Goal: Task Accomplishment & Management: Manage account settings

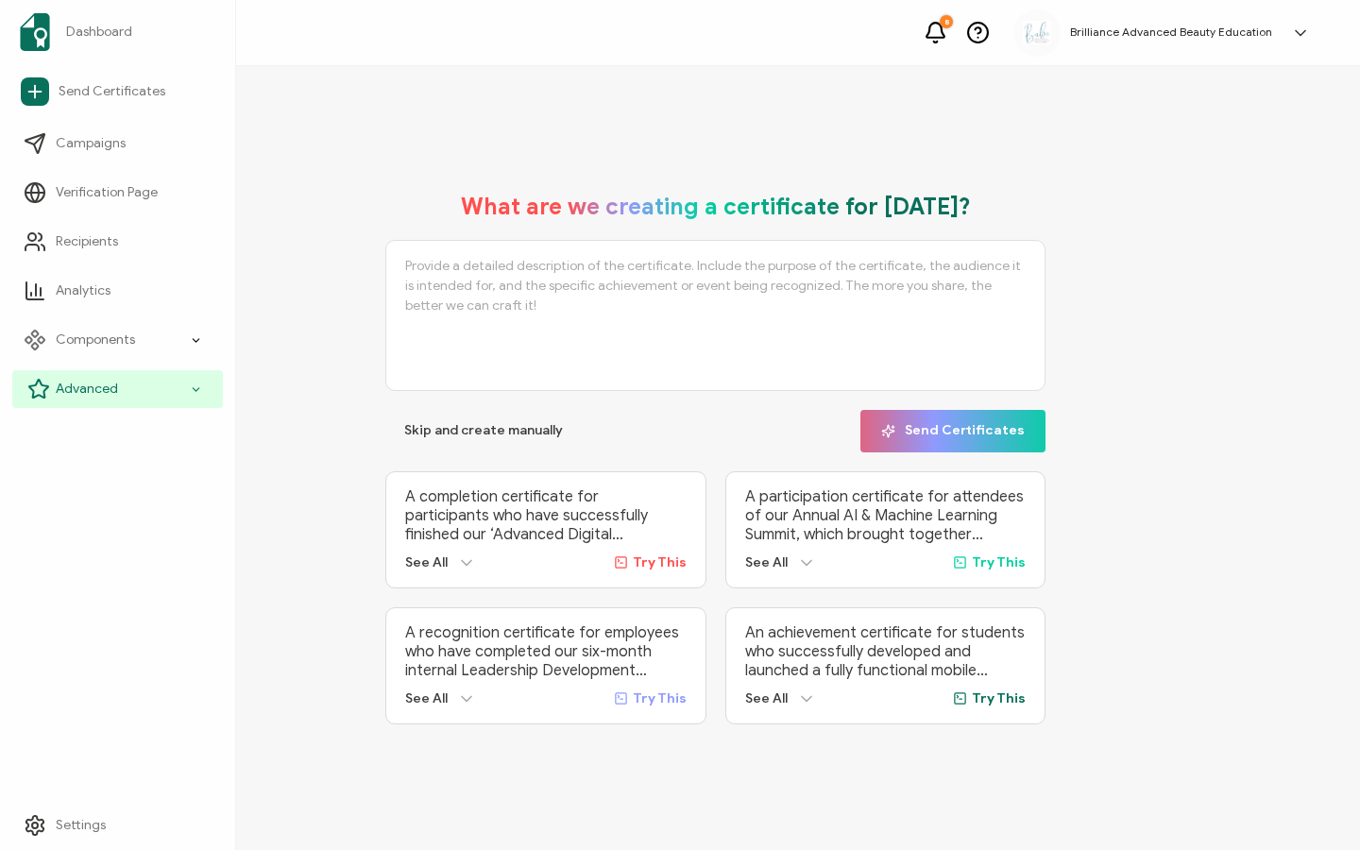
click at [105, 371] on div "Advanced" at bounding box center [117, 389] width 211 height 38
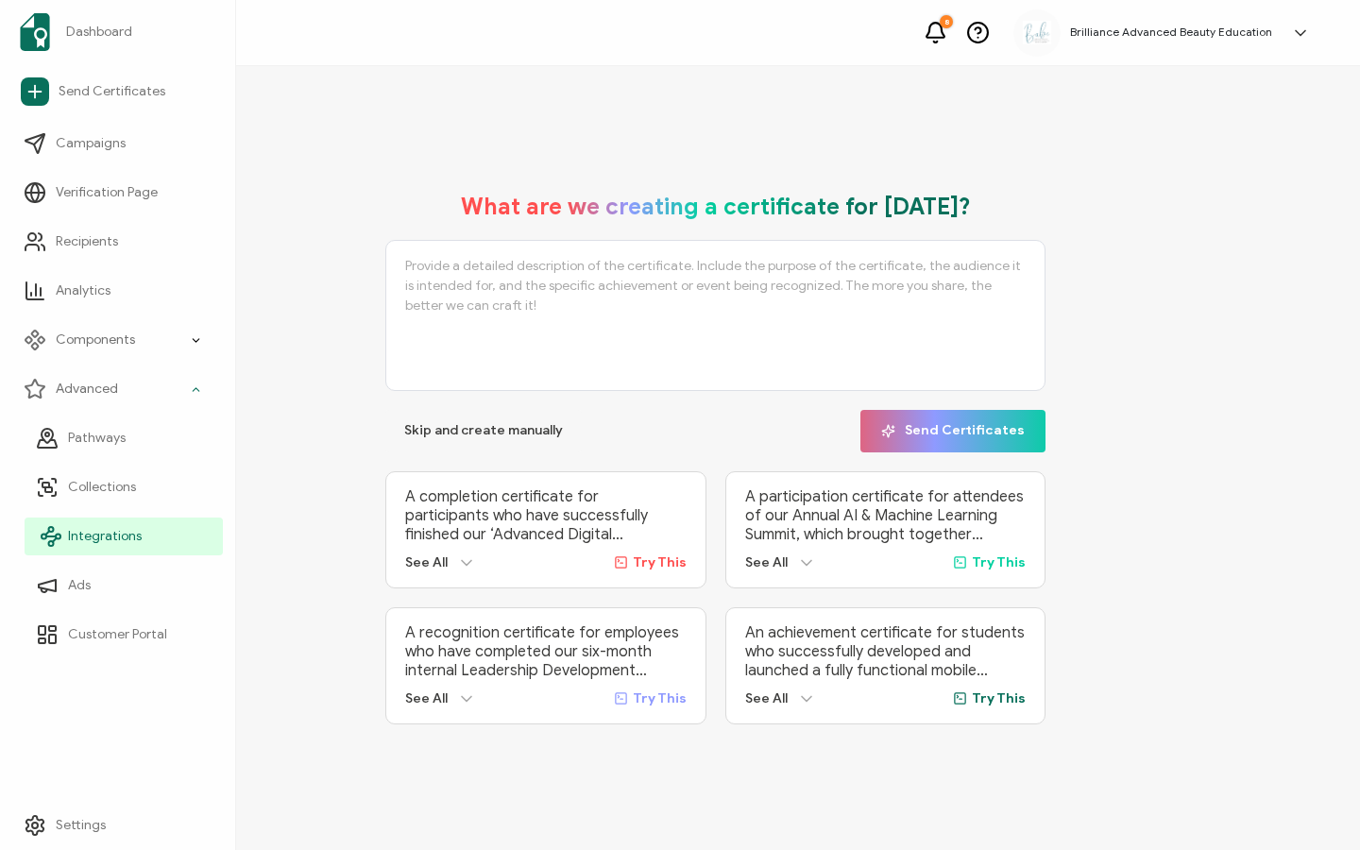
click at [137, 539] on span "Integrations" at bounding box center [105, 536] width 74 height 19
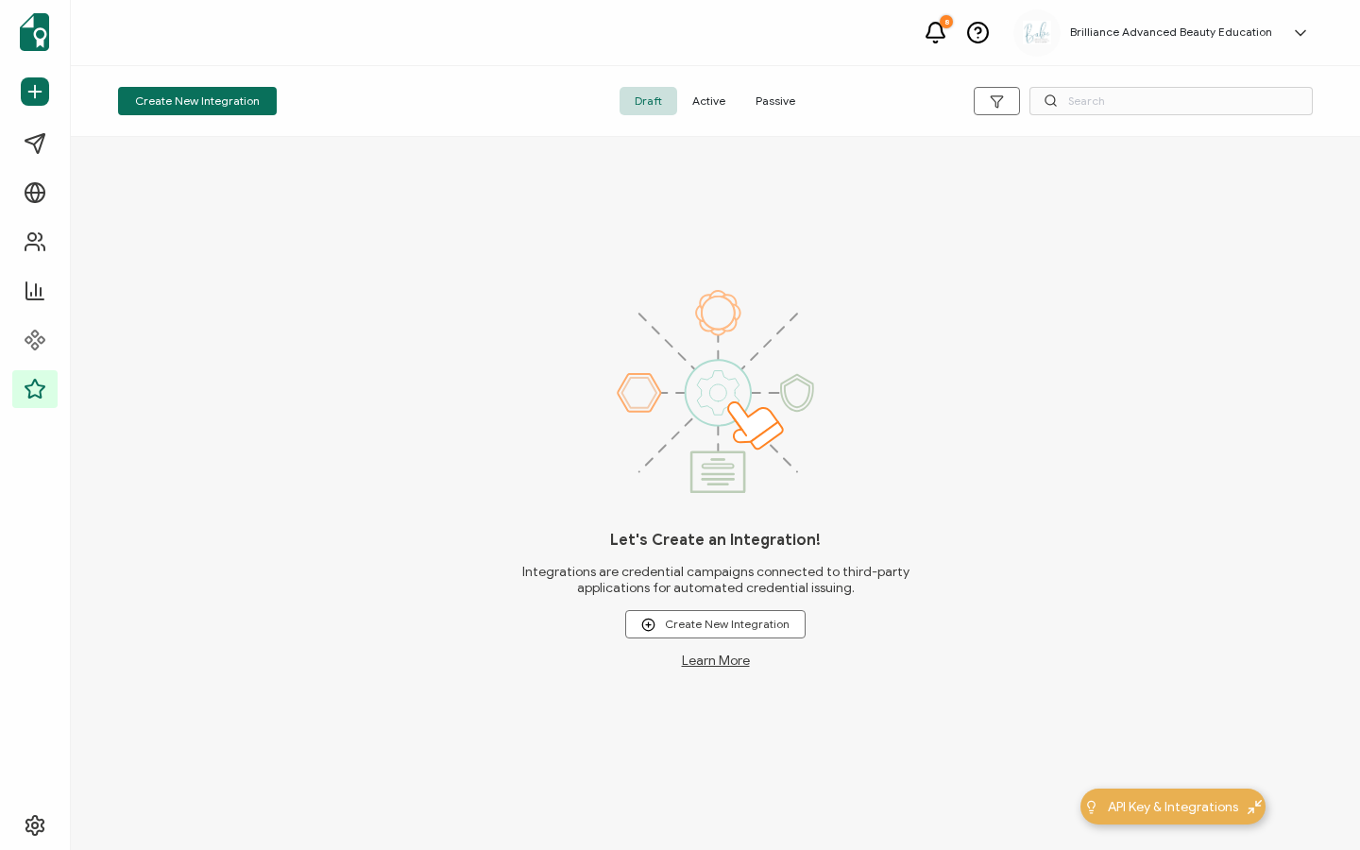
click at [702, 103] on span "Active" at bounding box center [708, 101] width 63 height 28
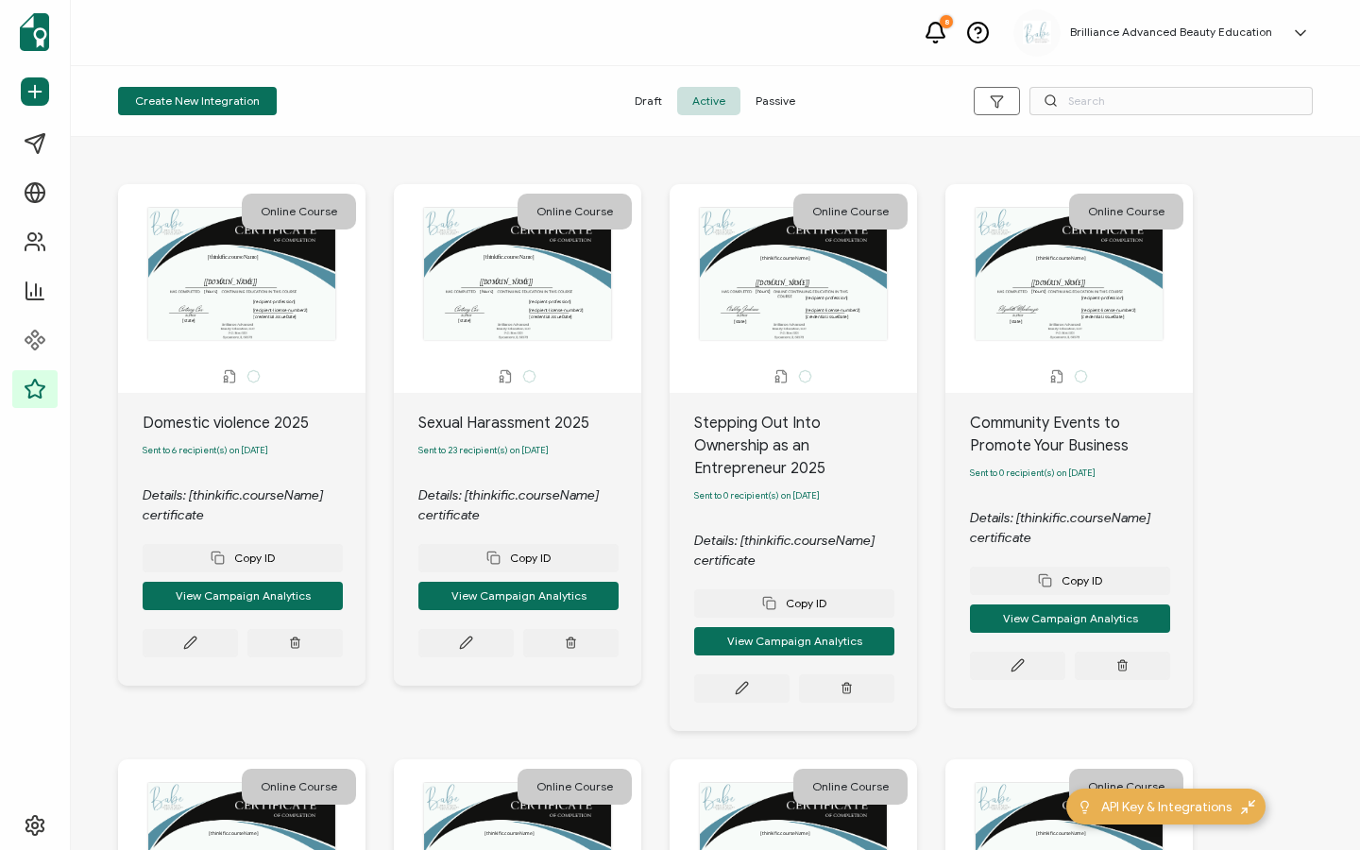
click at [1087, 73] on div "Create New Integration Draft Active Passive" at bounding box center [715, 101] width 1289 height 71
click at [1087, 99] on input "text" at bounding box center [1170, 101] width 283 height 28
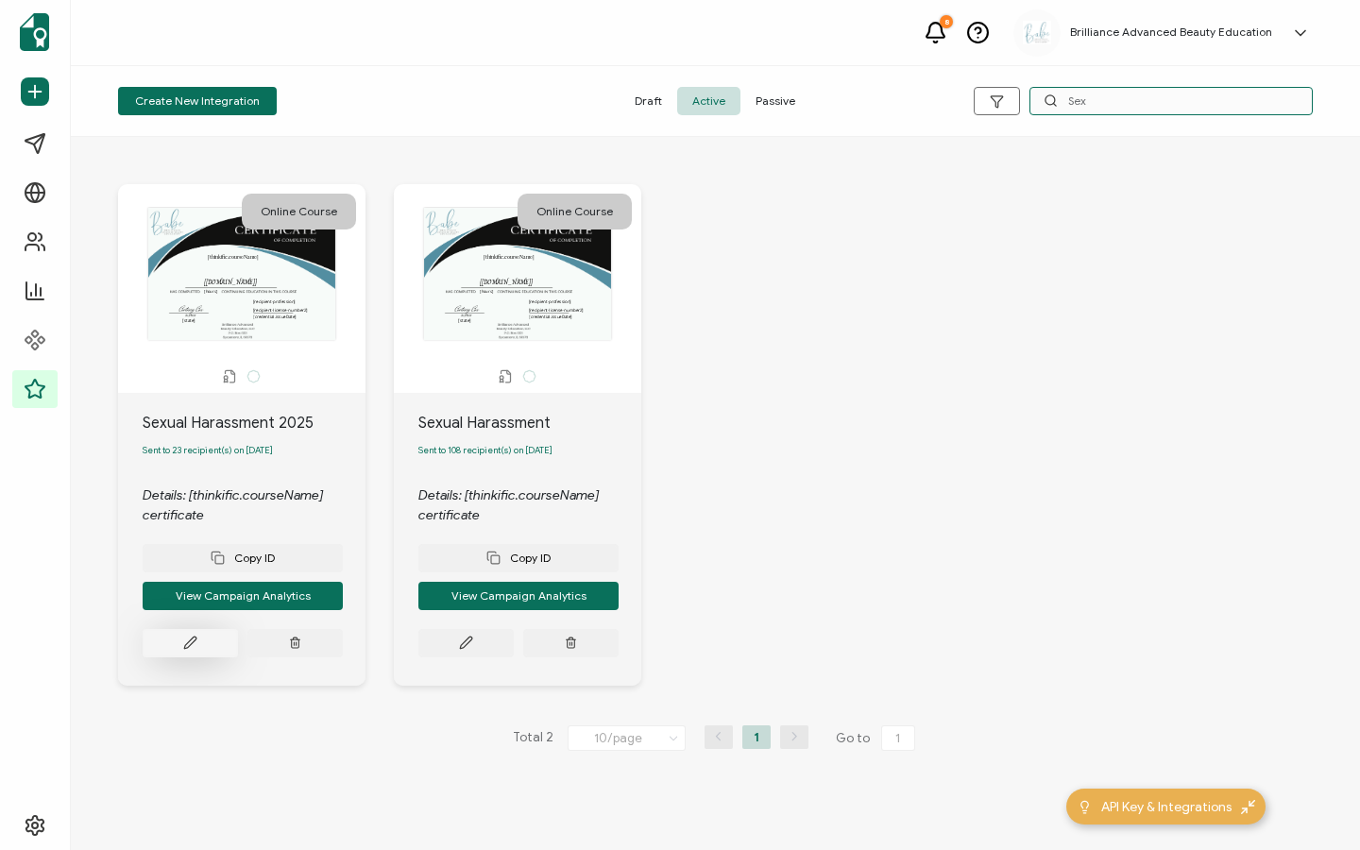
type input "Sex"
click at [199, 649] on button at bounding box center [190, 643] width 95 height 28
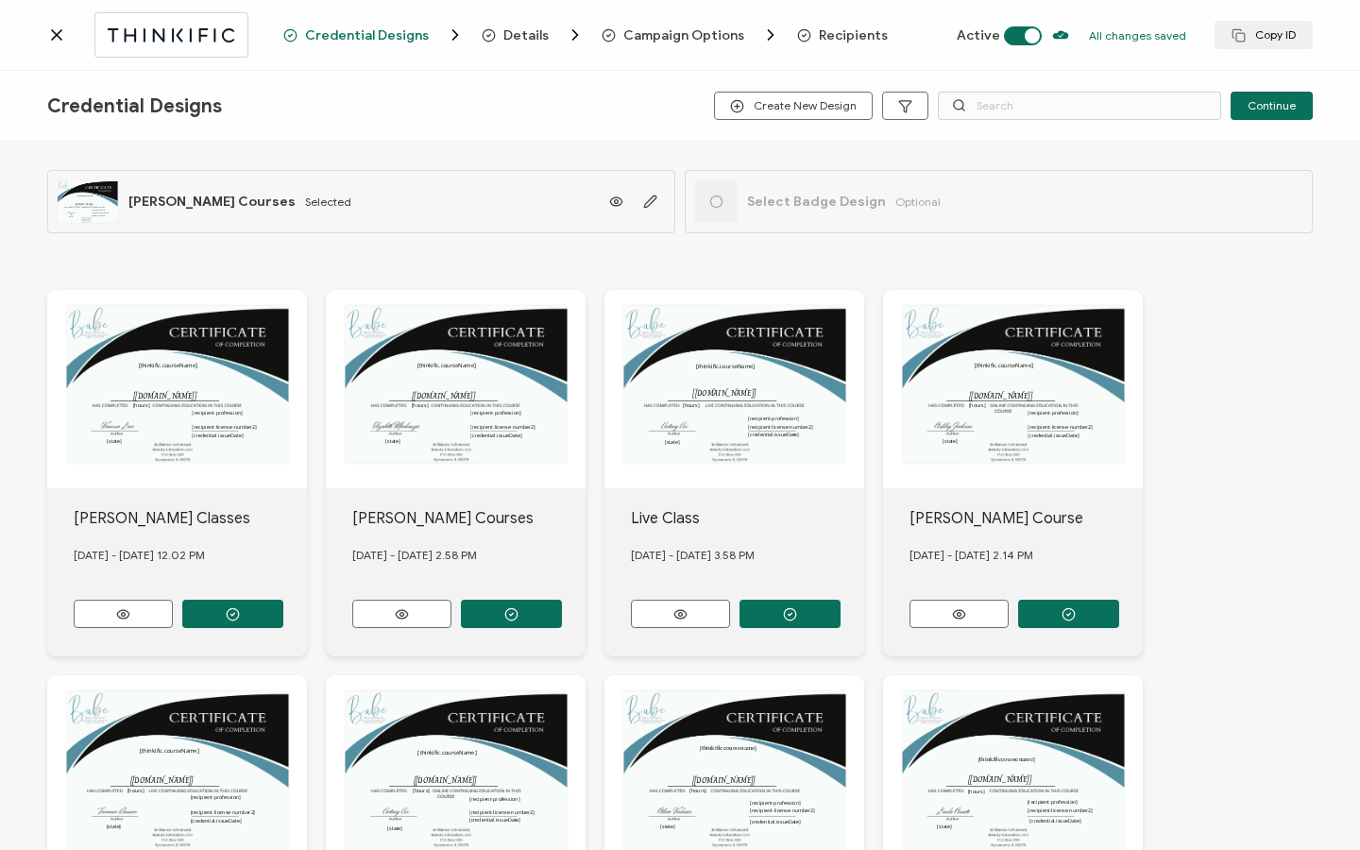
click at [851, 36] on span "Recipients" at bounding box center [853, 35] width 69 height 14
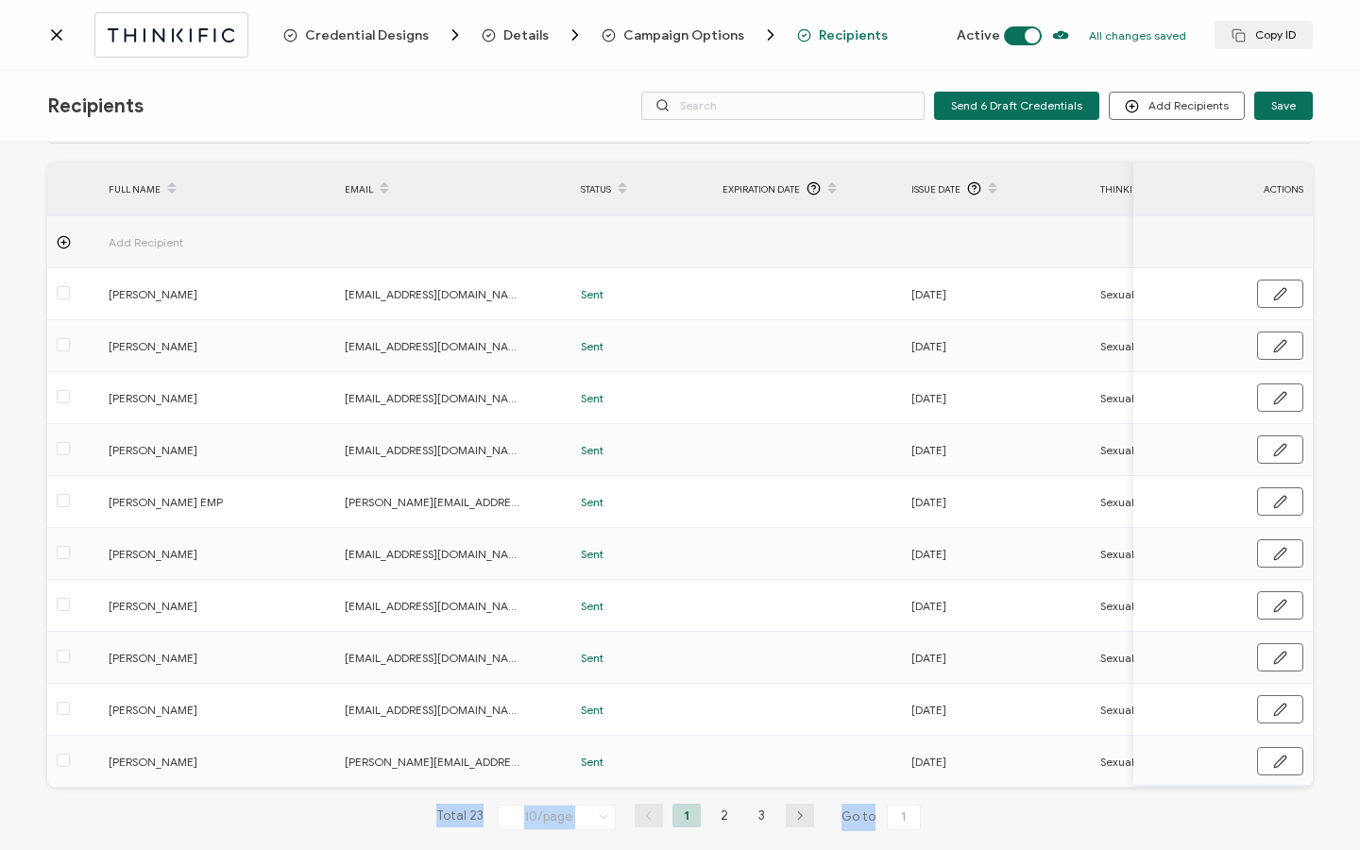
scroll to position [95, 0]
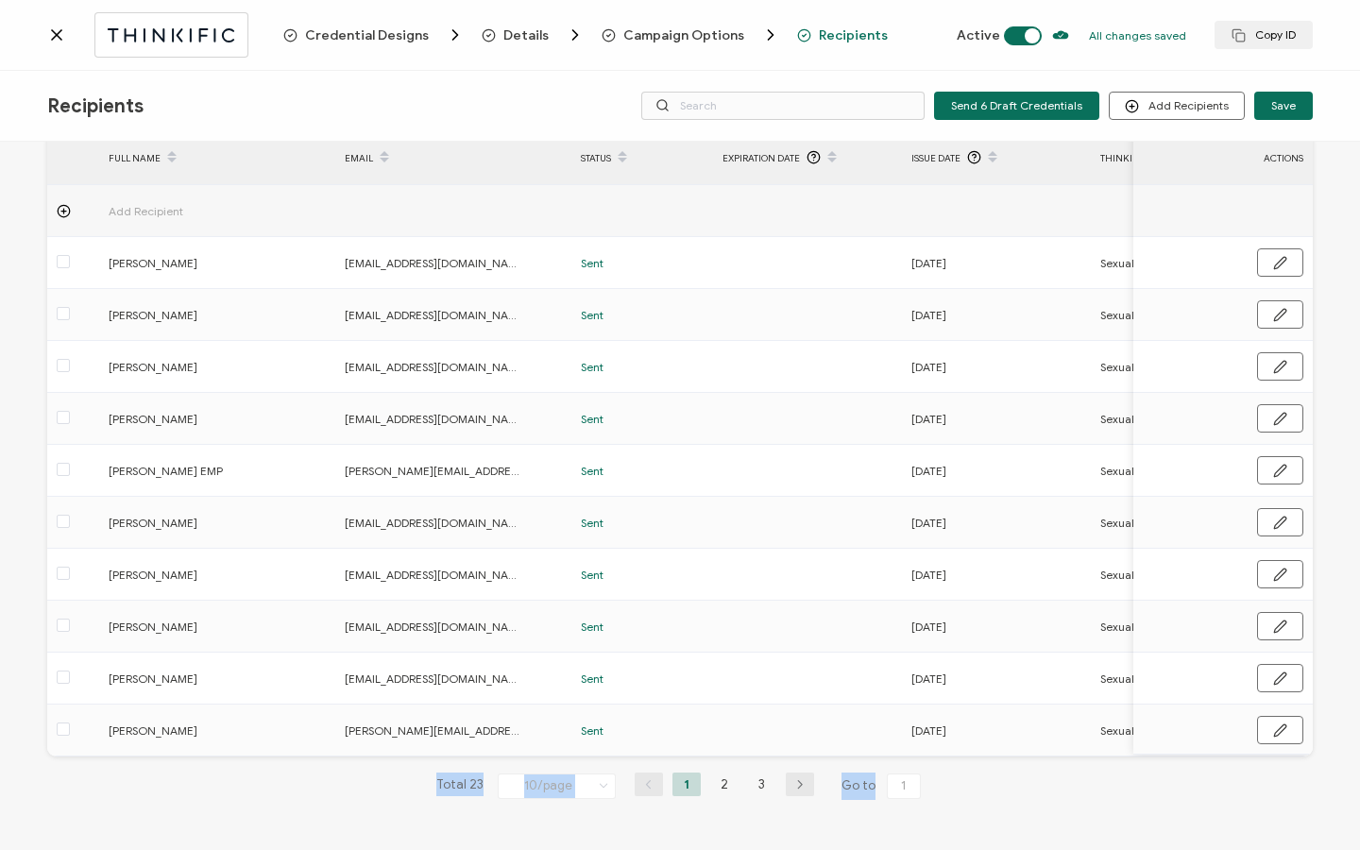
drag, startPoint x: 589, startPoint y: 845, endPoint x: 716, endPoint y: 840, distance: 126.6
click at [715, 841] on div "23 Recipients Added FULL NAME EMAIL Status Expiration Date Issue Date Thinkific…" at bounding box center [680, 498] width 1360 height 713
click at [752, 780] on li "3" at bounding box center [762, 784] width 28 height 24
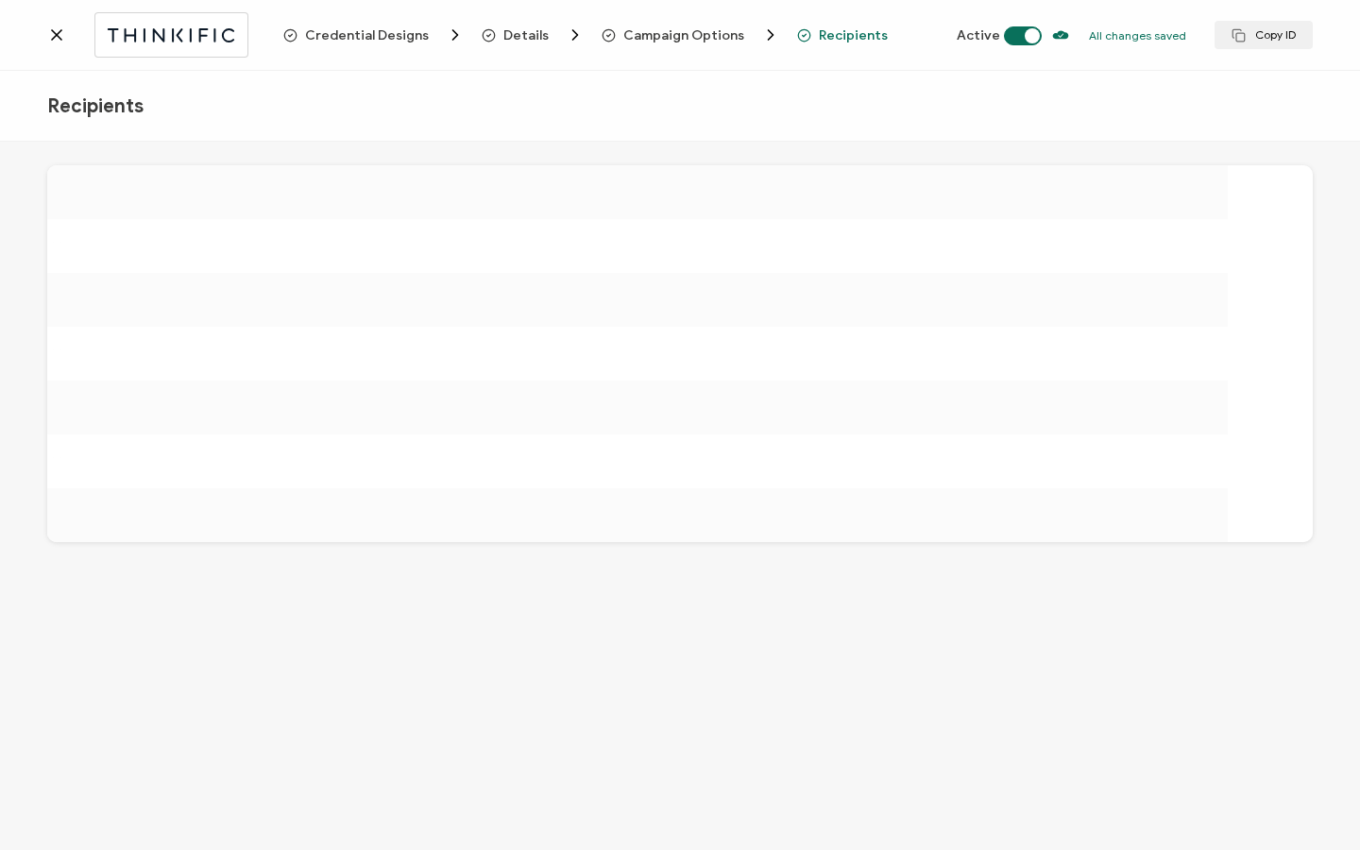
scroll to position [0, 0]
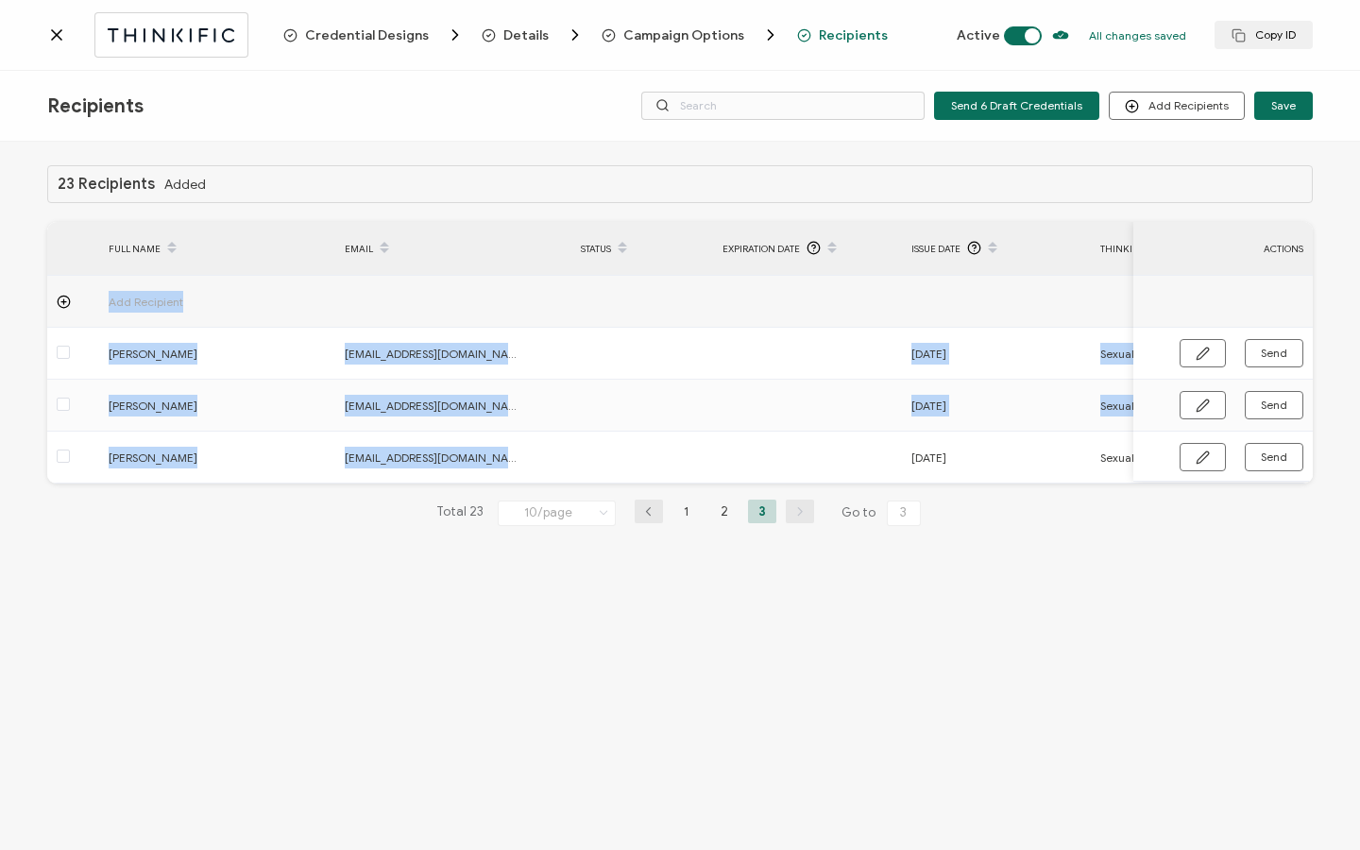
drag, startPoint x: 682, startPoint y: 481, endPoint x: 765, endPoint y: 487, distance: 83.3
click at [765, 483] on div "Add Recipient Erin Berndt erin499@yahoo.com 08.18.2025 Sexual Assault & Sexual …" at bounding box center [679, 380] width 1265 height 208
click at [732, 519] on li "2" at bounding box center [724, 511] width 28 height 24
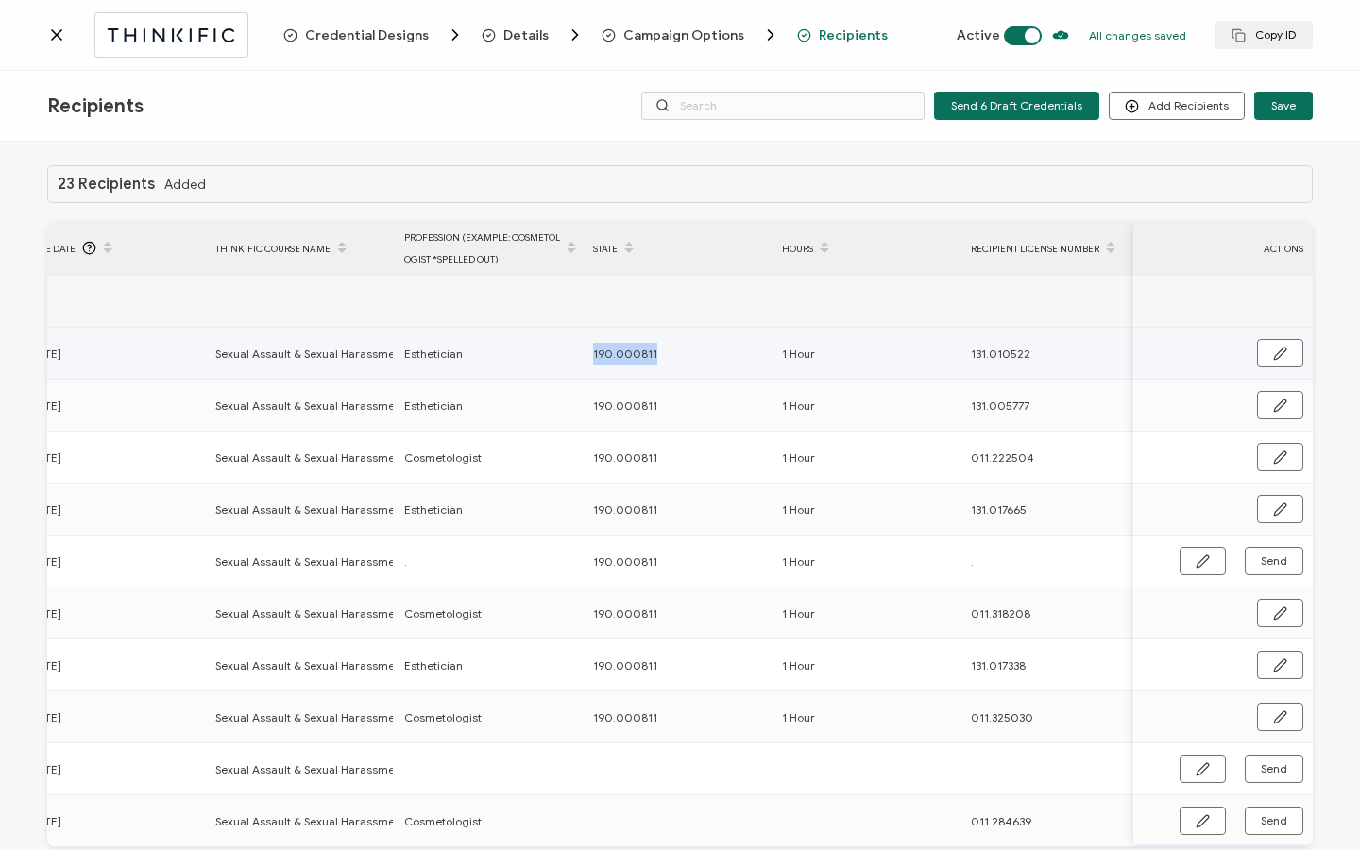
drag, startPoint x: 591, startPoint y: 354, endPoint x: 677, endPoint y: 367, distance: 86.9
click at [677, 367] on td "190.000811" at bounding box center [677, 354] width 189 height 52
copy span "190.000811"
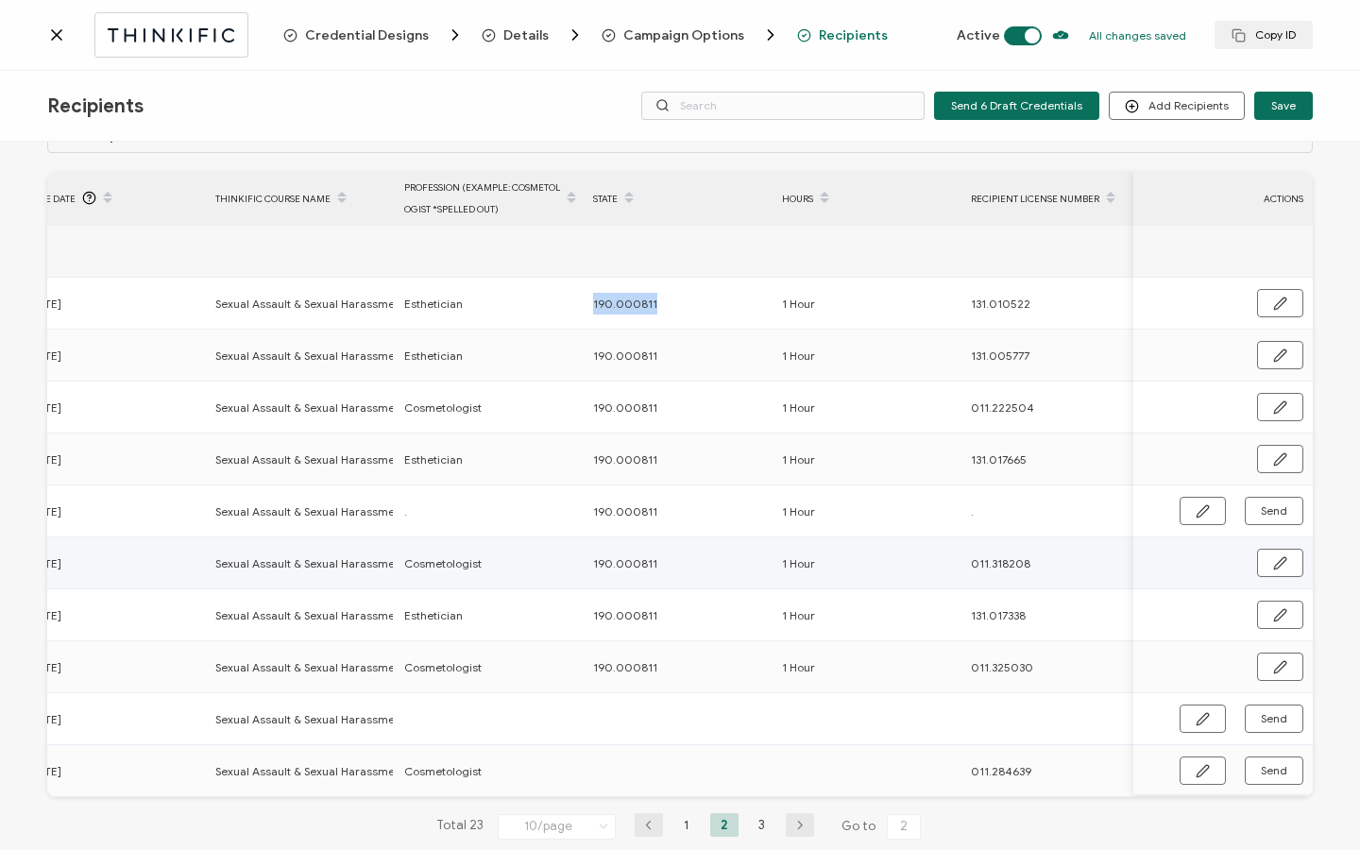
scroll to position [95, 0]
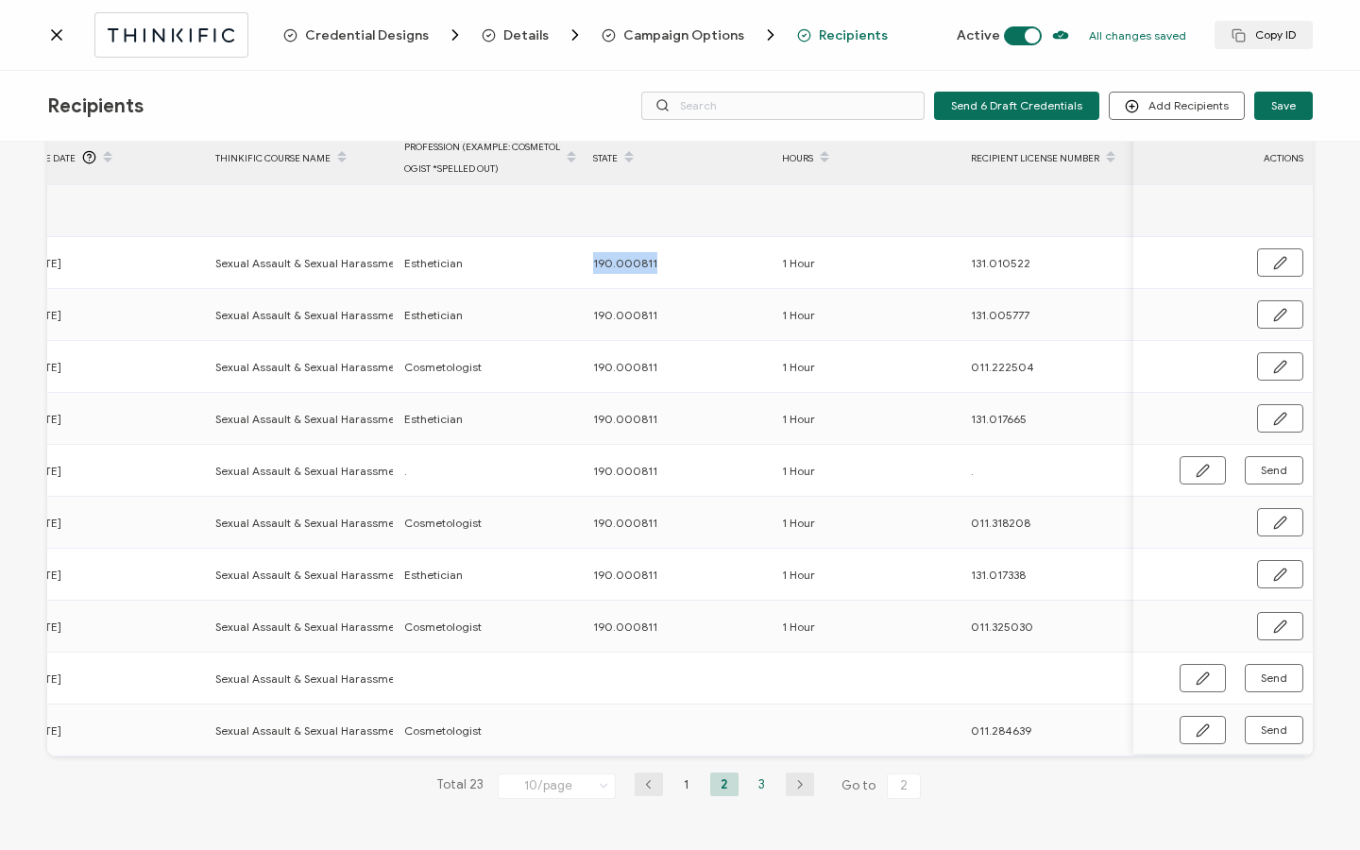
click at [750, 789] on li "3" at bounding box center [762, 784] width 28 height 24
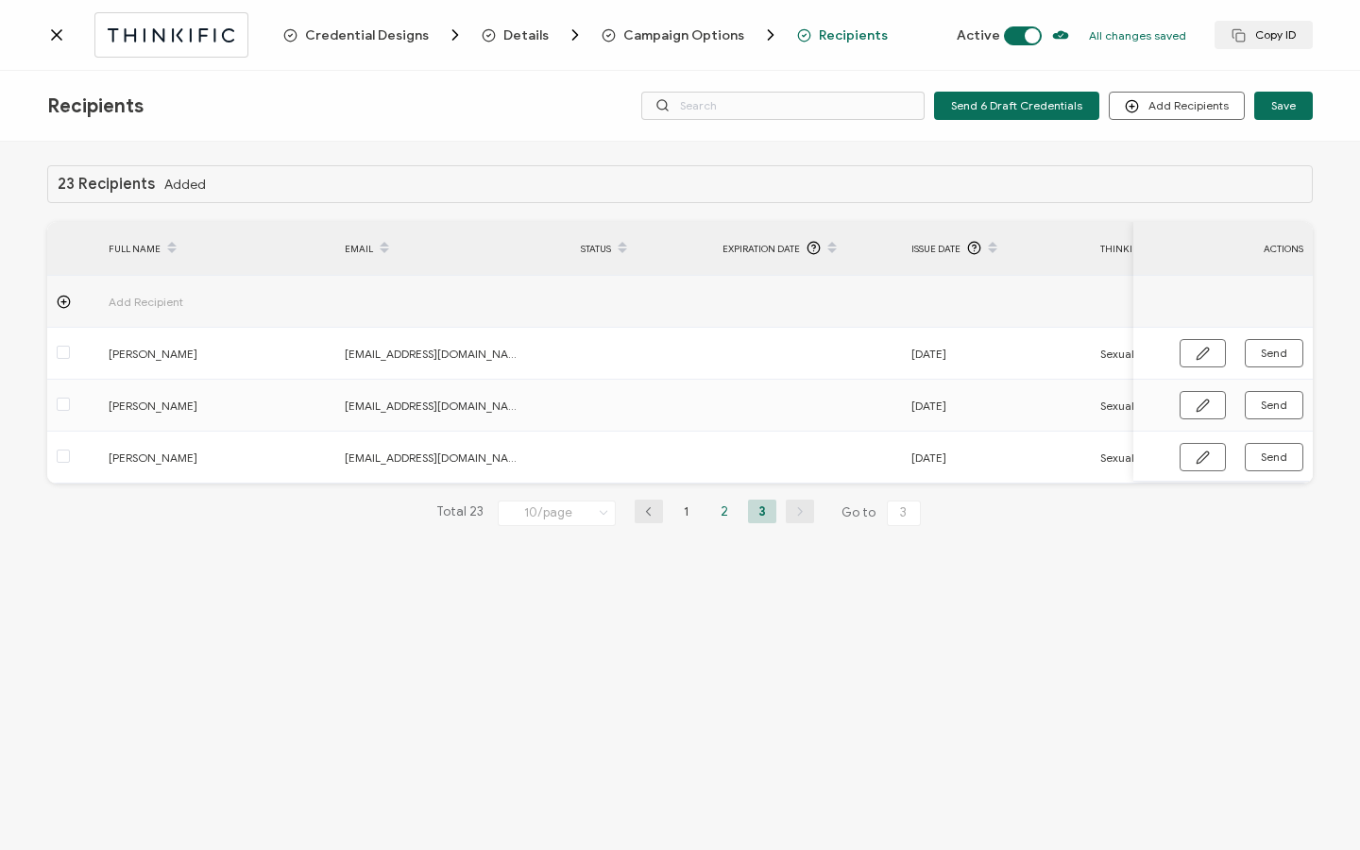
click at [720, 513] on li "2" at bounding box center [724, 511] width 28 height 24
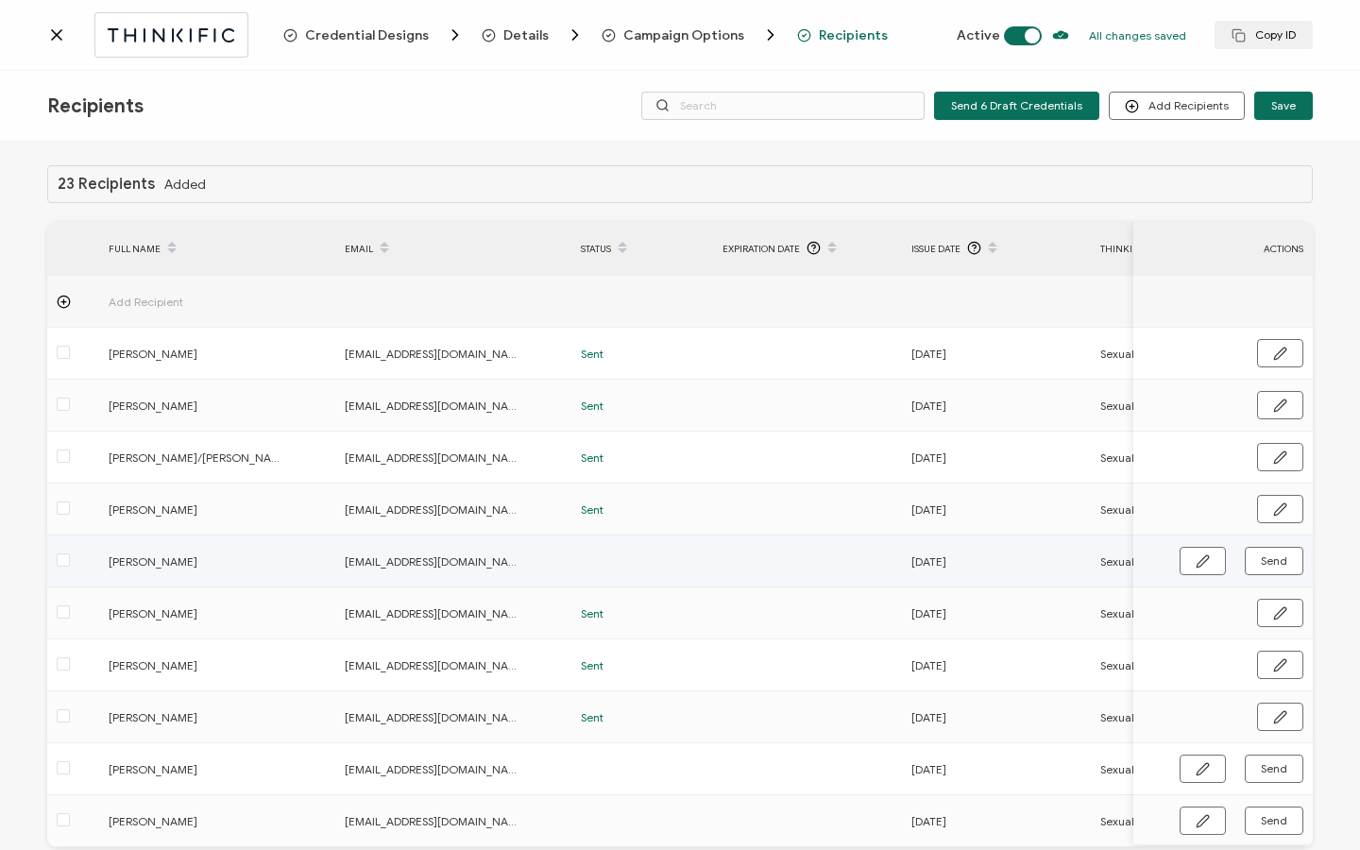
scroll to position [95, 0]
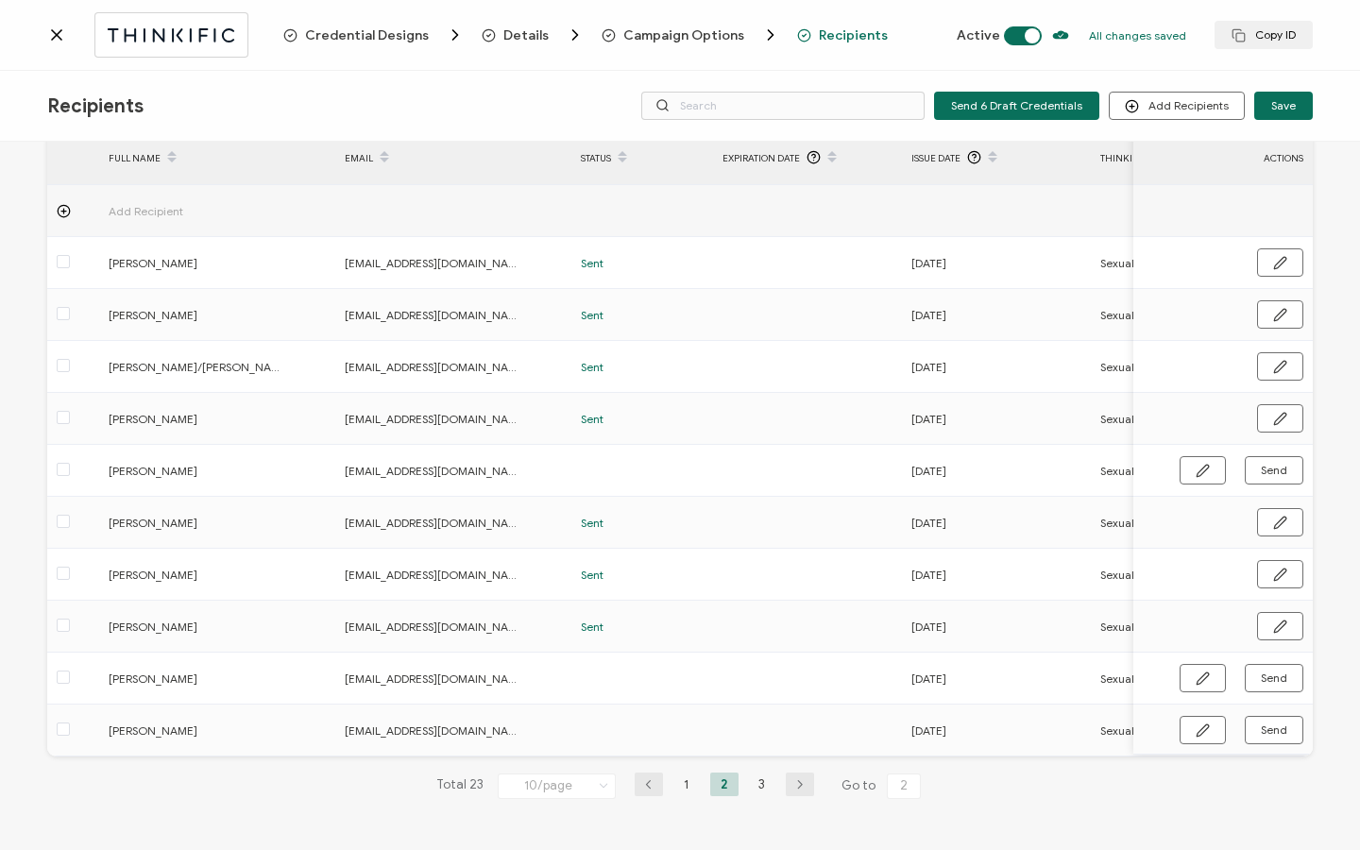
drag, startPoint x: 733, startPoint y: 757, endPoint x: 752, endPoint y: 753, distance: 20.2
click at [754, 756] on div "23 Recipients Added FULL NAME EMAIL Status Expiration Date Issue Date Thinkific…" at bounding box center [679, 452] width 1265 height 754
drag, startPoint x: 744, startPoint y: 750, endPoint x: 769, endPoint y: 752, distance: 25.6
click at [769, 752] on div "Add Recipient Katherine Goujon katieaberle91@icloud.com Sent 08.11.2025 Sexual …" at bounding box center [679, 470] width 1265 height 571
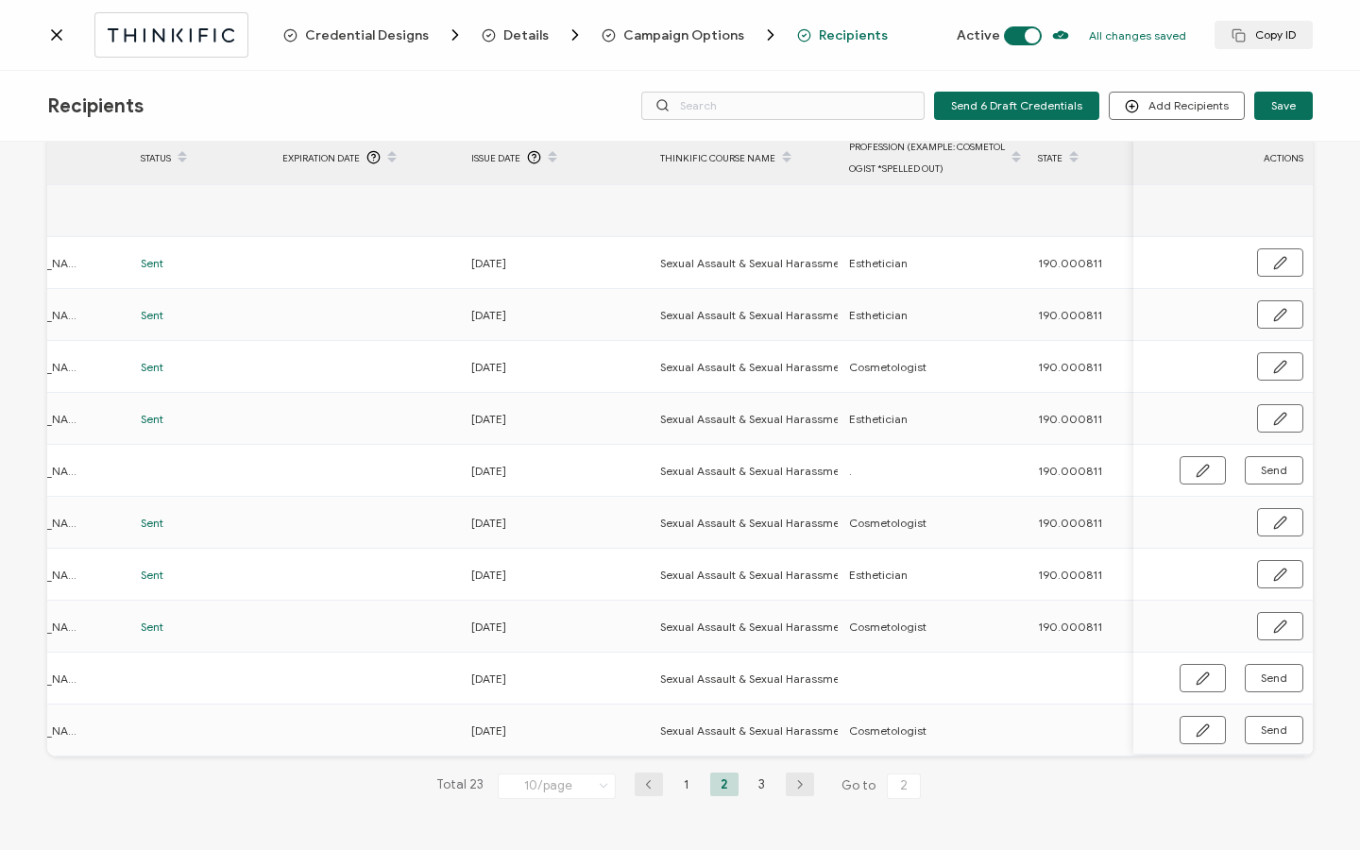
scroll to position [0, 634]
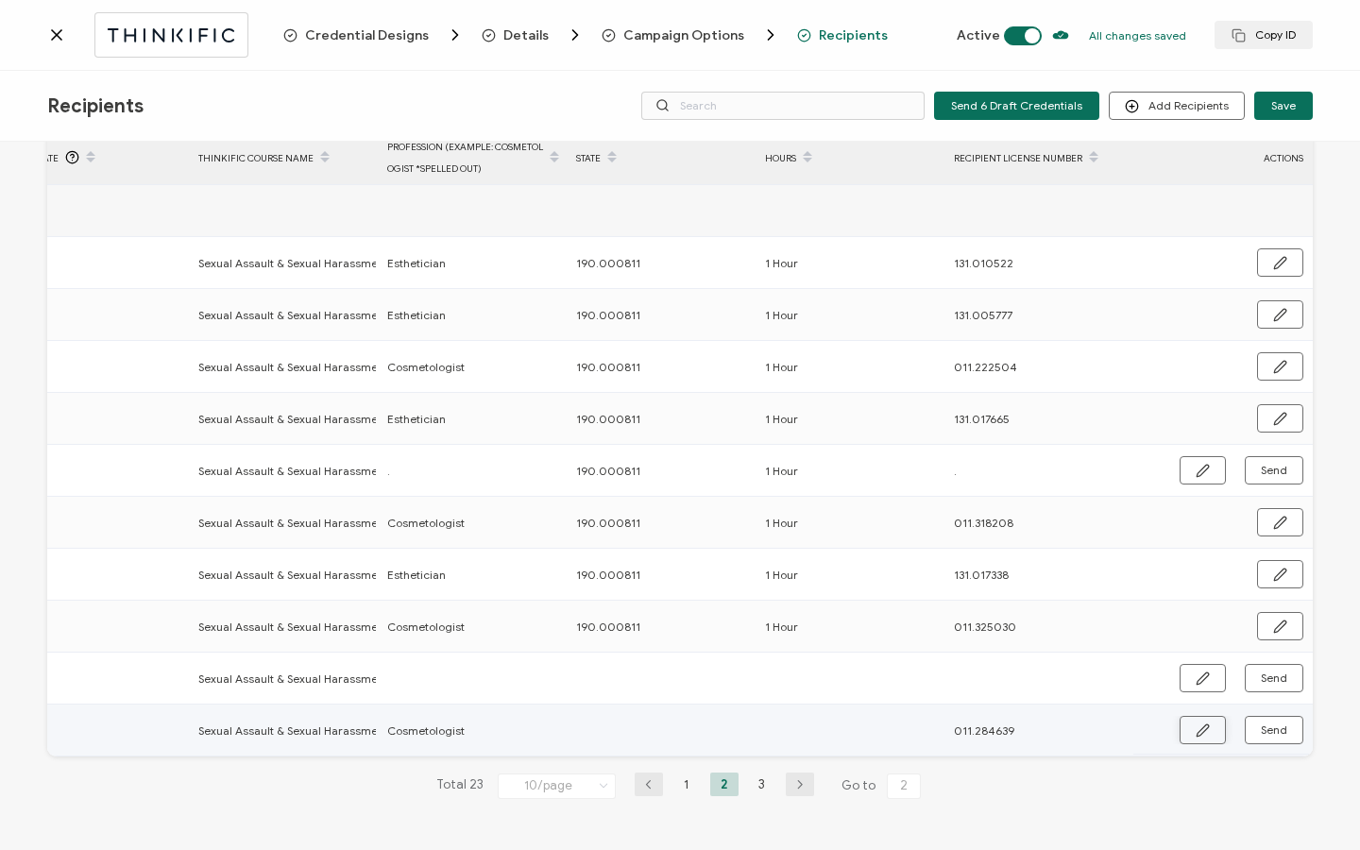
click at [1205, 734] on button "button" at bounding box center [1202, 730] width 46 height 28
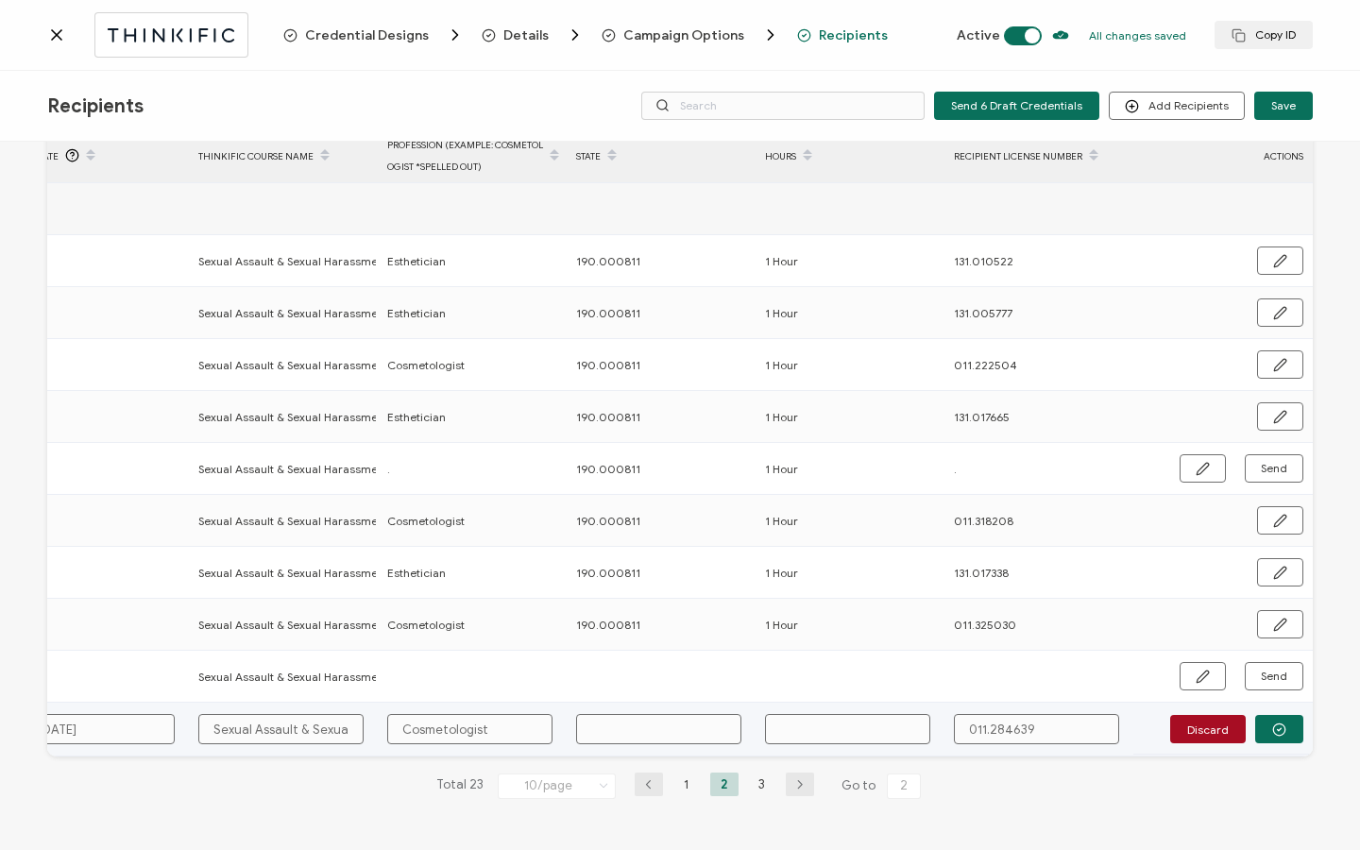
click at [636, 719] on input "text" at bounding box center [658, 729] width 165 height 30
paste input "190.000811"
type input "190.000811"
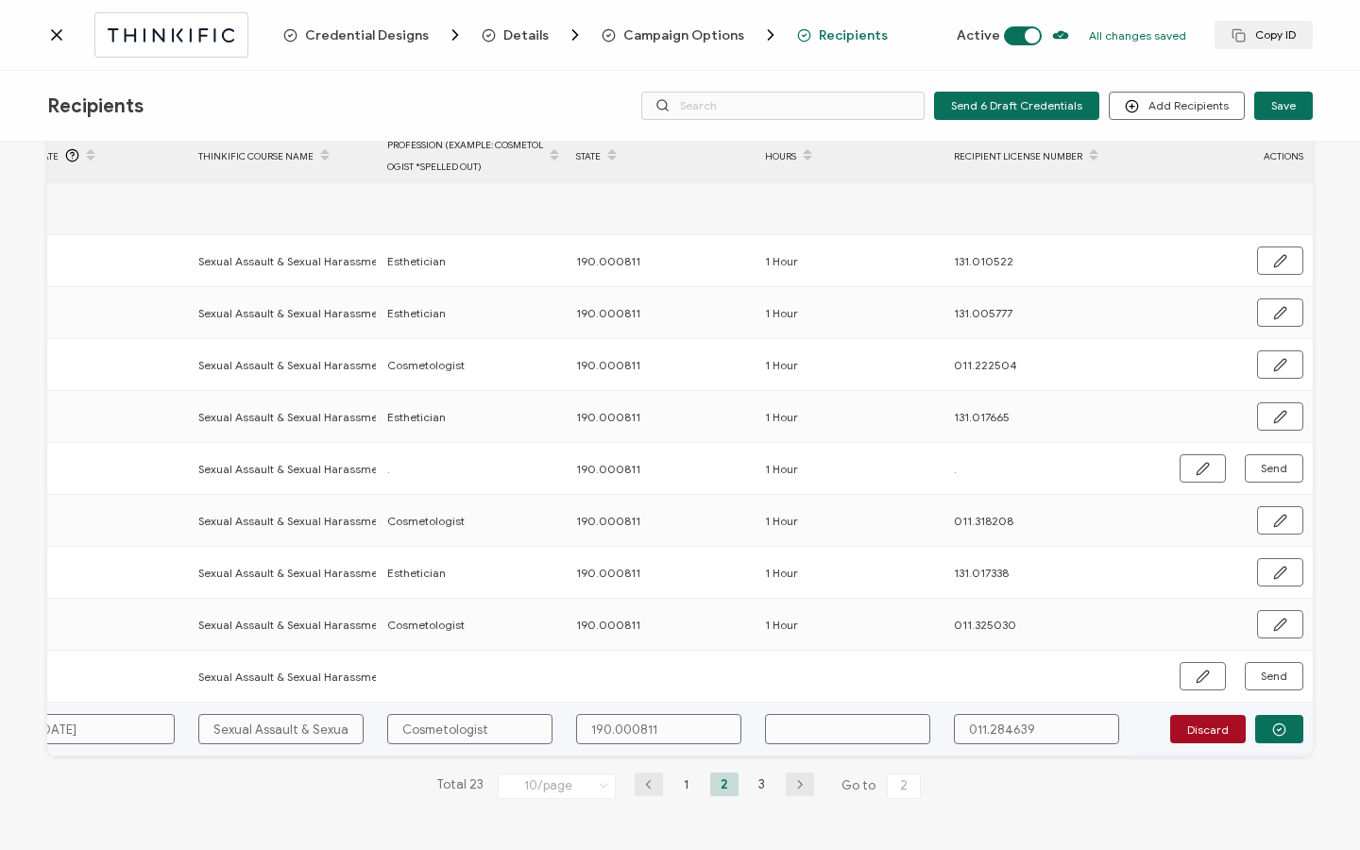
click at [826, 722] on input "text" at bounding box center [847, 729] width 165 height 30
type input "1"
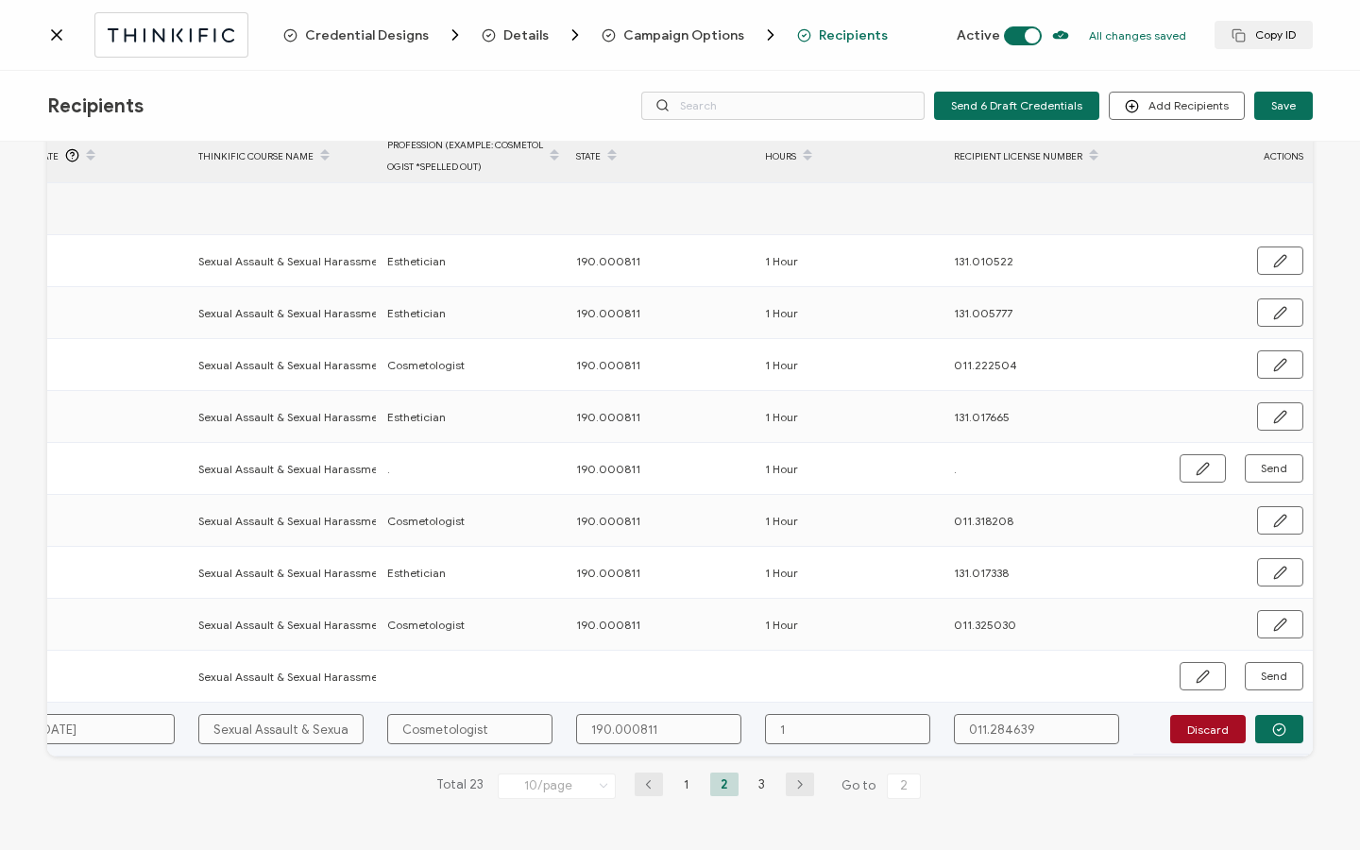
type input "1 H"
type input "1 Ho"
type input "1 Hou"
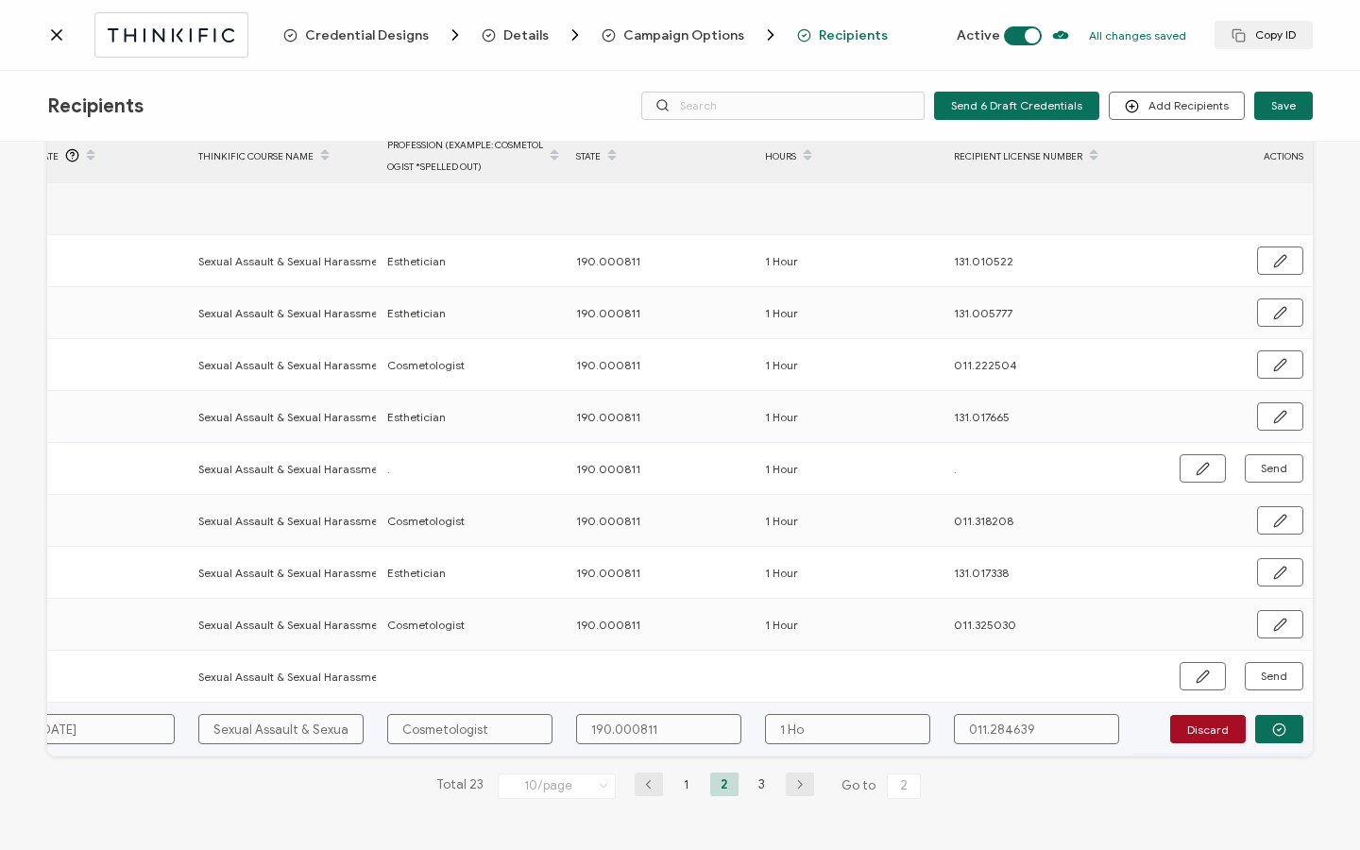
type input "1 Hou"
type input "1 Hour"
click at [1272, 727] on icon "button" at bounding box center [1279, 729] width 14 height 14
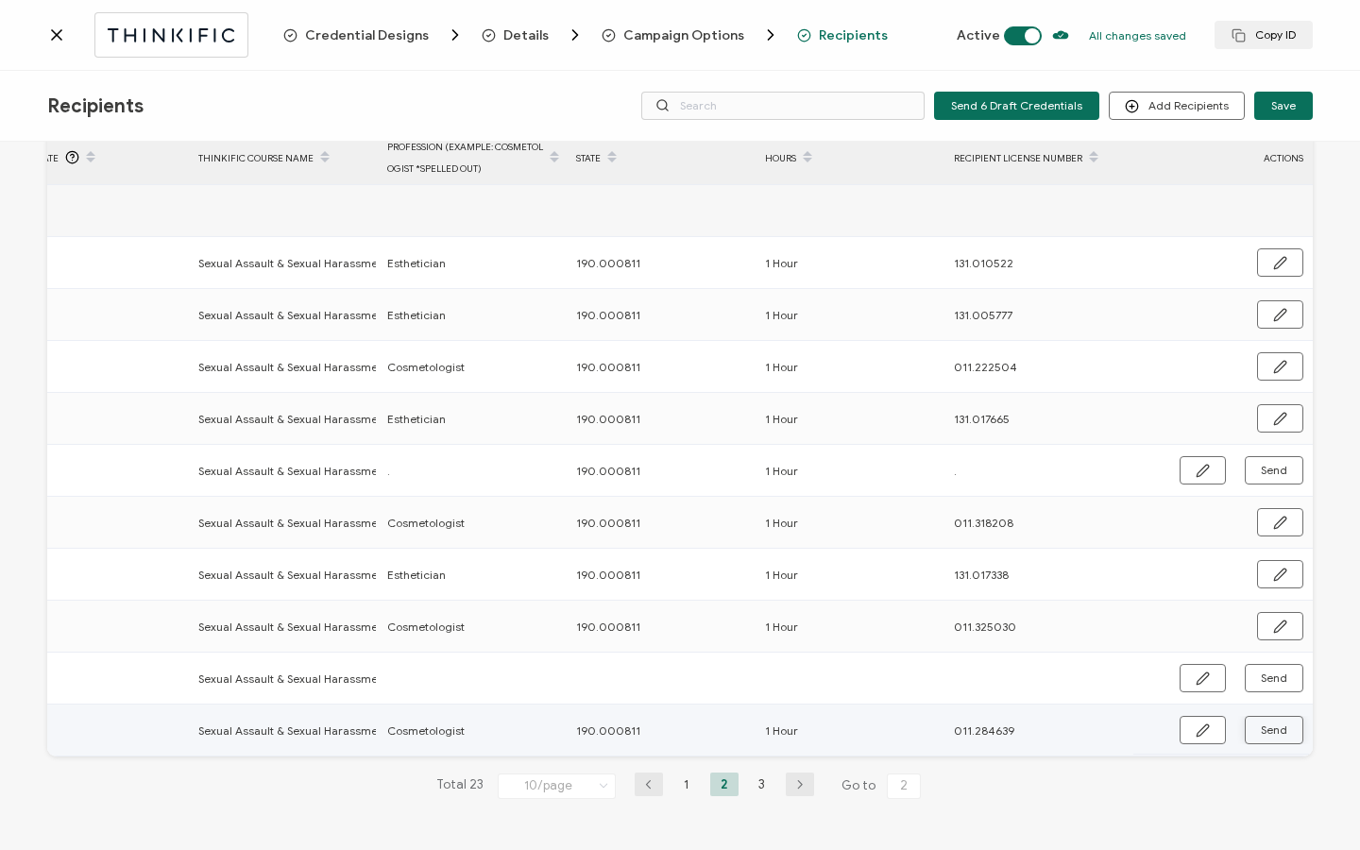
click at [1209, 728] on span "Send" at bounding box center [1202, 730] width 14 height 14
click at [753, 788] on li "3" at bounding box center [762, 784] width 28 height 24
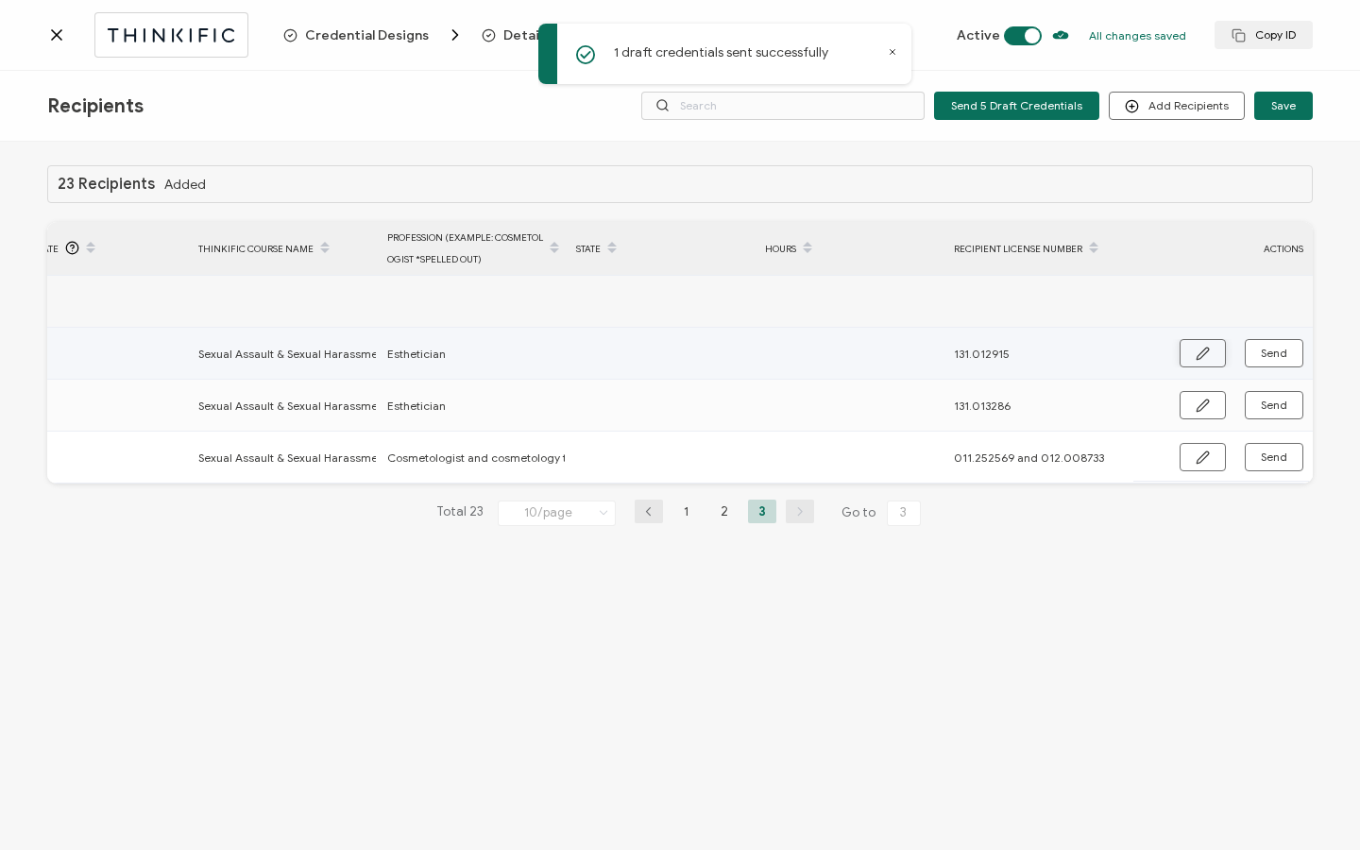
click at [1207, 361] on button "button" at bounding box center [1202, 353] width 46 height 28
click at [613, 349] on input "text" at bounding box center [658, 354] width 165 height 30
paste input "190.000811"
type input "190.000811"
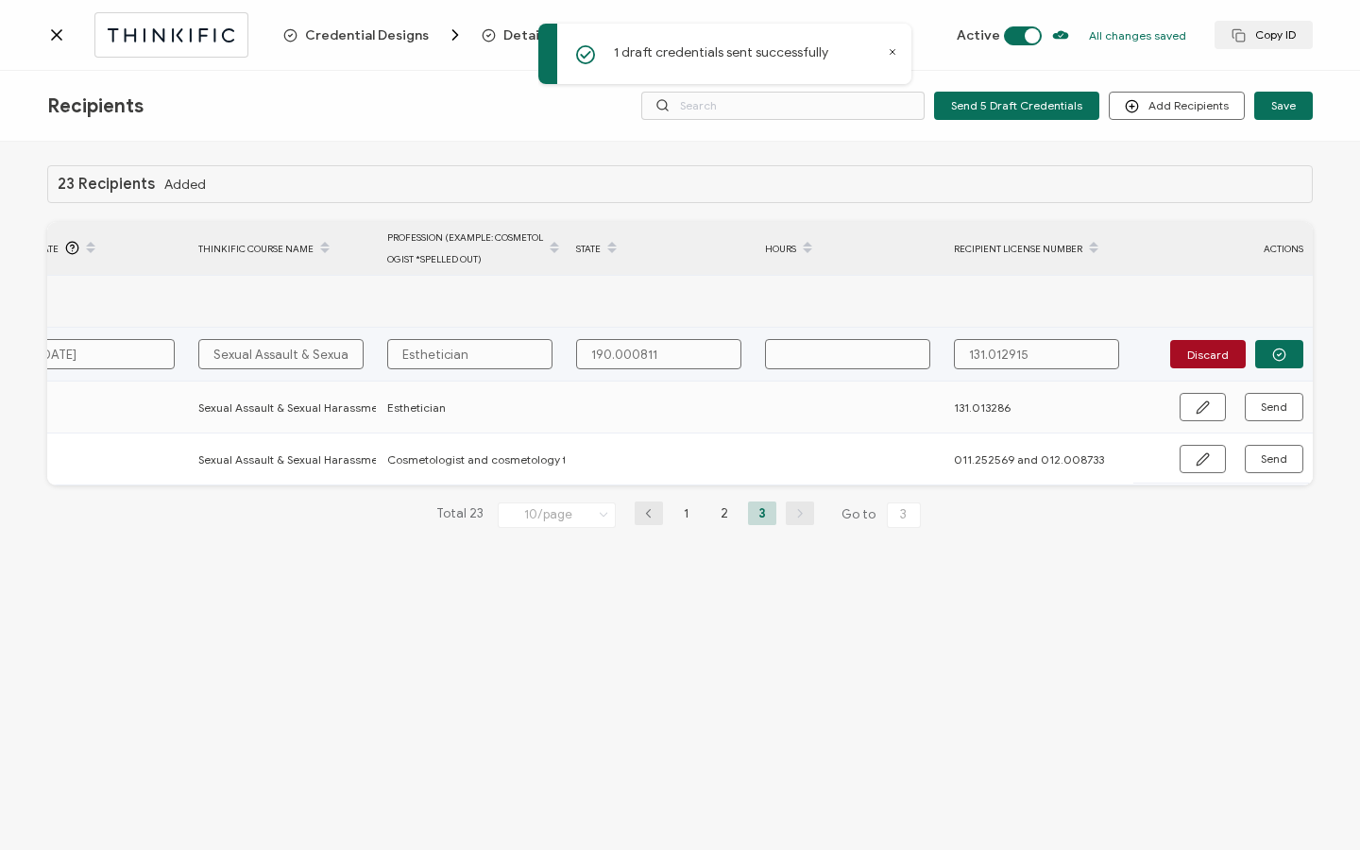
type input "190.000811"
click at [833, 358] on input "text" at bounding box center [847, 354] width 165 height 30
type input "1"
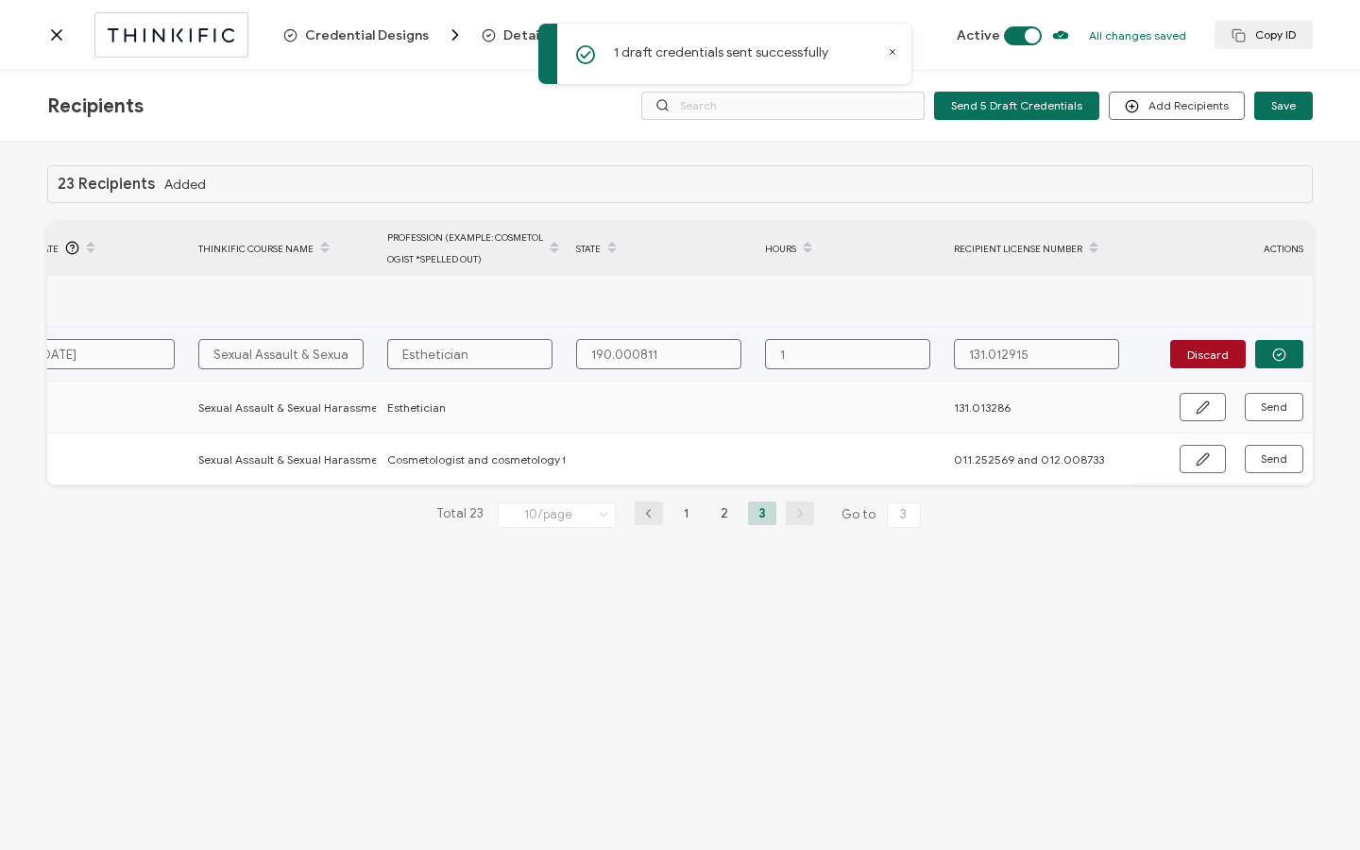
type input "1"
type input "1 H"
type input "1 Ho"
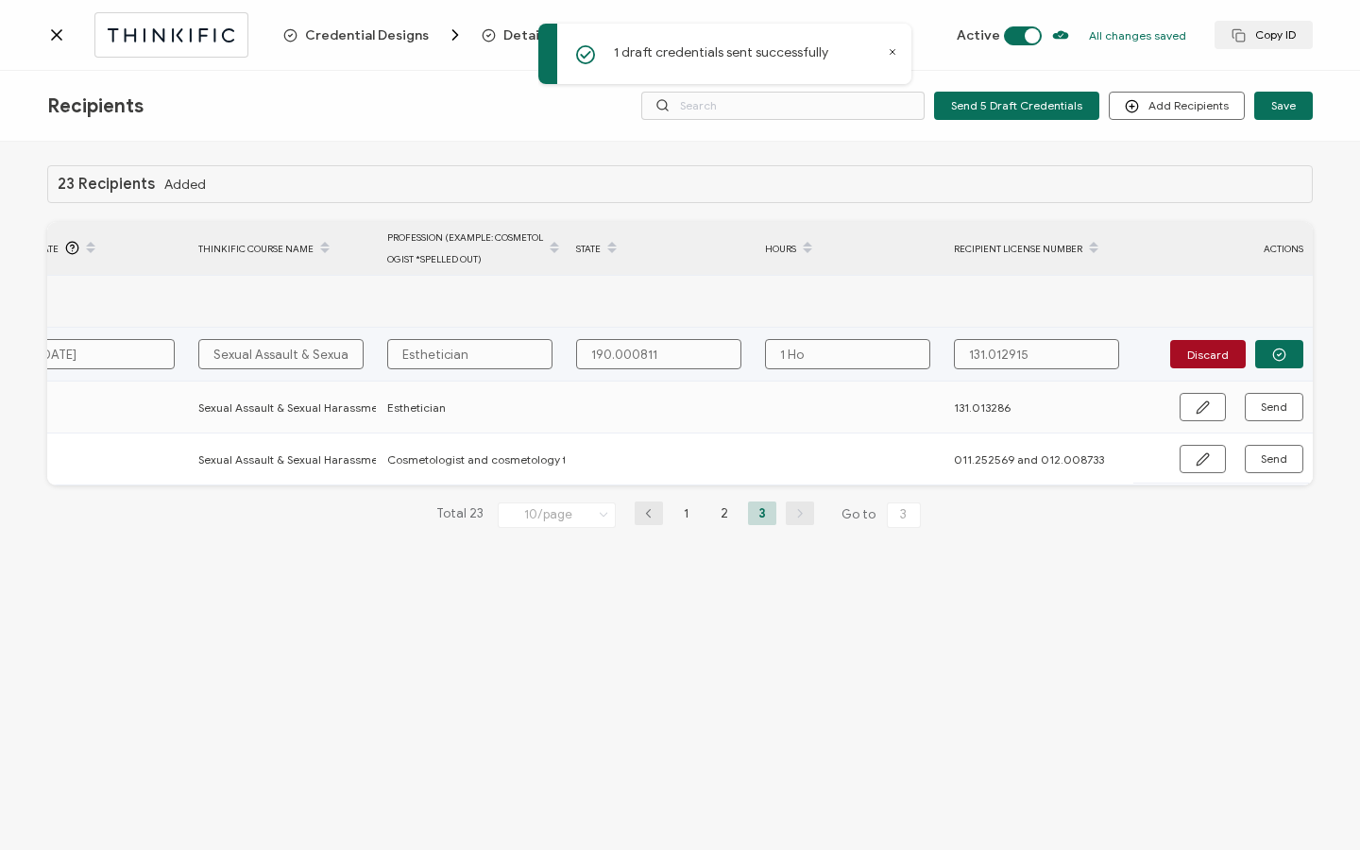
type input "1 Hou"
type input "1 Houy"
type input "1 Houyr"
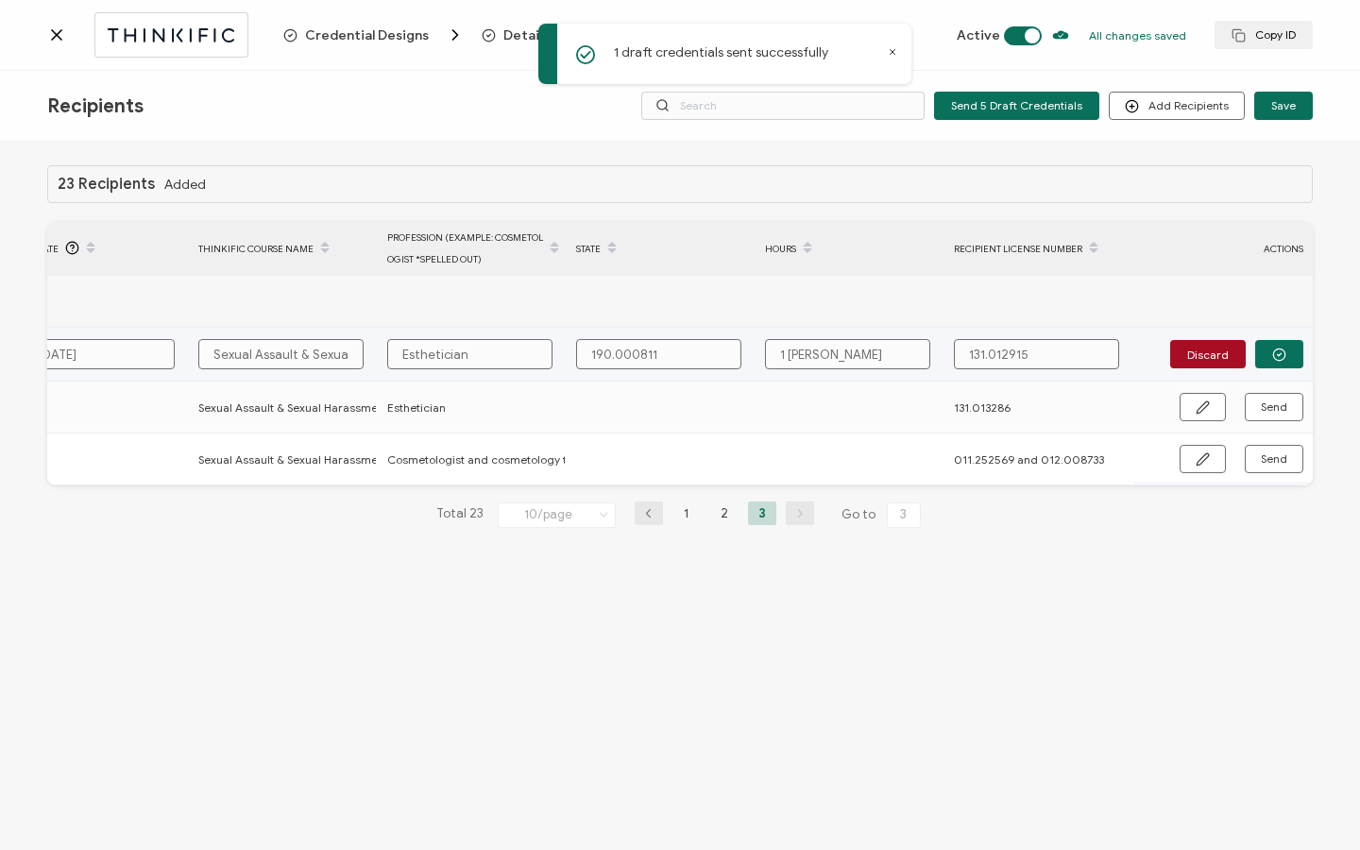
type input "1 Houyr"
type input "1 Houy"
type input "1 Hou"
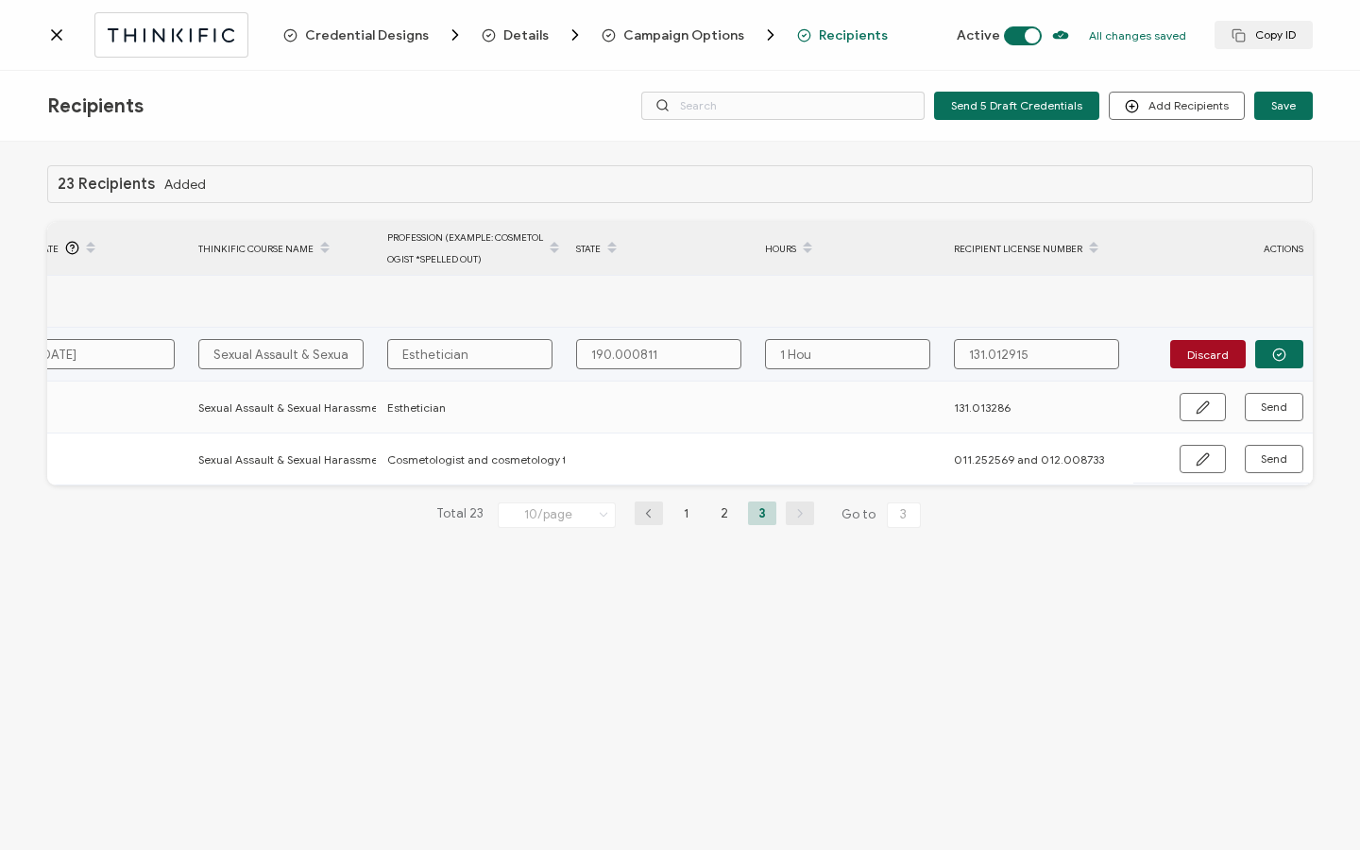
type input "1 Hour"
click at [1276, 363] on button "button" at bounding box center [1279, 354] width 48 height 28
click at [1209, 358] on span "Send" at bounding box center [1202, 353] width 14 height 14
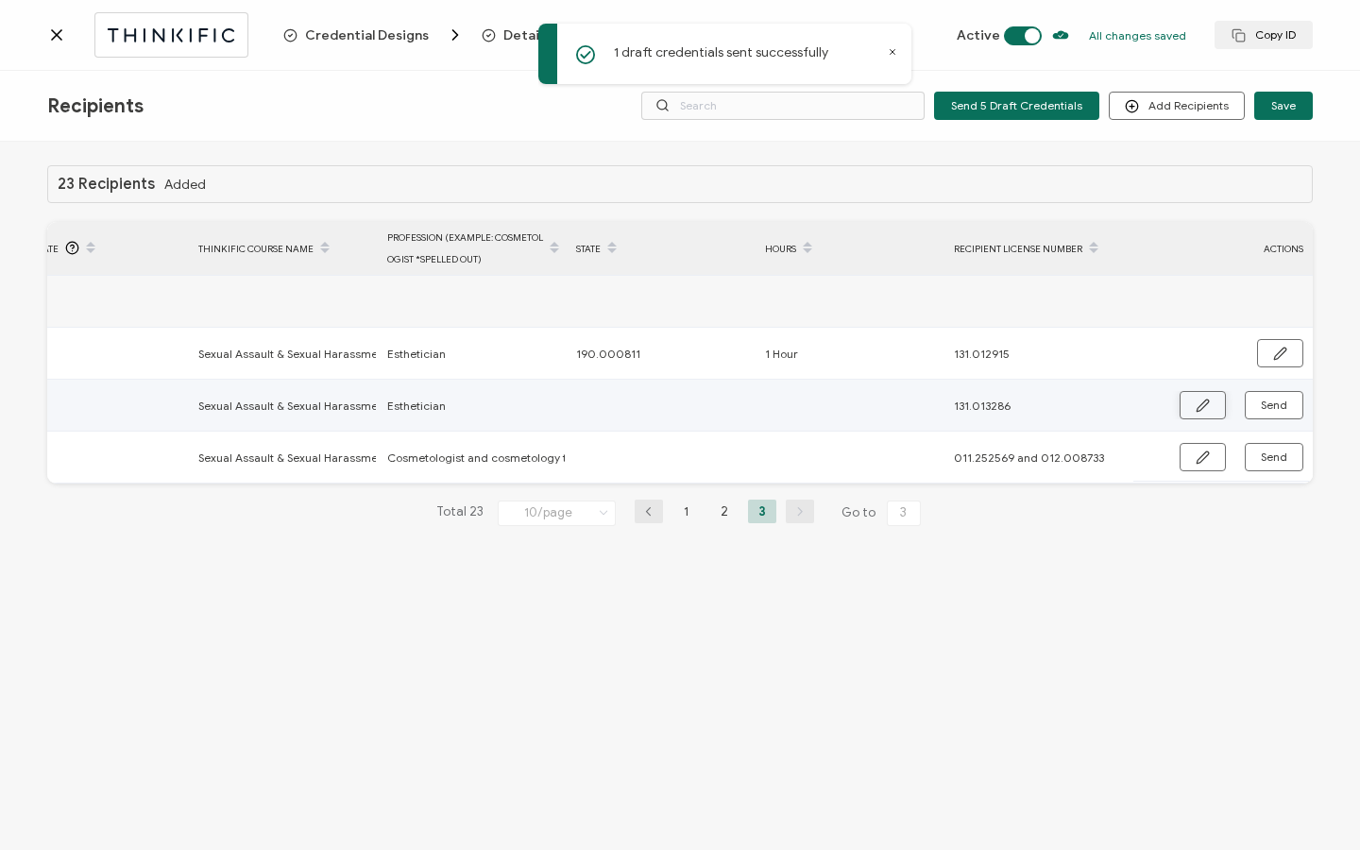
click at [1211, 411] on button "button" at bounding box center [1202, 405] width 46 height 28
click at [661, 407] on input "text" at bounding box center [658, 406] width 165 height 30
paste input "190.000811"
type input "190.000811"
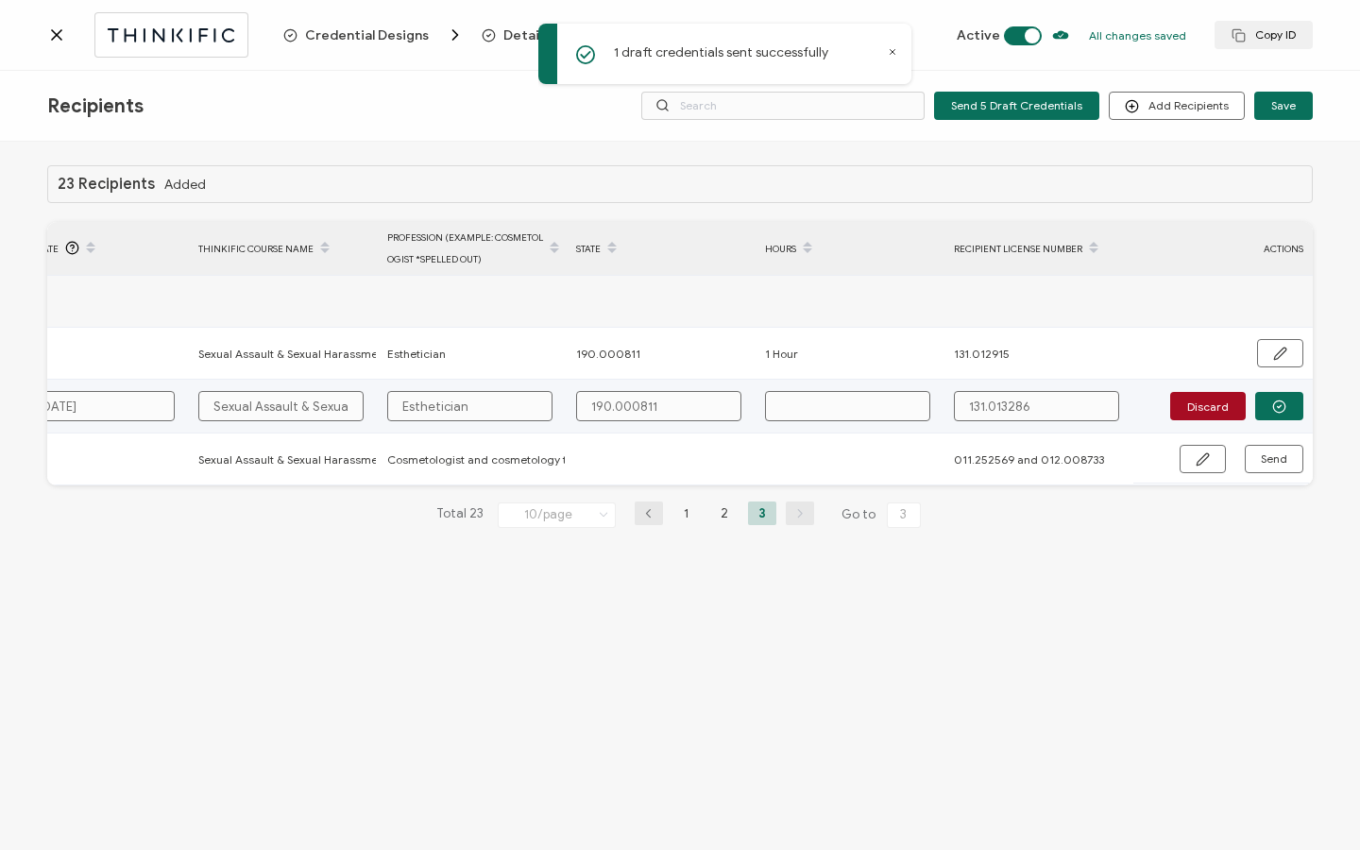
type input "190.000811"
click at [811, 412] on input "text" at bounding box center [847, 406] width 165 height 30
type input "1"
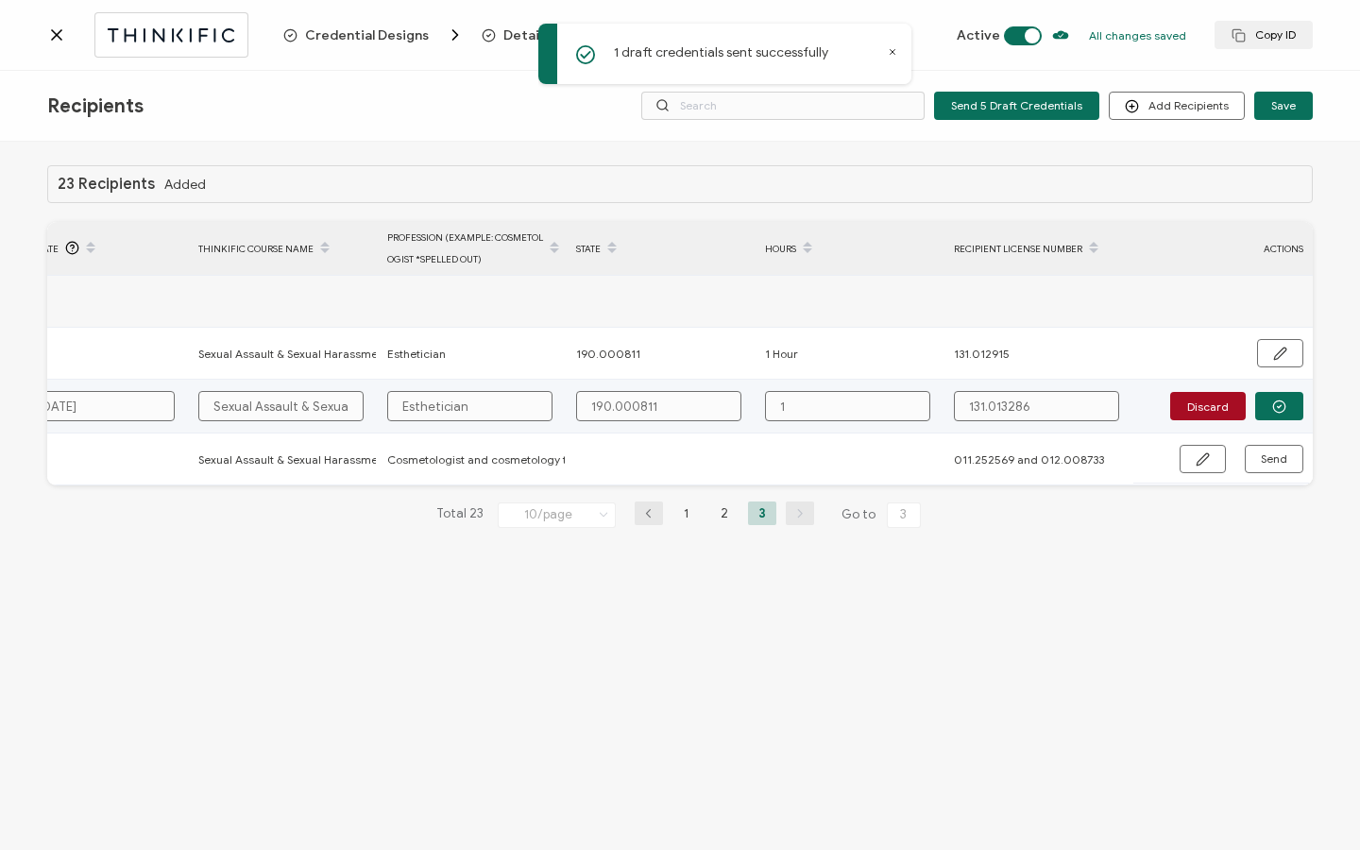
type input "1"
type input "1 H"
type input "1 Ho"
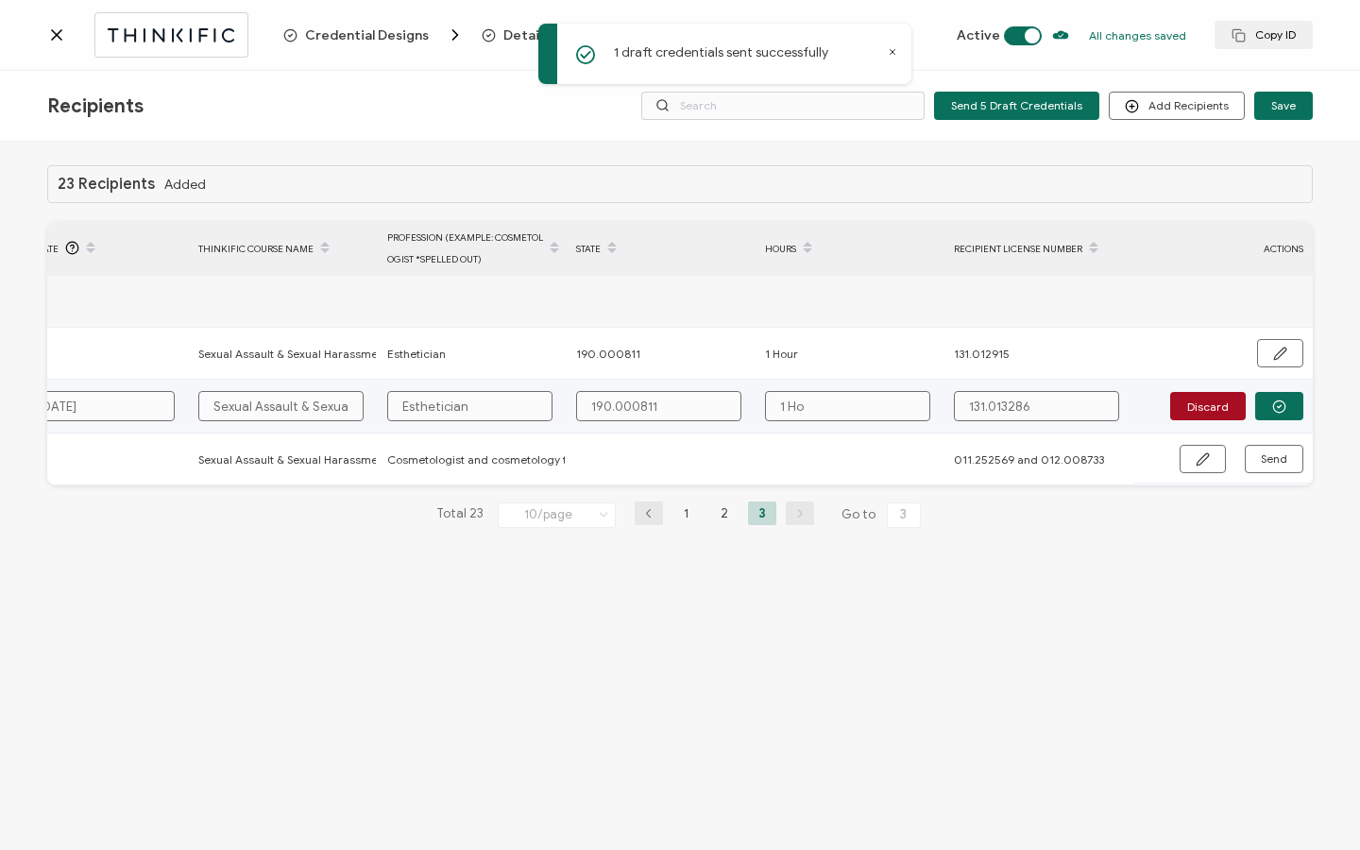
type input "1 Hou"
type input "1 Hour"
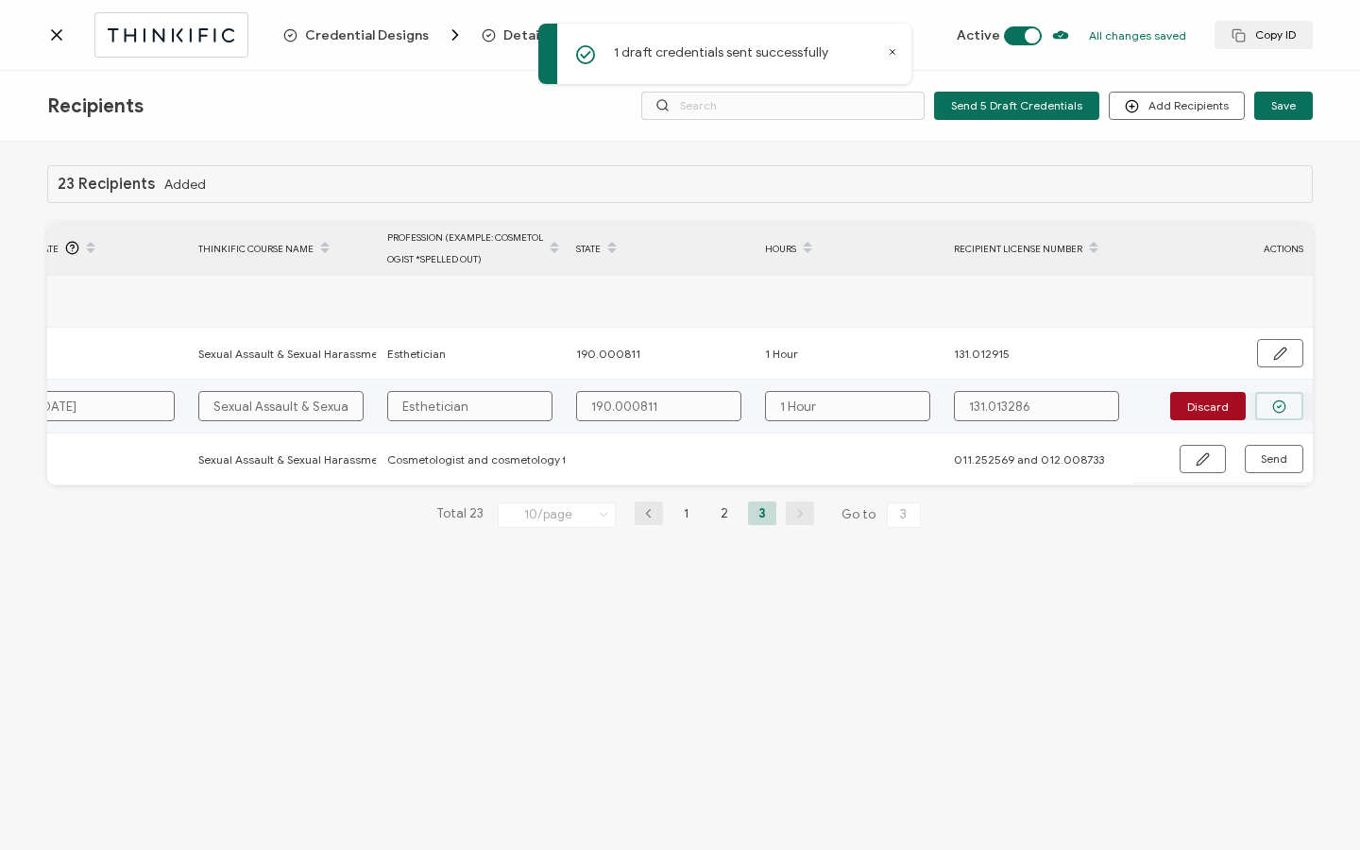
click at [1272, 412] on icon "button" at bounding box center [1279, 406] width 14 height 14
click at [1209, 407] on span "Send" at bounding box center [1202, 405] width 14 height 14
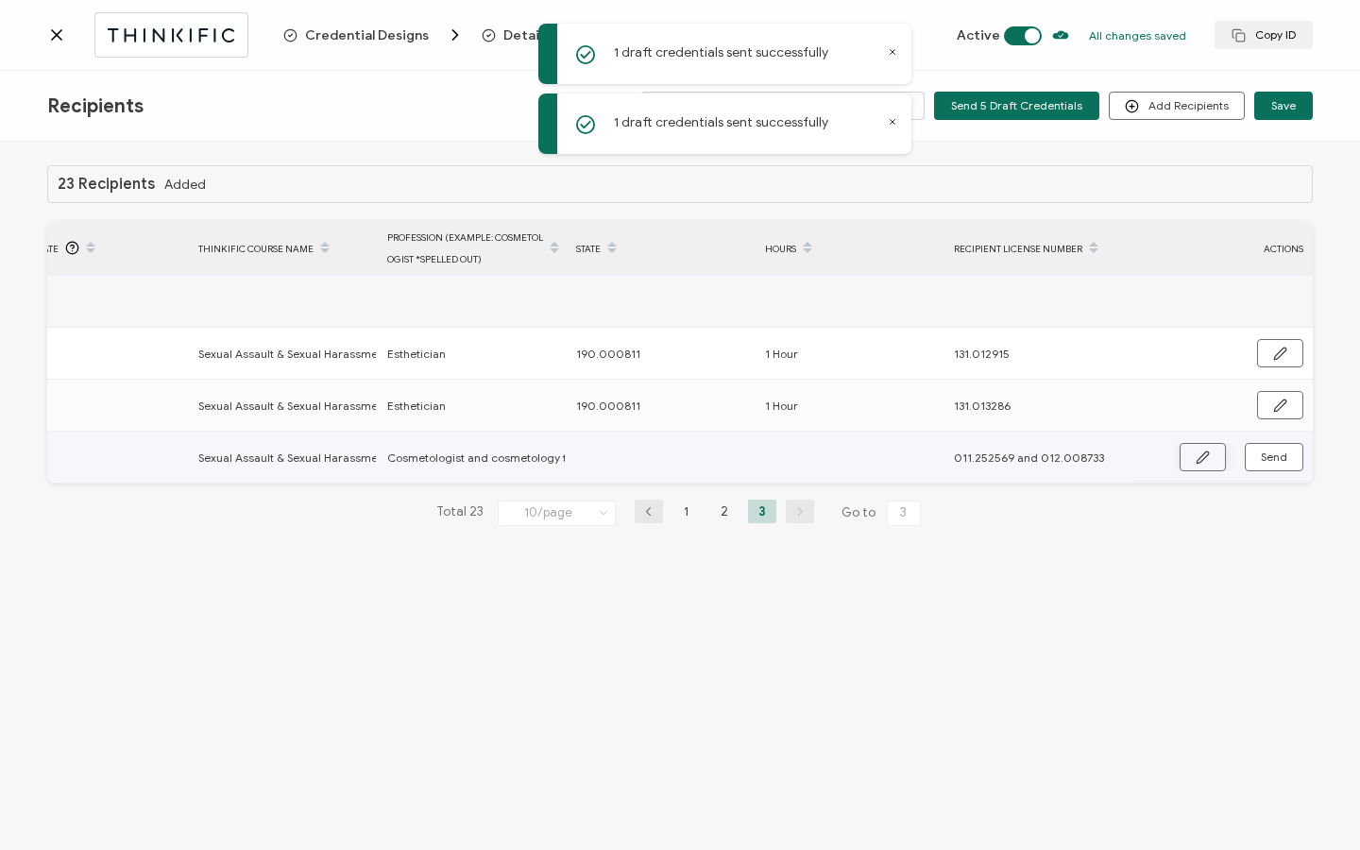
click at [1200, 455] on icon "button" at bounding box center [1202, 457] width 14 height 14
click at [734, 459] on input "text" at bounding box center [658, 458] width 165 height 30
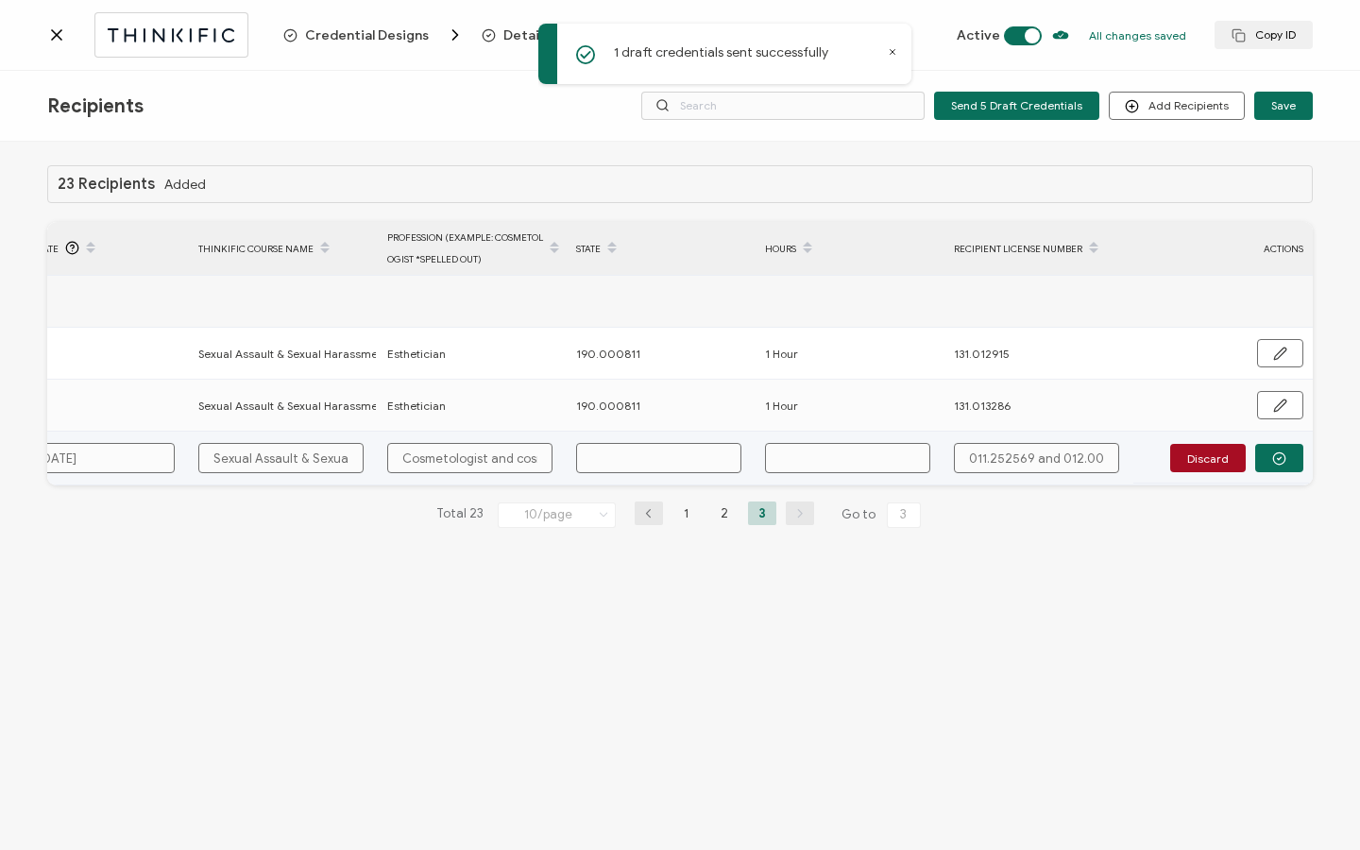
paste input "190.000811"
type input "190.000811"
click at [829, 458] on input "text" at bounding box center [847, 458] width 165 height 30
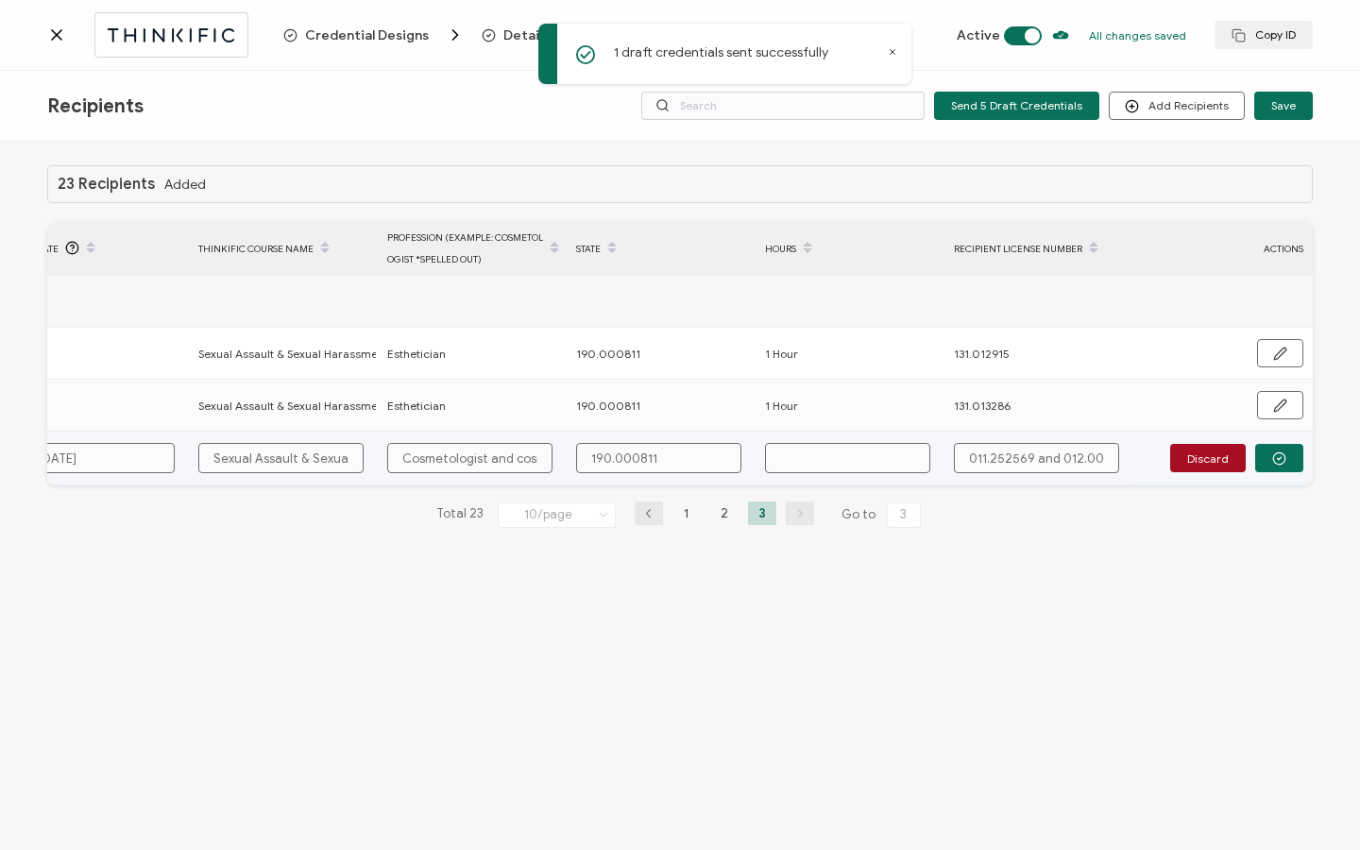
type input "1"
type input "1 H"
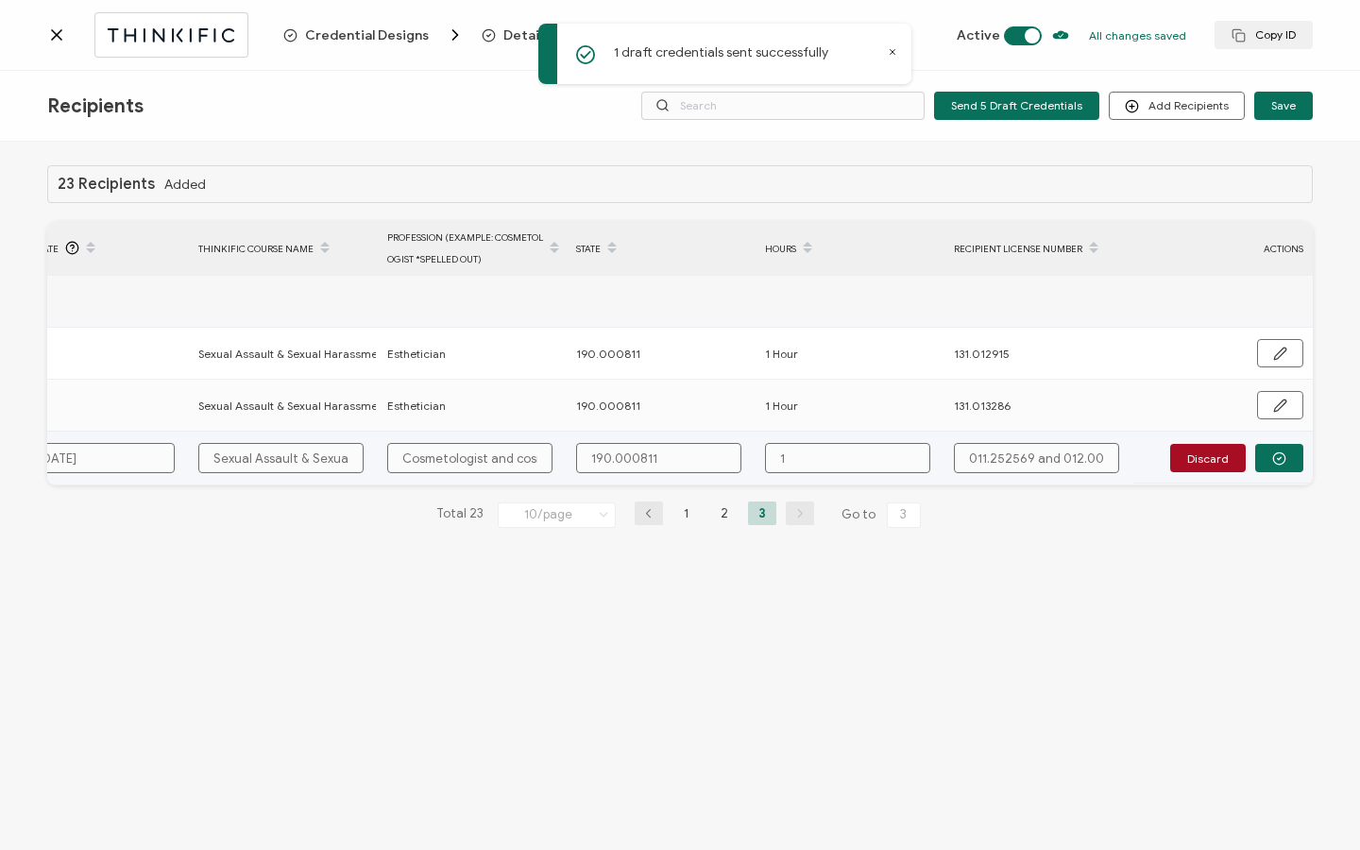
type input "1 H"
type input "1 Ho"
type input "1 Hou"
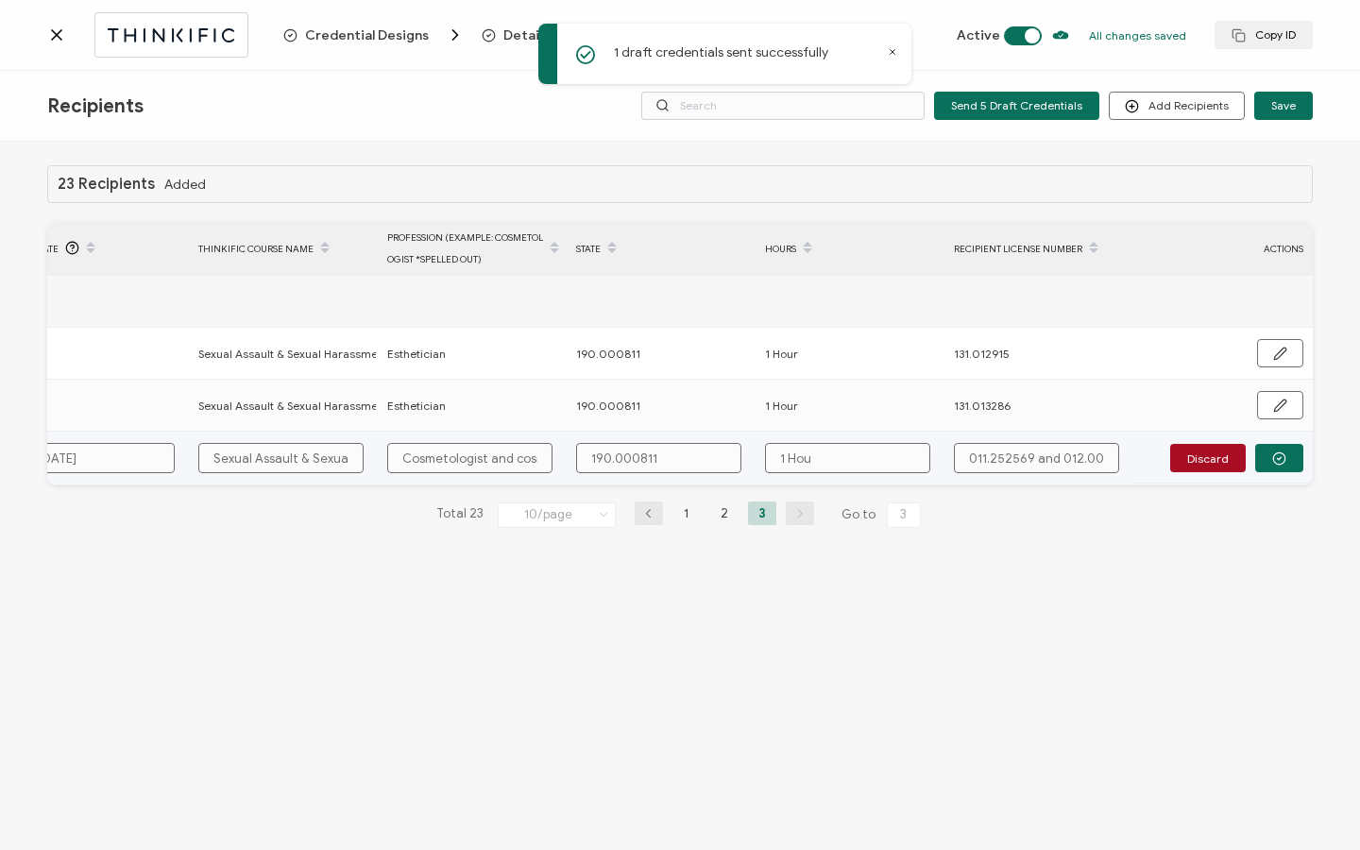
type input "1 Hour"
click at [1289, 458] on button "button" at bounding box center [1279, 458] width 48 height 28
click at [1289, 458] on button "Send" at bounding box center [1273, 457] width 59 height 28
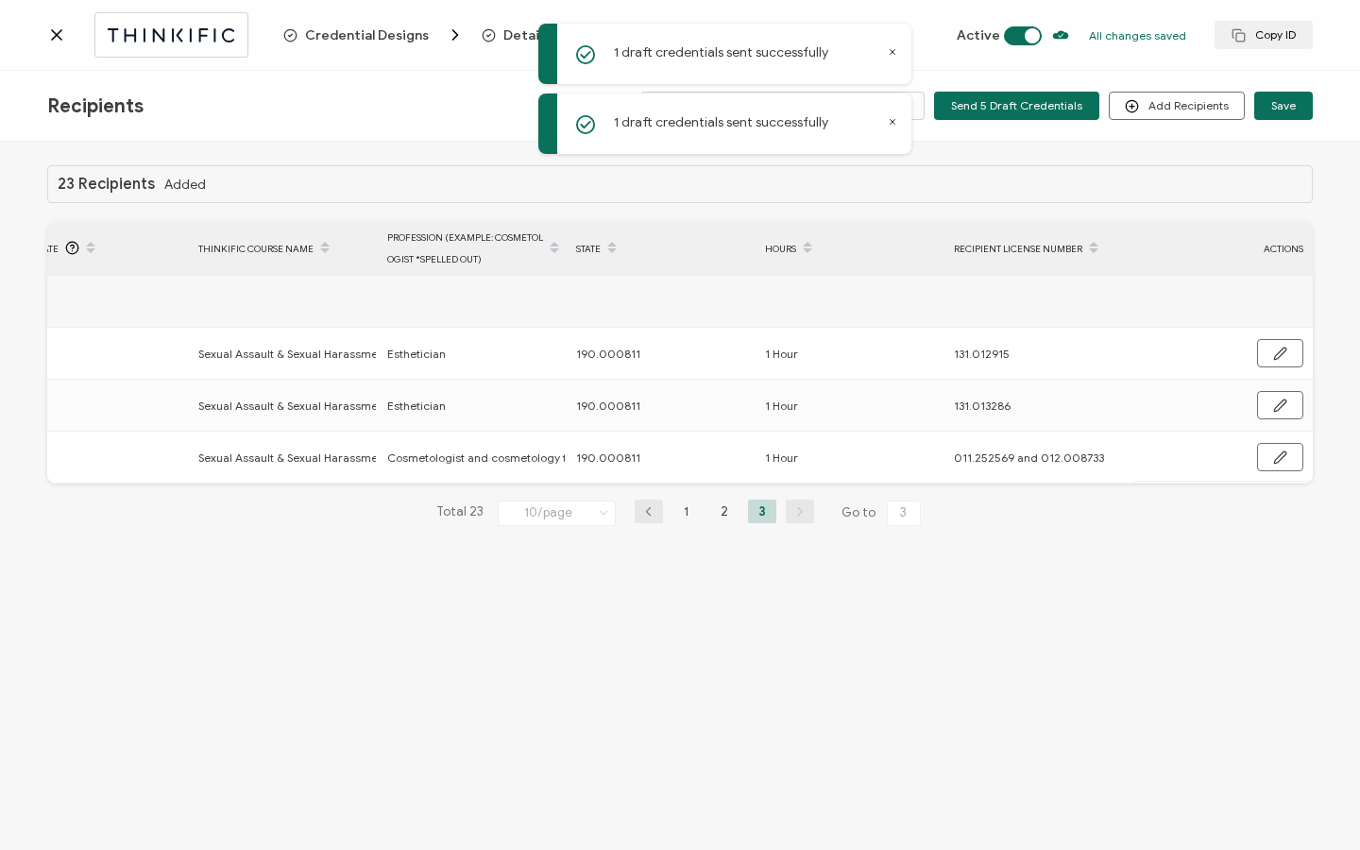
drag, startPoint x: 1031, startPoint y: 490, endPoint x: 1008, endPoint y: 490, distance: 22.7
click at [1008, 490] on div "23 Recipients Added FULL NAME EMAIL Status Expiration Date Issue Date Thinkific…" at bounding box center [679, 360] width 1265 height 391
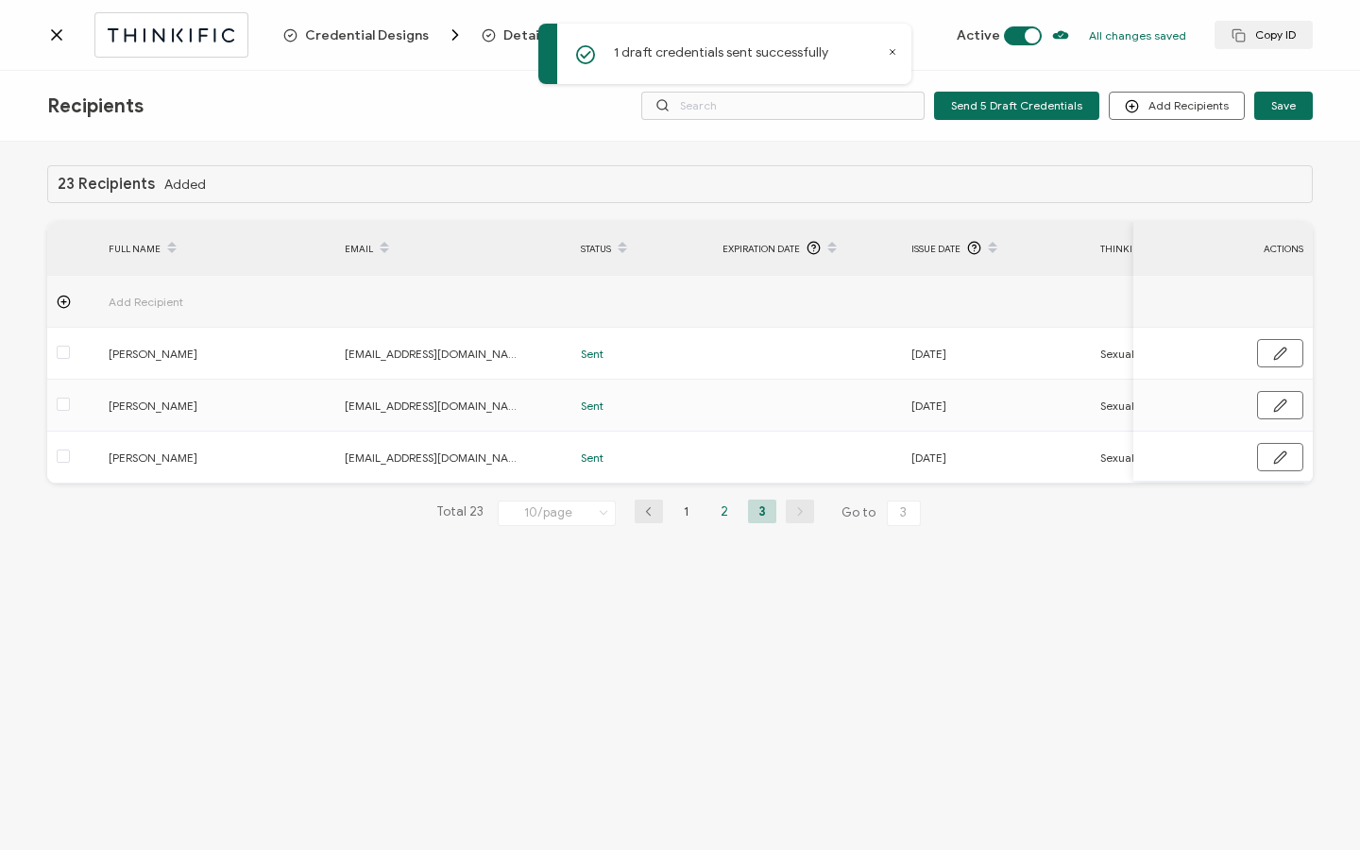
click at [727, 514] on li "2" at bounding box center [724, 511] width 28 height 24
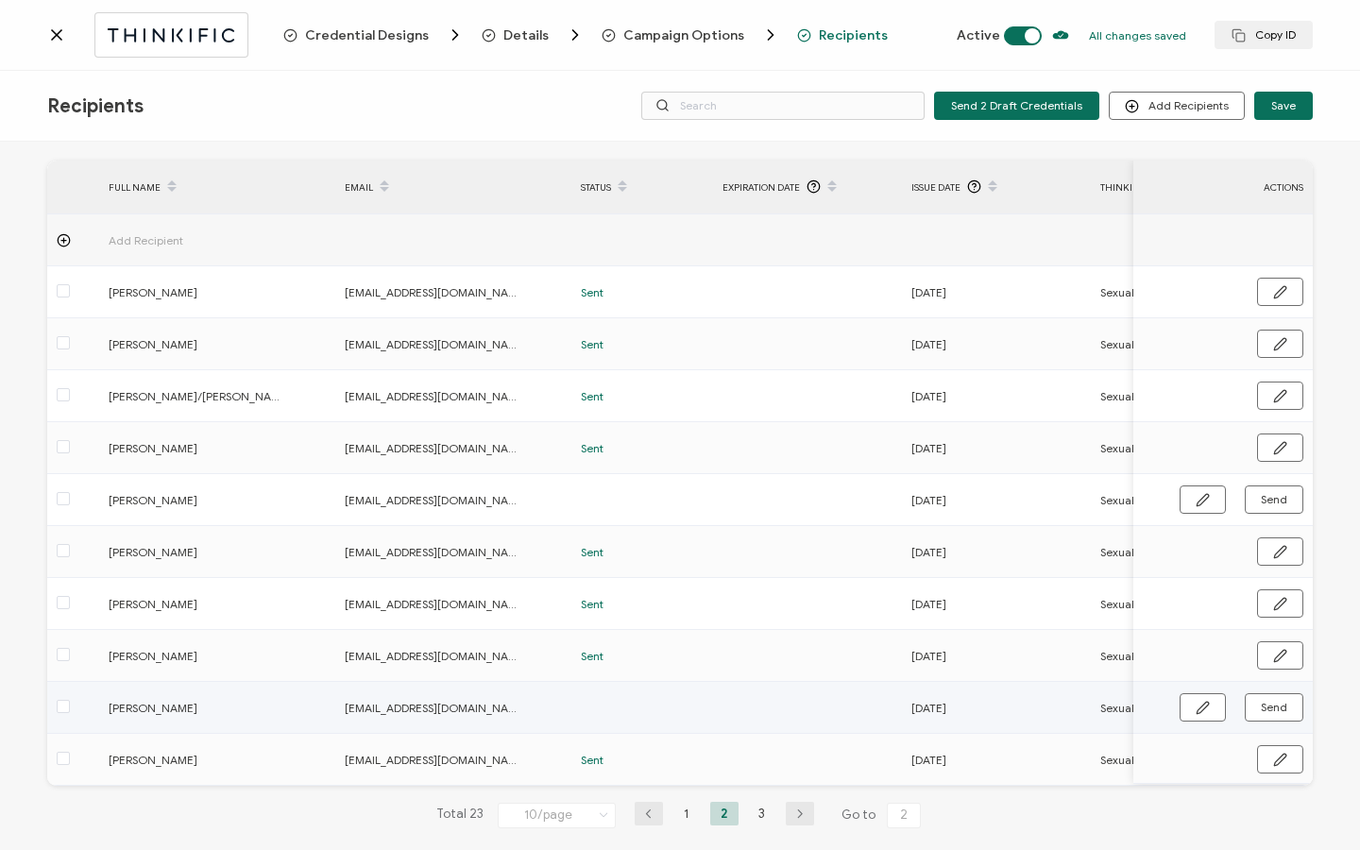
scroll to position [95, 0]
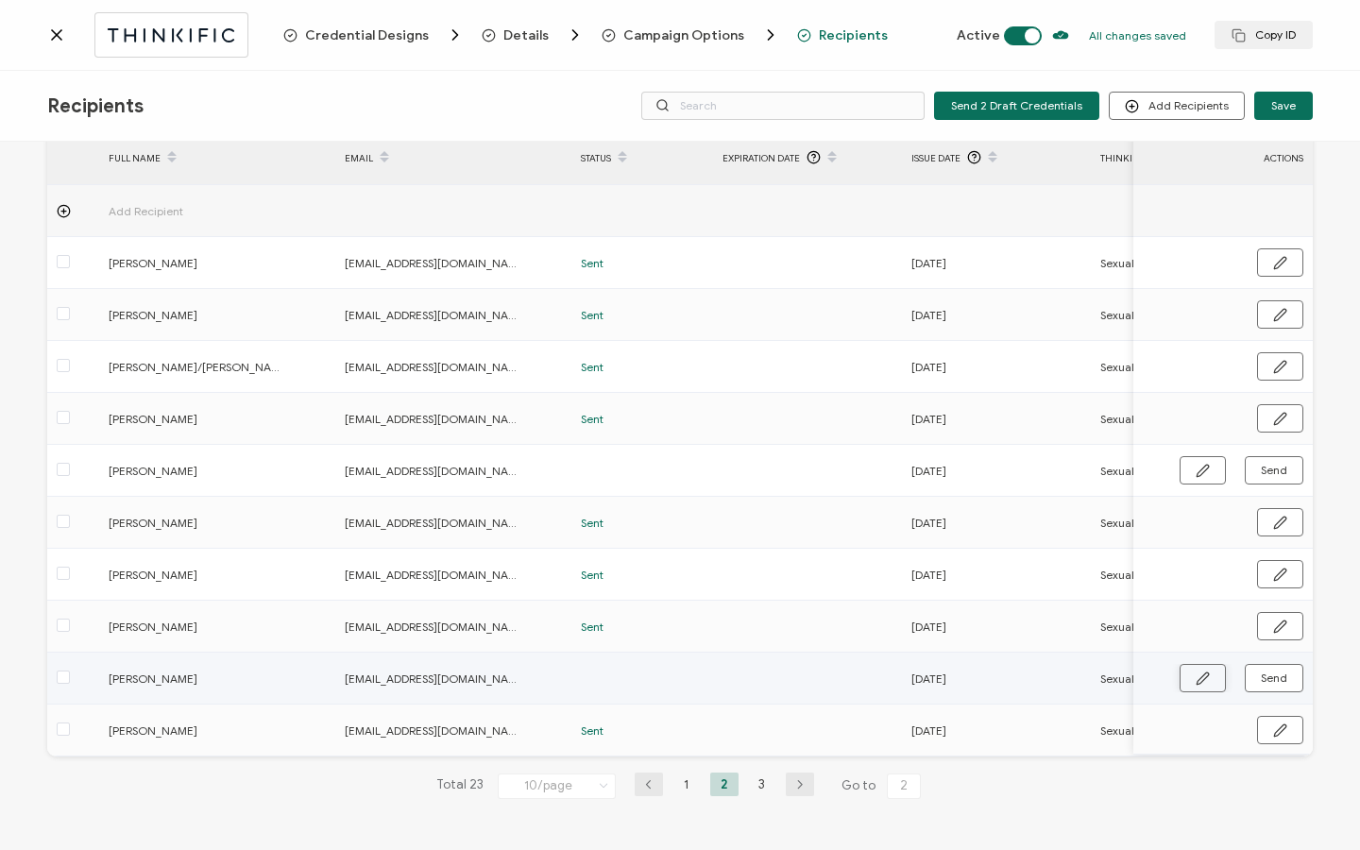
click at [1188, 667] on button "button" at bounding box center [1202, 678] width 46 height 28
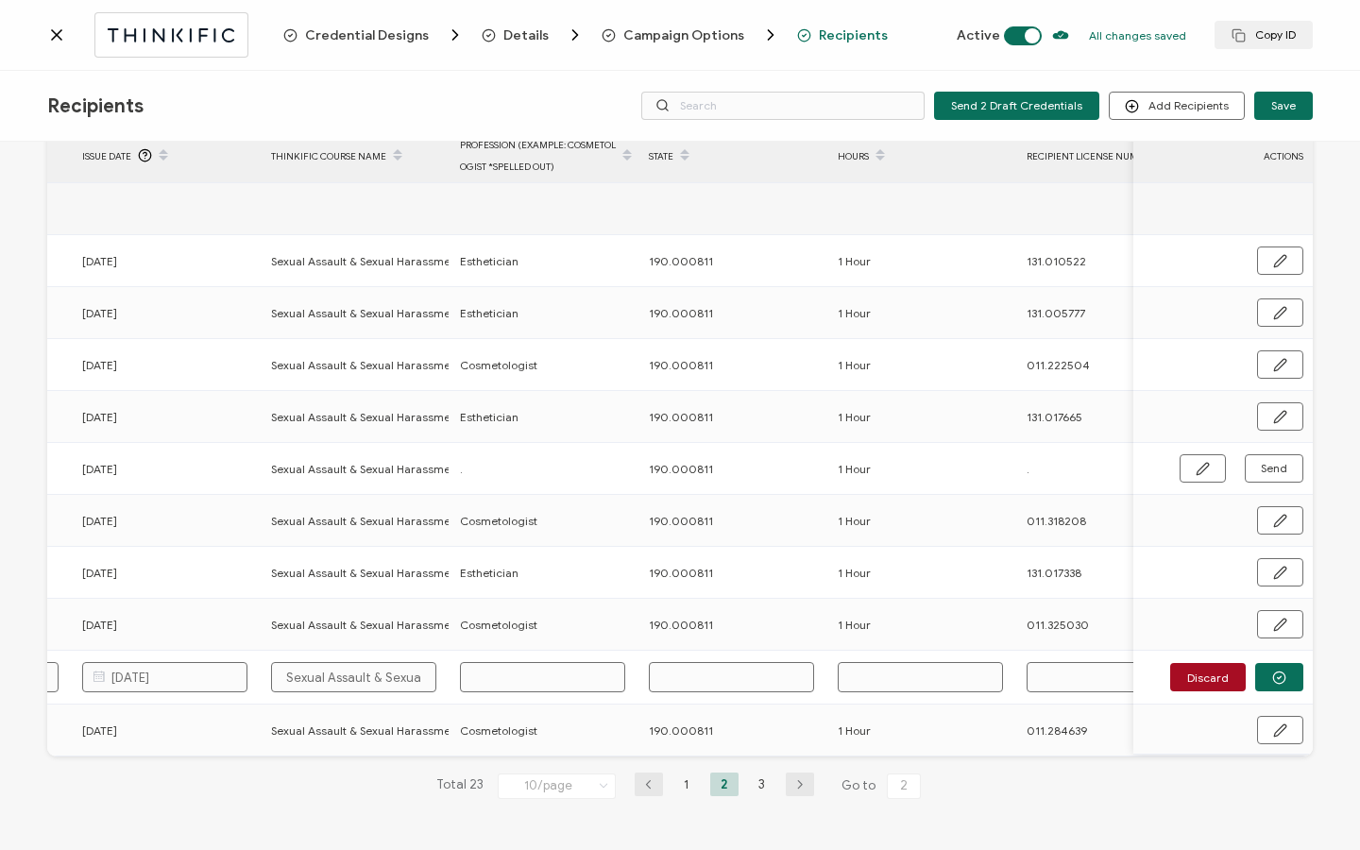
scroll to position [0, 835]
drag, startPoint x: 853, startPoint y: 674, endPoint x: 865, endPoint y: 673, distance: 11.4
click at [854, 674] on input "text" at bounding box center [914, 677] width 165 height 30
type input "1"
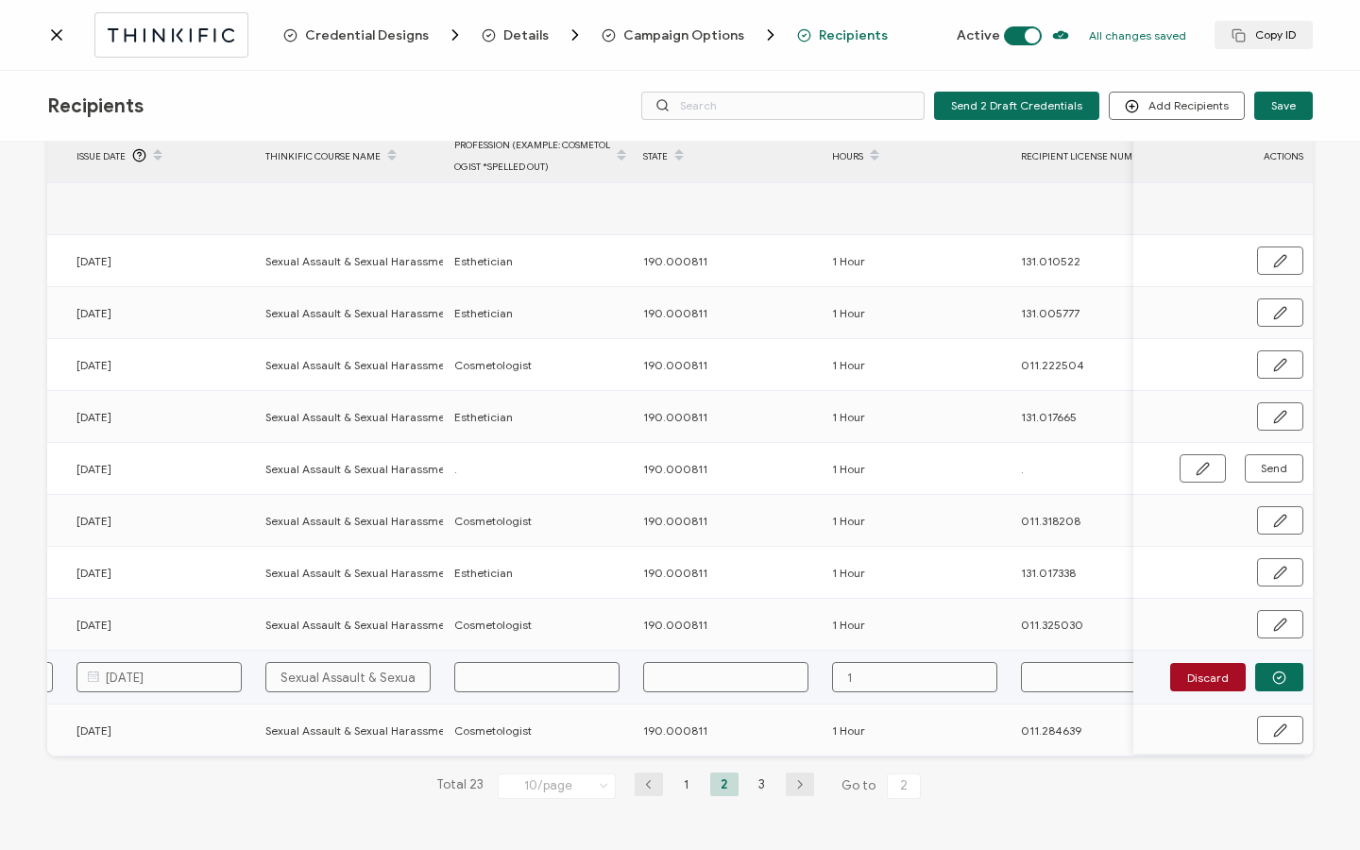
type input "1"
type input "1 H"
type input "1 Ho"
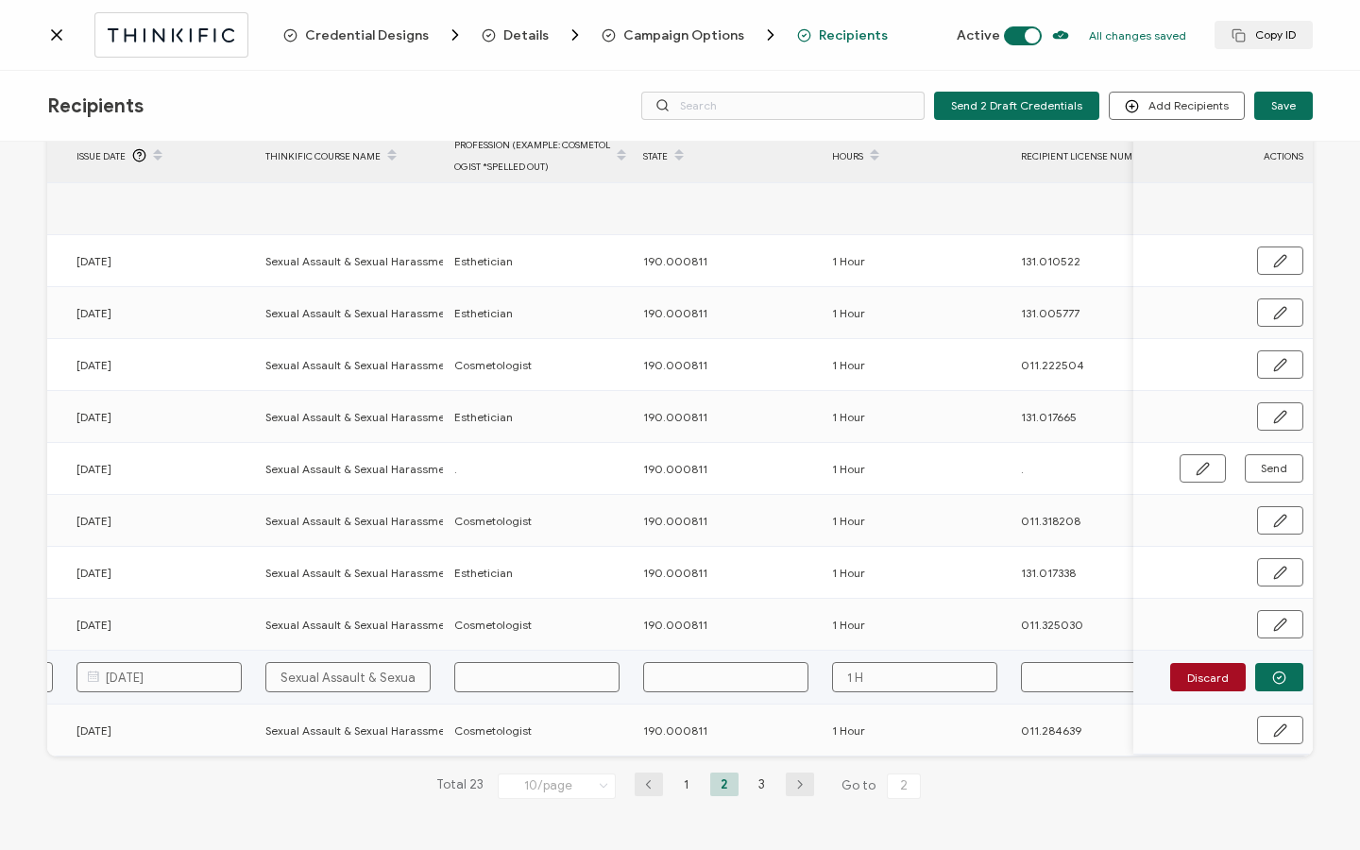
type input "1 Ho"
type input "1 Hou"
type input "1 Hour"
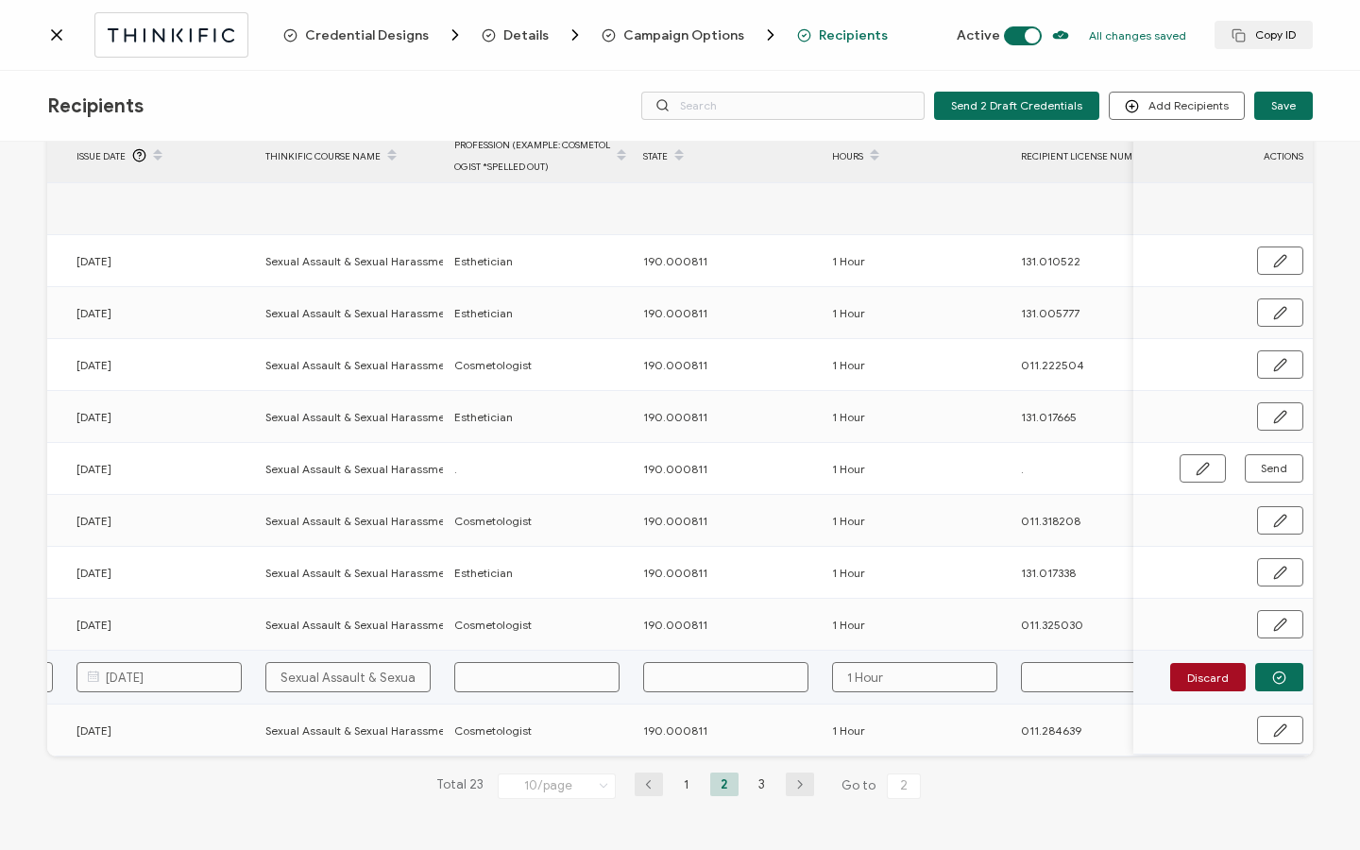
type input "1 Hour"
paste input "131.010175"
type input "131.010175"
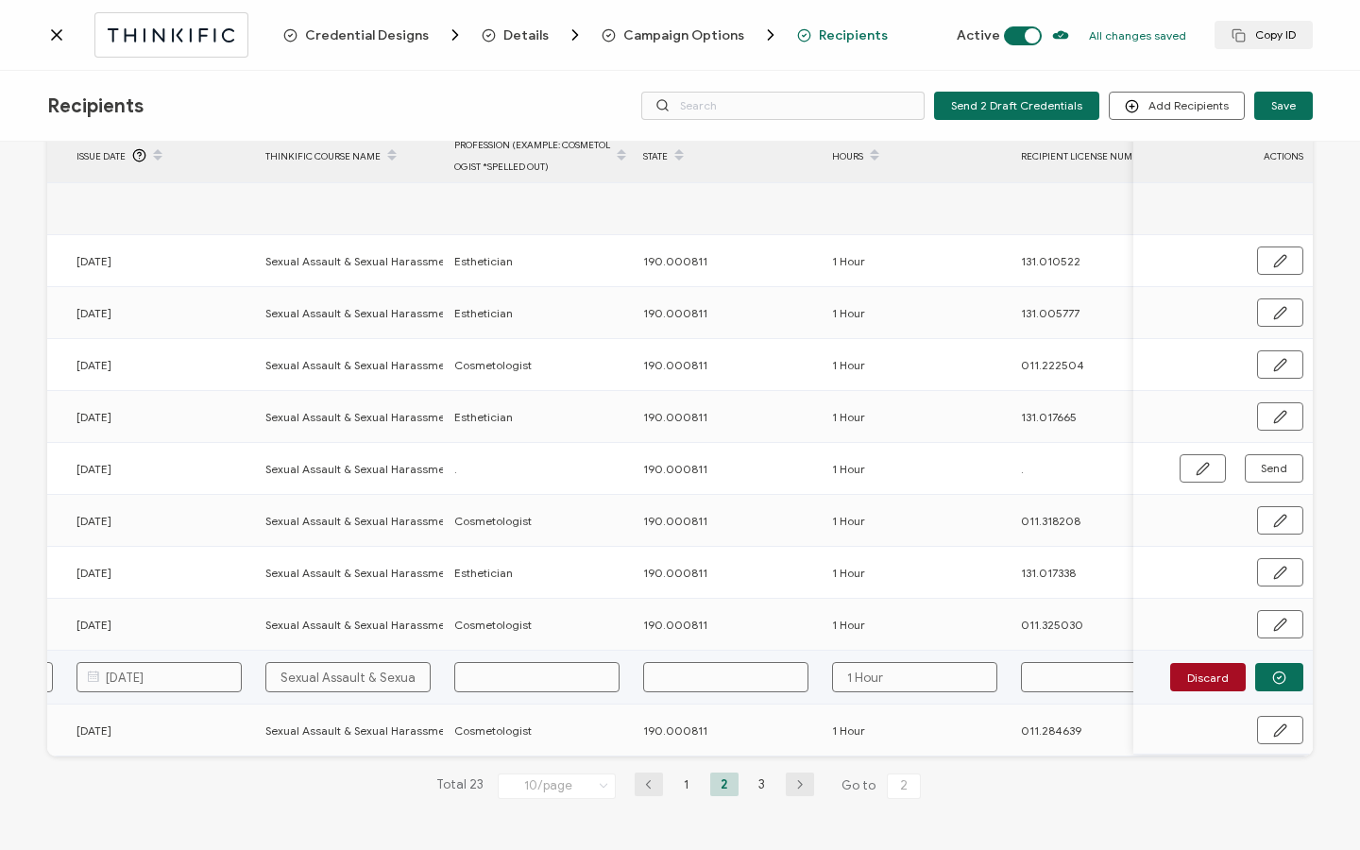
type input "131.010175"
drag, startPoint x: 644, startPoint y: 620, endPoint x: 737, endPoint y: 627, distance: 93.7
click at [737, 627] on div "190.000811" at bounding box center [726, 625] width 187 height 22
copy span "190.000811"
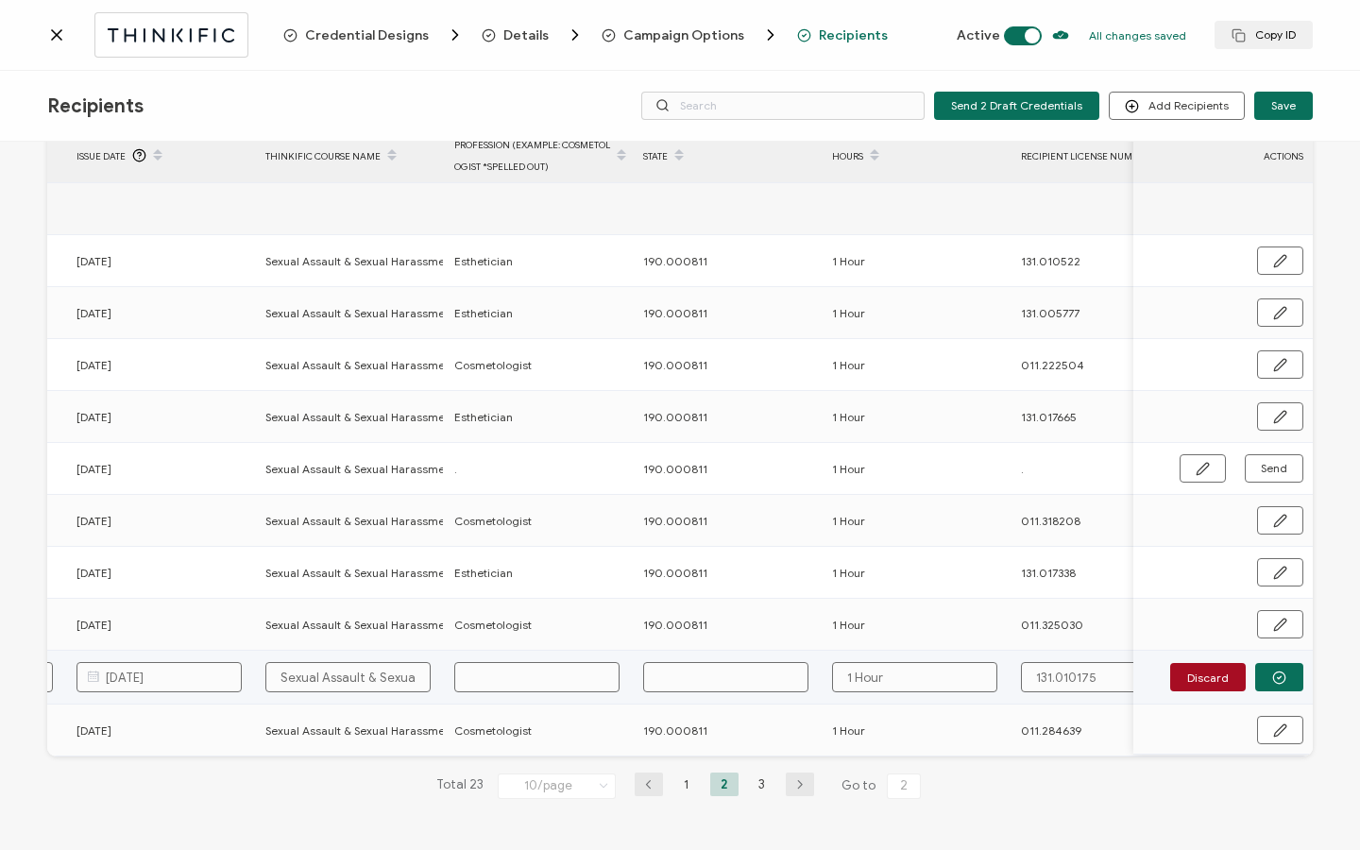
drag, startPoint x: 674, startPoint y: 664, endPoint x: 684, endPoint y: 668, distance: 10.6
click at [675, 664] on input "text" at bounding box center [725, 677] width 165 height 30
paste input "190.000811"
type input "190.000811"
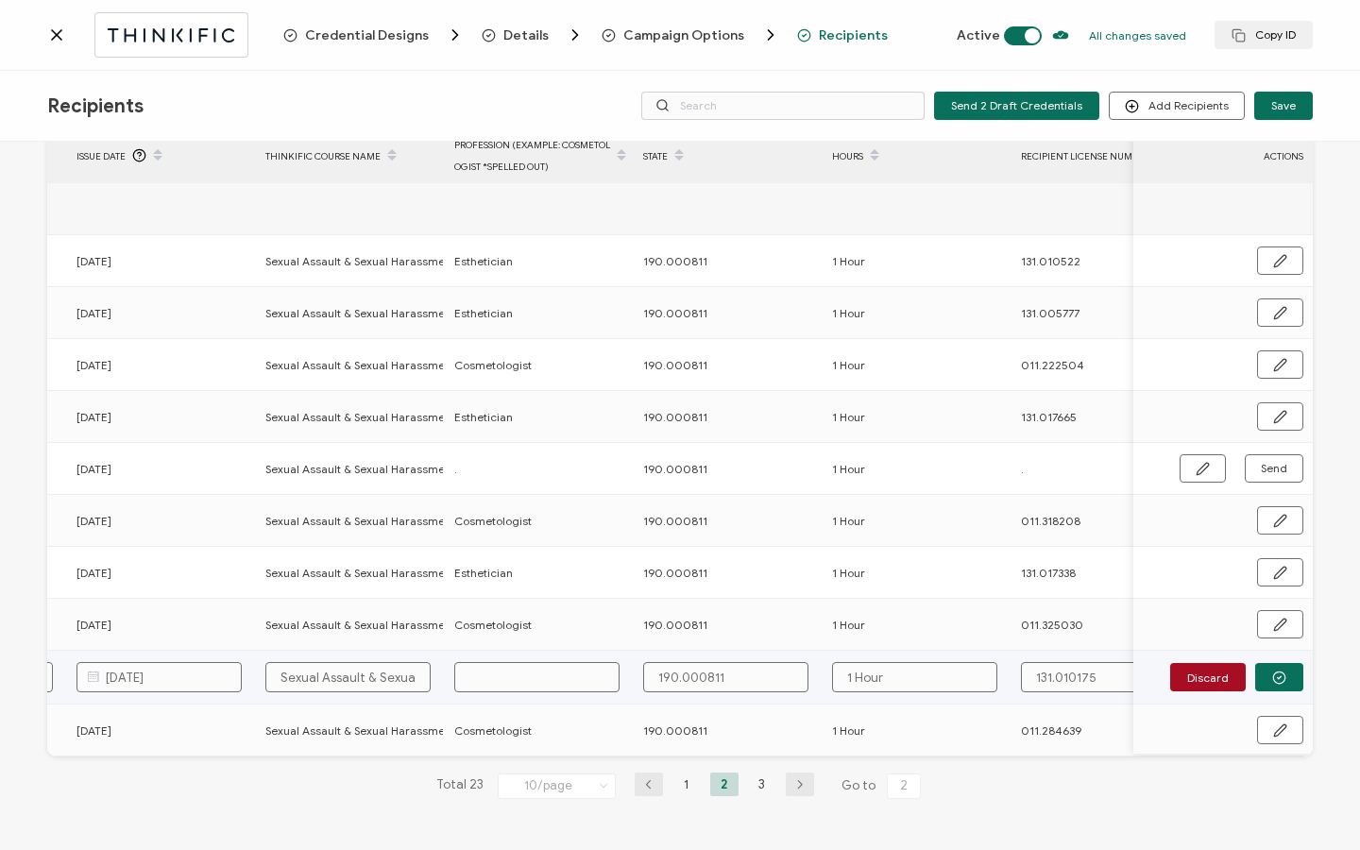
type input "190.000811"
click at [570, 682] on input "text" at bounding box center [536, 677] width 165 height 30
type input "E"
type input "Es"
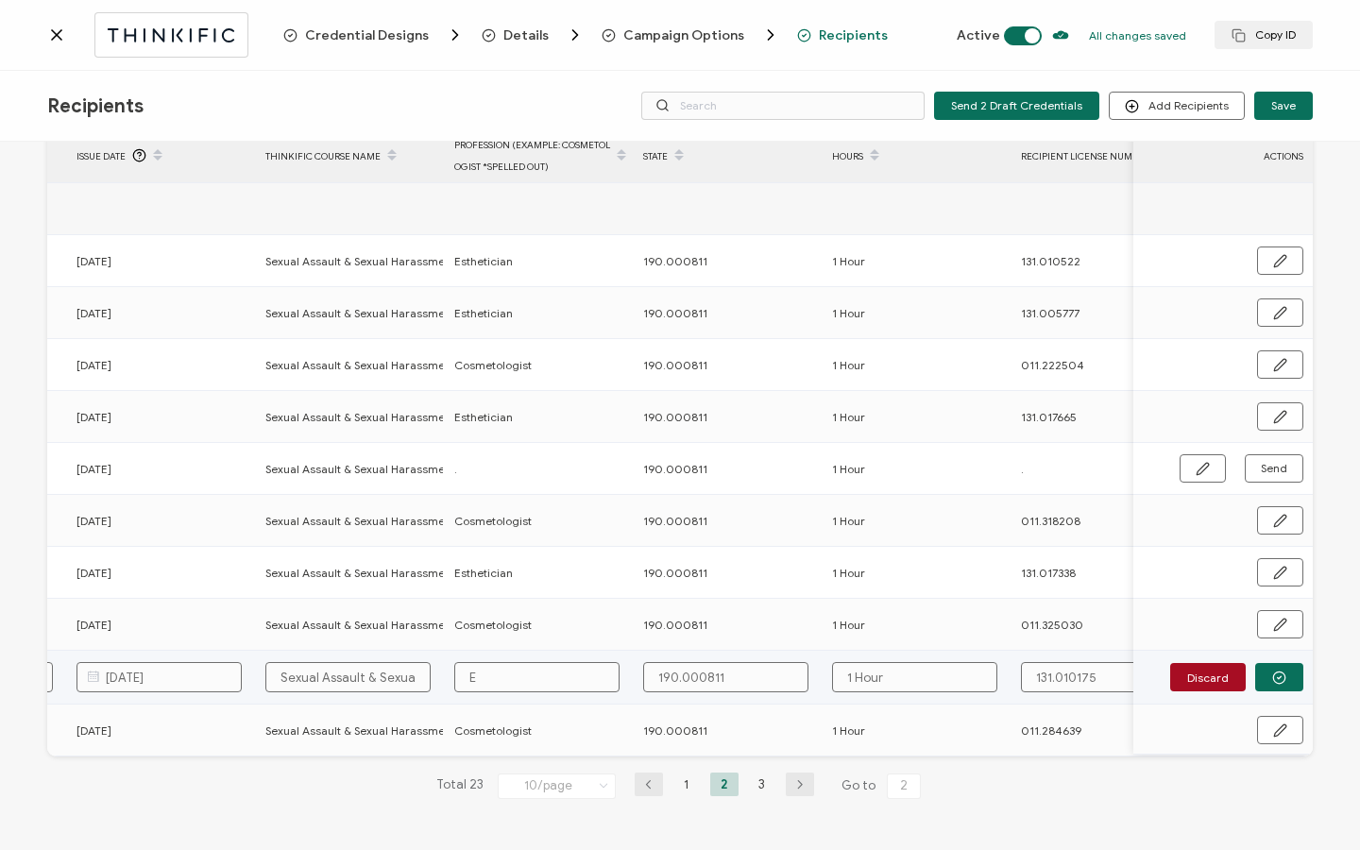
type input "Es"
type input "Est"
type input "Esth"
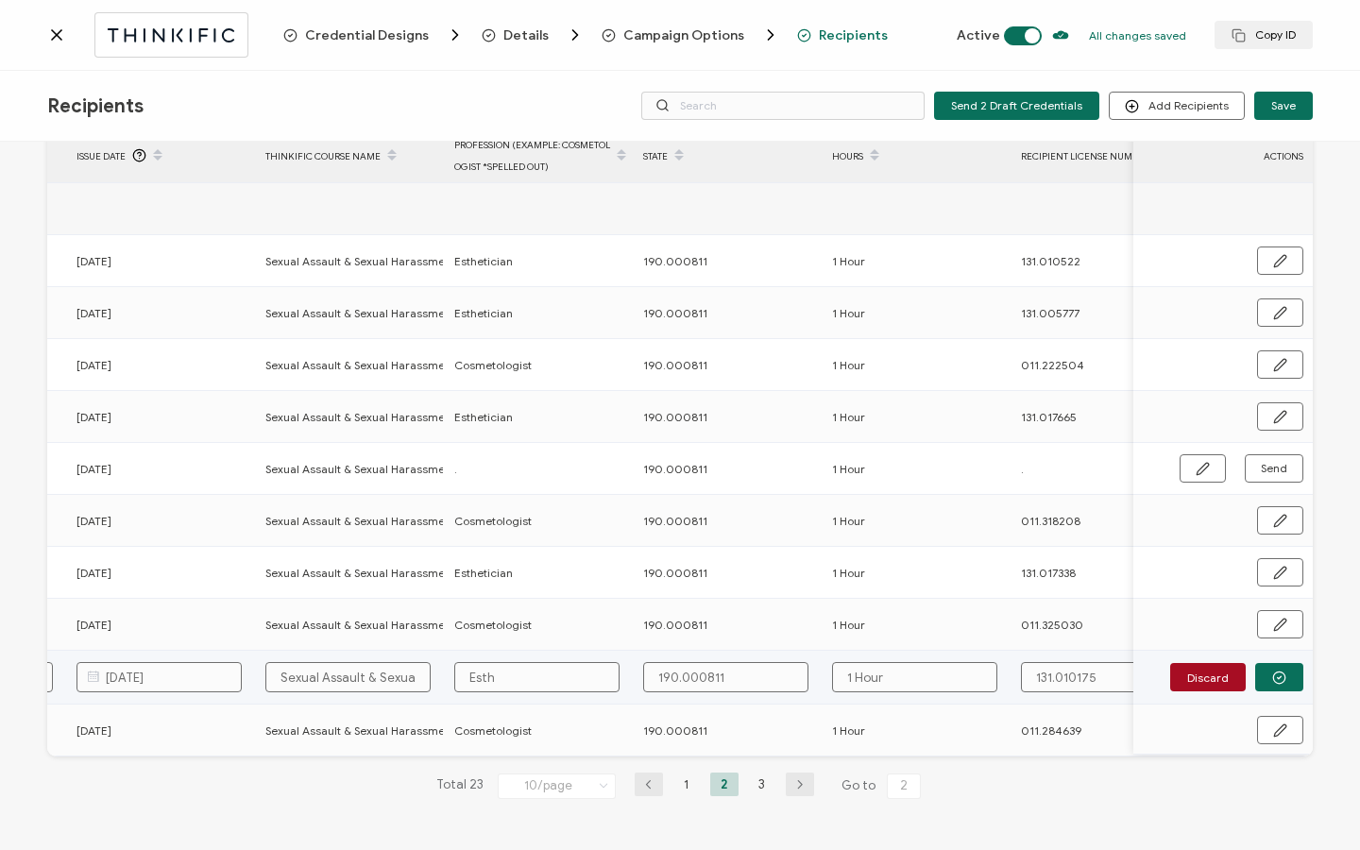
type input "Esthe"
type input "Esthet"
type input "Estheti"
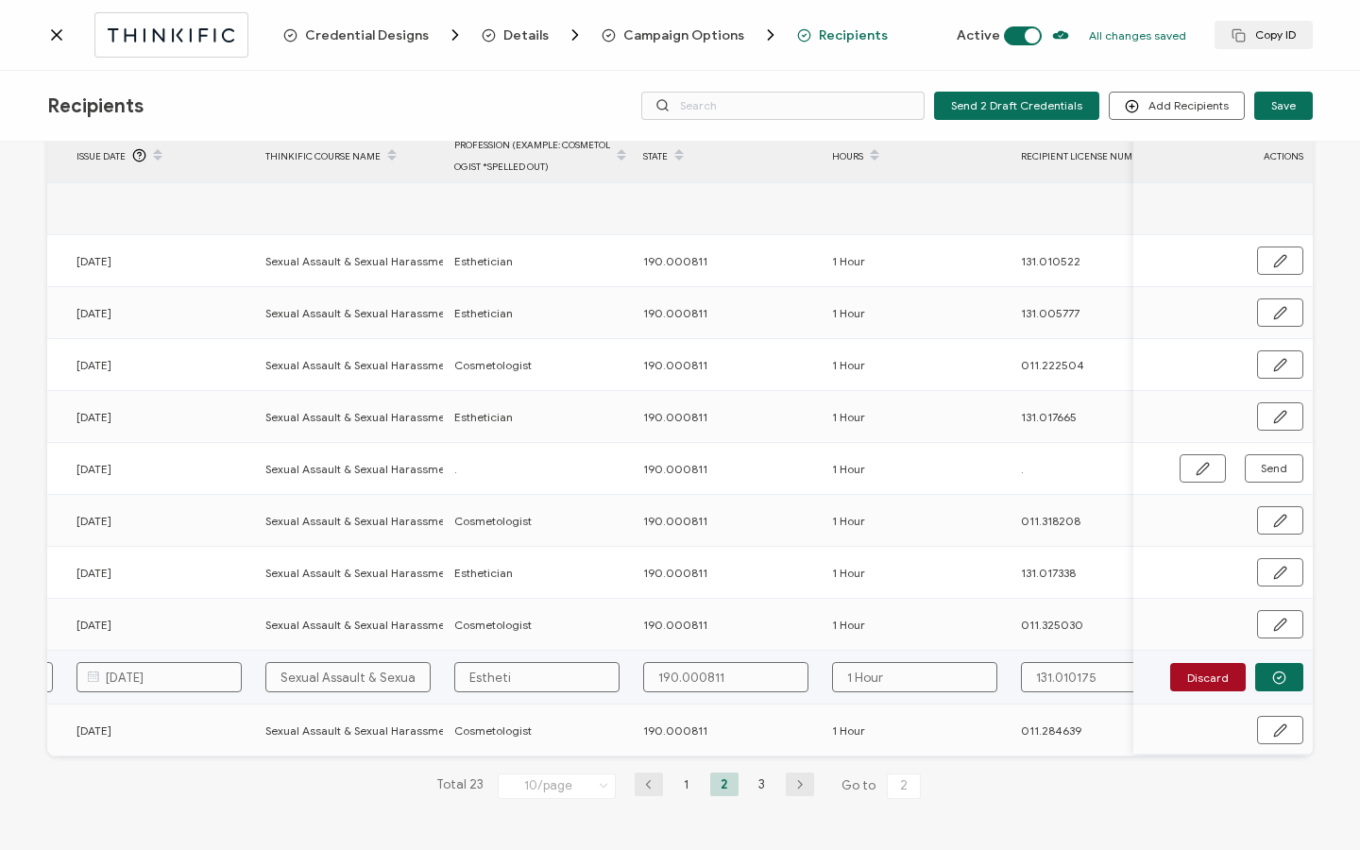
type input "Estheti"
type input "Esthetii"
type input "Estheti"
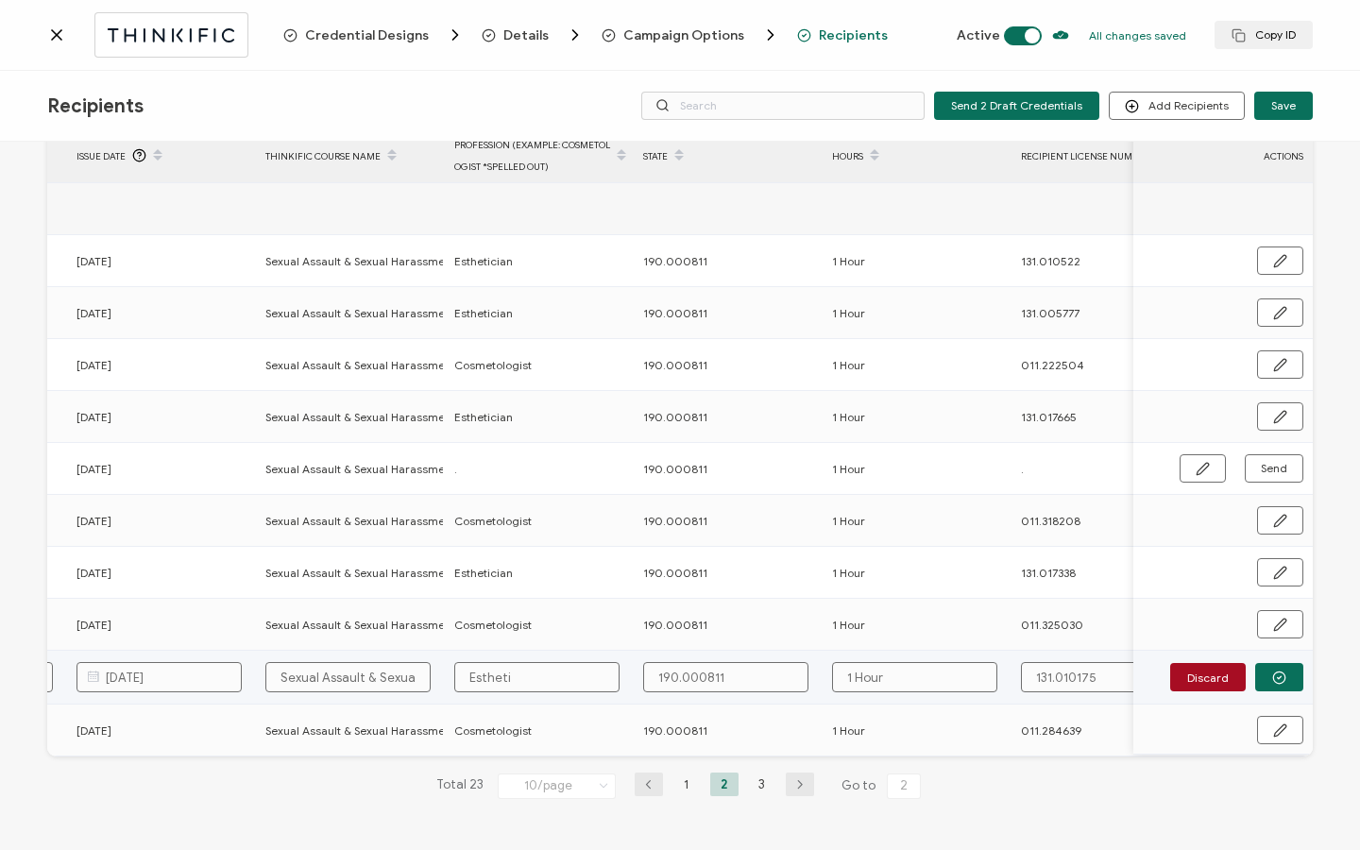
type input "Esthetic"
type input "Esthetici"
type input "Estheticia"
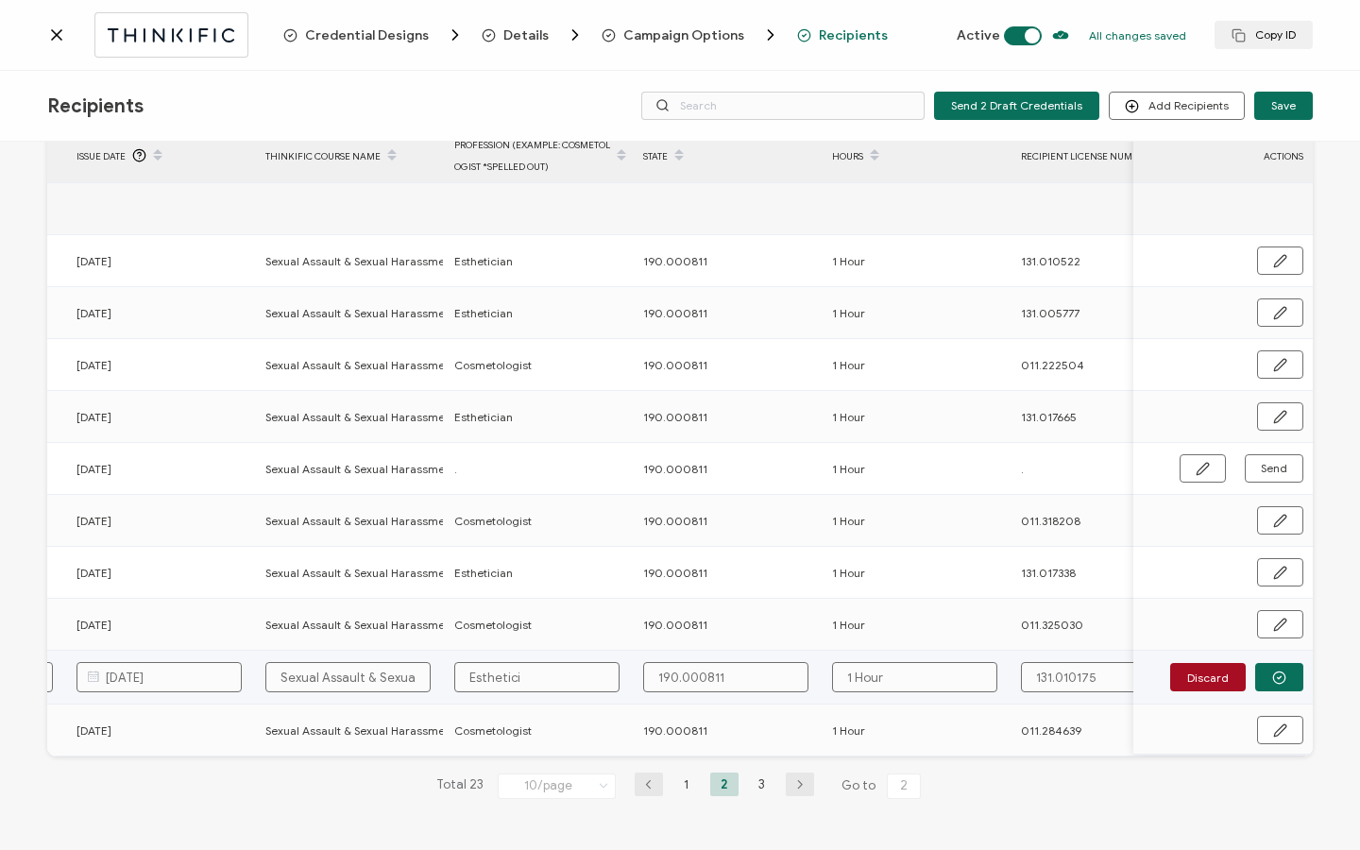
type input "Estheticia"
type input "Esthetician"
click at [1287, 672] on button "button" at bounding box center [1279, 677] width 48 height 28
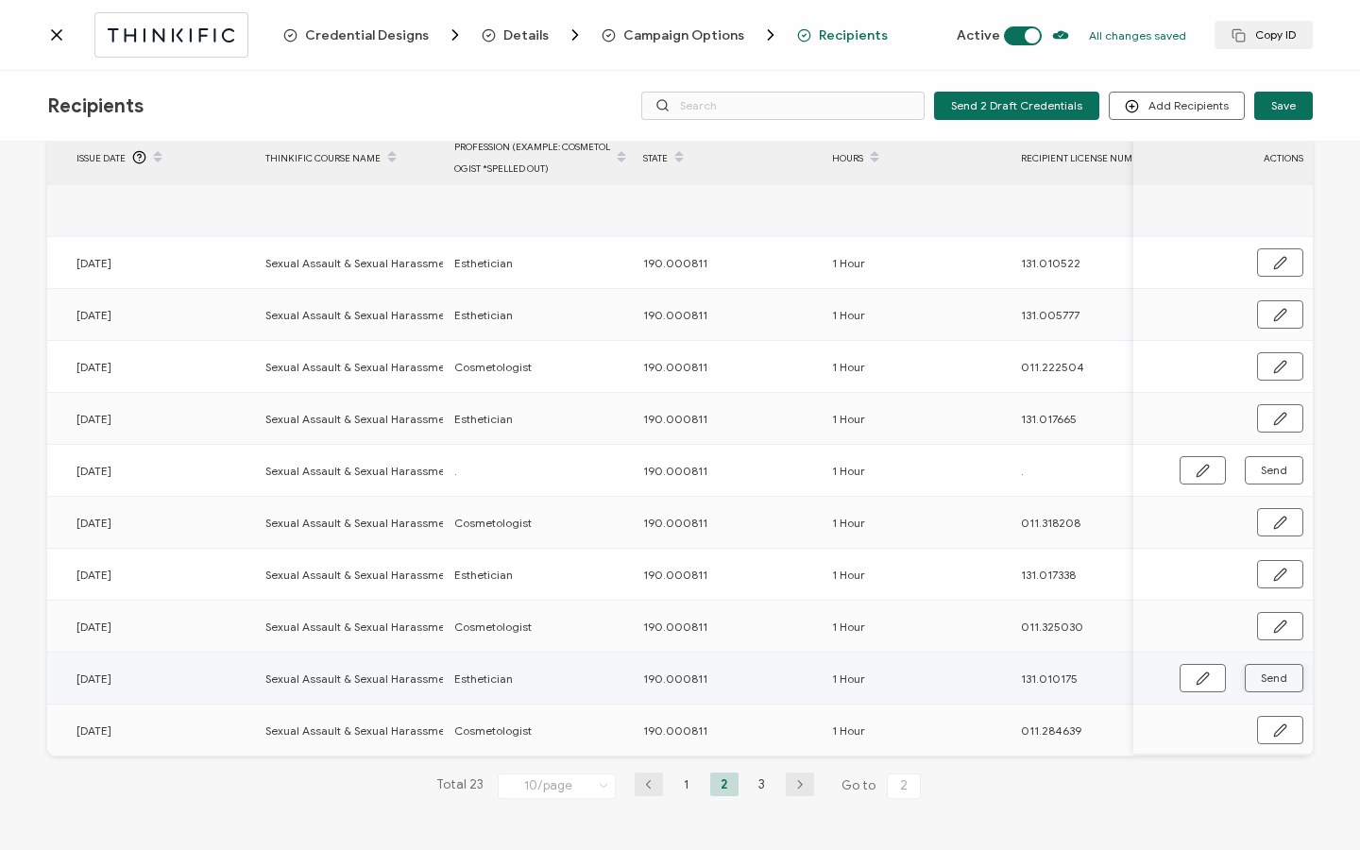
scroll to position [95, 0]
click at [1287, 672] on button "Send" at bounding box center [1273, 678] width 59 height 28
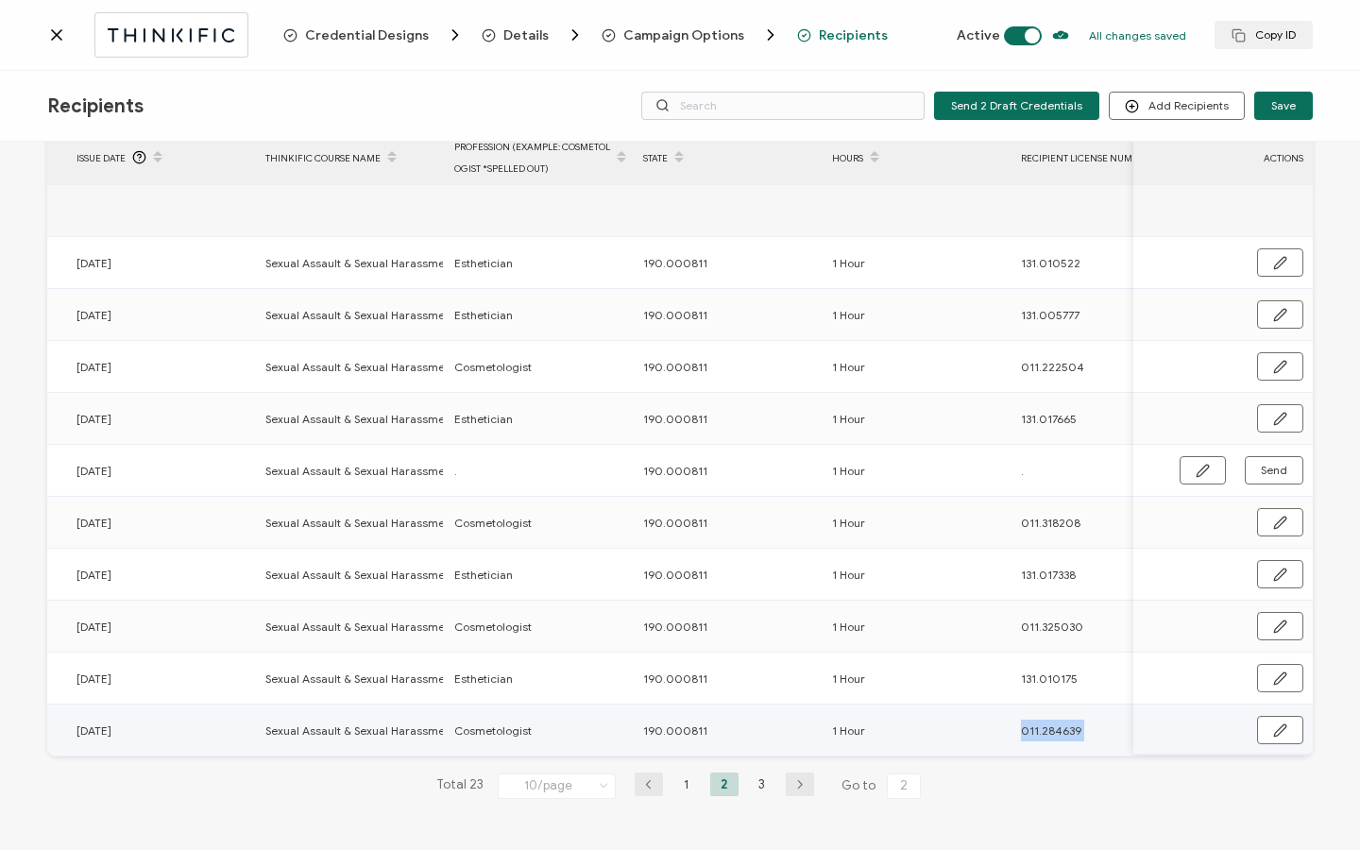
drag, startPoint x: 781, startPoint y: 756, endPoint x: 932, endPoint y: 750, distance: 151.2
click at [932, 750] on div "23 Recipients Added FULL NAME EMAIL Status Expiration Date Issue Date Thinkific…" at bounding box center [679, 452] width 1265 height 754
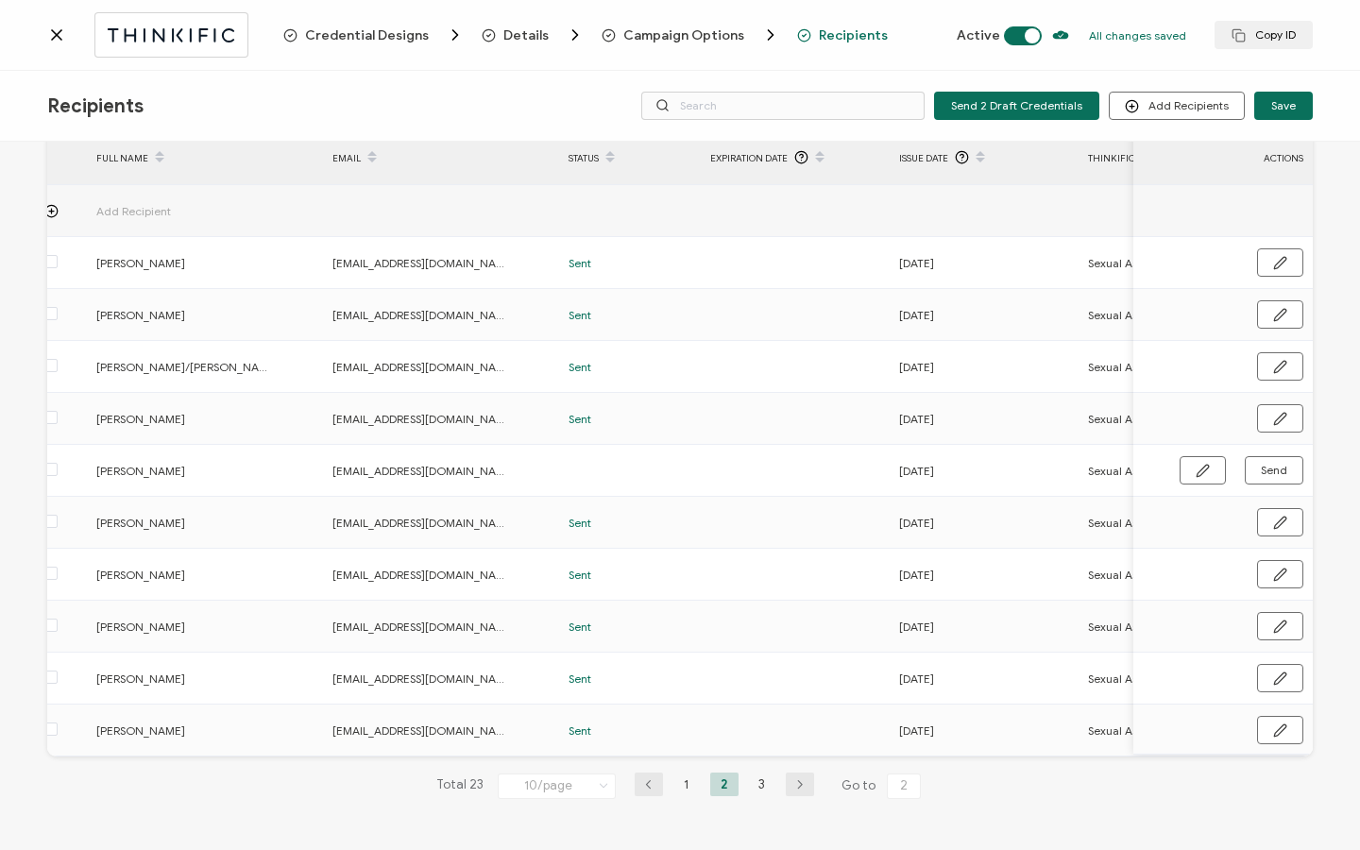
scroll to position [0, 14]
click at [752, 787] on li "3" at bounding box center [762, 784] width 28 height 24
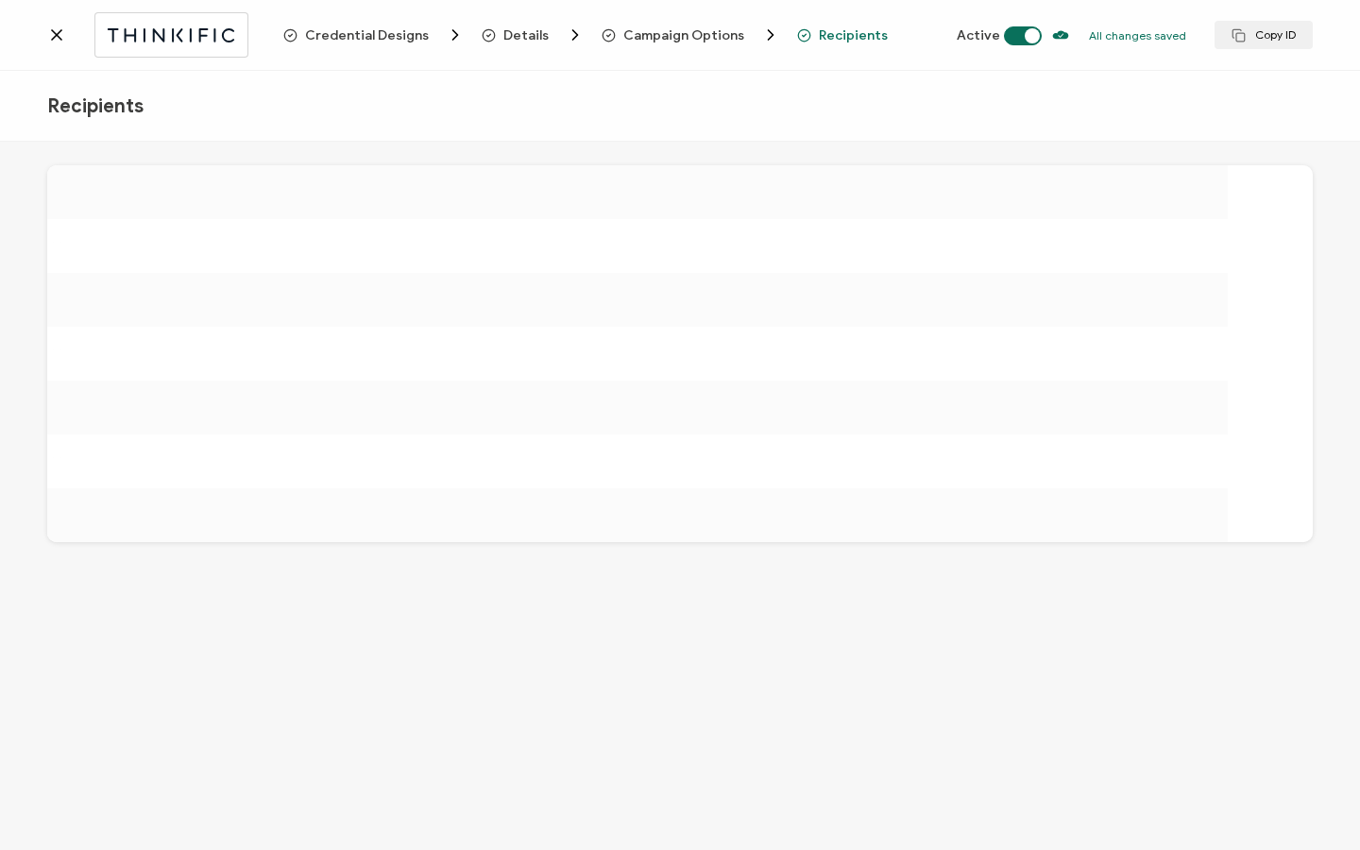
scroll to position [0, 0]
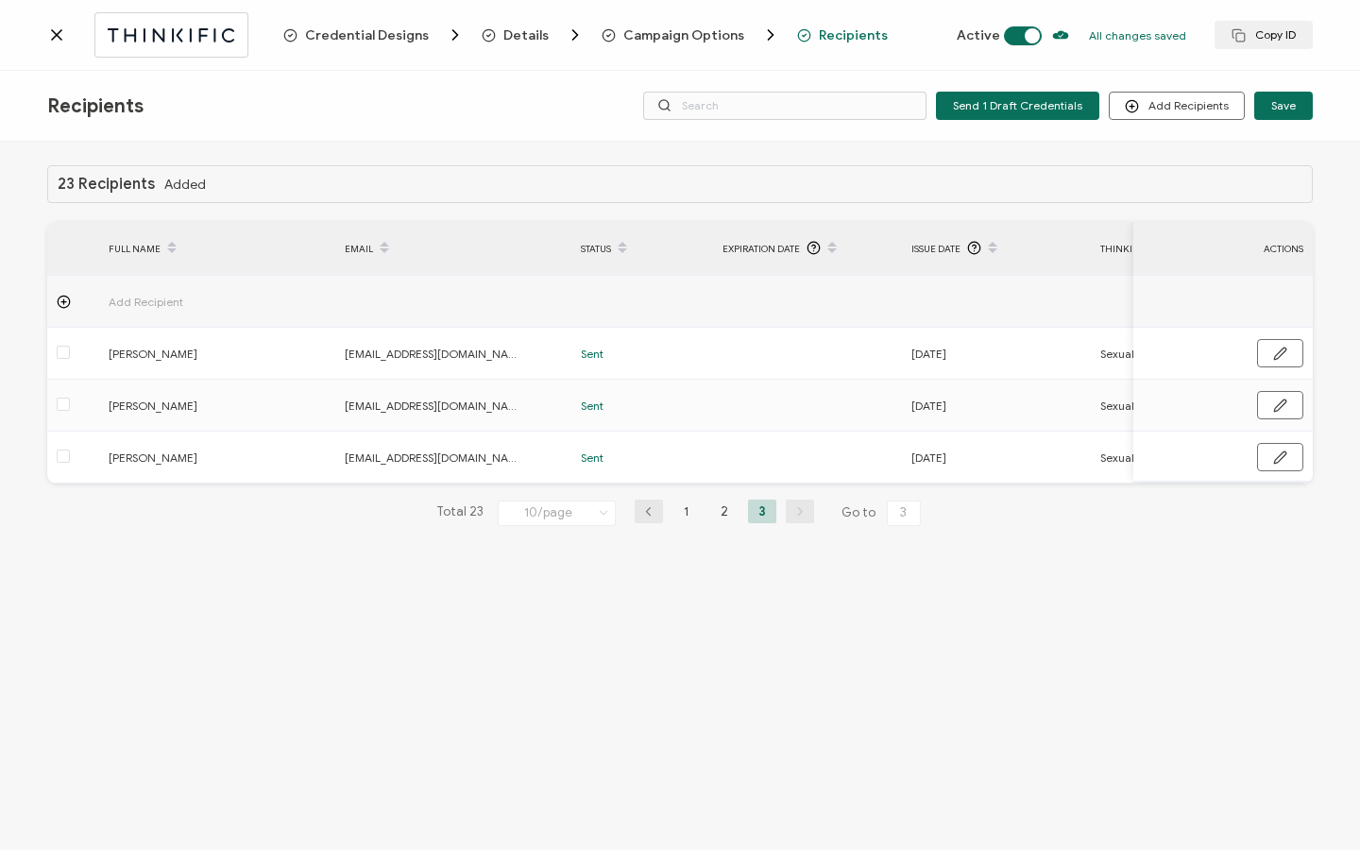
click at [48, 33] on icon at bounding box center [56, 34] width 19 height 19
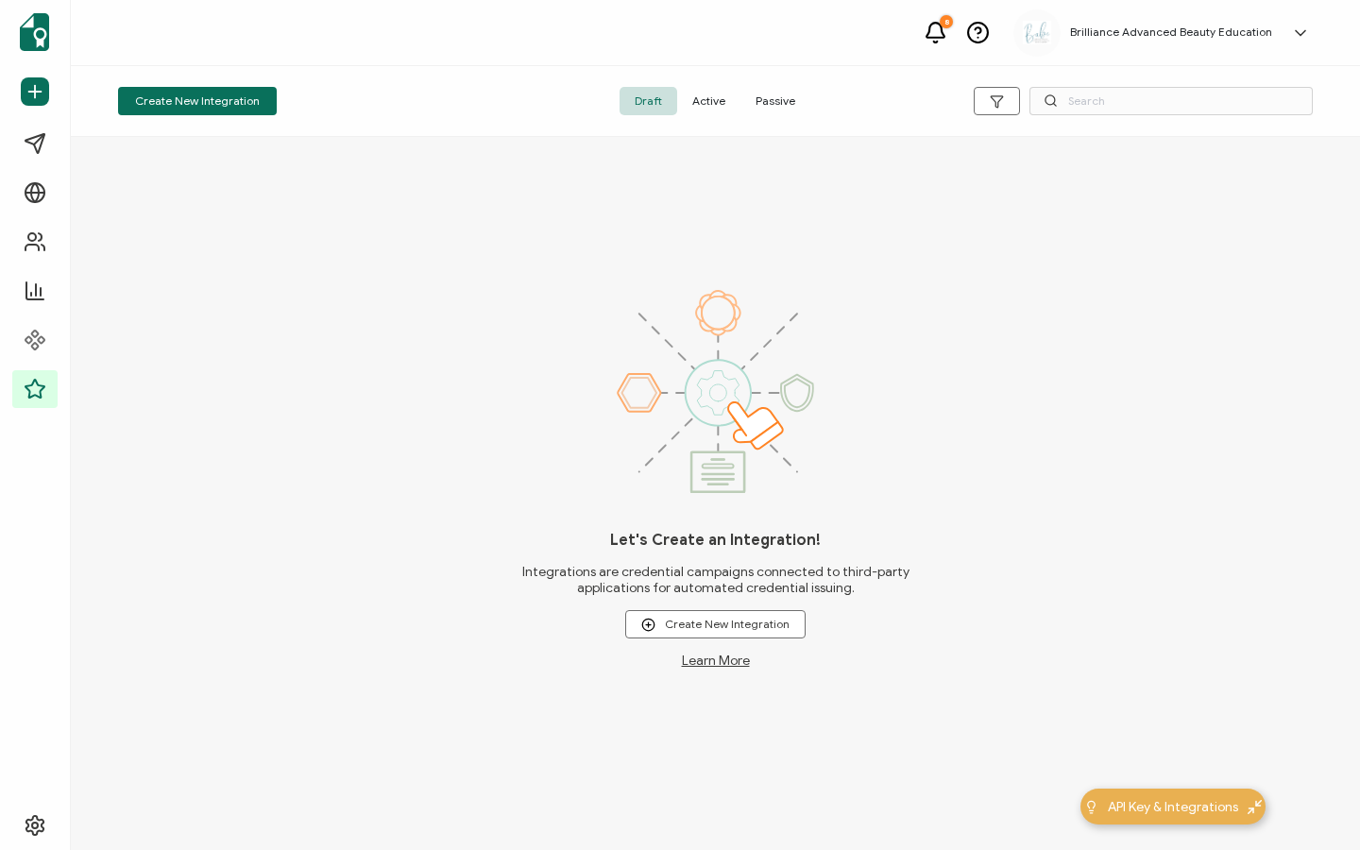
click at [701, 110] on span "Active" at bounding box center [708, 101] width 63 height 28
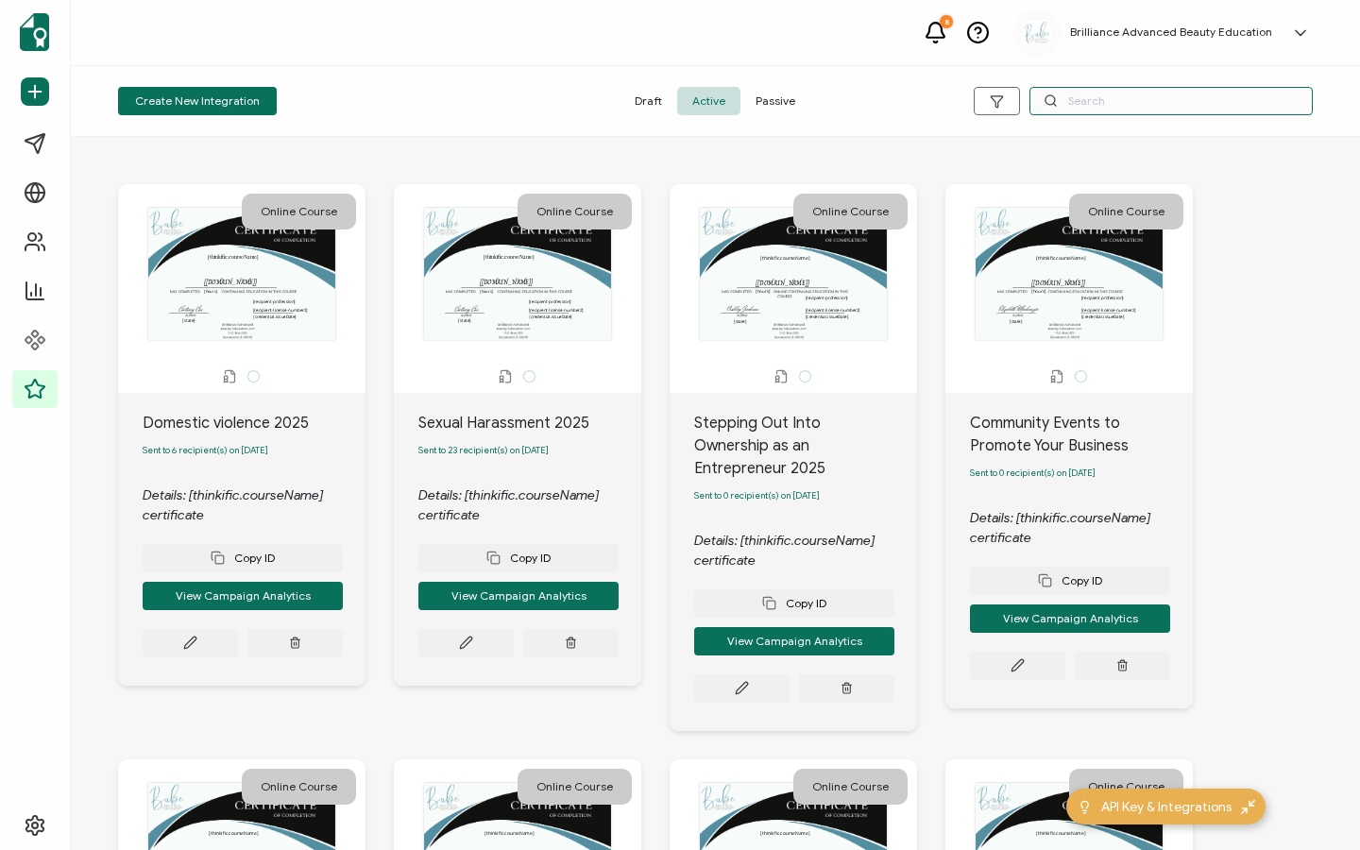
click at [1204, 111] on input "text" at bounding box center [1170, 101] width 283 height 28
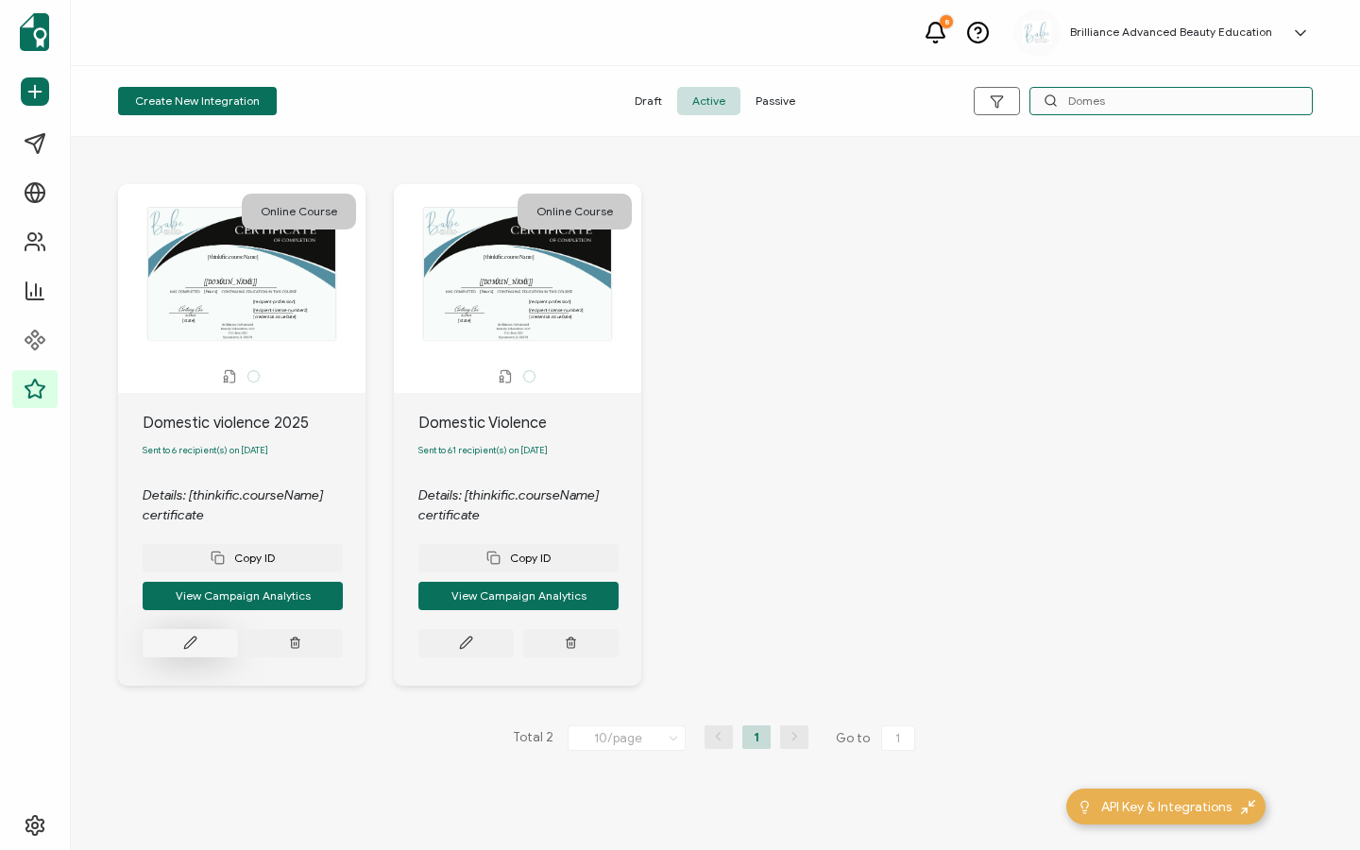
type input "Domes"
click at [188, 643] on icon at bounding box center [190, 642] width 14 height 14
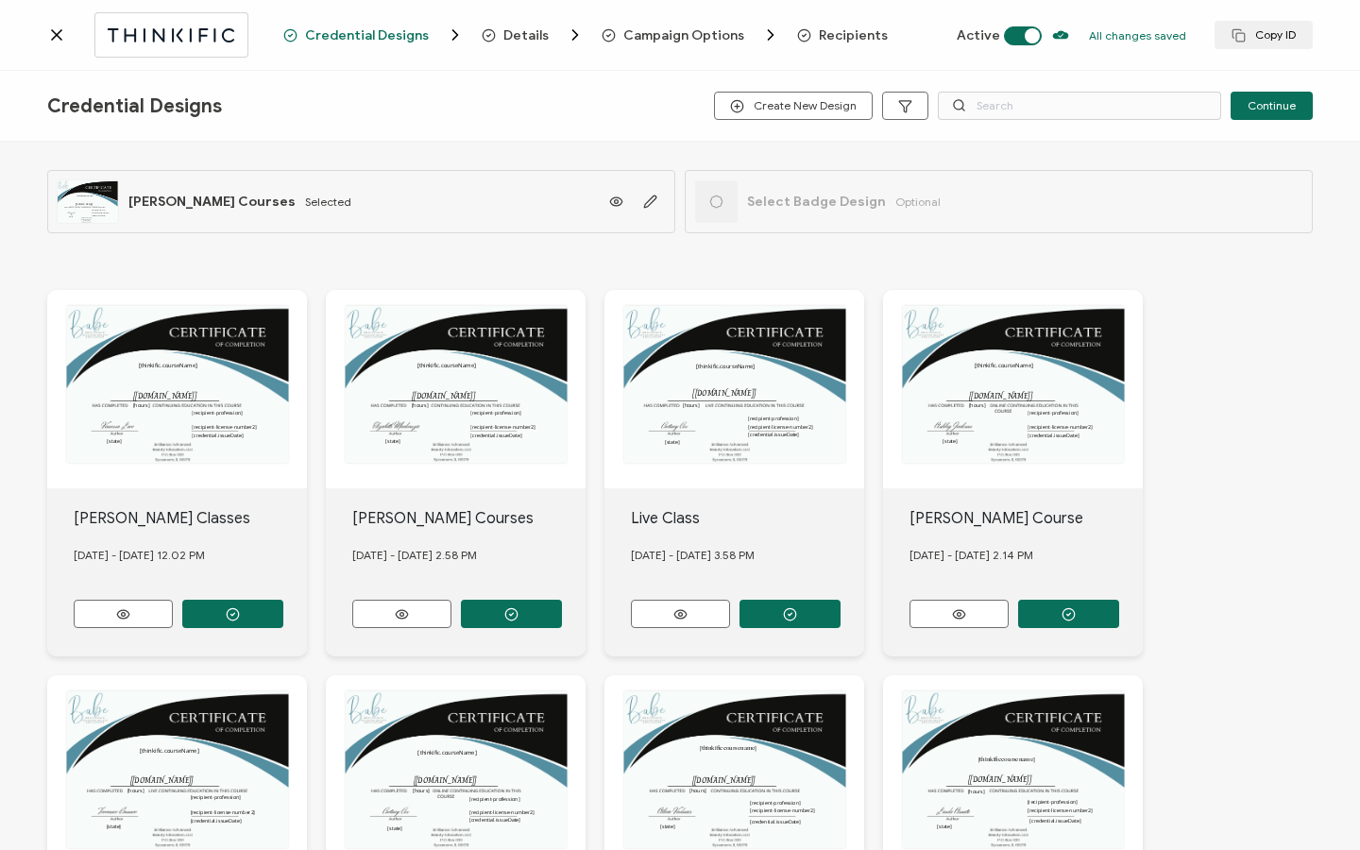
click at [819, 31] on span "Recipients" at bounding box center [853, 35] width 69 height 14
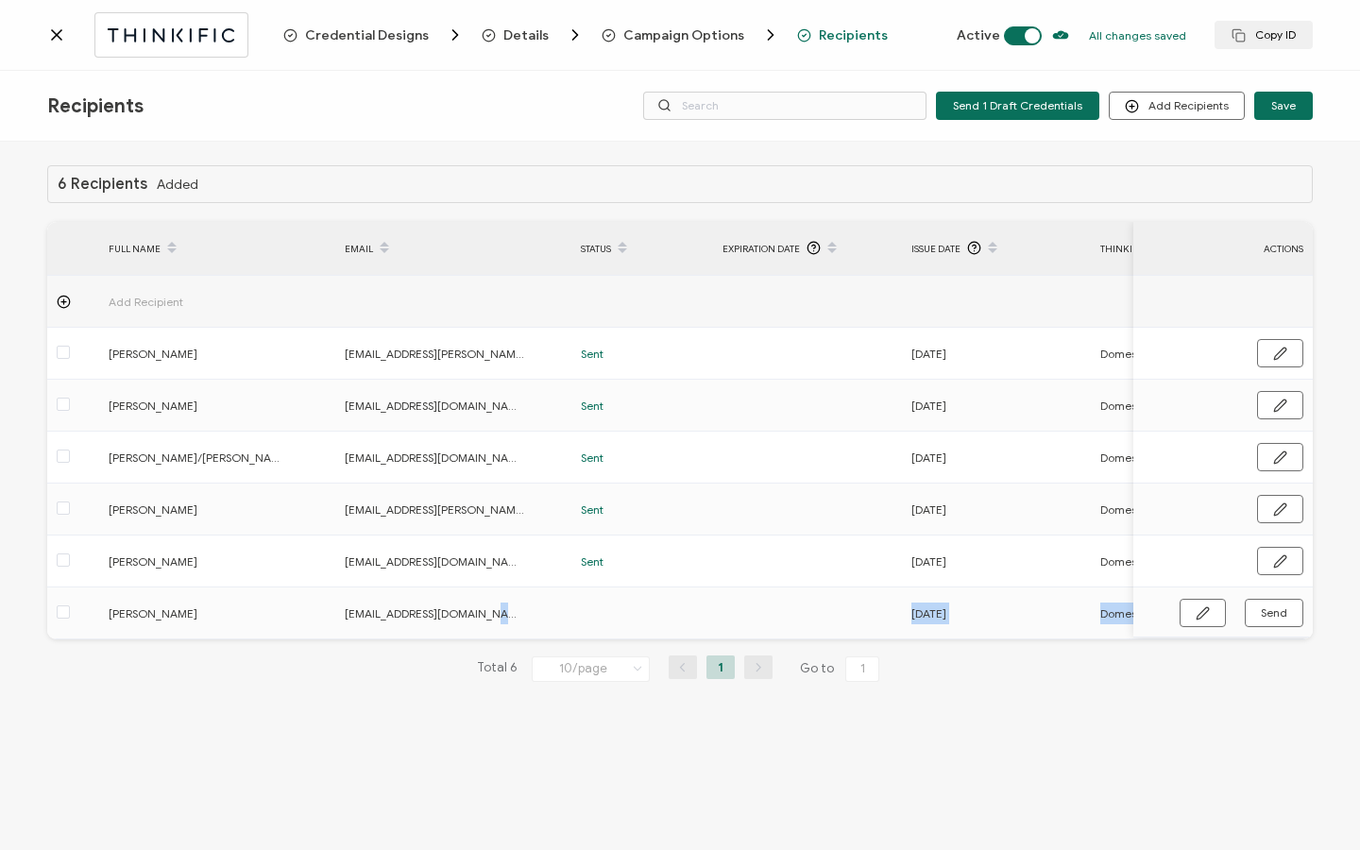
drag, startPoint x: 532, startPoint y: 636, endPoint x: 802, endPoint y: 656, distance: 270.7
click at [802, 656] on div "6 Recipients Added FULL NAME EMAIL Status Expiration Date Issue Date Thinkific …" at bounding box center [679, 438] width 1265 height 547
drag, startPoint x: 752, startPoint y: 638, endPoint x: 962, endPoint y: 644, distance: 210.6
click at [971, 644] on div "6 Recipients Added FULL NAME EMAIL Status Expiration Date Issue Date Thinkific …" at bounding box center [679, 438] width 1265 height 547
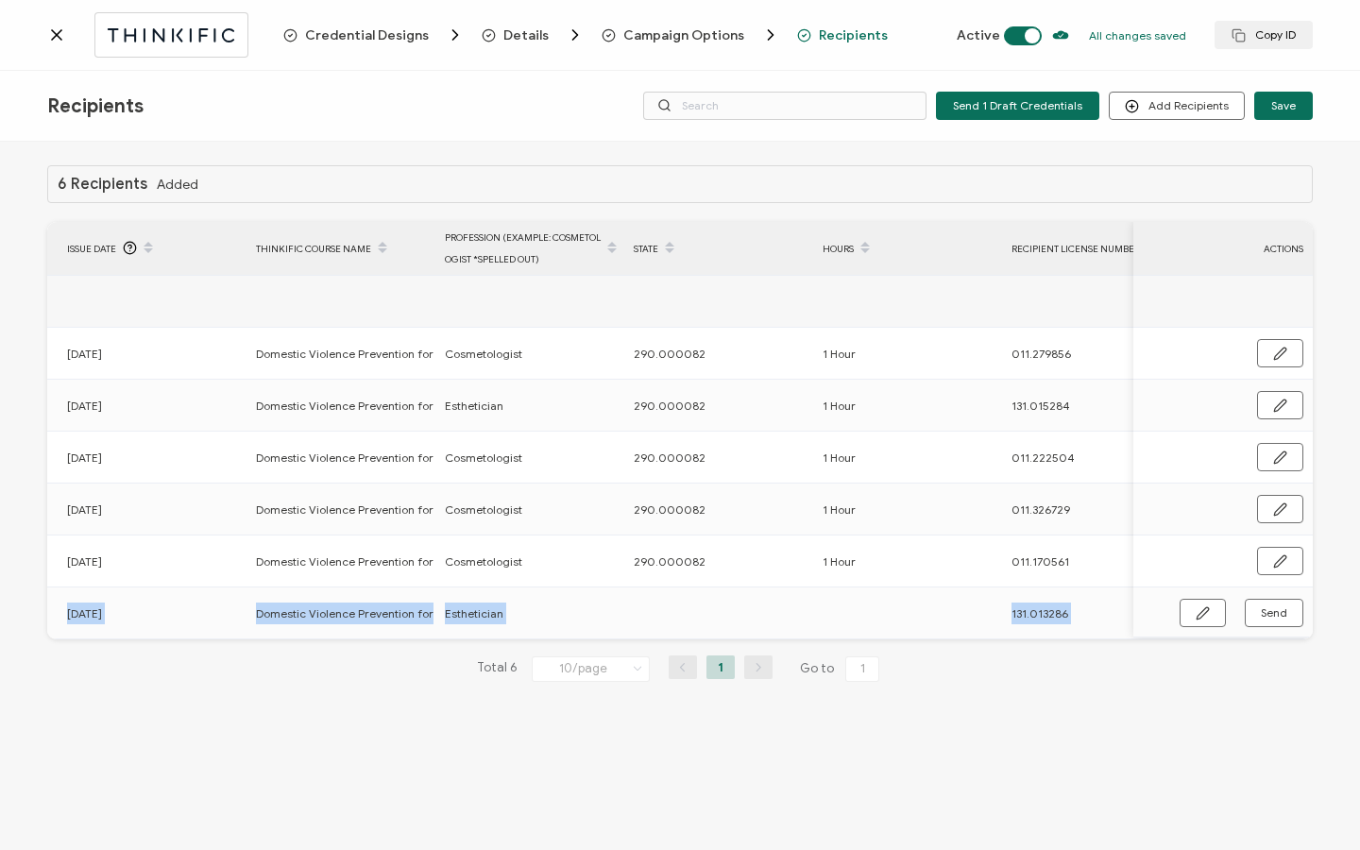
scroll to position [0, 902]
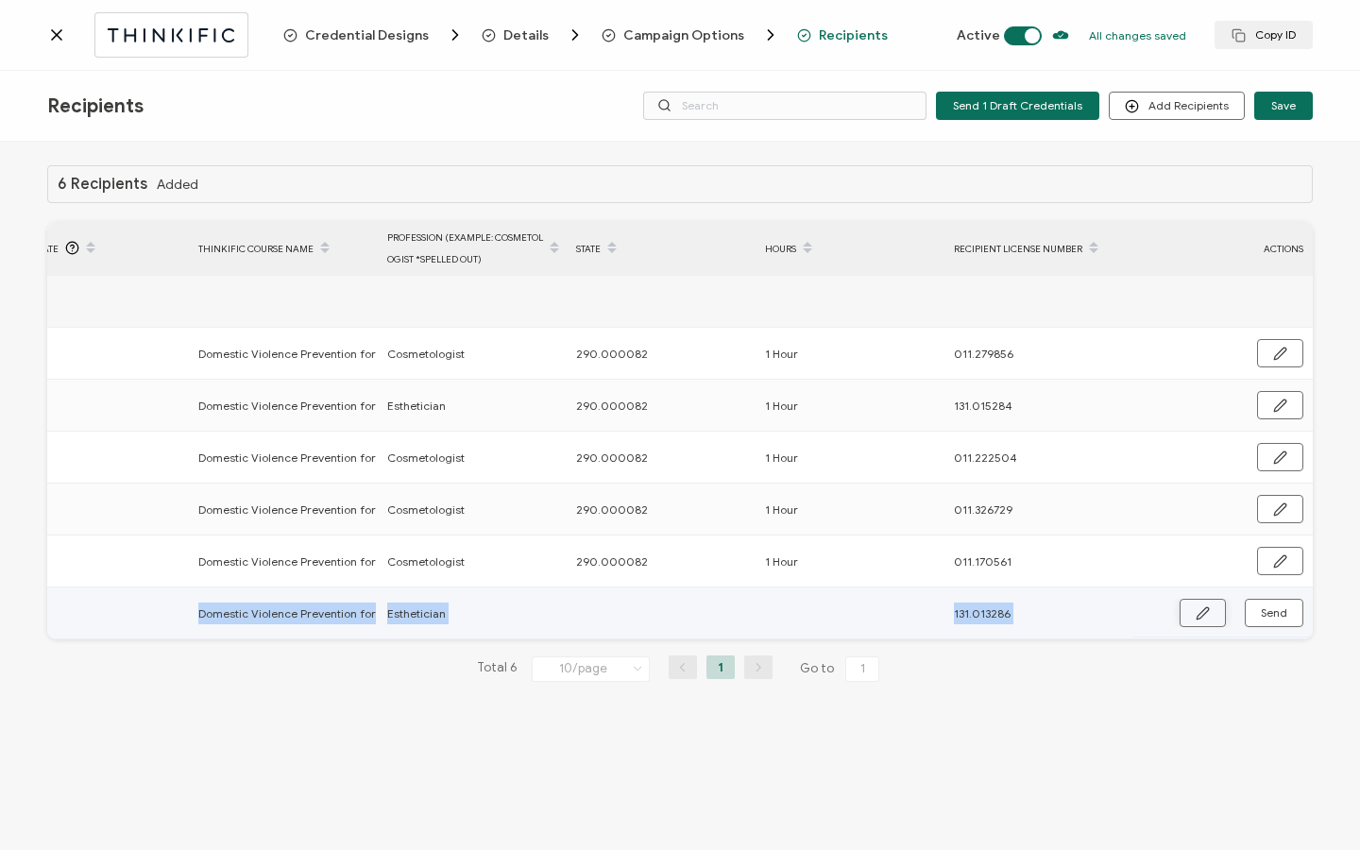
click at [1210, 617] on button "button" at bounding box center [1202, 613] width 46 height 28
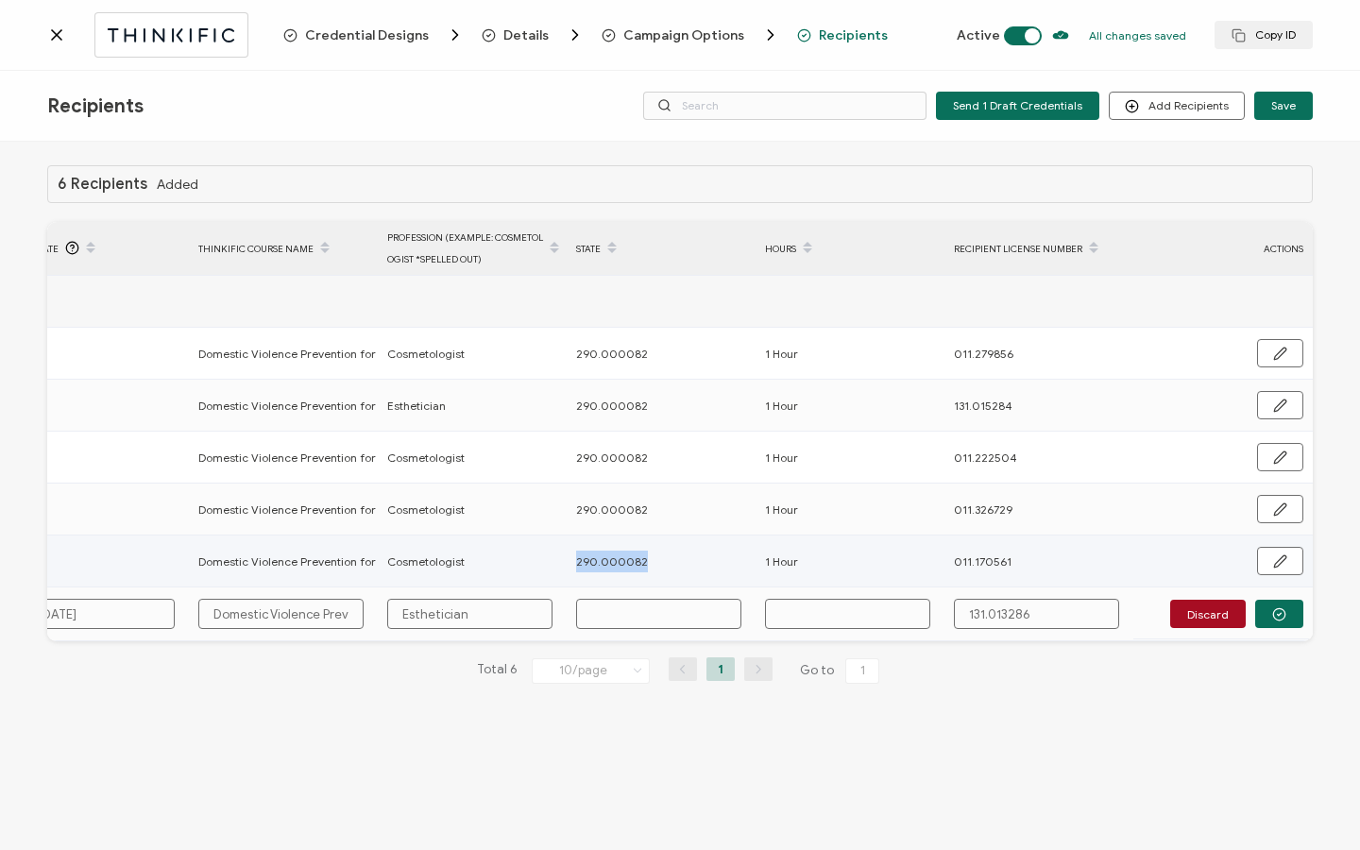
drag, startPoint x: 576, startPoint y: 557, endPoint x: 677, endPoint y: 567, distance: 101.6
click at [677, 567] on div "290.000082" at bounding box center [659, 561] width 187 height 22
copy span "290.000082"
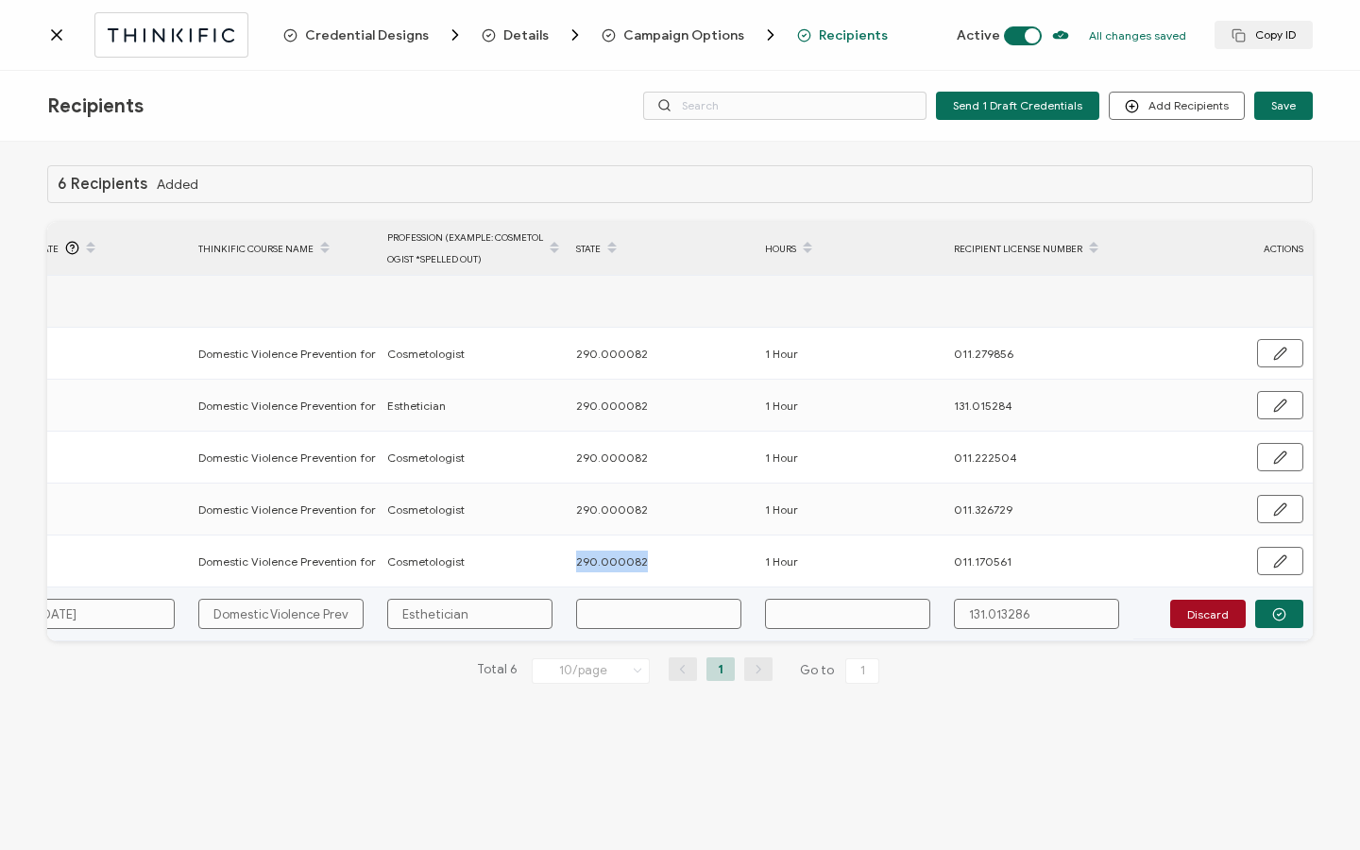
click at [639, 616] on input "text" at bounding box center [658, 614] width 165 height 30
paste input "290.000082"
type input "290.000082"
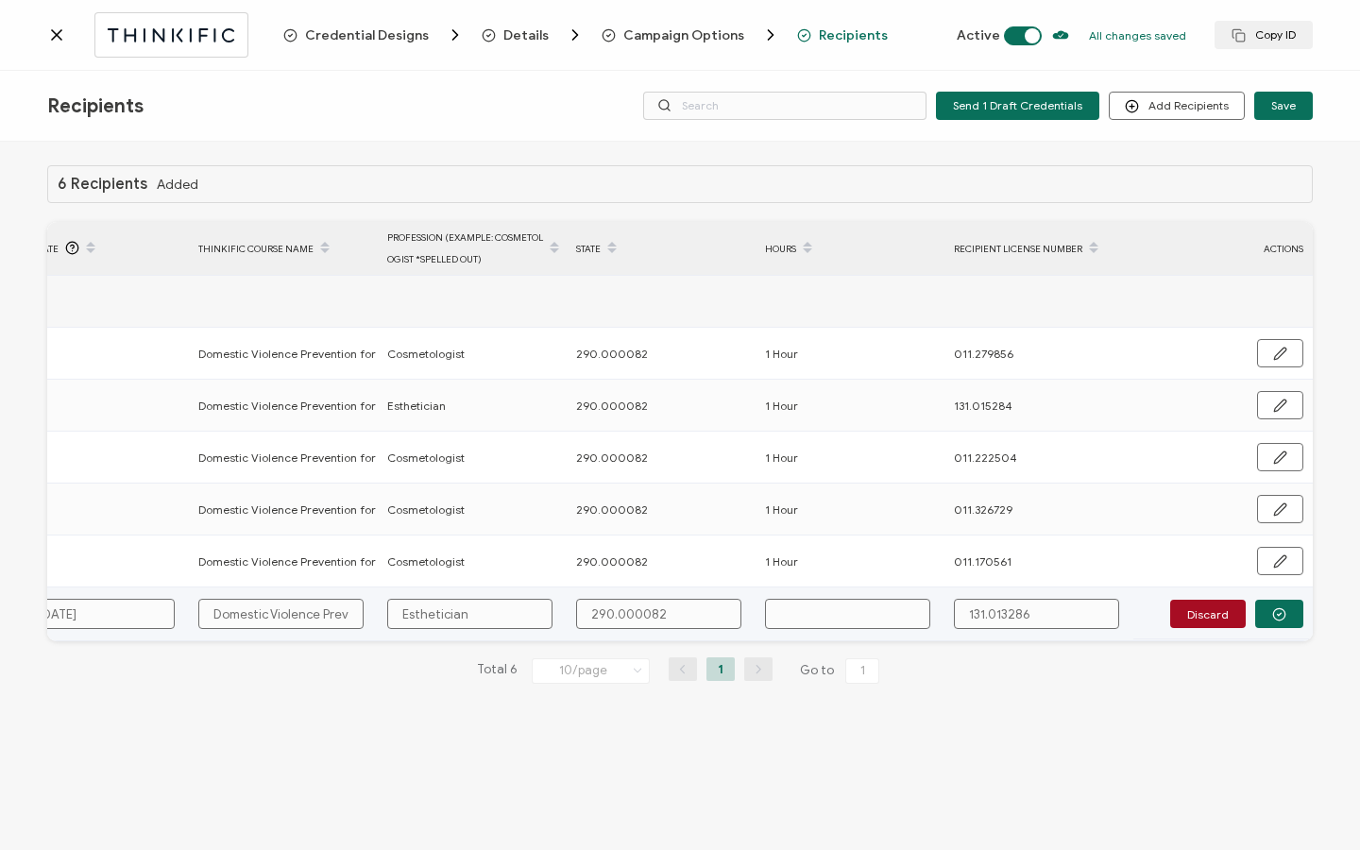
click at [858, 616] on input "text" at bounding box center [847, 614] width 165 height 30
type input "1"
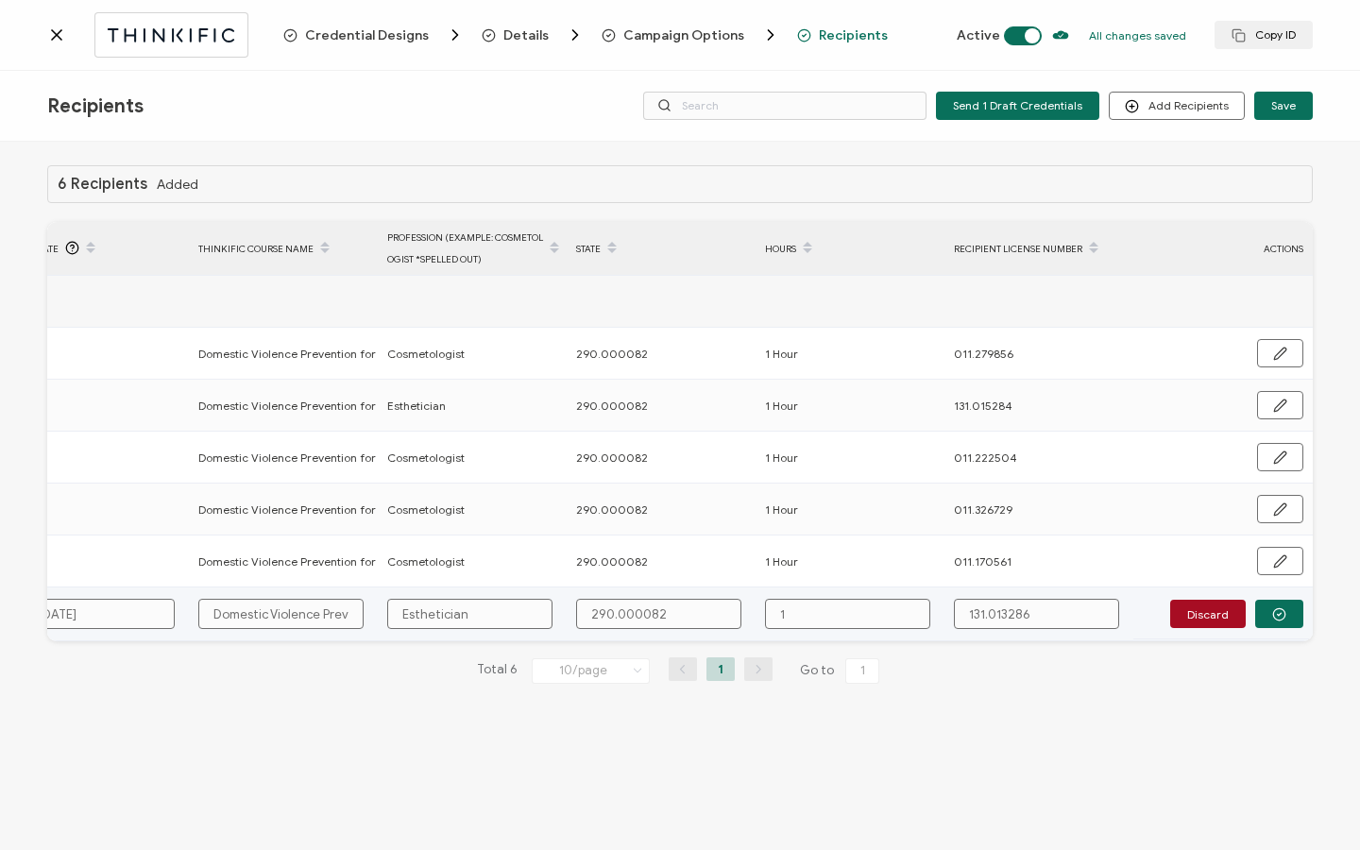
type input "1 H"
type input "1 Ho"
type input "1 Hou"
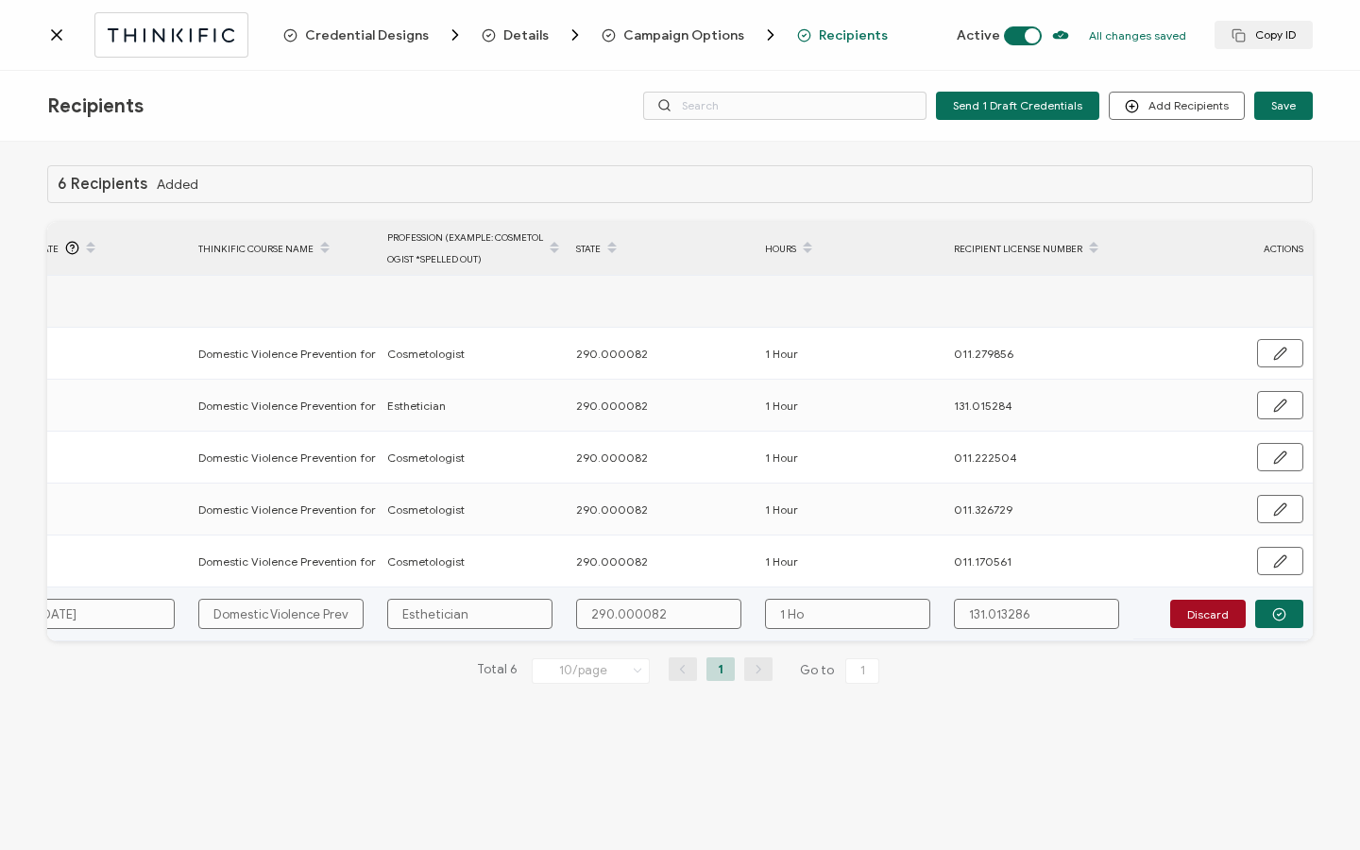
type input "1 Hou"
type input "1 Hour"
click at [1265, 610] on button "button" at bounding box center [1279, 614] width 48 height 28
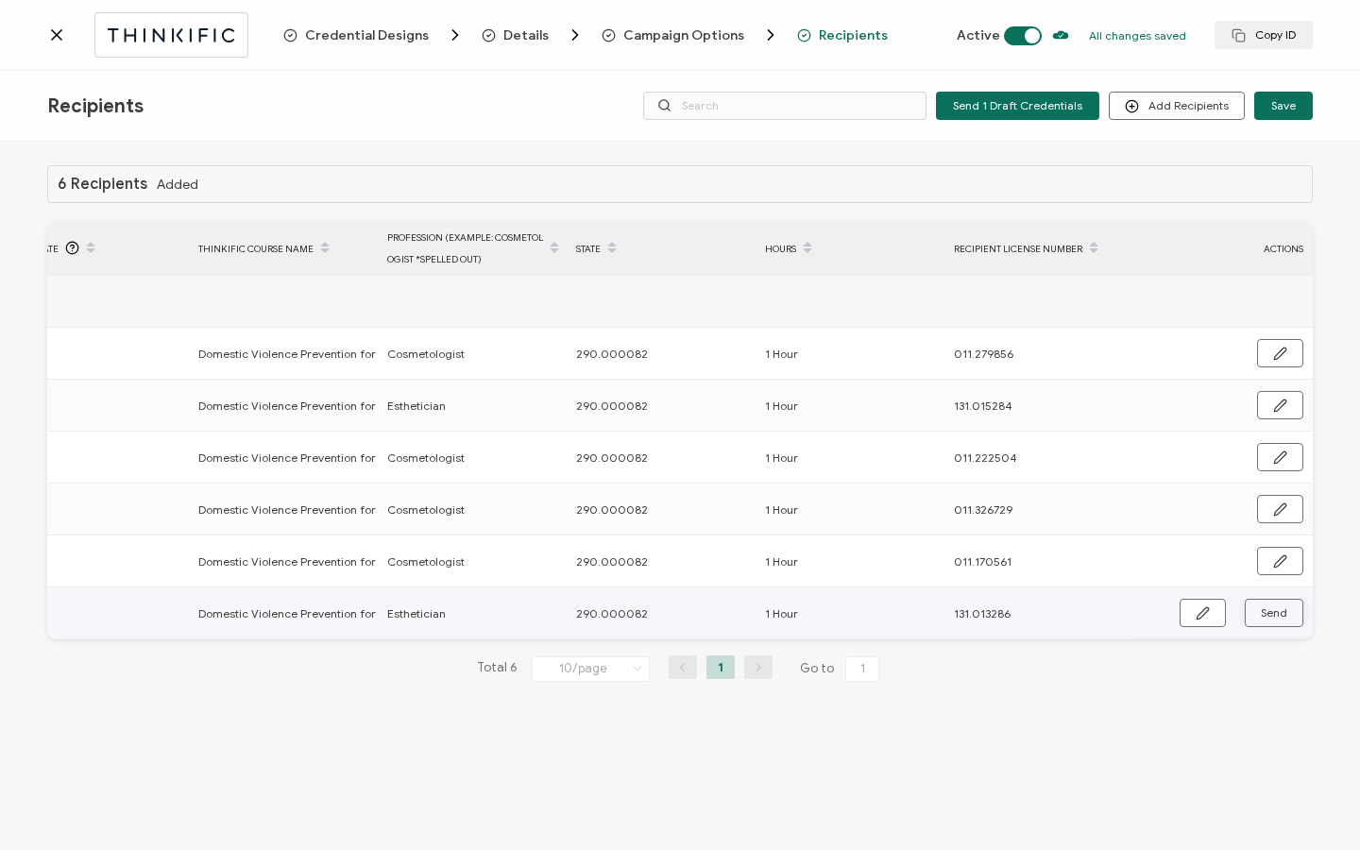
click at [1209, 611] on span "Send" at bounding box center [1202, 613] width 14 height 14
click at [62, 37] on icon at bounding box center [56, 34] width 19 height 19
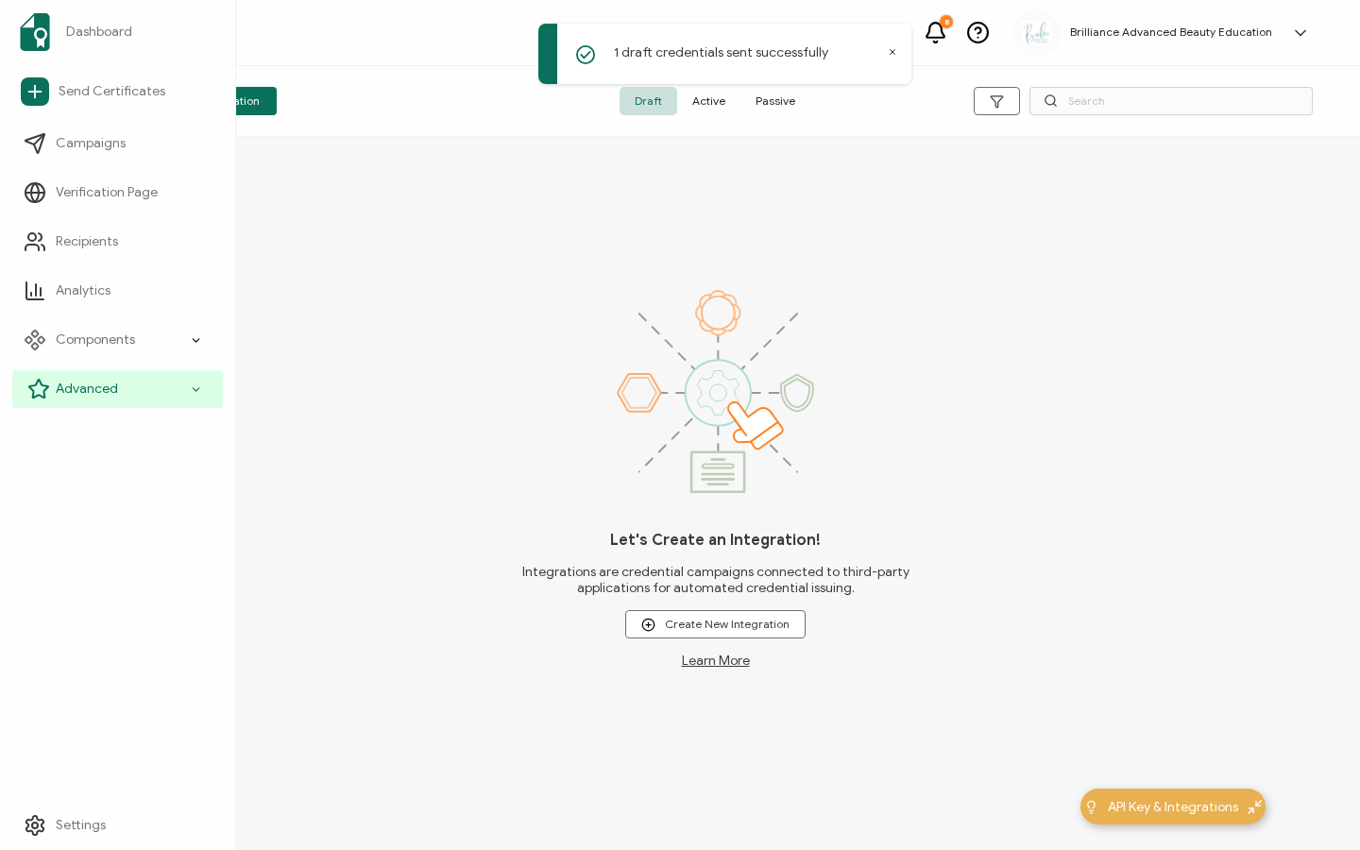
click at [129, 395] on div "Advanced" at bounding box center [117, 389] width 211 height 38
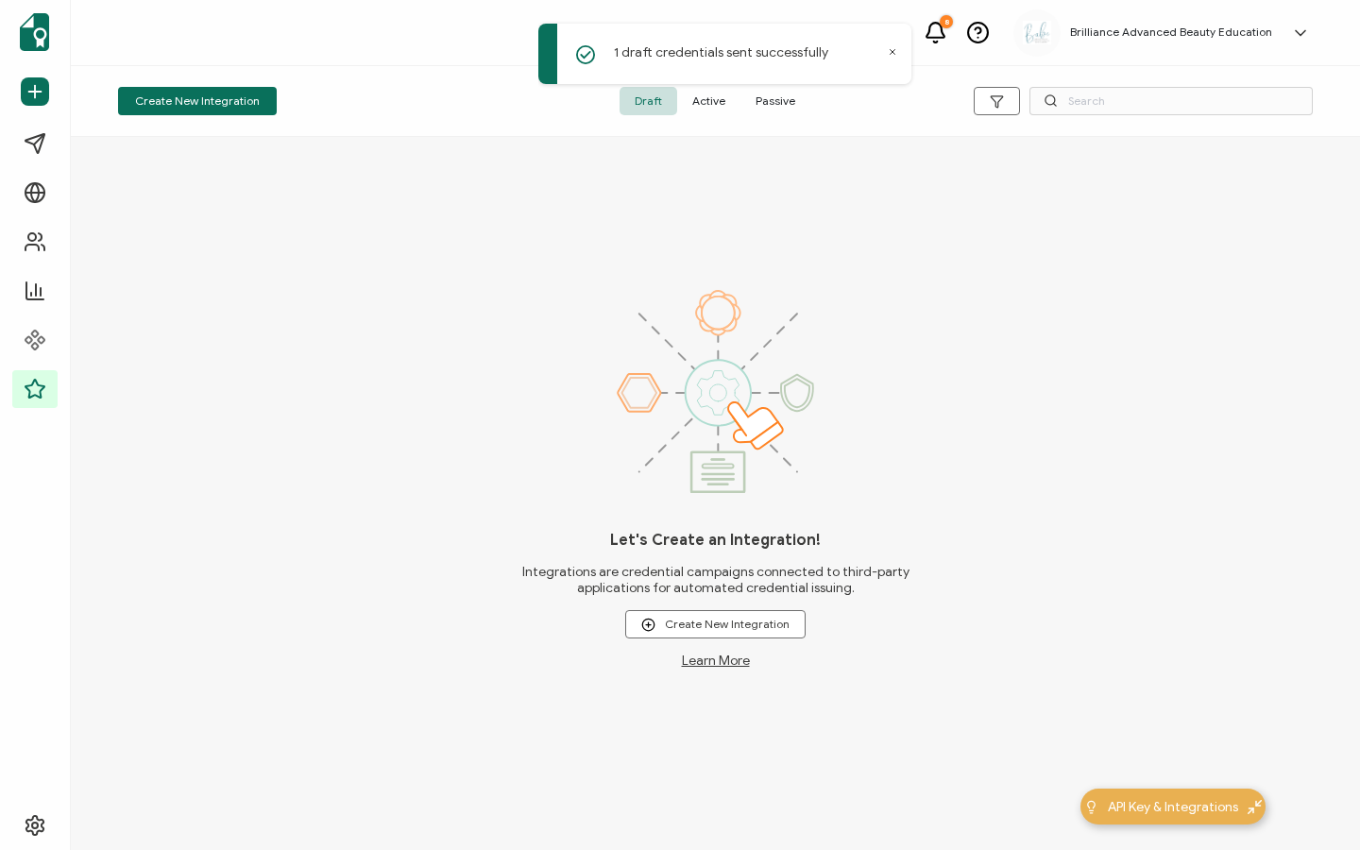
click at [700, 98] on span "Active" at bounding box center [708, 101] width 63 height 28
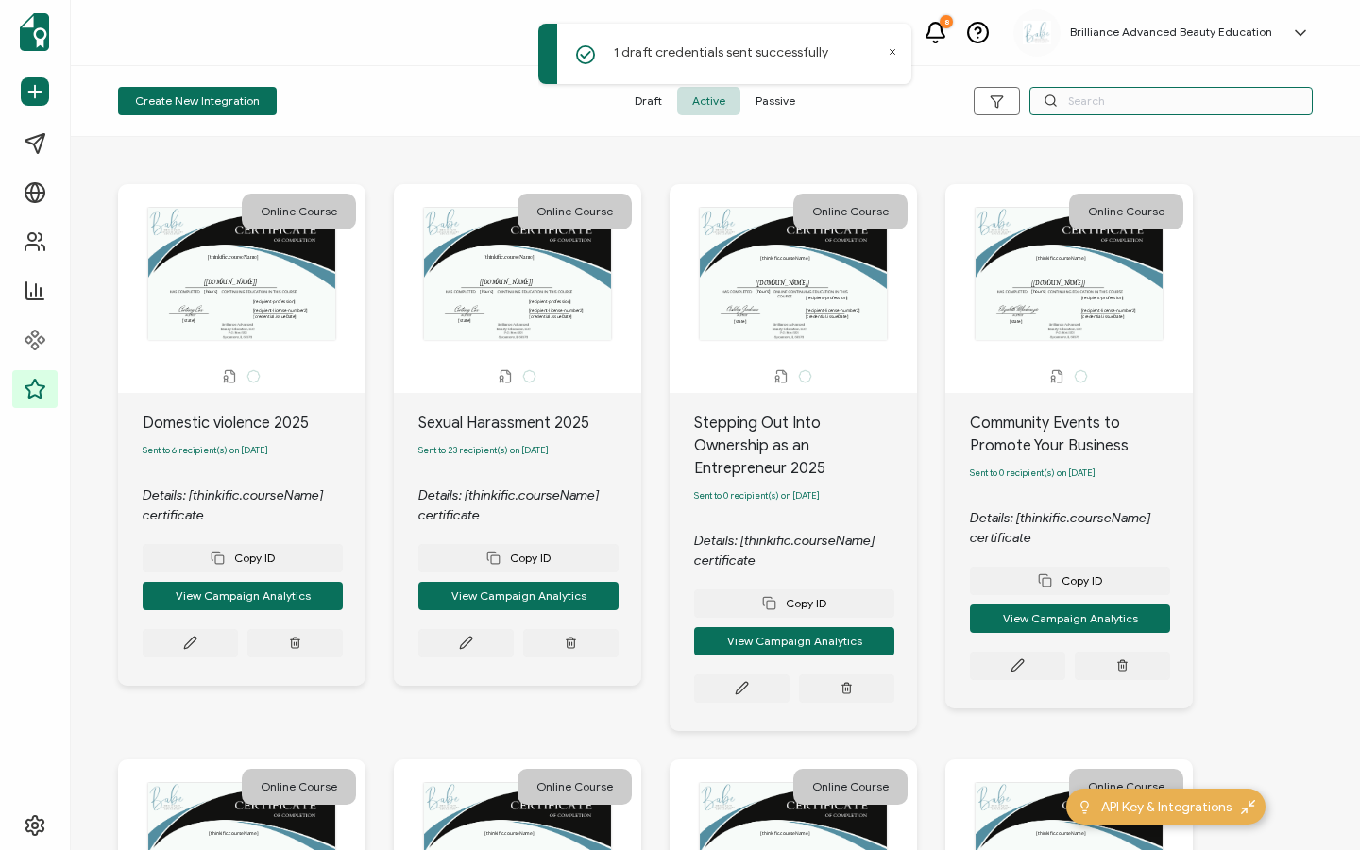
click at [1147, 108] on input "text" at bounding box center [1170, 101] width 283 height 28
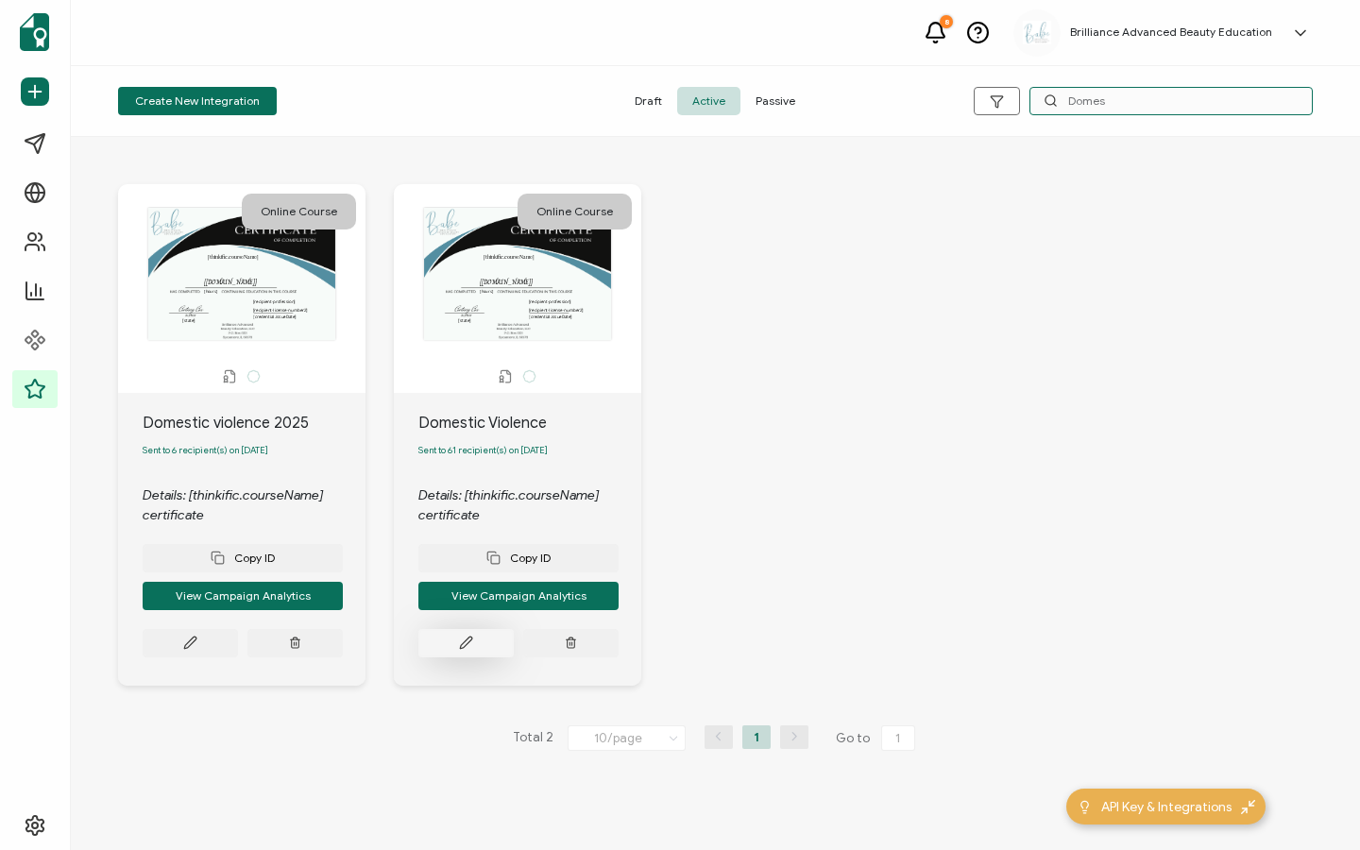
type input "Domes"
click at [238, 652] on button at bounding box center [190, 643] width 95 height 28
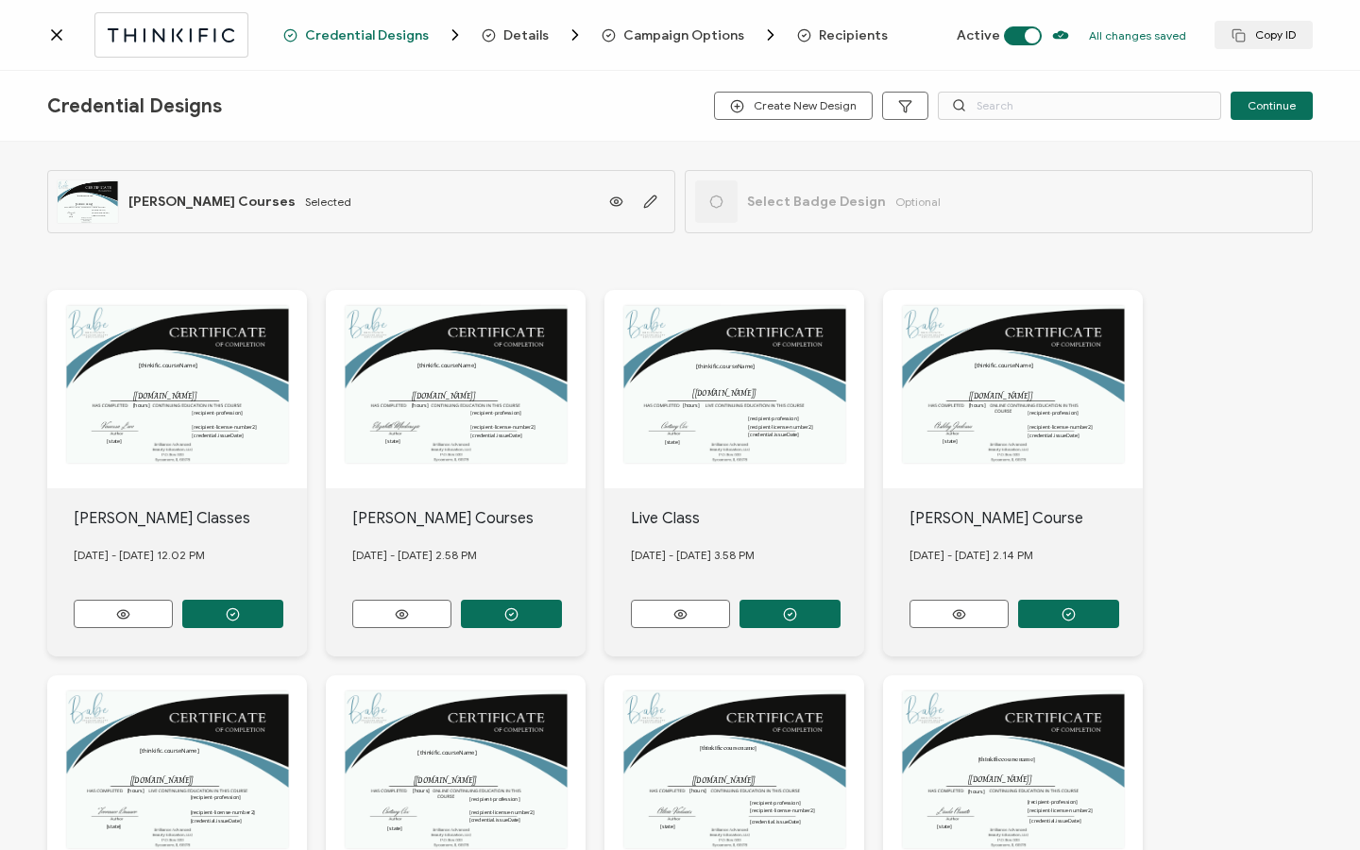
click at [809, 54] on div "Credential Designs Details Campaign Options Recipients Active All changes saved…" at bounding box center [680, 35] width 1360 height 71
click at [819, 38] on span "Recipients" at bounding box center [853, 35] width 69 height 14
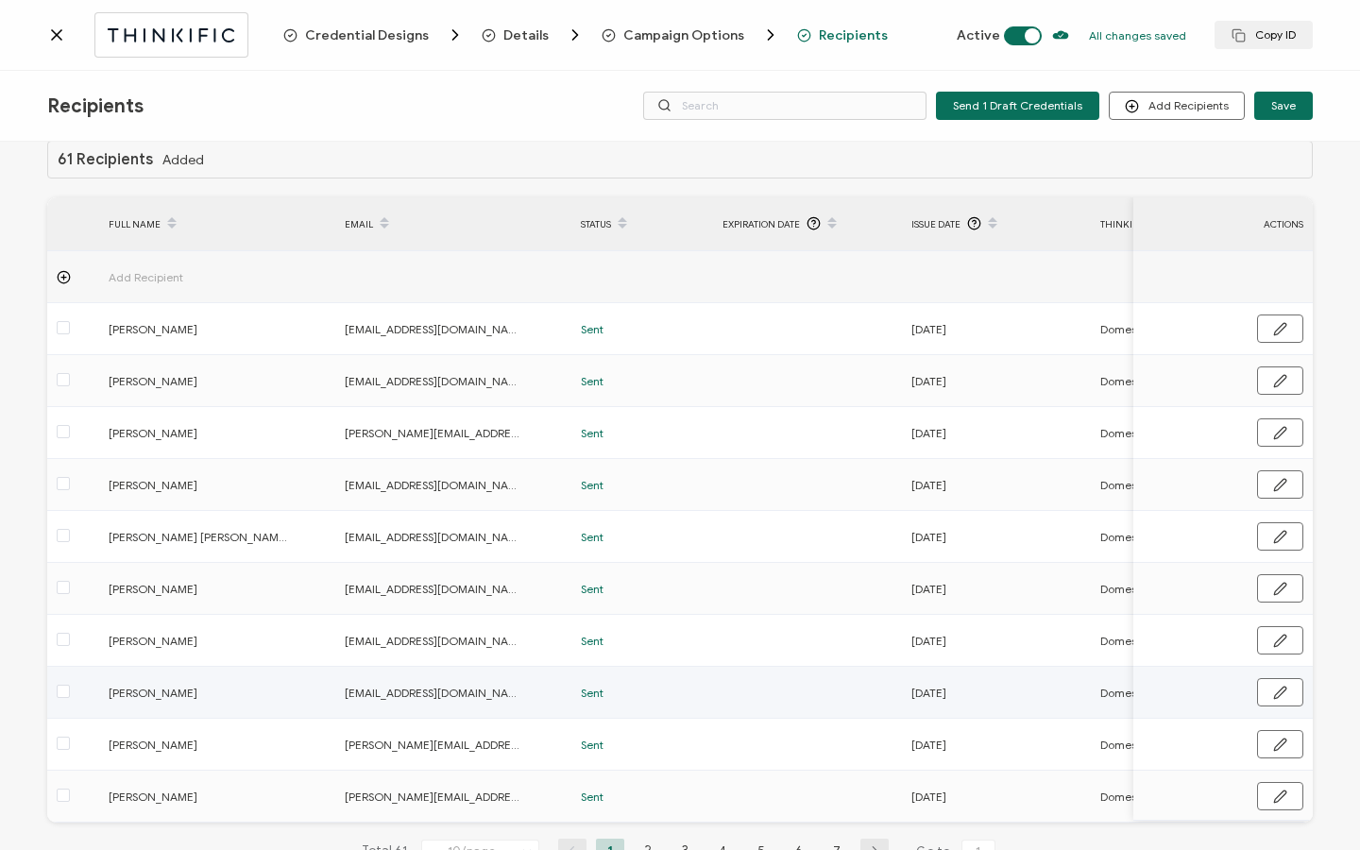
scroll to position [95, 0]
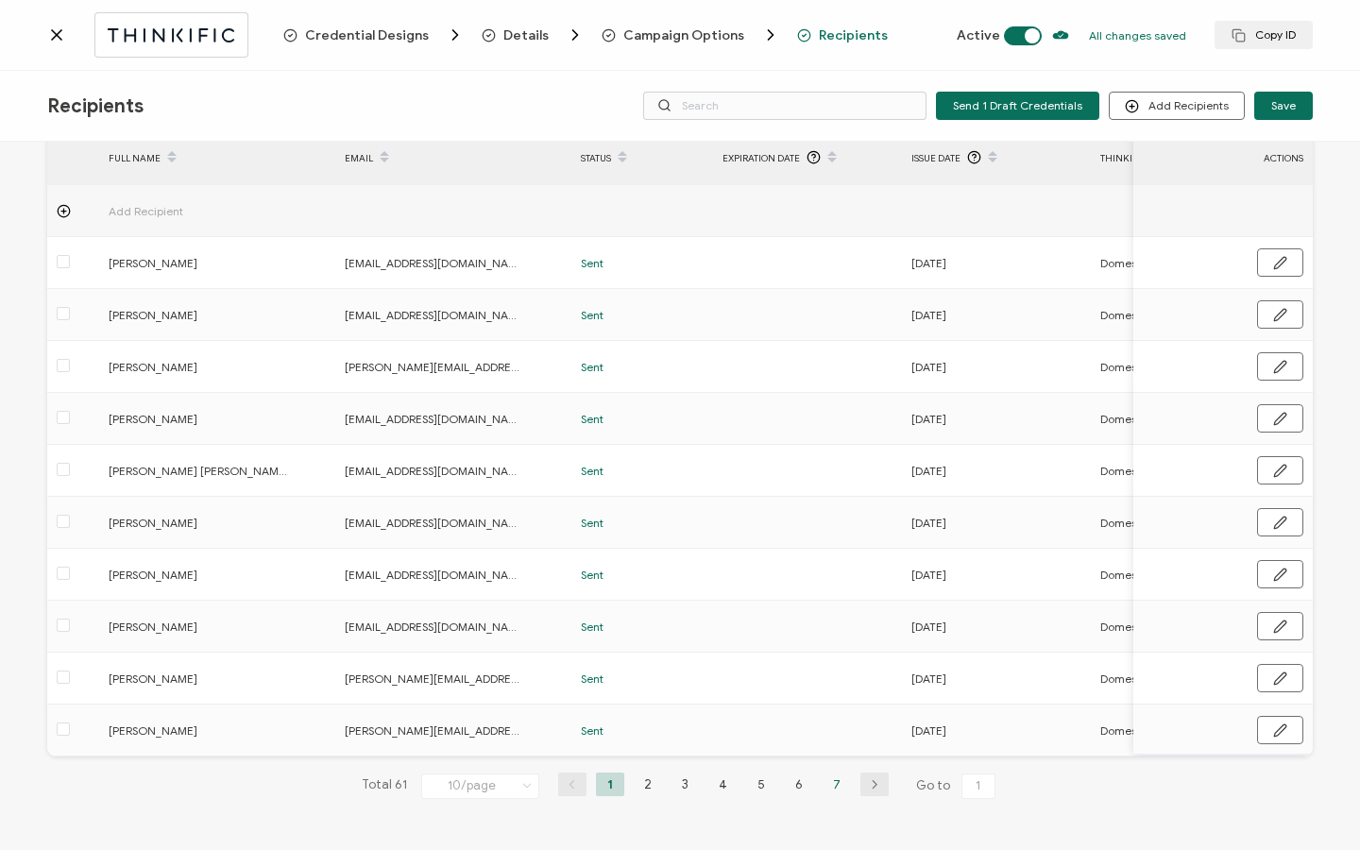
click at [833, 780] on li "7" at bounding box center [836, 784] width 28 height 24
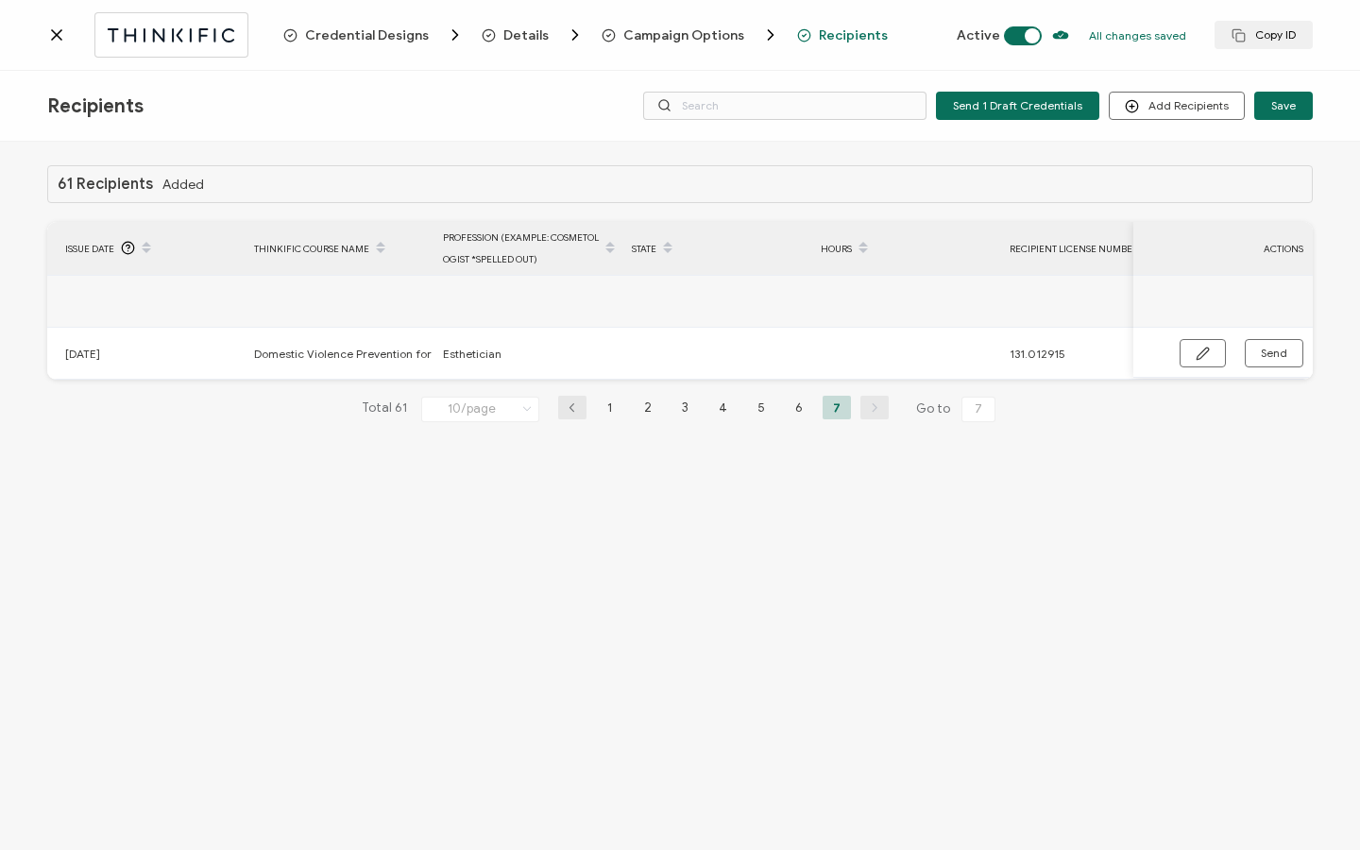
scroll to position [0, 902]
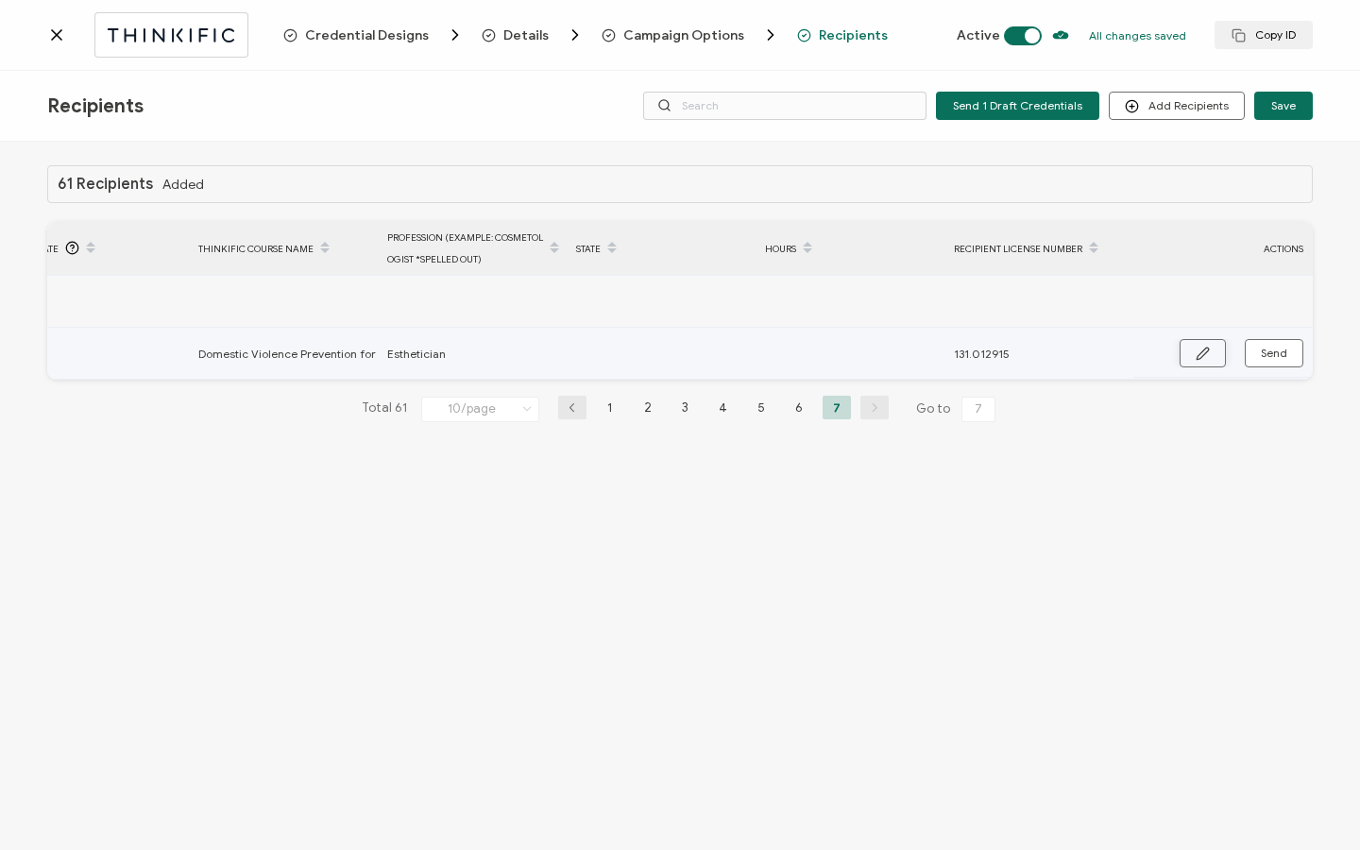
click at [1213, 358] on button "button" at bounding box center [1202, 353] width 46 height 28
paste input "290.000082"
type input "290.000082"
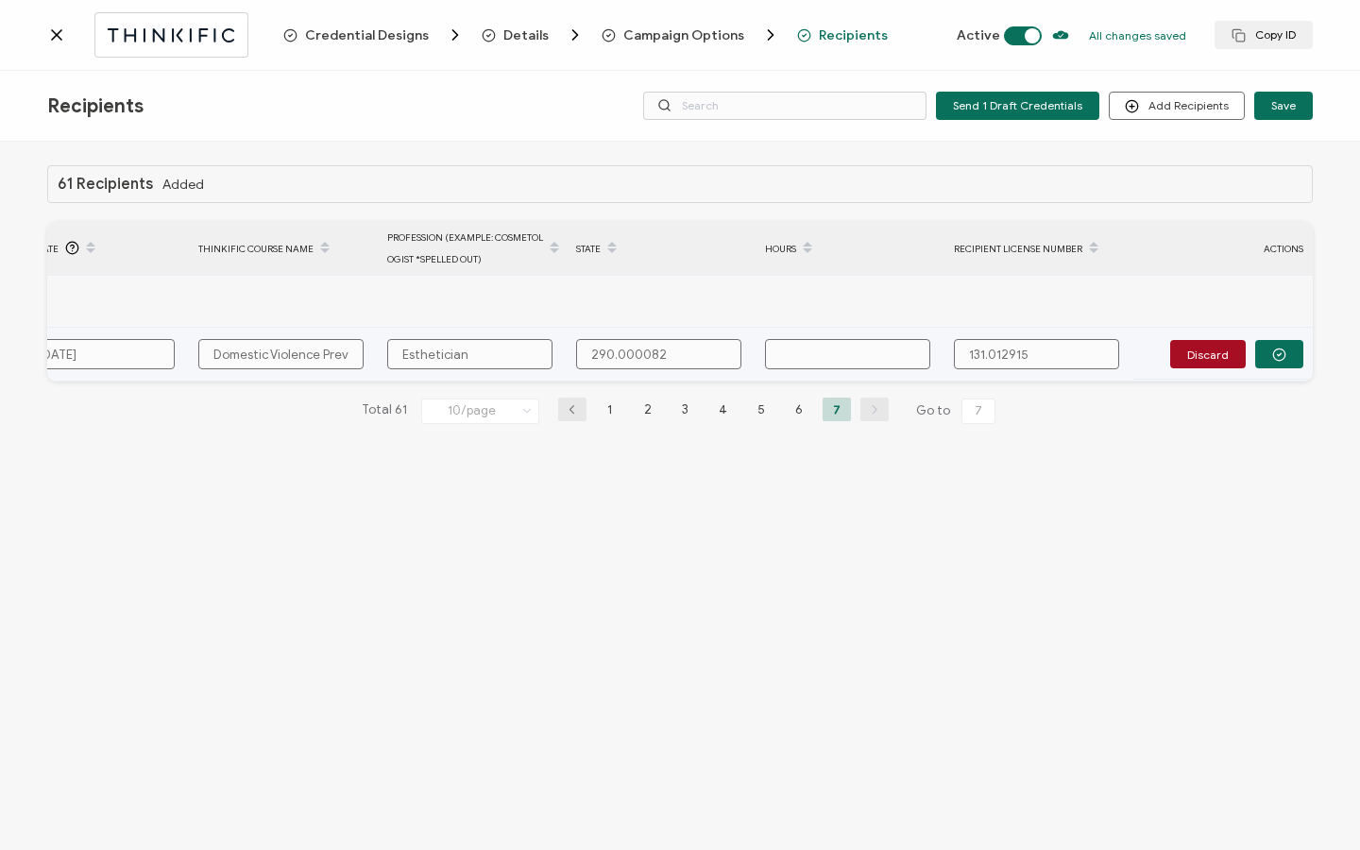
click at [836, 352] on input "text" at bounding box center [847, 354] width 165 height 30
type input "1"
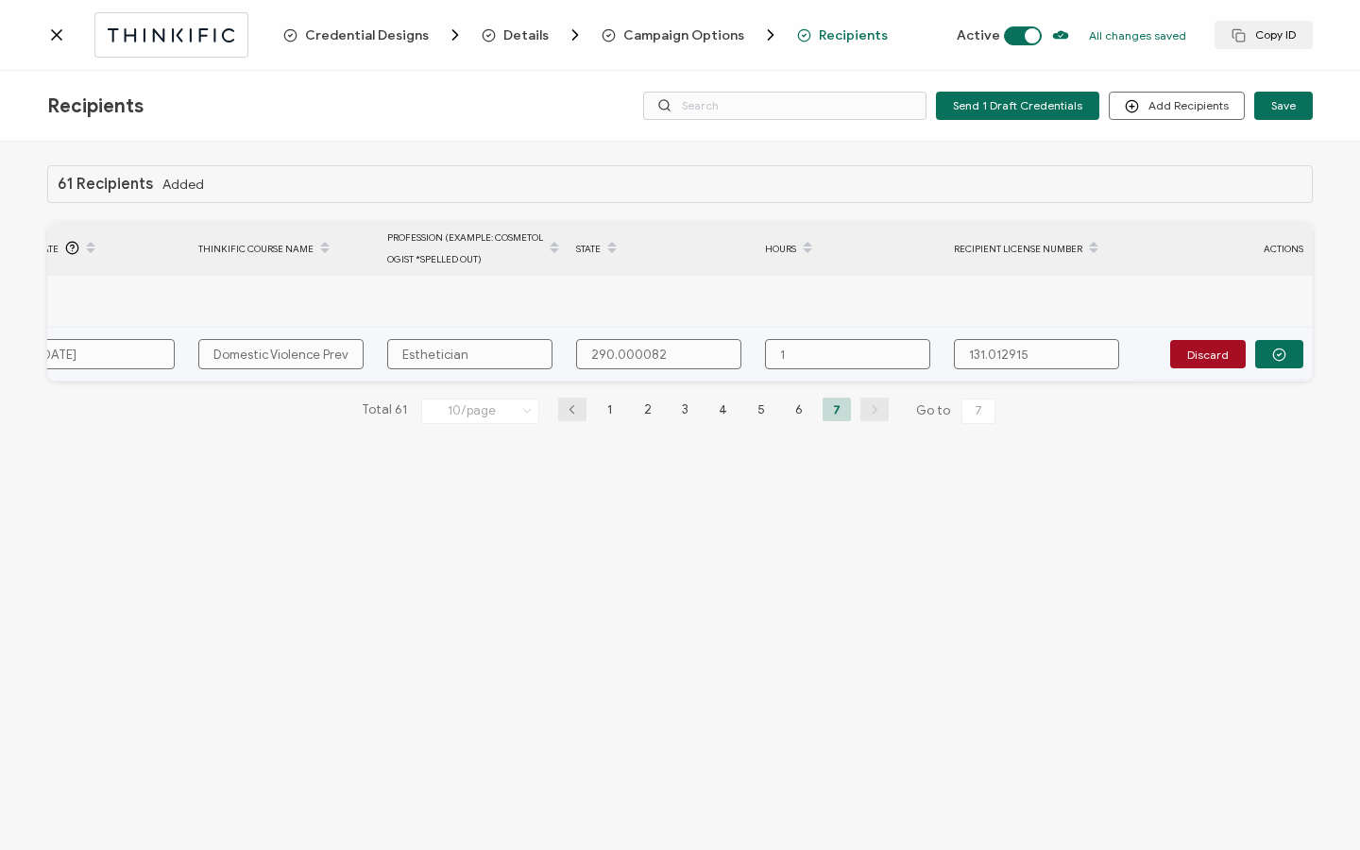
type input "1 H"
type input "1 Ho"
type input "1 Hou"
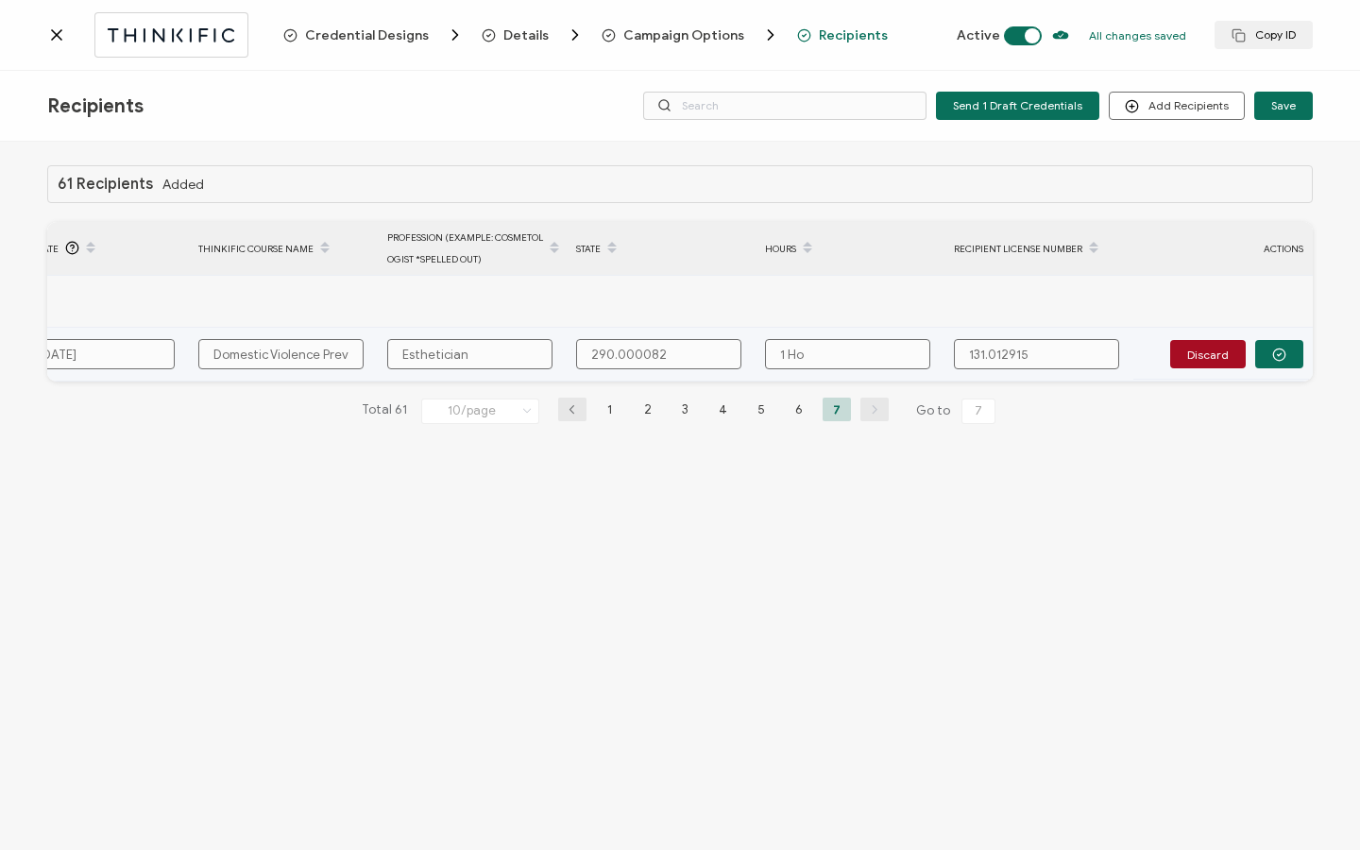
type input "1 Hou"
type input "1 Hour"
click at [1278, 359] on icon "button" at bounding box center [1279, 354] width 14 height 14
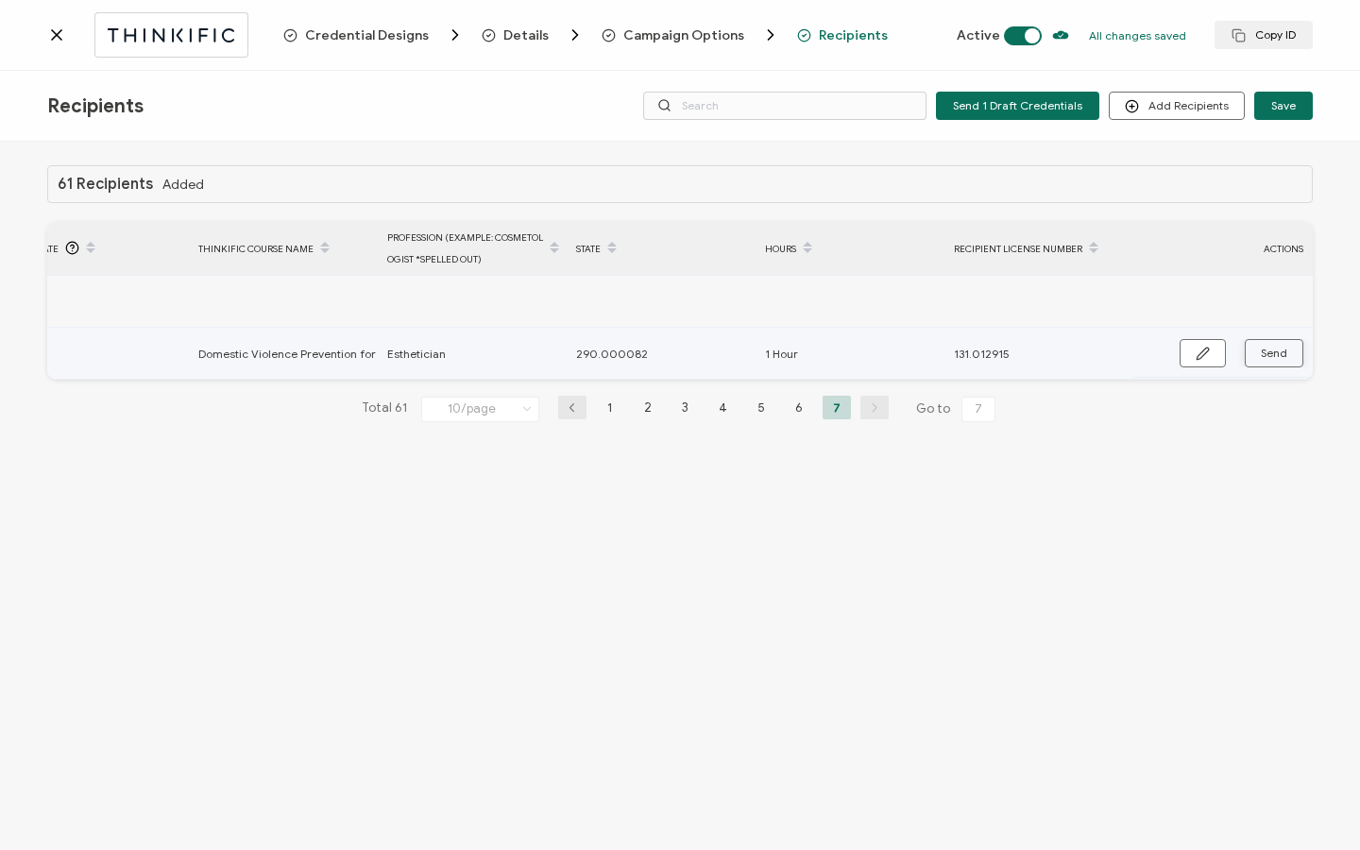
click at [1209, 358] on span "Send" at bounding box center [1202, 353] width 14 height 14
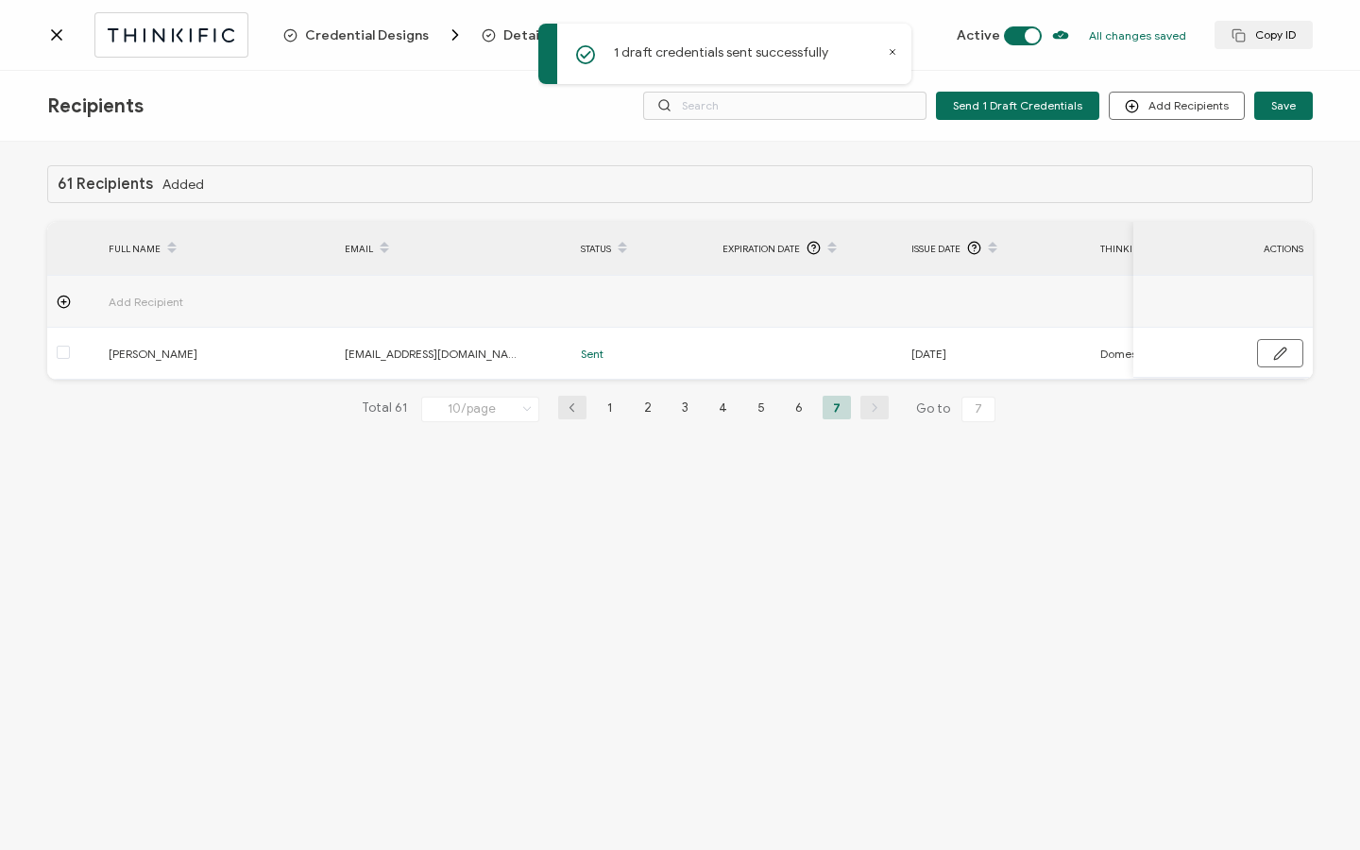
scroll to position [0, 0]
click at [60, 39] on icon at bounding box center [56, 34] width 9 height 9
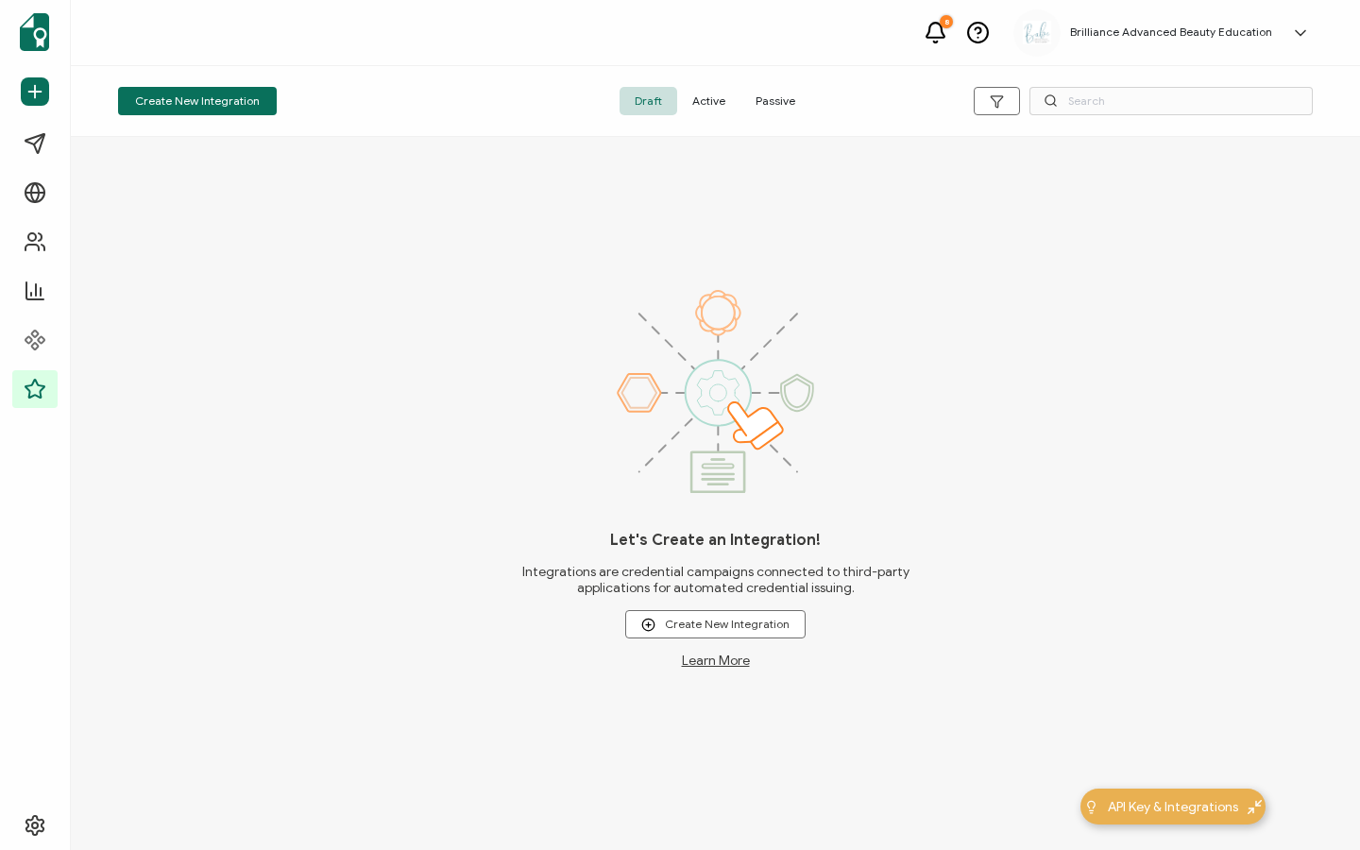
click at [720, 110] on span "Active" at bounding box center [708, 101] width 63 height 28
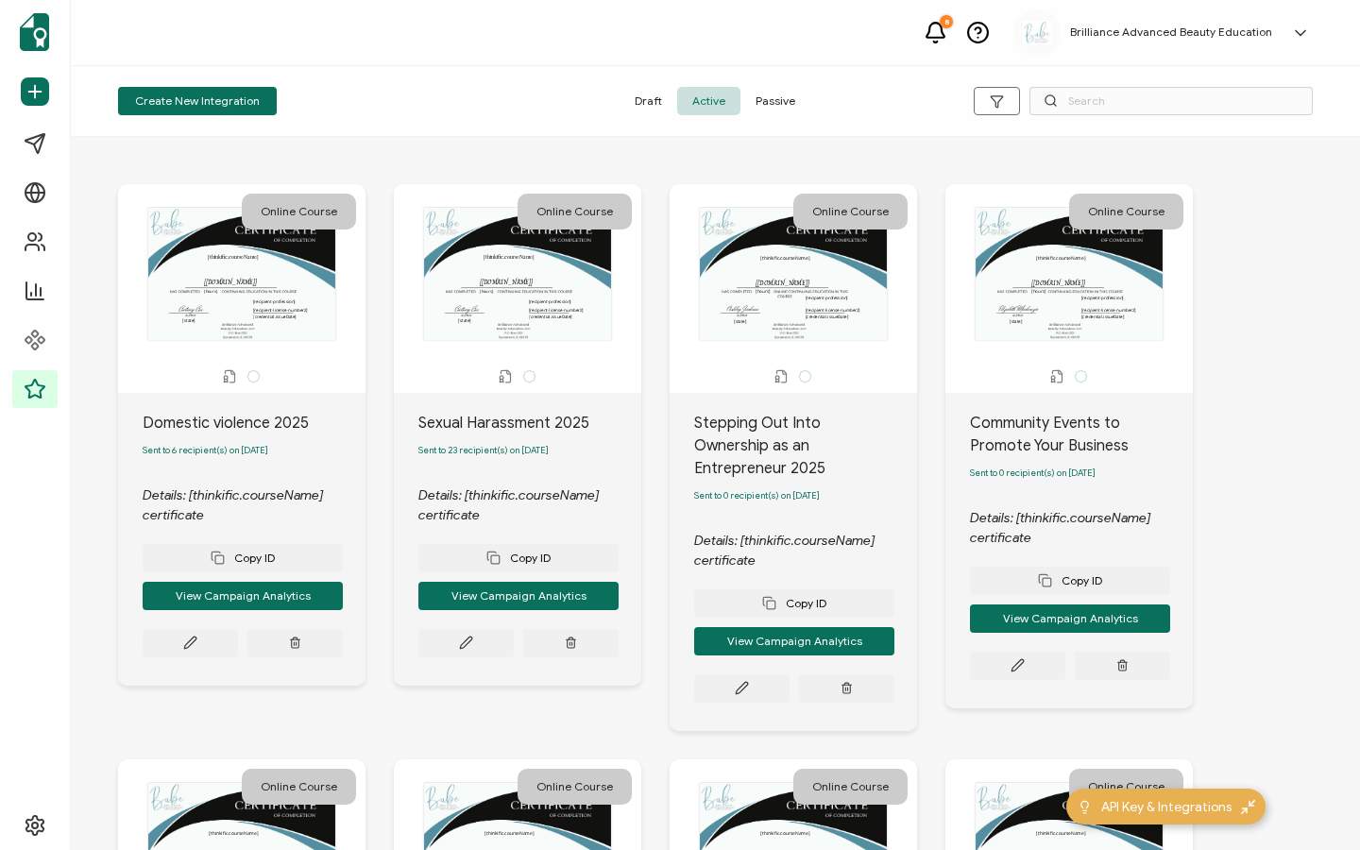
click at [1139, 117] on div "Create New Integration Draft Active Passive" at bounding box center [715, 101] width 1289 height 71
click at [1129, 99] on input "text" at bounding box center [1170, 101] width 283 height 28
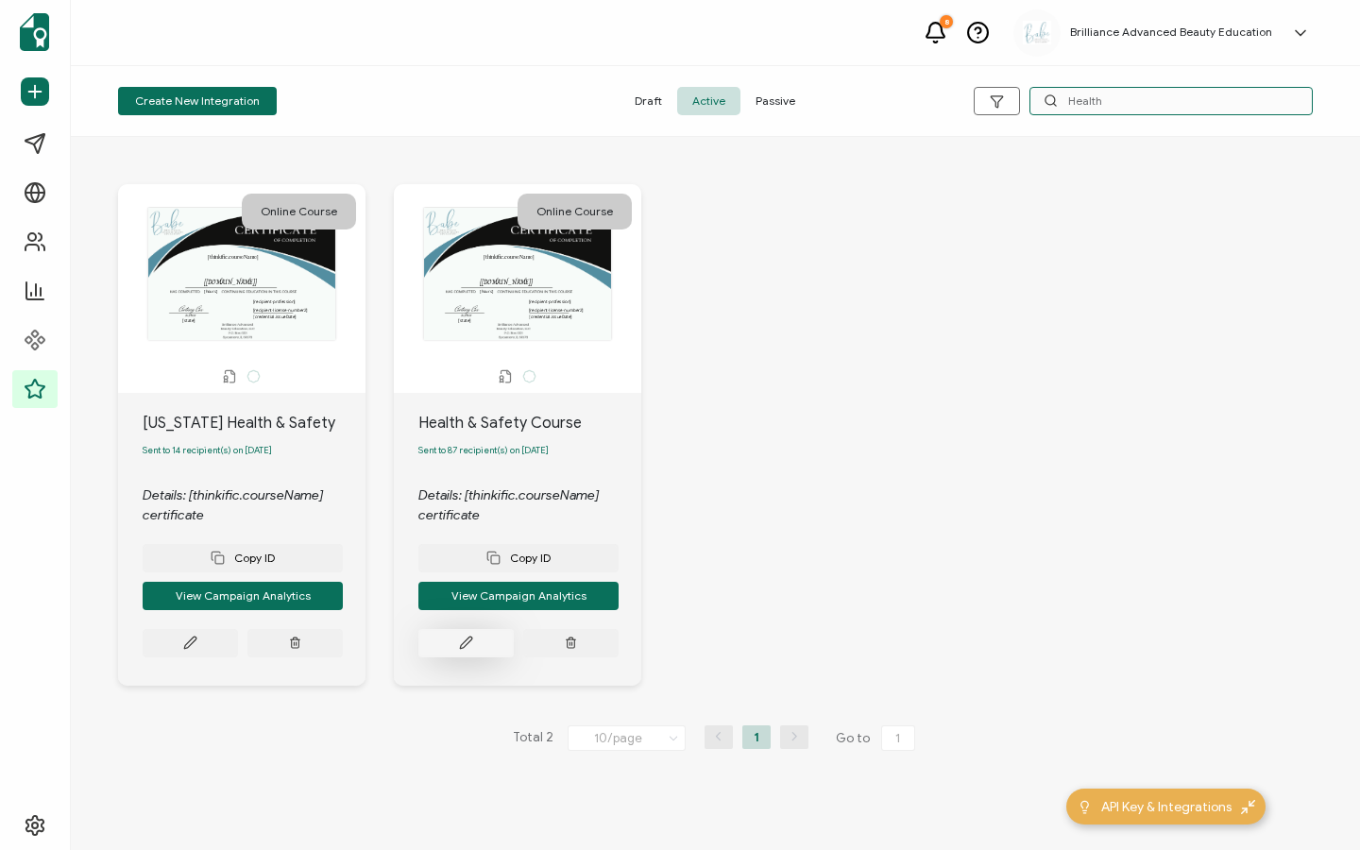
type input "Health"
click at [238, 639] on button at bounding box center [190, 643] width 95 height 28
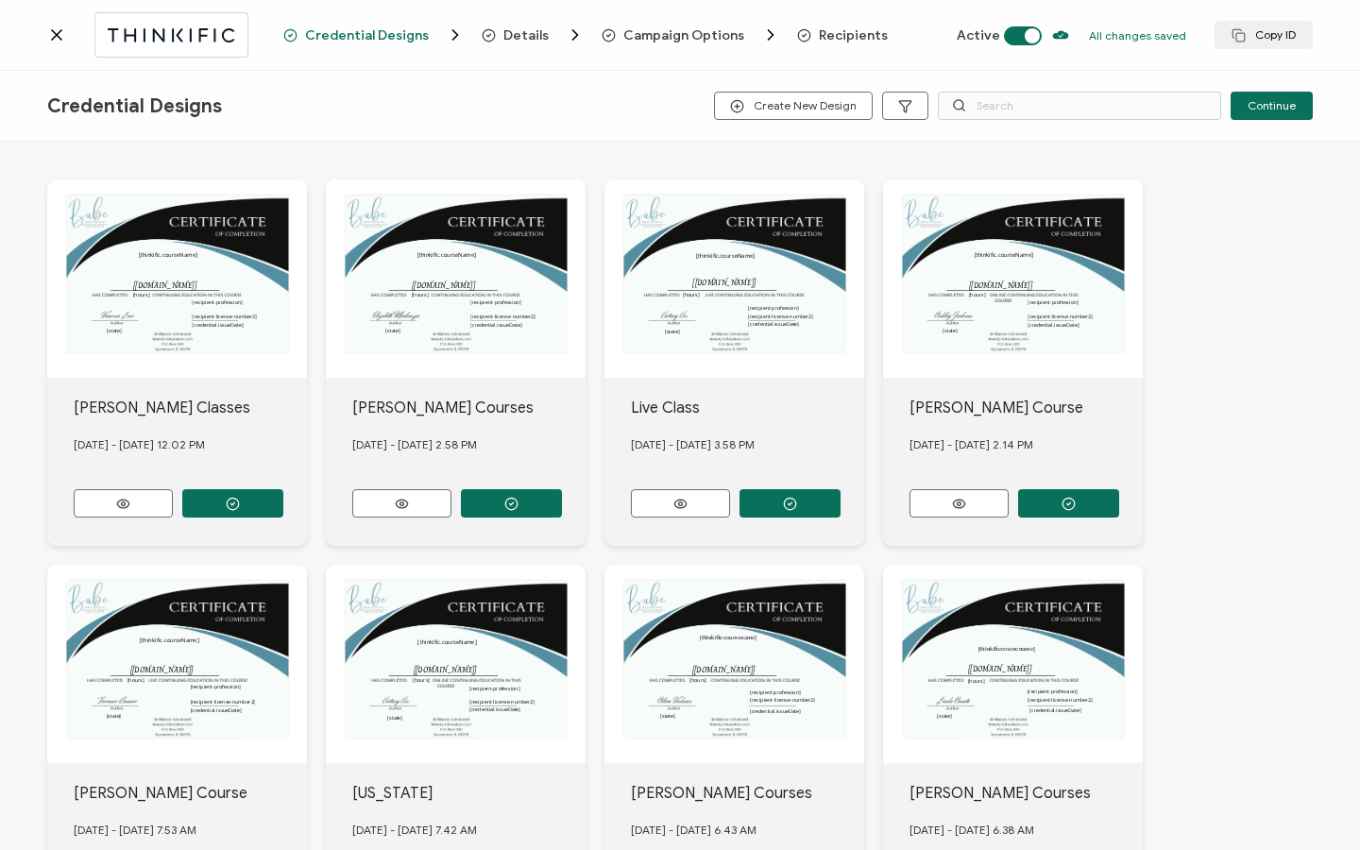
click at [828, 39] on span "Recipients" at bounding box center [853, 35] width 69 height 14
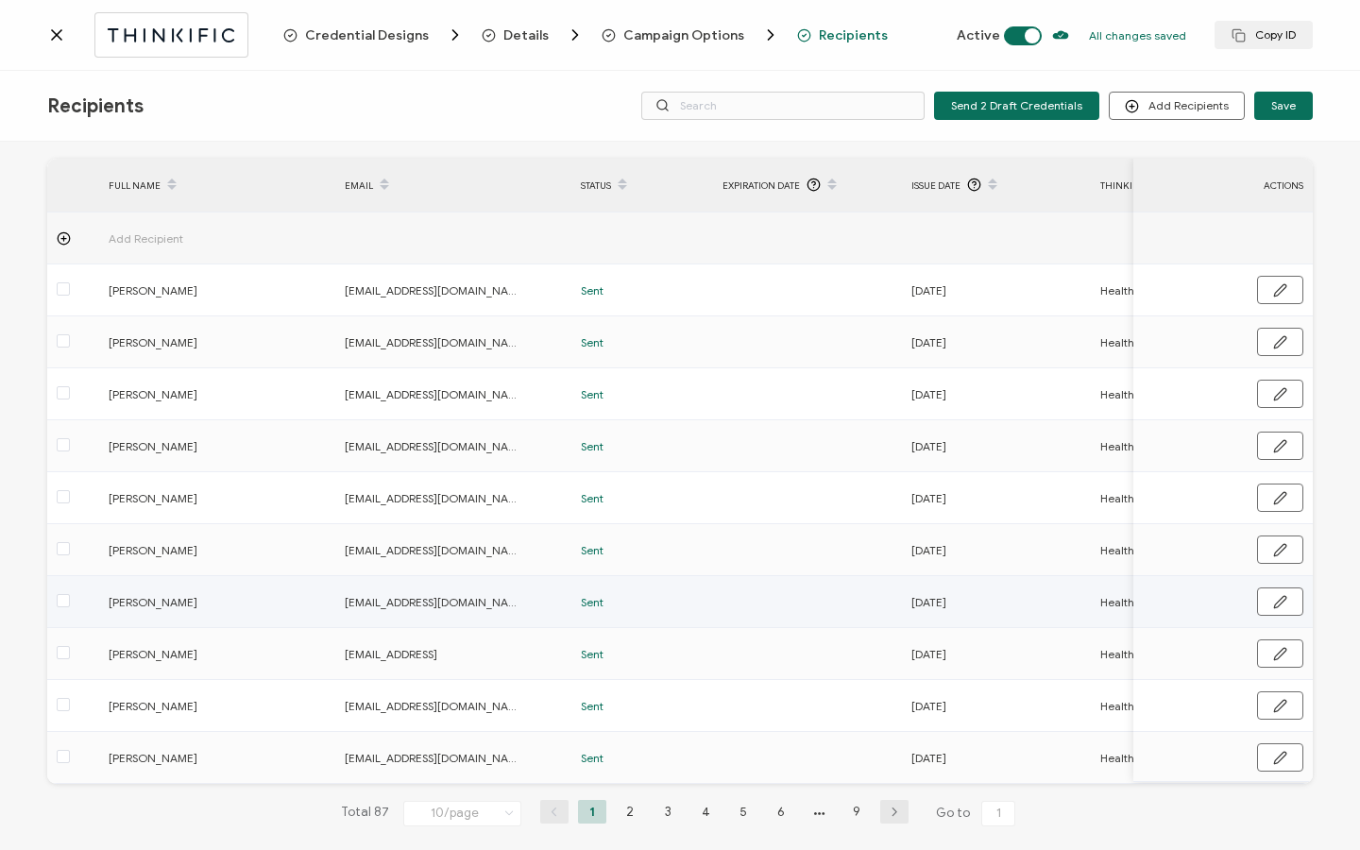
scroll to position [95, 0]
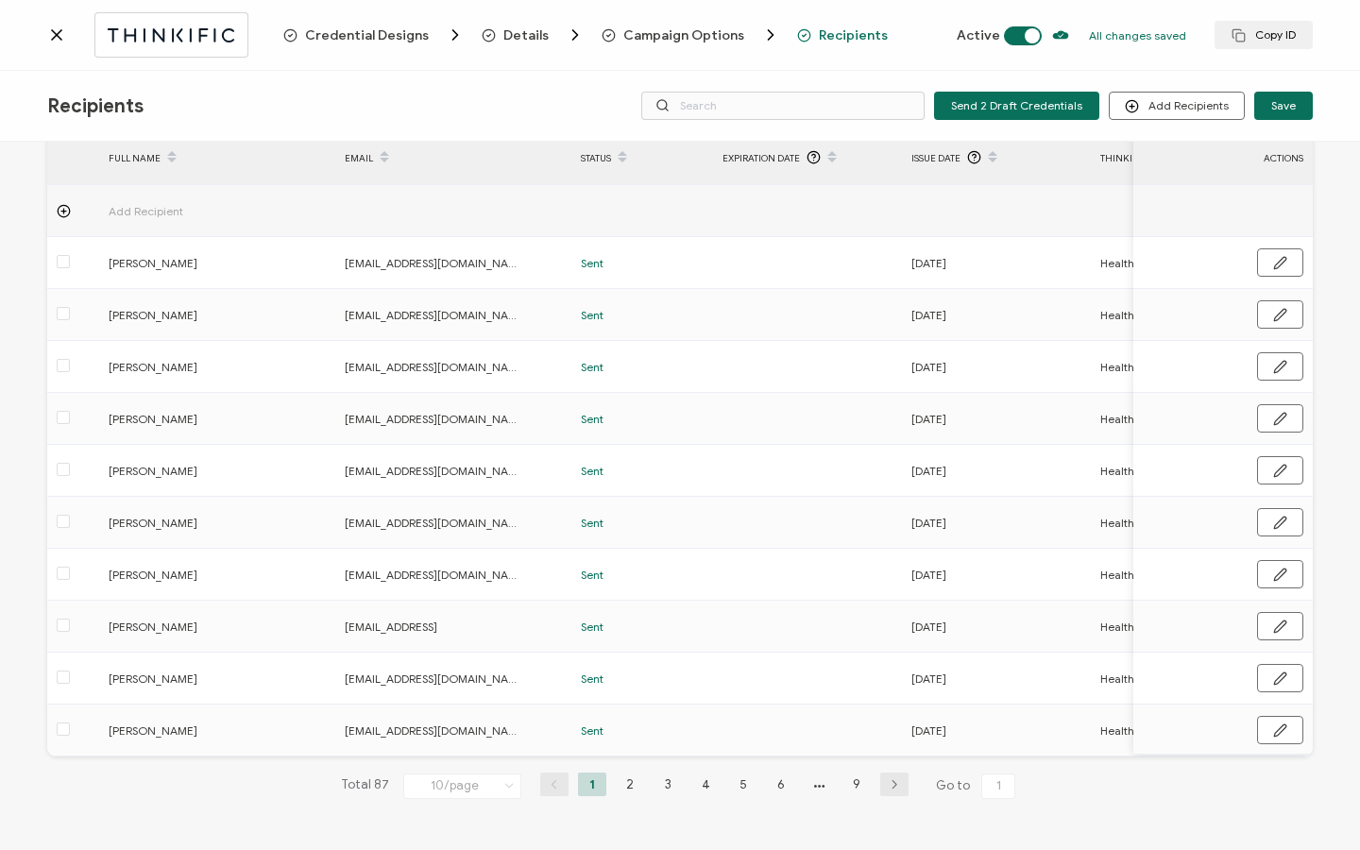
click at [852, 783] on li "9" at bounding box center [856, 784] width 28 height 24
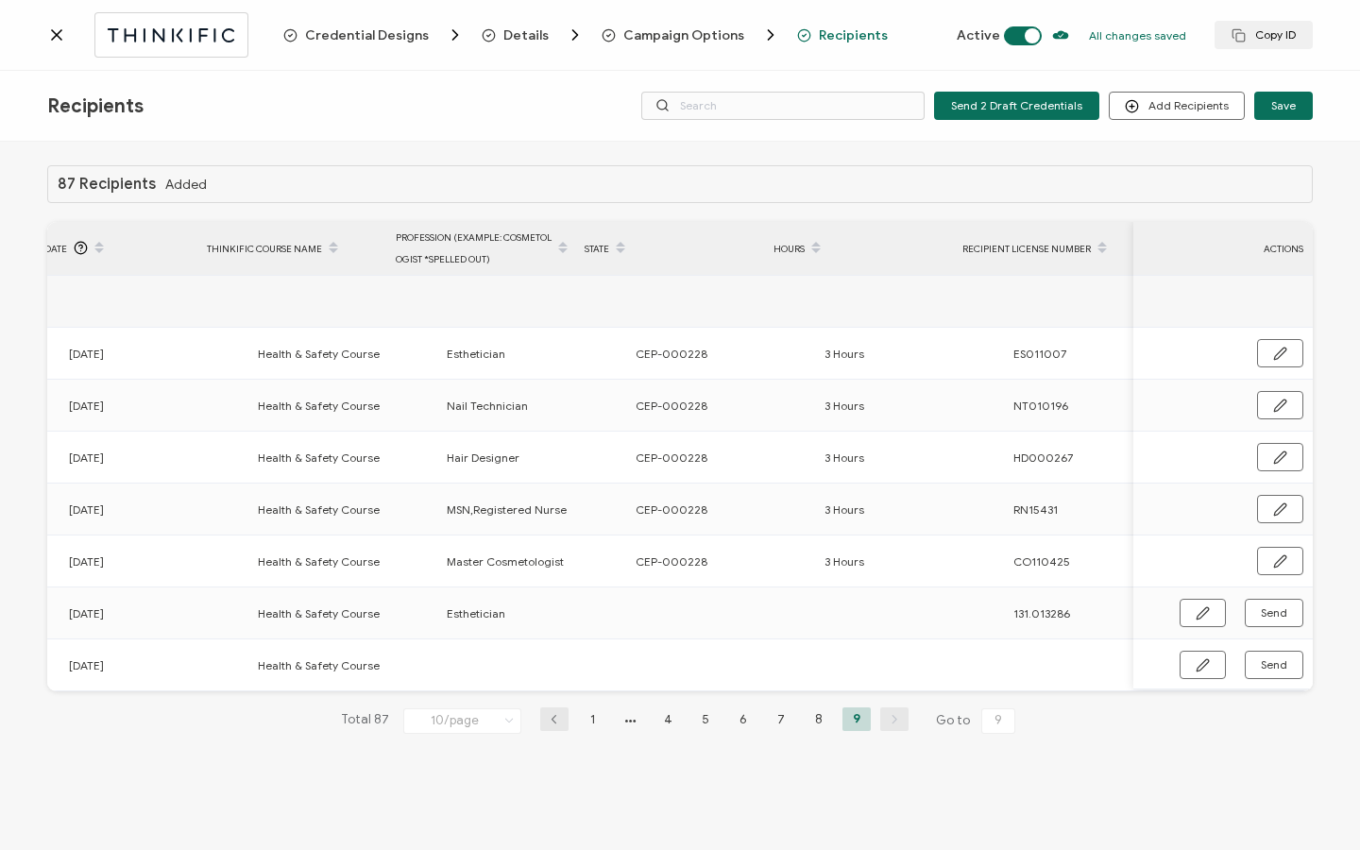
scroll to position [0, 902]
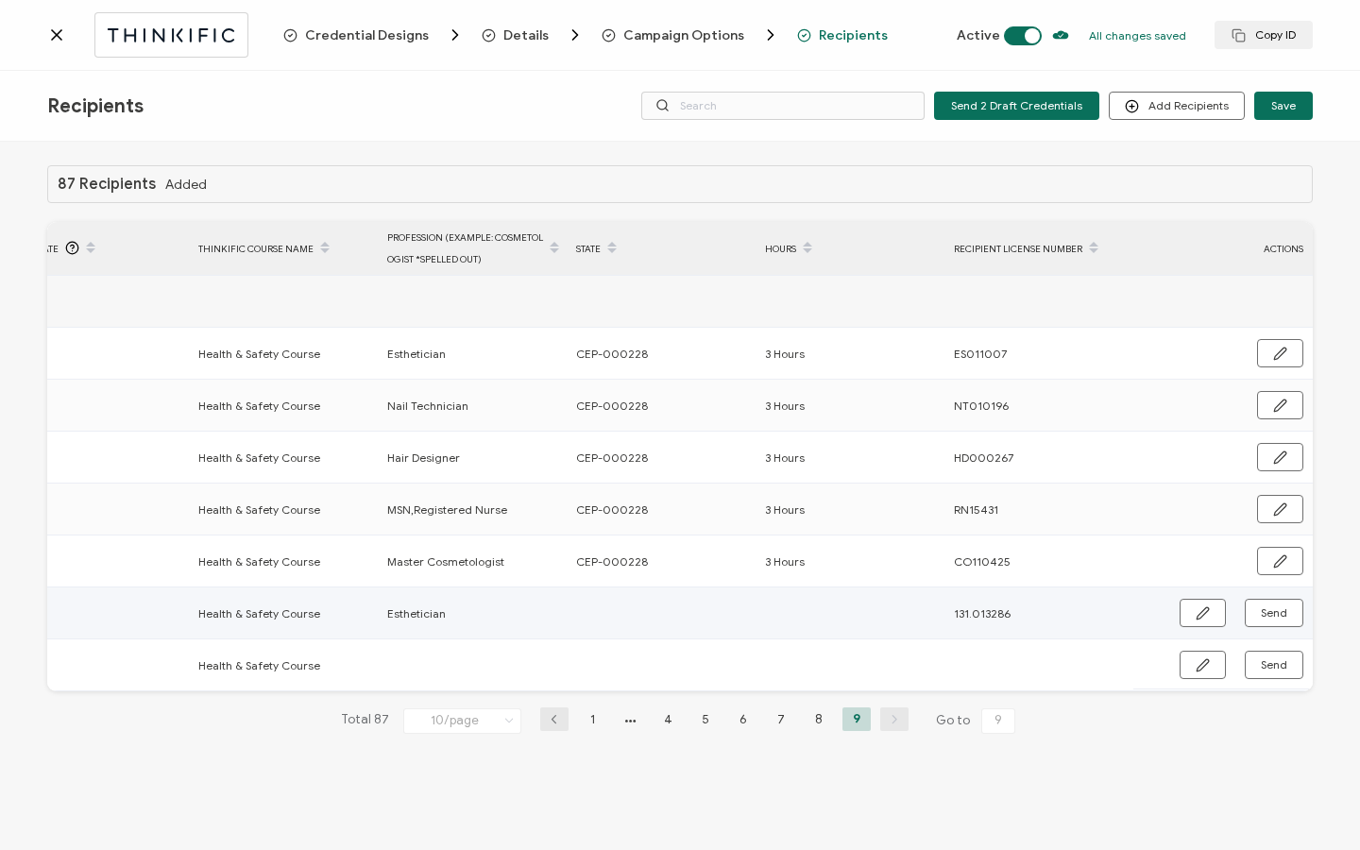
drag, startPoint x: 1191, startPoint y: 608, endPoint x: 1158, endPoint y: 599, distance: 34.4
click at [1191, 608] on button "button" at bounding box center [1202, 613] width 46 height 28
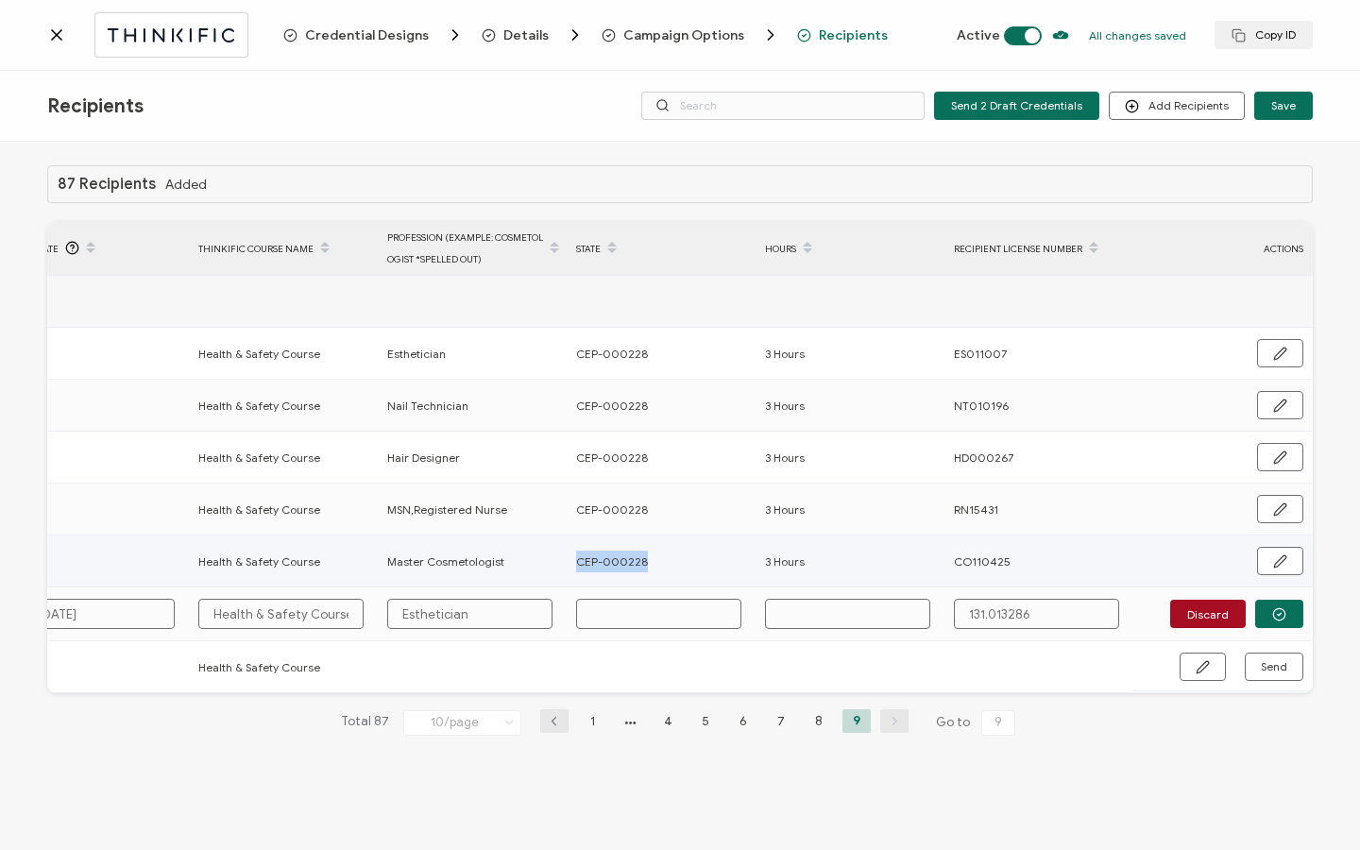
drag, startPoint x: 646, startPoint y: 560, endPoint x: 566, endPoint y: 557, distance: 80.3
click at [566, 557] on div "CEP-000228" at bounding box center [659, 561] width 187 height 22
copy tr "CEP-000228"
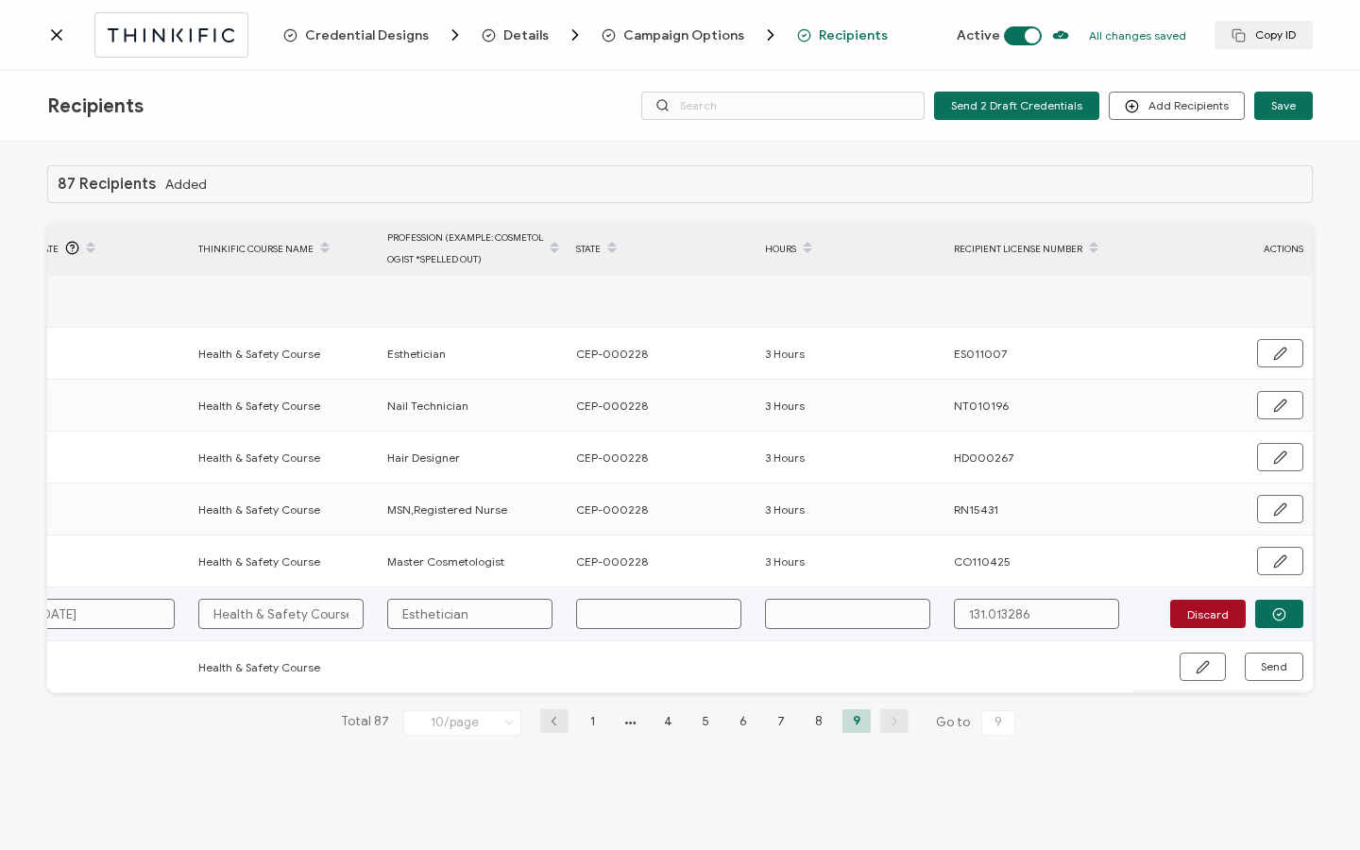
click at [624, 614] on input "text" at bounding box center [658, 614] width 165 height 30
paste input "CEP-000228"
type input "CEP-000228"
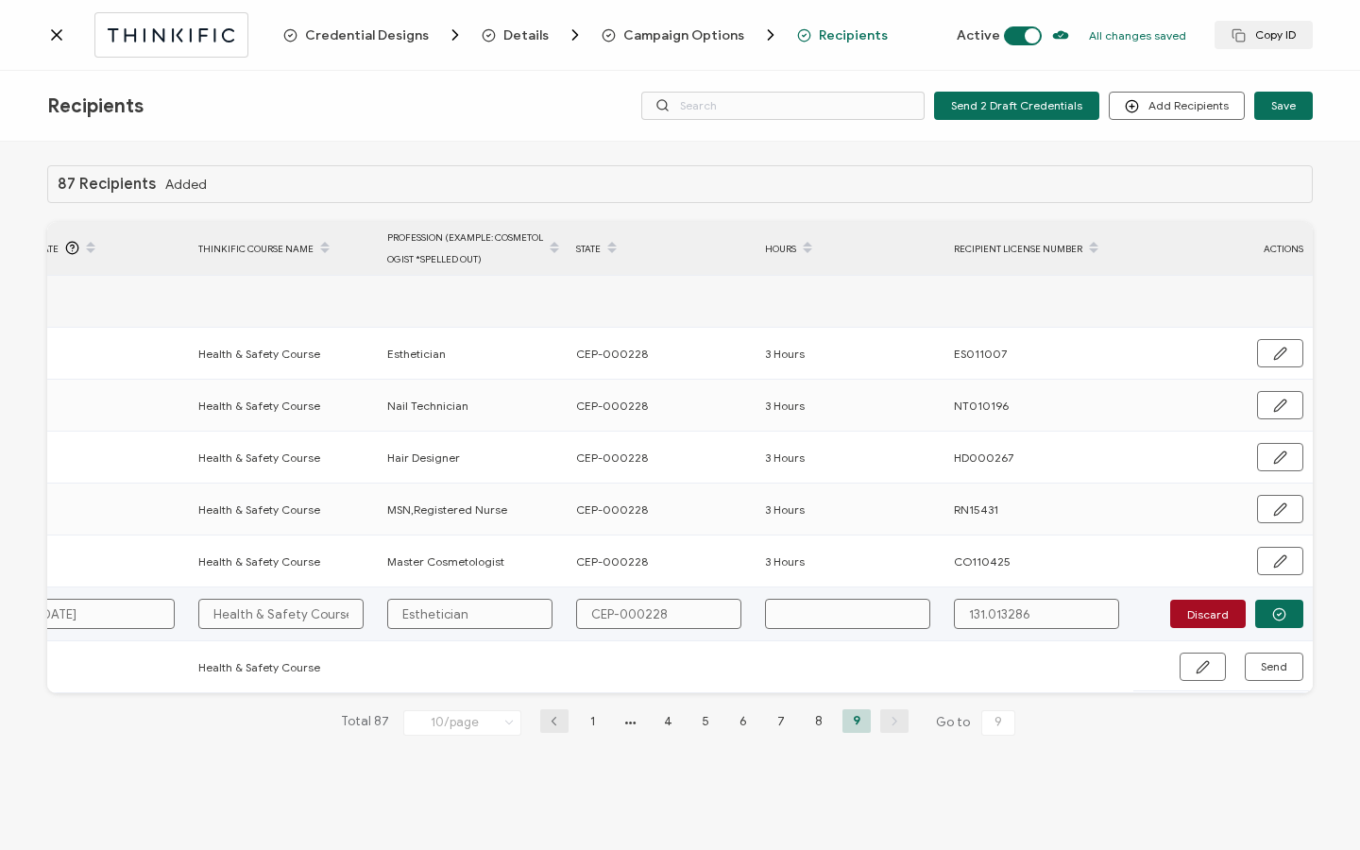
click at [830, 624] on input "text" at bounding box center [847, 614] width 165 height 30
type input "3"
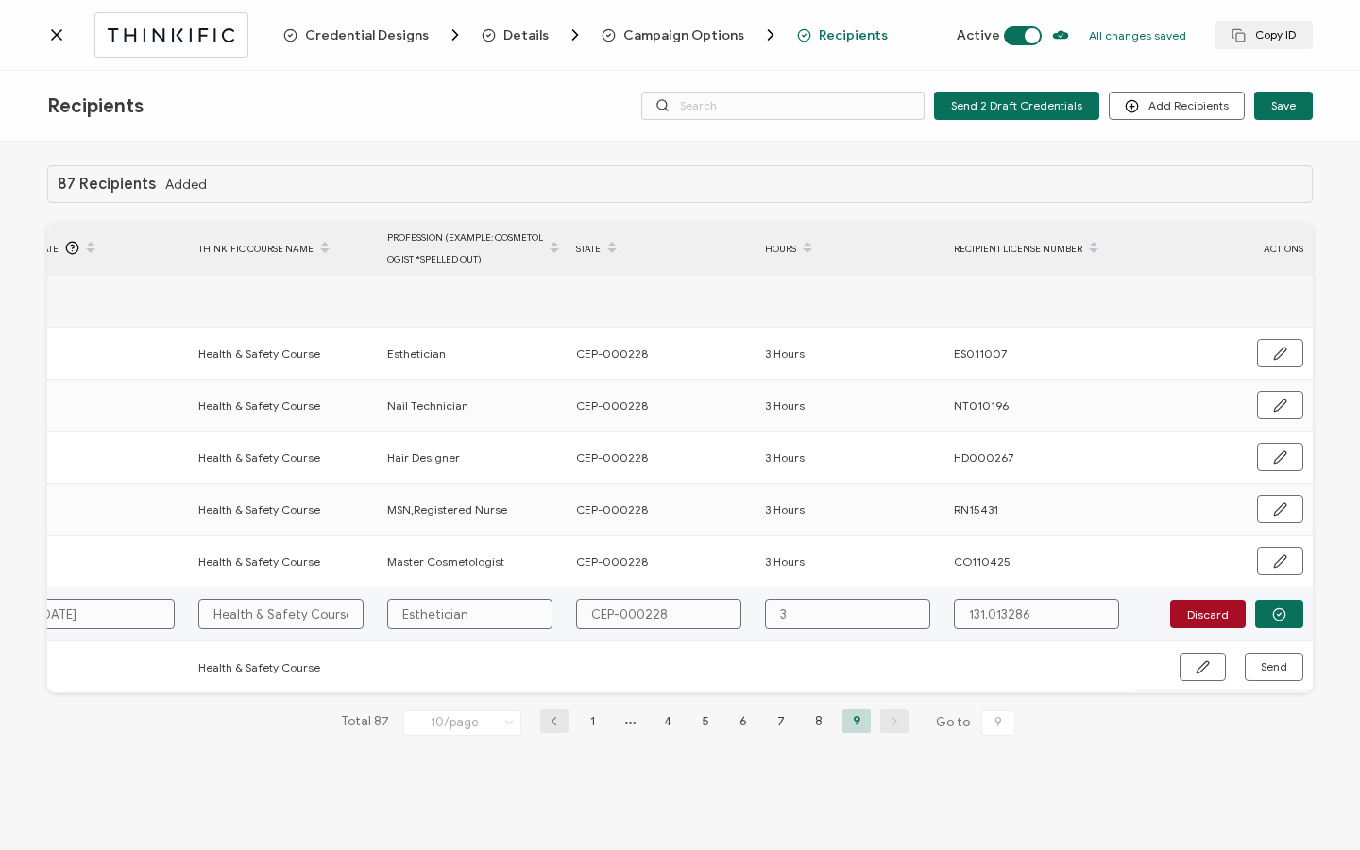
type input "3 H"
type input "3 Ho"
type input "3 Hou"
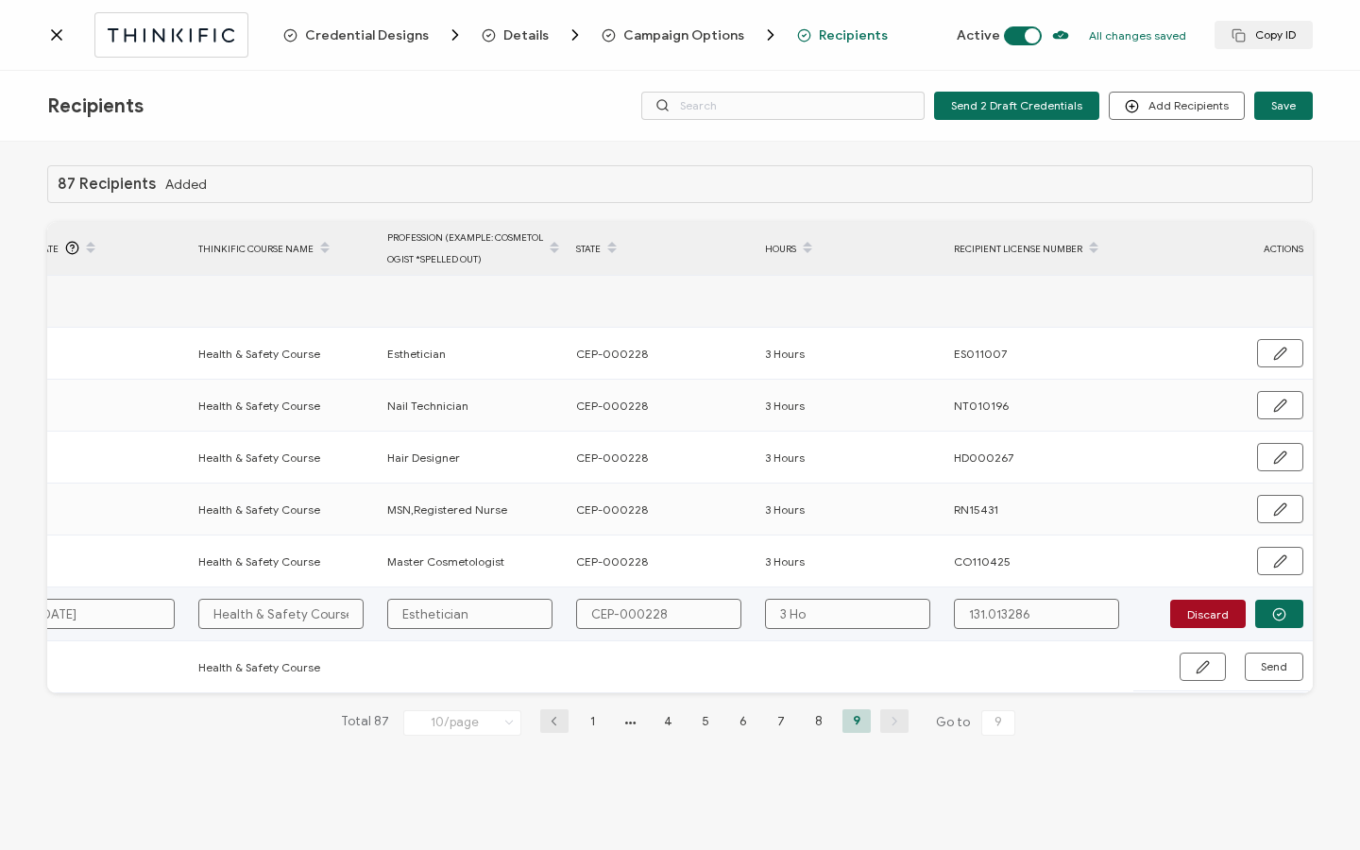
type input "3 Hou"
type input "3 Hour"
type input "3 Hours"
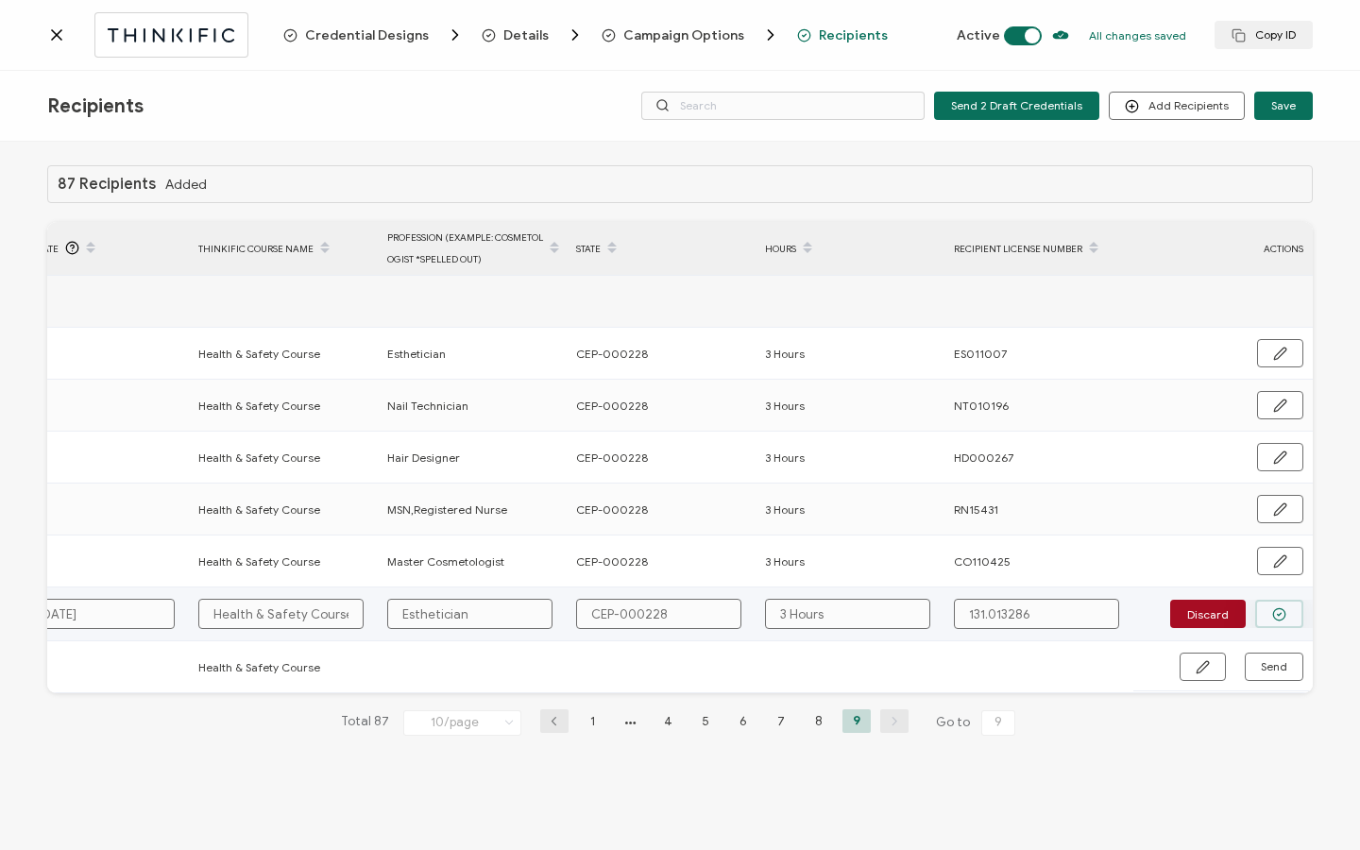
type input "3 Hours"
click at [1266, 609] on button "button" at bounding box center [1279, 614] width 48 height 28
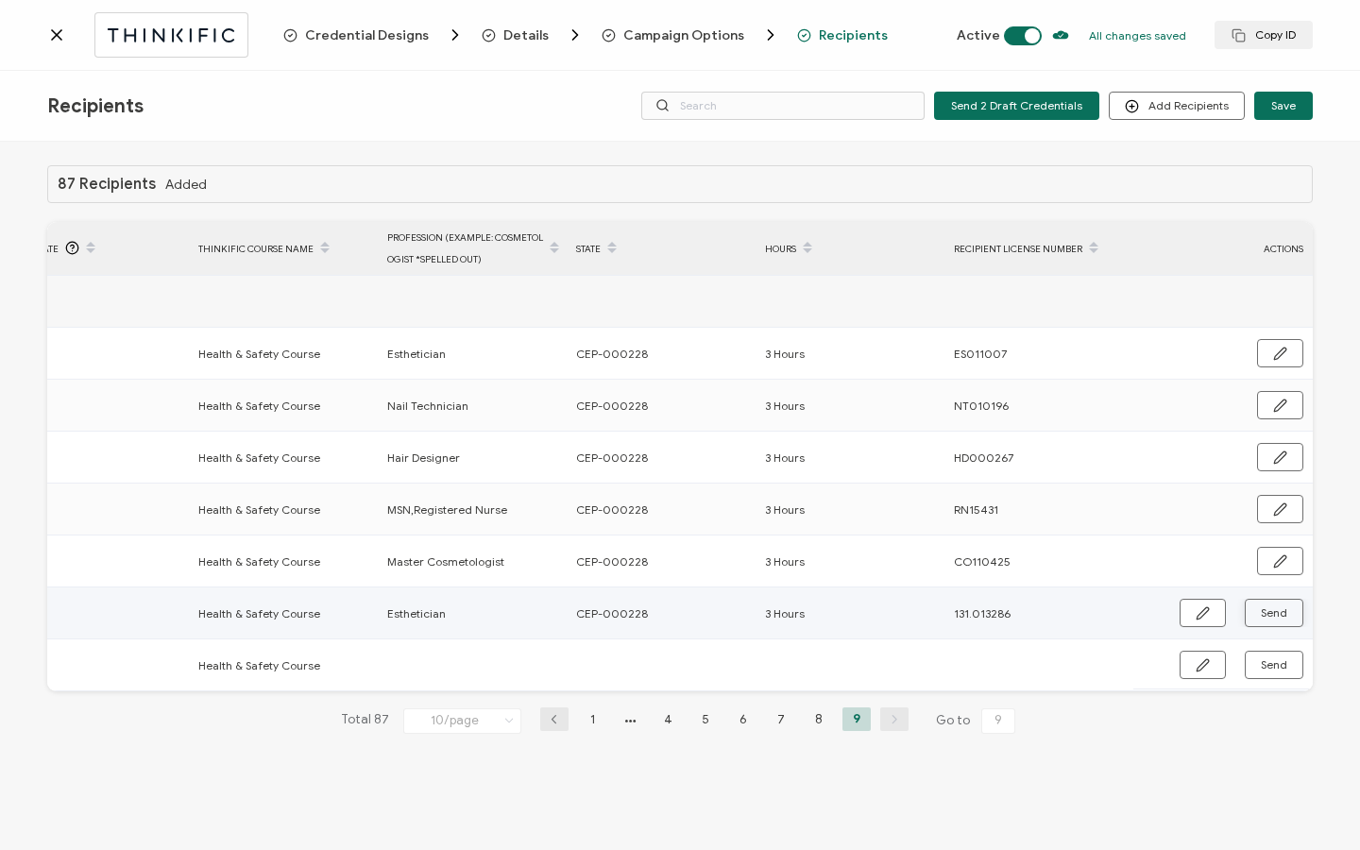
click at [1287, 618] on button "Send" at bounding box center [1273, 613] width 59 height 28
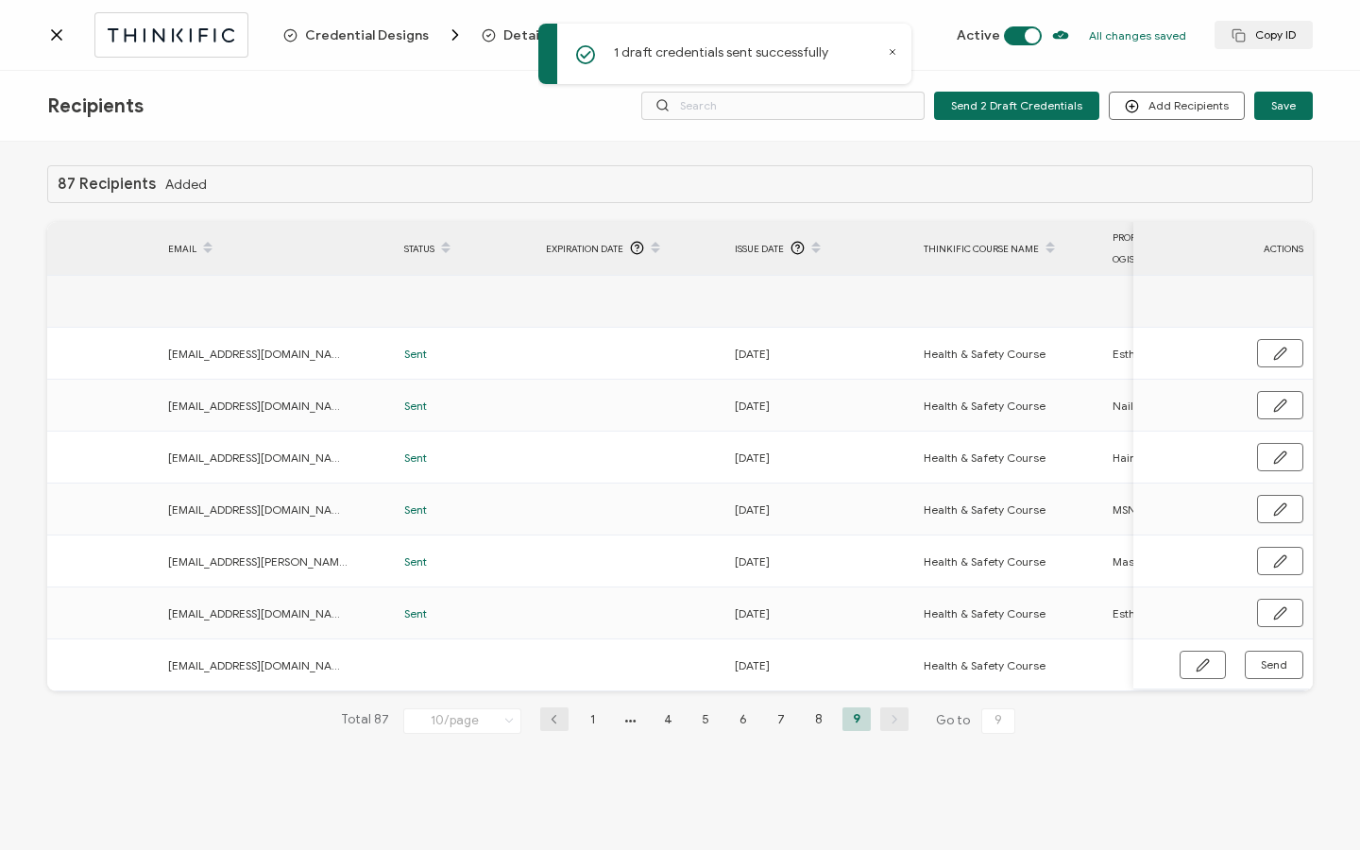
scroll to position [0, 0]
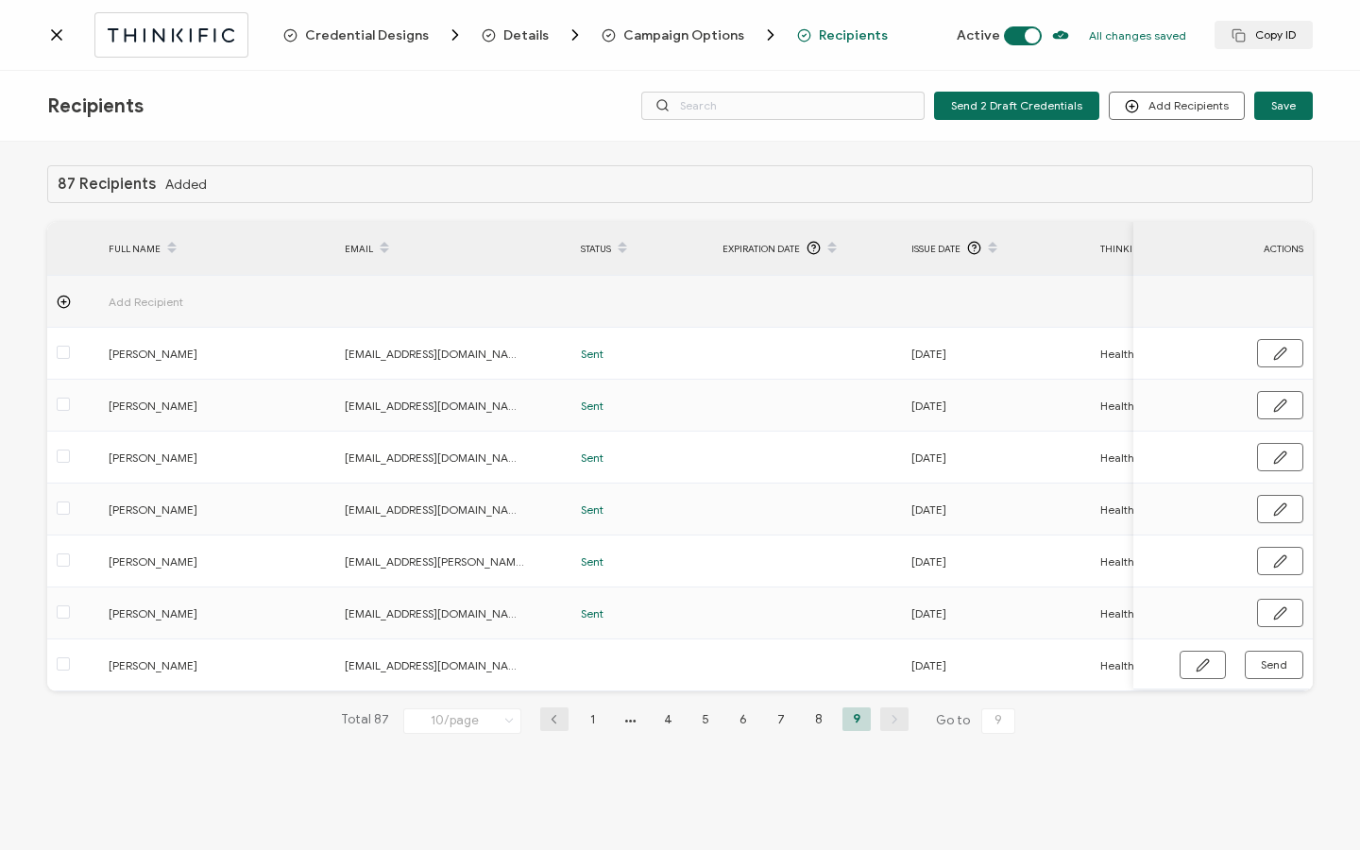
drag, startPoint x: 704, startPoint y: 697, endPoint x: 1006, endPoint y: 699, distance: 302.1
click at [1006, 699] on div "87 Recipients Added FULL NAME EMAIL Status Expiration Date Issue Date Thinkific…" at bounding box center [679, 464] width 1265 height 599
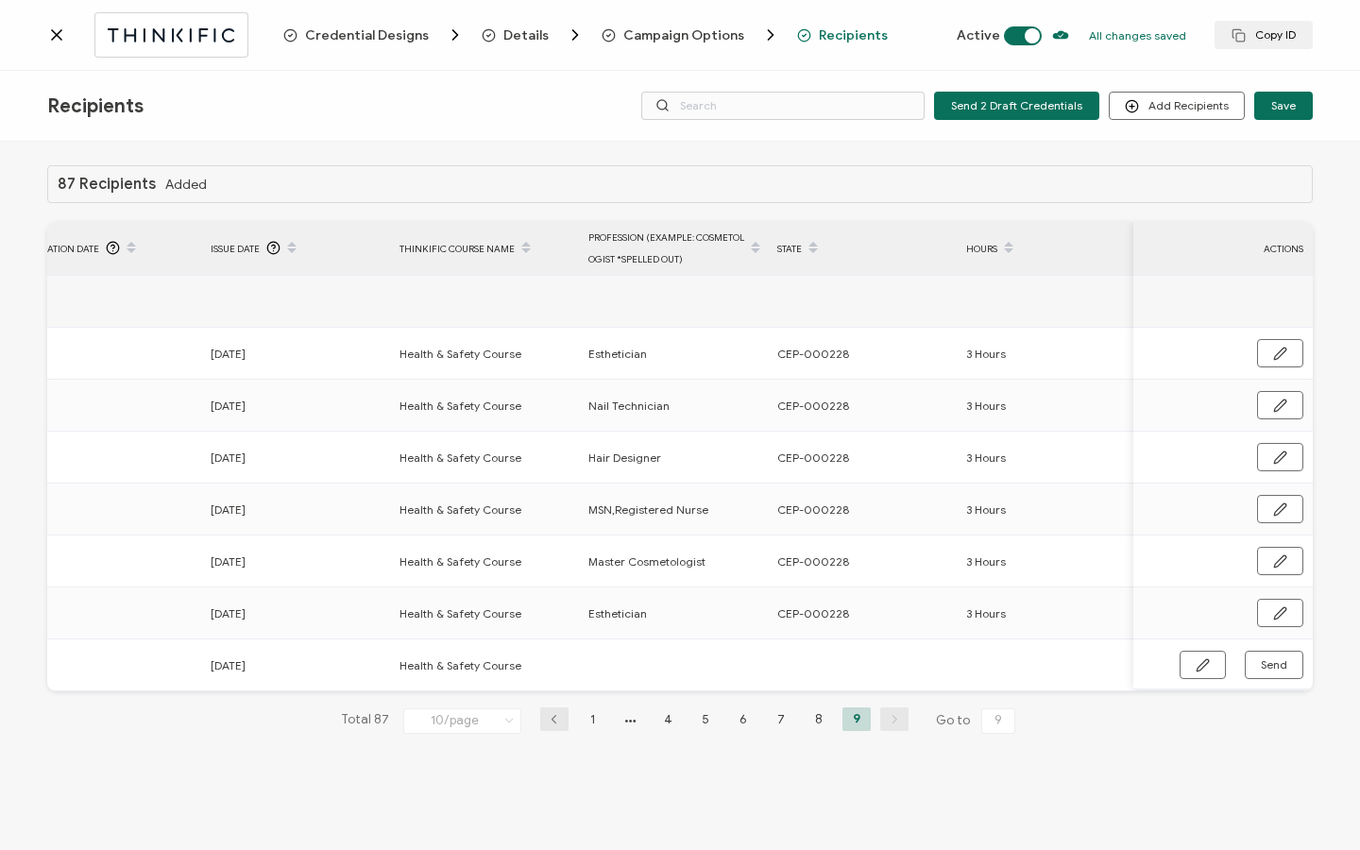
scroll to position [0, 729]
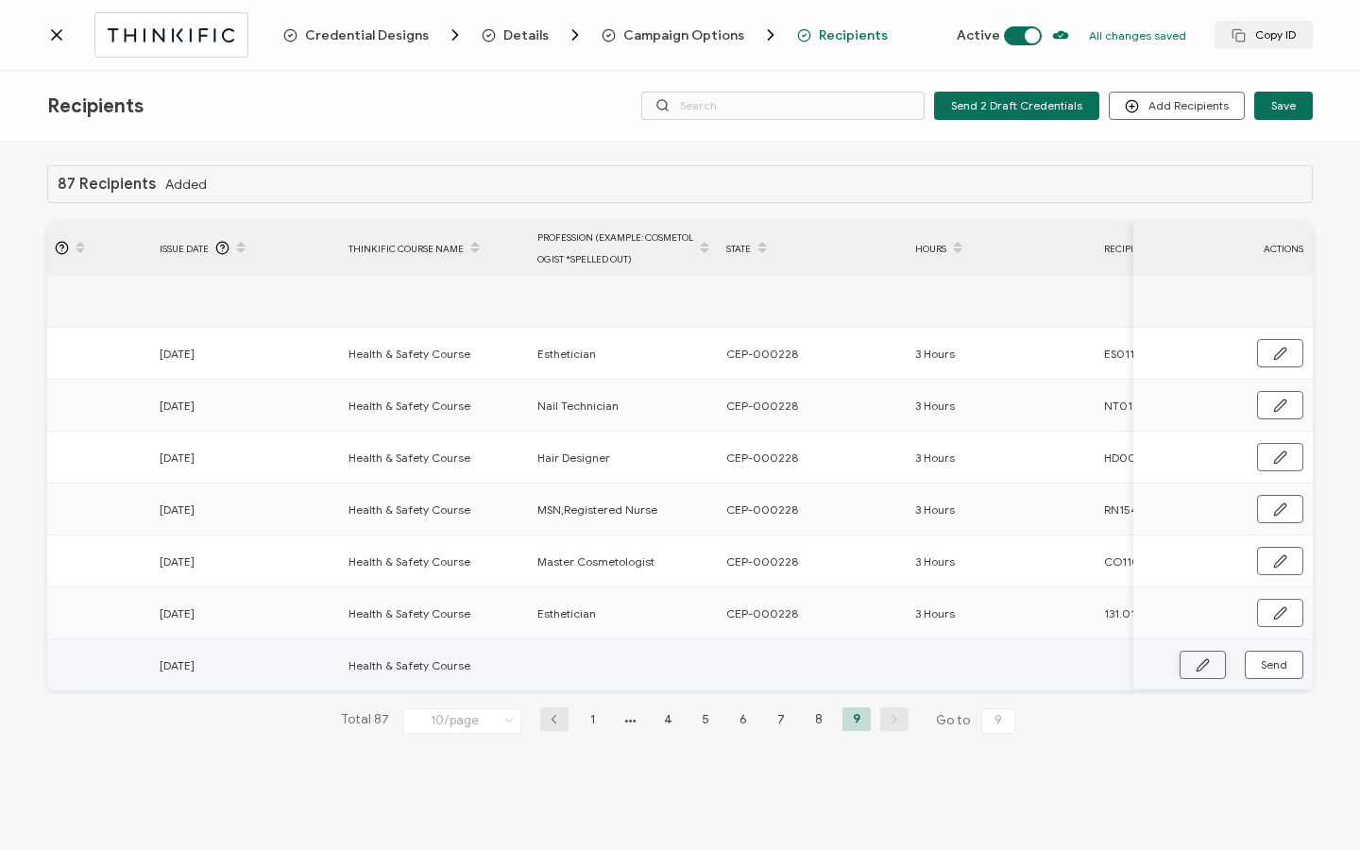
click at [1201, 661] on icon "button" at bounding box center [1202, 665] width 14 height 14
paste input "CEP-000228"
type input "CEP-000228"
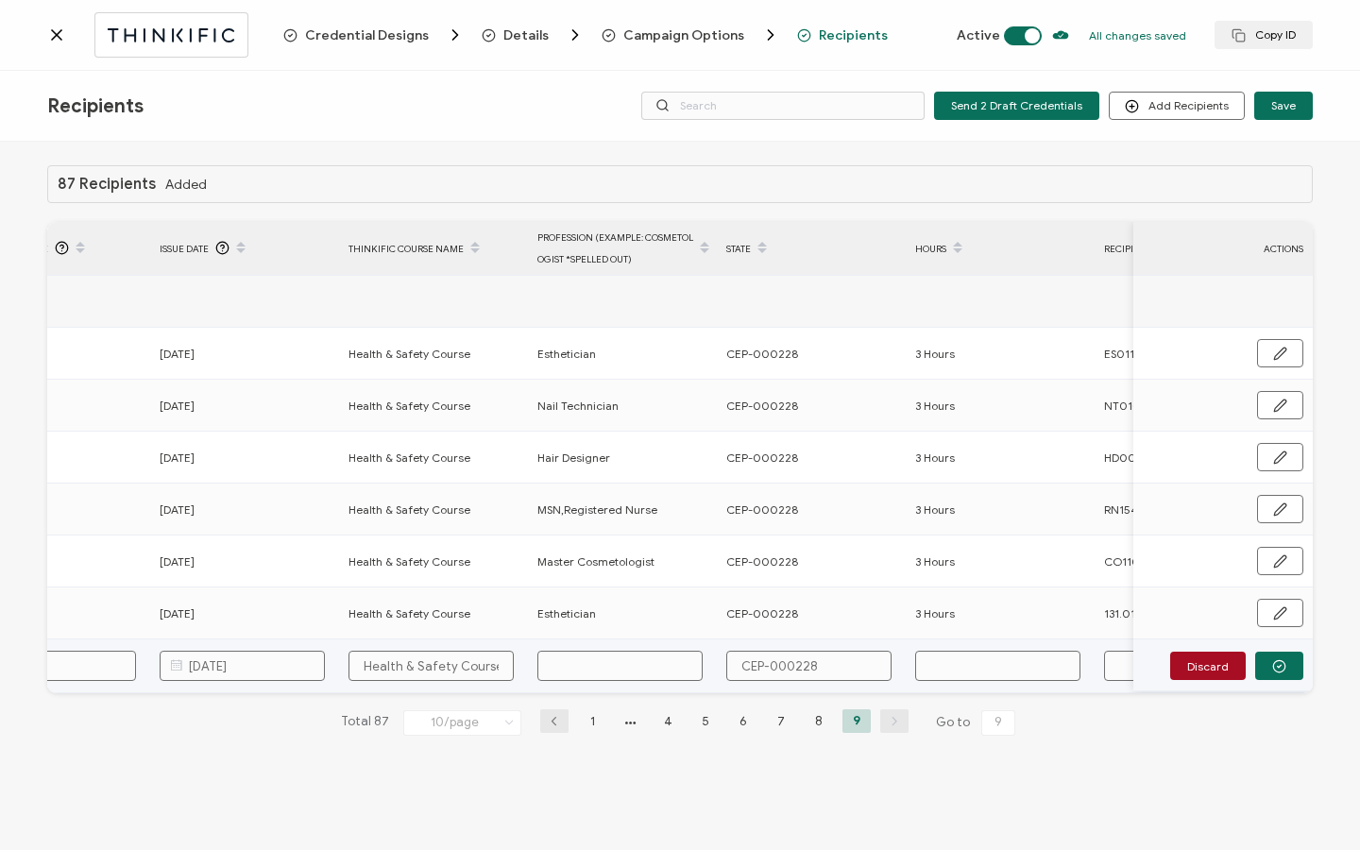
click at [940, 664] on input "text" at bounding box center [997, 665] width 165 height 30
type input "3"
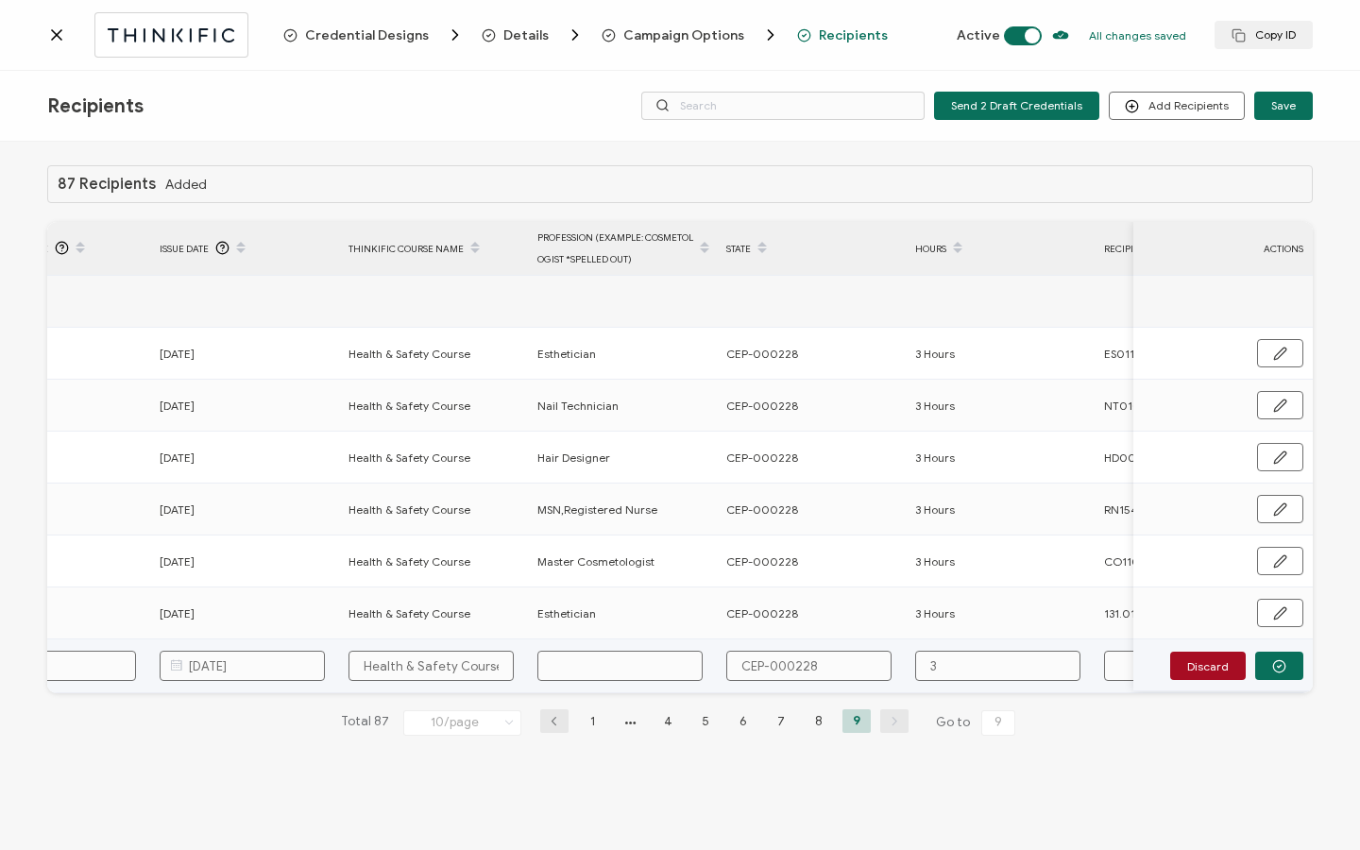
type input "3 H"
type input "3 Ho"
type input "3 Hou"
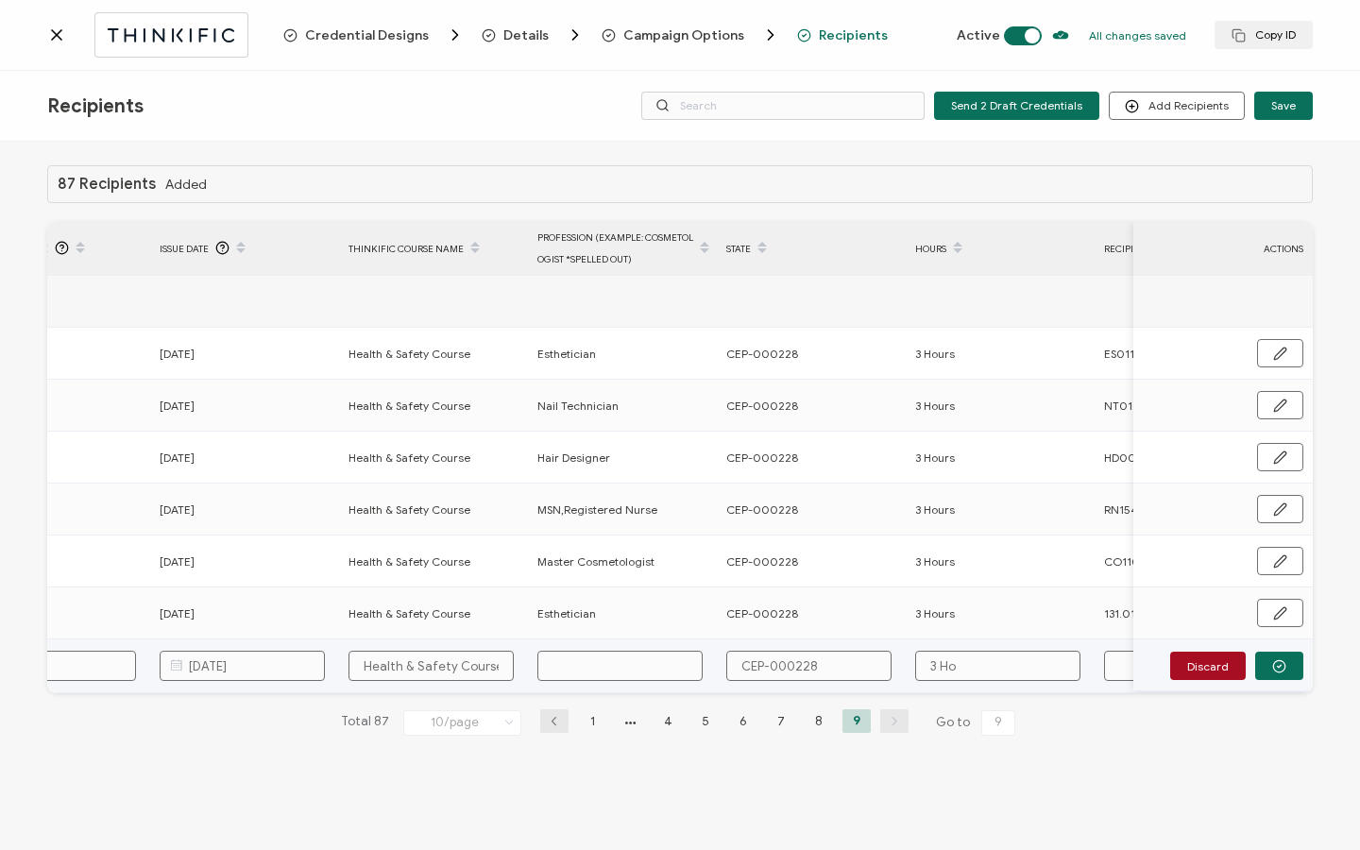
type input "3 Hou"
type input "3 Hour"
type input "3 Hours"
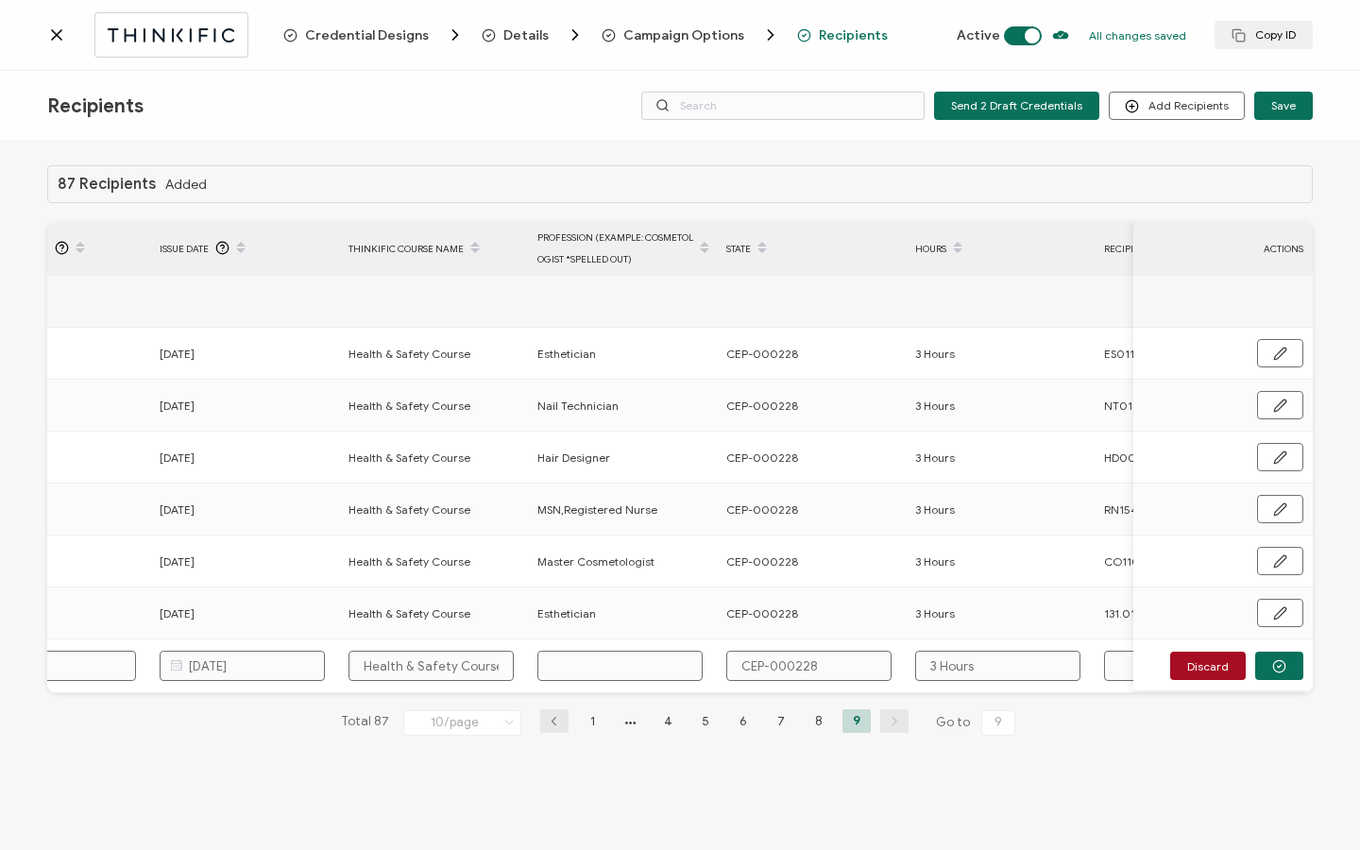
type input "3 Hours"
drag, startPoint x: 709, startPoint y: 698, endPoint x: 797, endPoint y: 698, distance: 87.8
click at [798, 698] on div "87 Recipients Added FULL NAME EMAIL Status Expiration Date Issue Date Thinkific…" at bounding box center [679, 465] width 1265 height 600
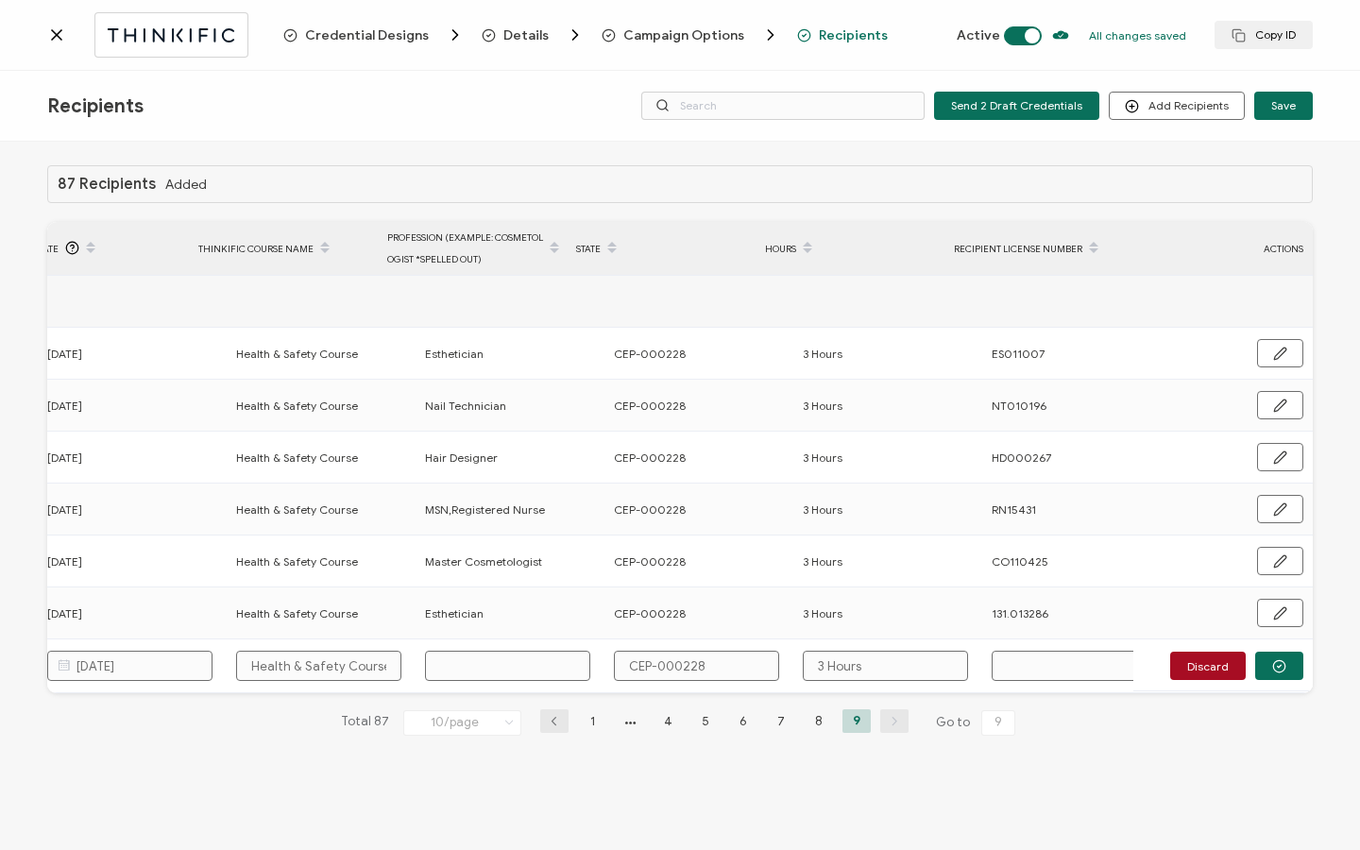
scroll to position [0, 902]
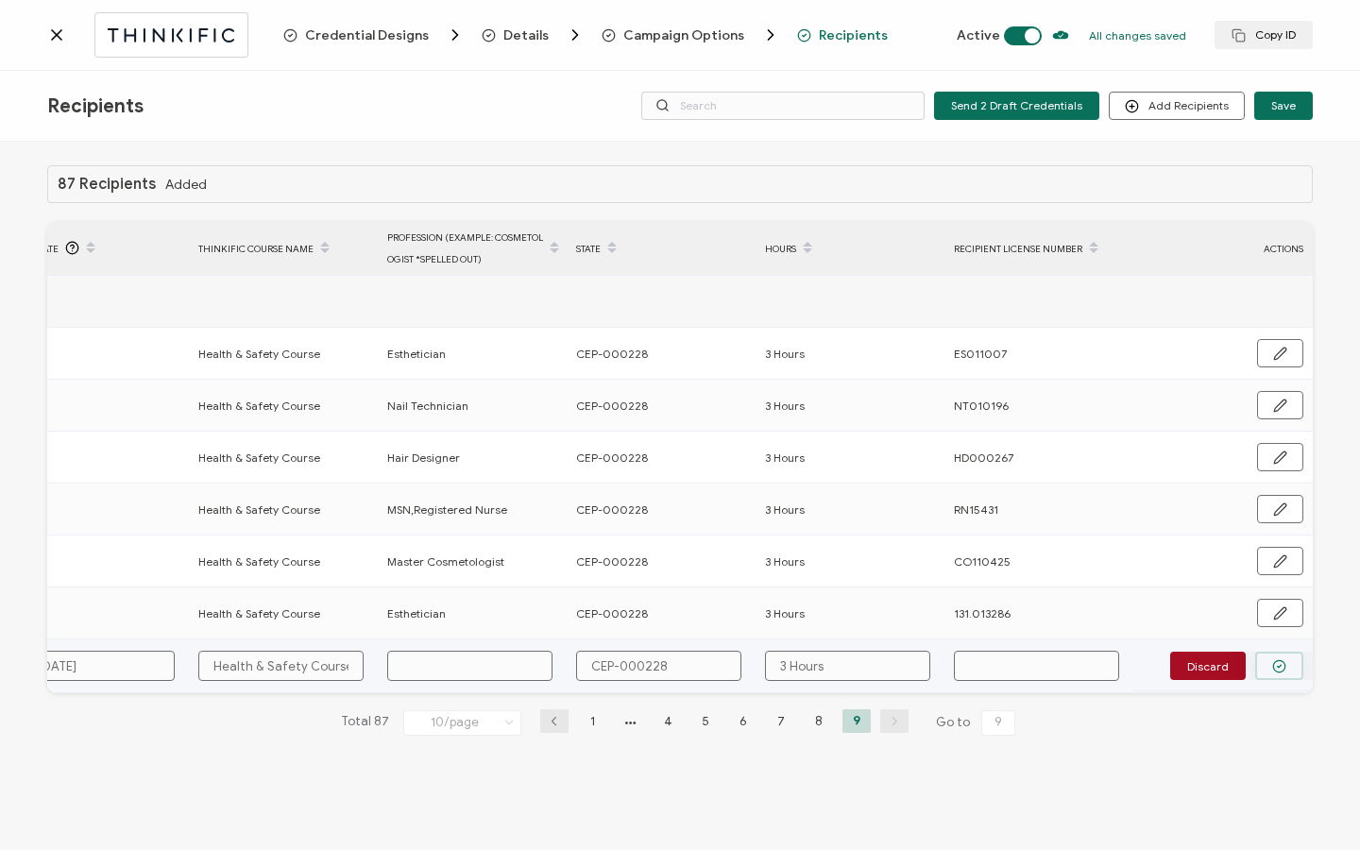
click at [1292, 672] on button "button" at bounding box center [1279, 665] width 48 height 28
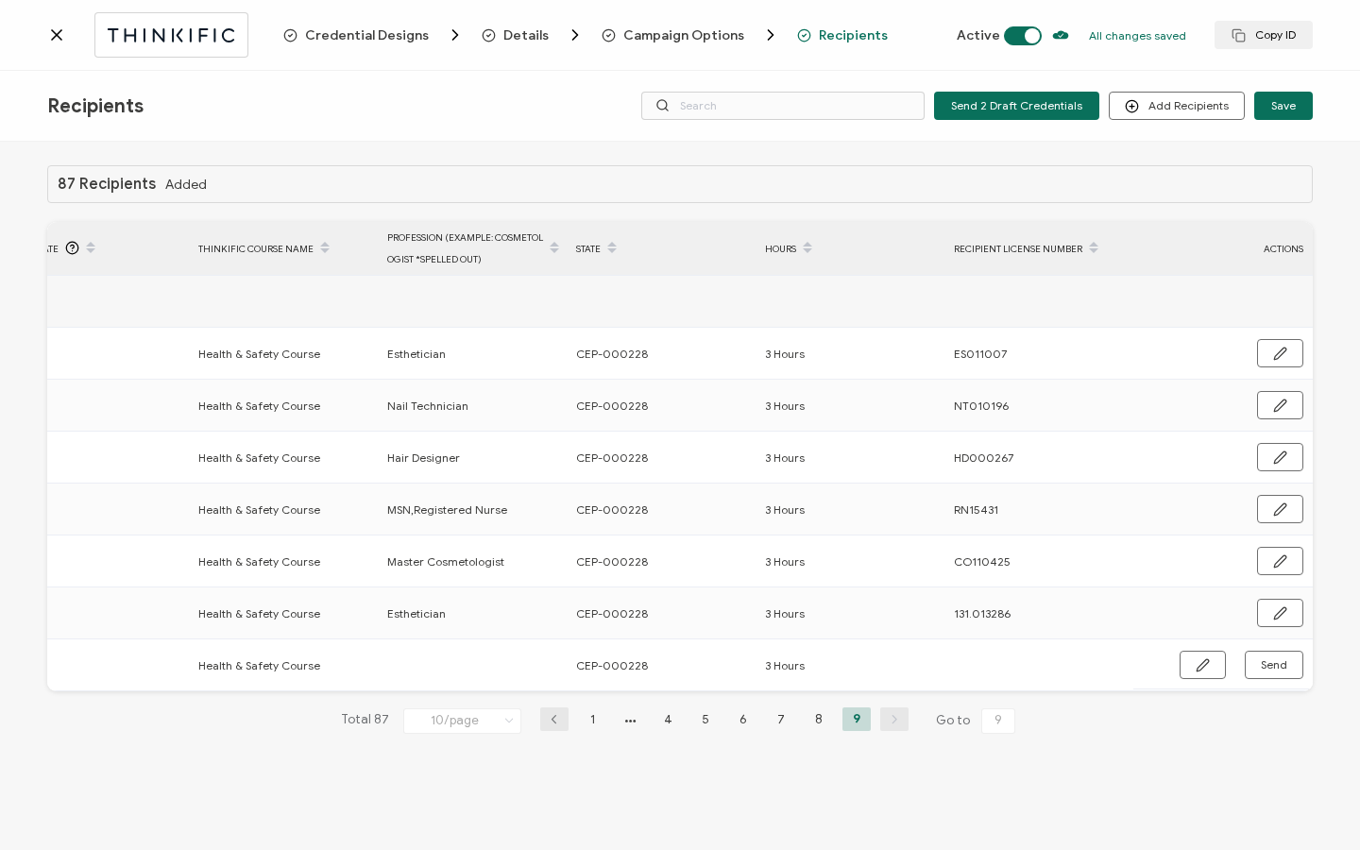
click at [45, 37] on div "Credential Designs Details Campaign Options Recipients Active All changes saved…" at bounding box center [680, 35] width 1360 height 71
click at [49, 33] on icon at bounding box center [56, 34] width 19 height 19
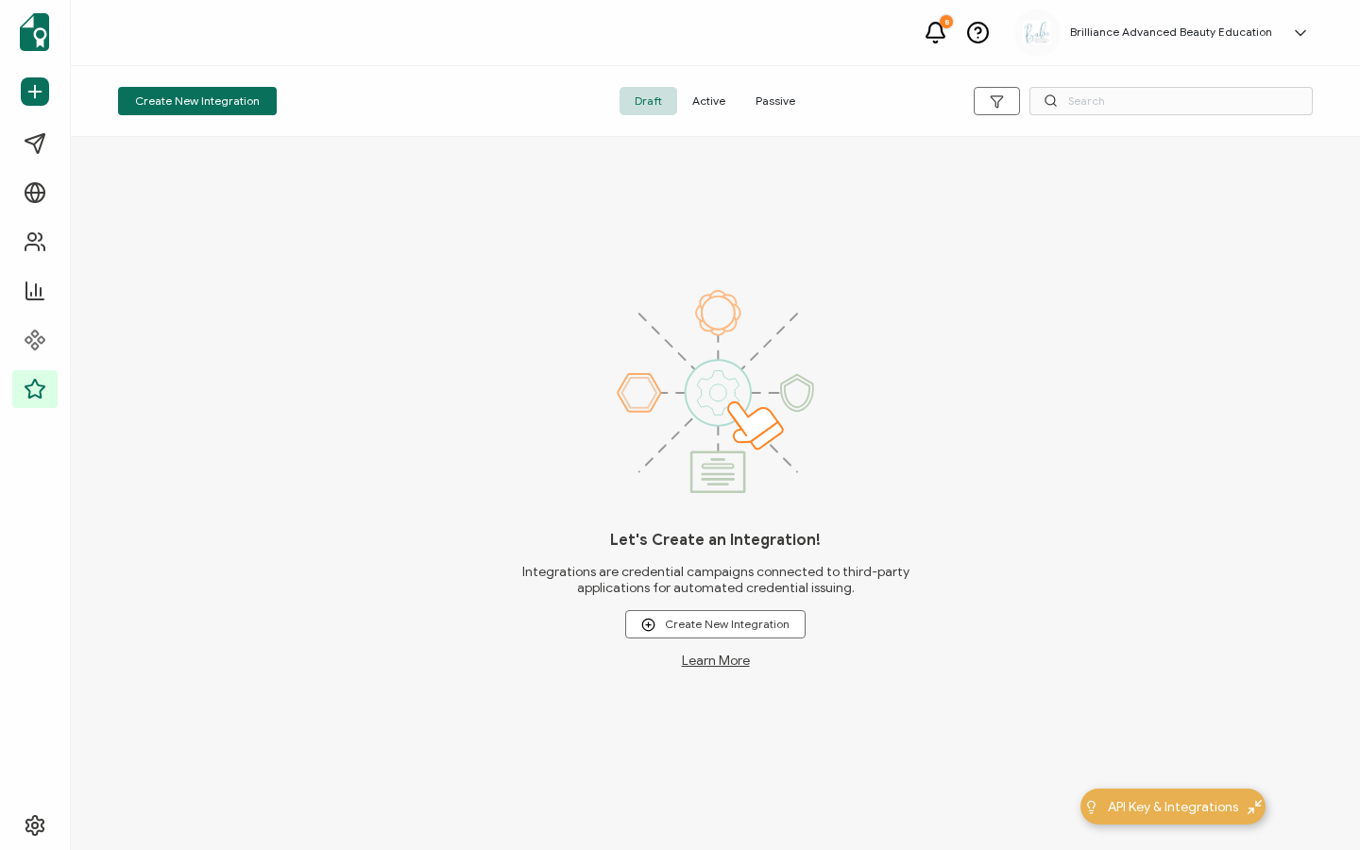
click at [714, 98] on span "Active" at bounding box center [708, 101] width 63 height 28
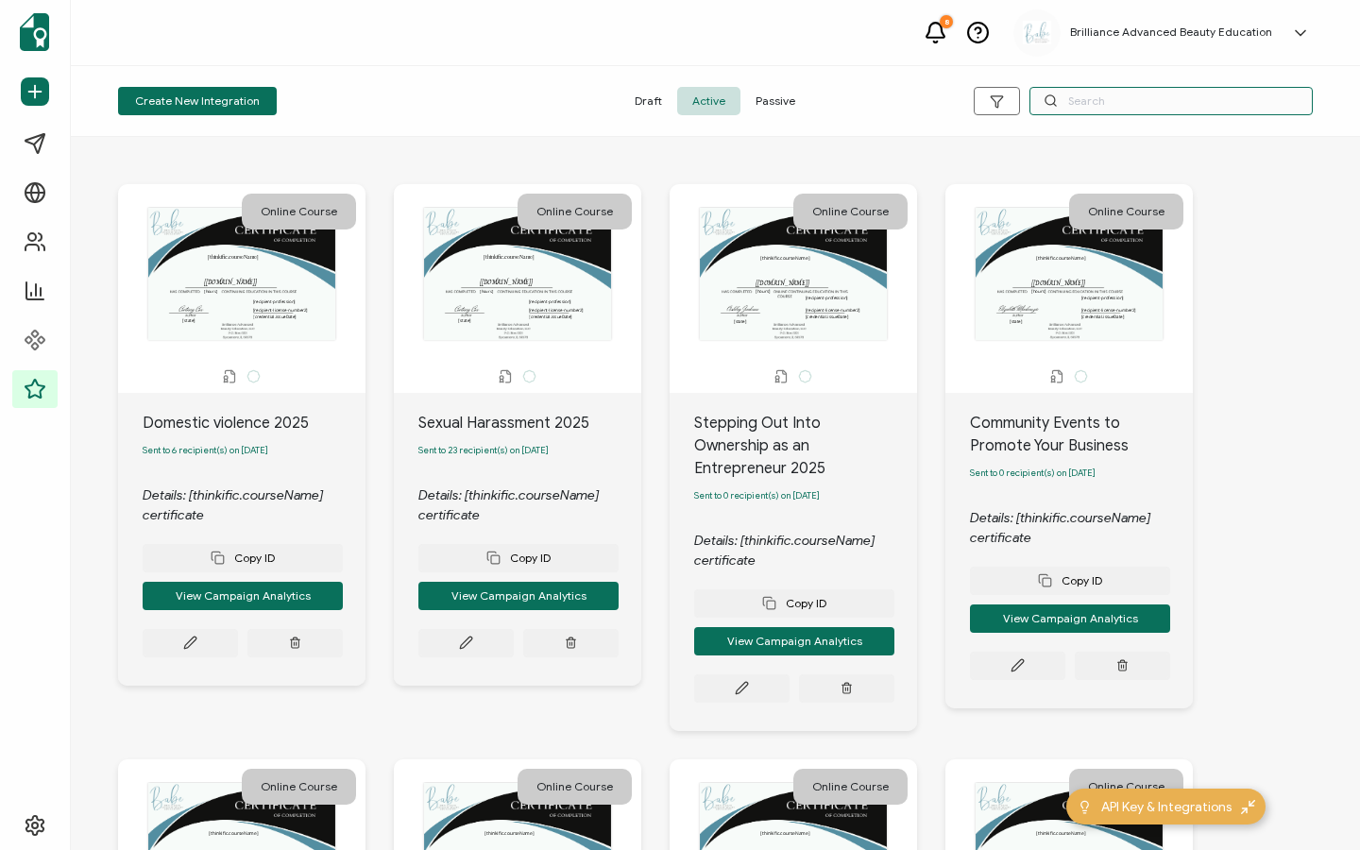
click at [1103, 108] on input "text" at bounding box center [1170, 101] width 283 height 28
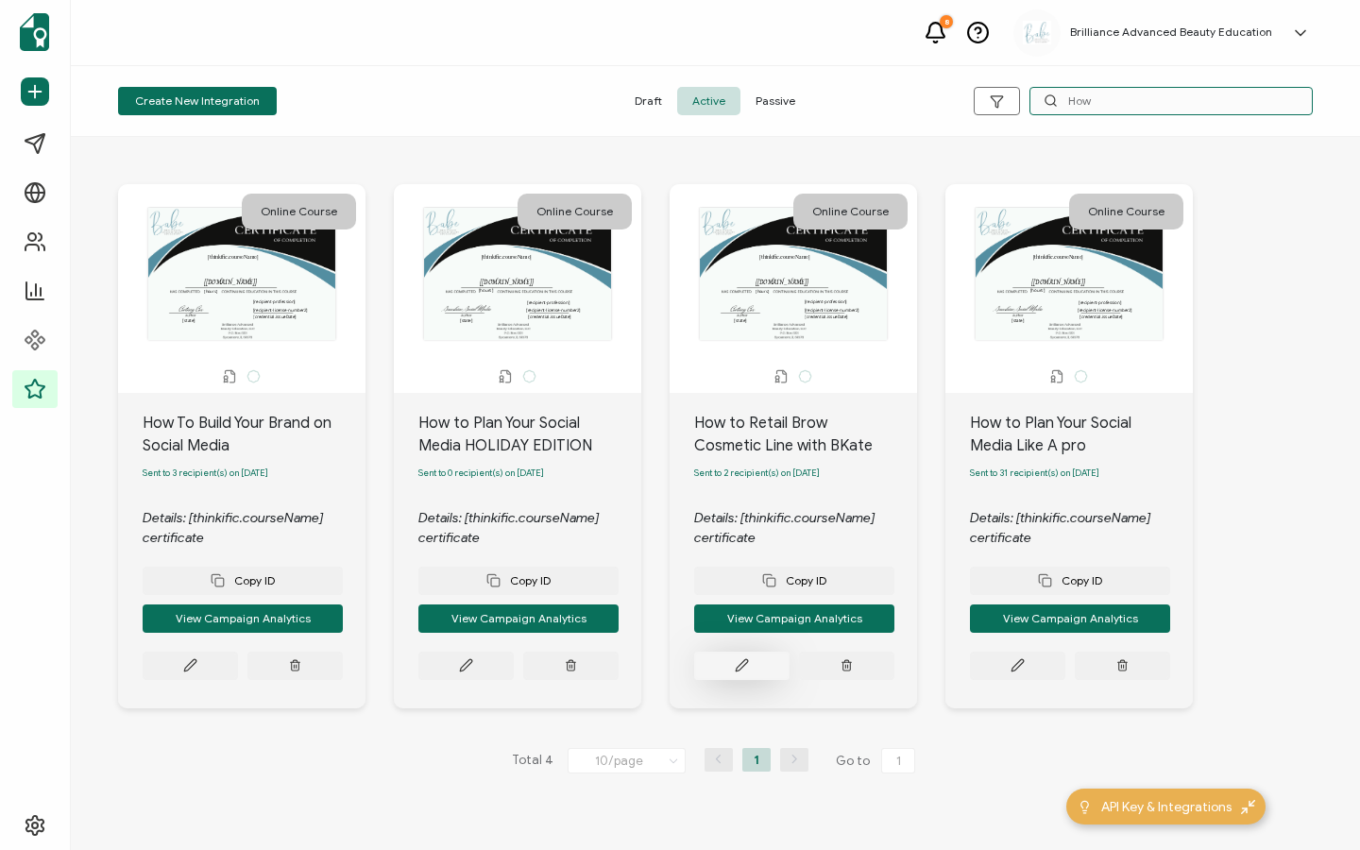
type input "How"
click at [197, 665] on icon at bounding box center [190, 665] width 14 height 14
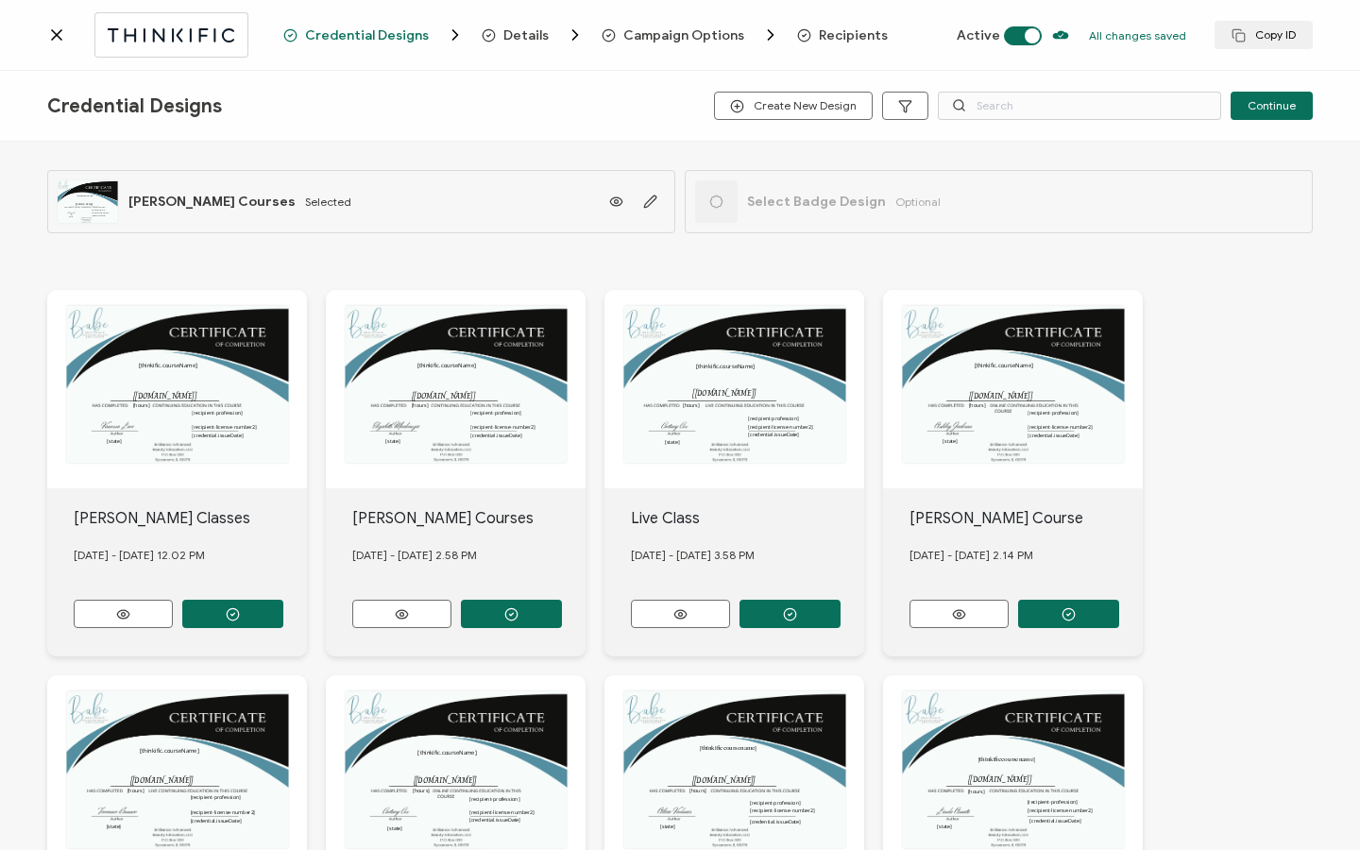
click at [830, 38] on span "Recipients" at bounding box center [853, 35] width 69 height 14
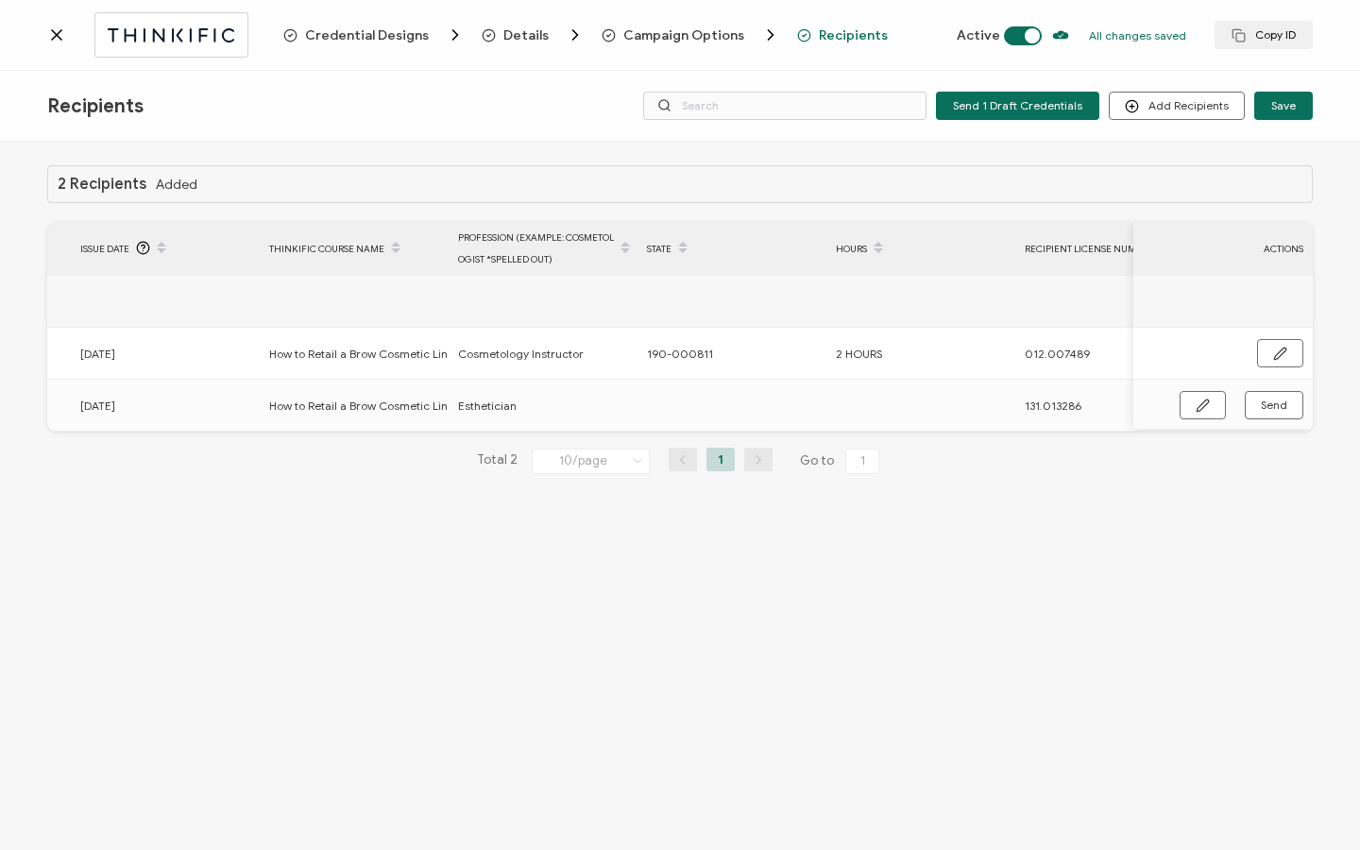
scroll to position [0, 902]
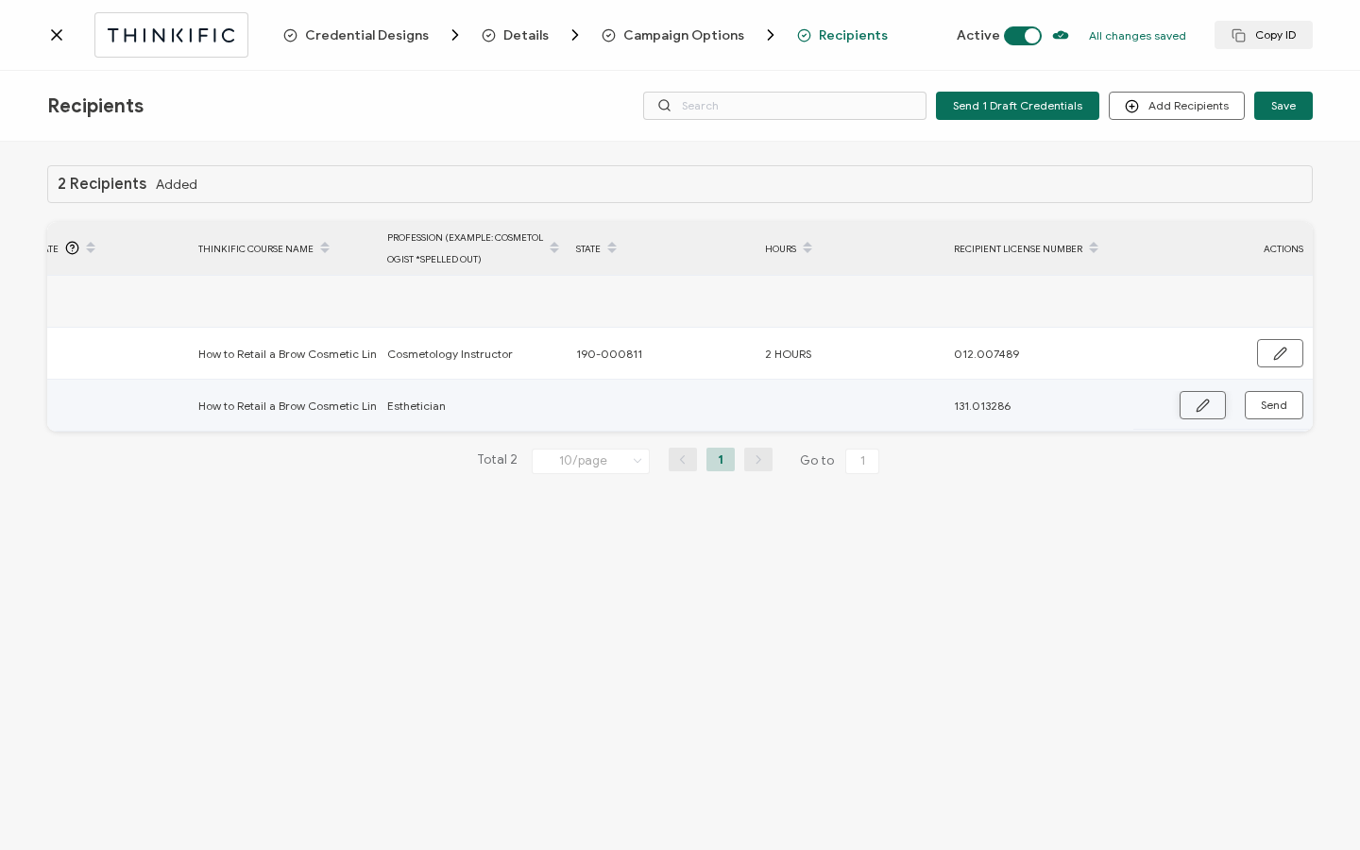
click at [1196, 406] on icon "button" at bounding box center [1202, 405] width 14 height 14
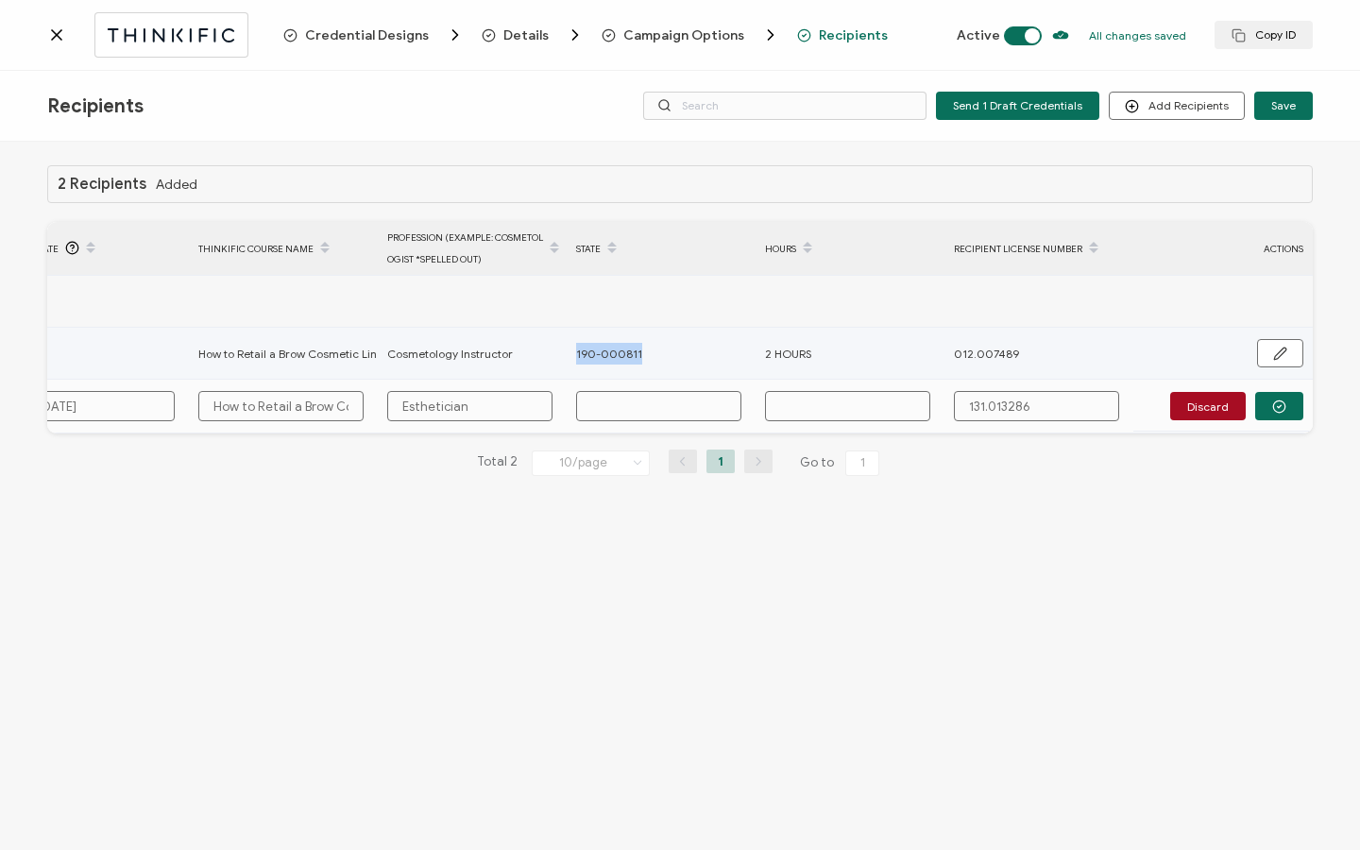
drag, startPoint x: 639, startPoint y: 351, endPoint x: 554, endPoint y: 346, distance: 85.1
click at [554, 346] on tr "Melissa Bertschi bertschi2006@hotmail.com Sent 09.01.2024 How to Retail a Brow …" at bounding box center [229, 354] width 2167 height 52
copy tr "190-000811"
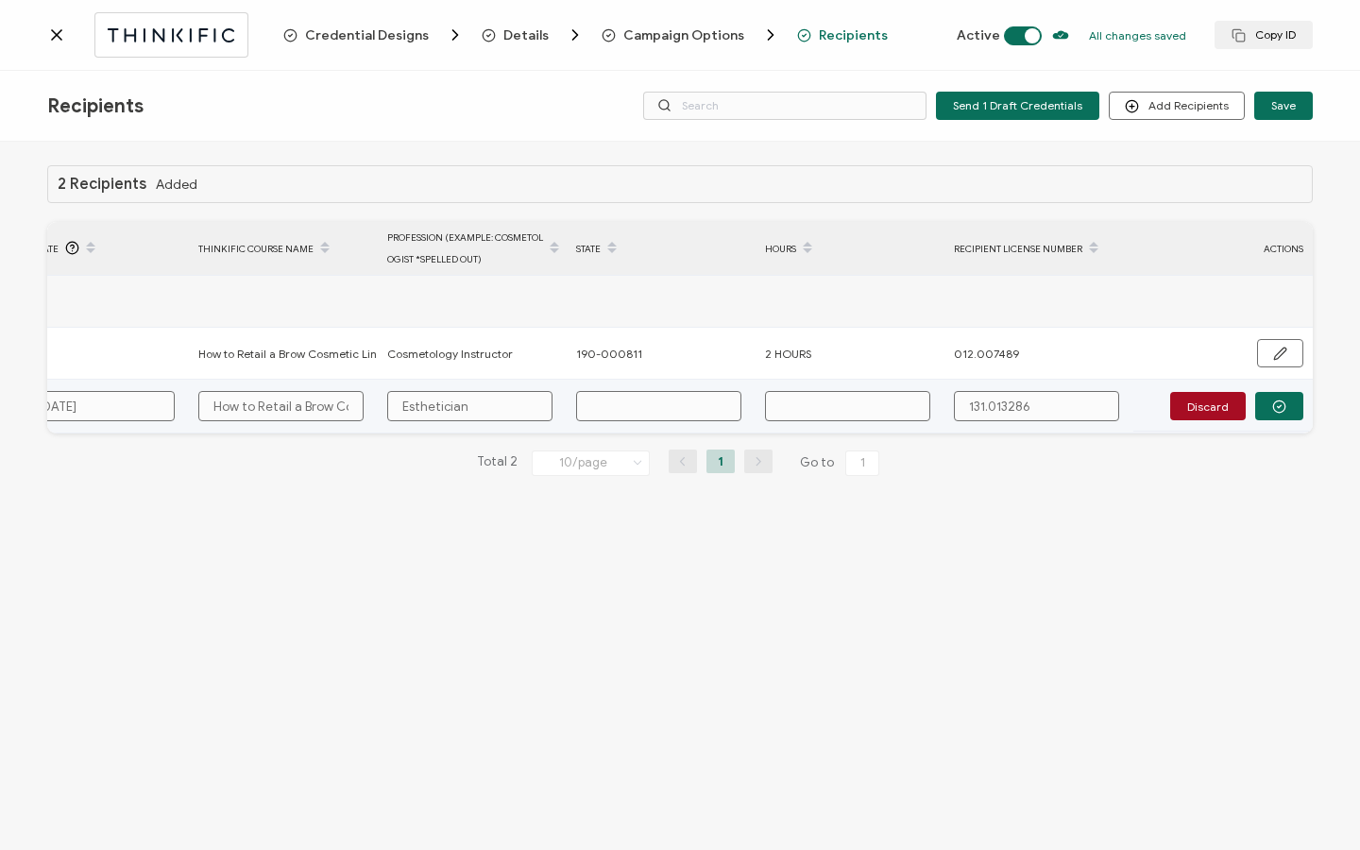
click at [616, 416] on input "text" at bounding box center [658, 406] width 165 height 30
paste input "190-000811"
type input "190-000811"
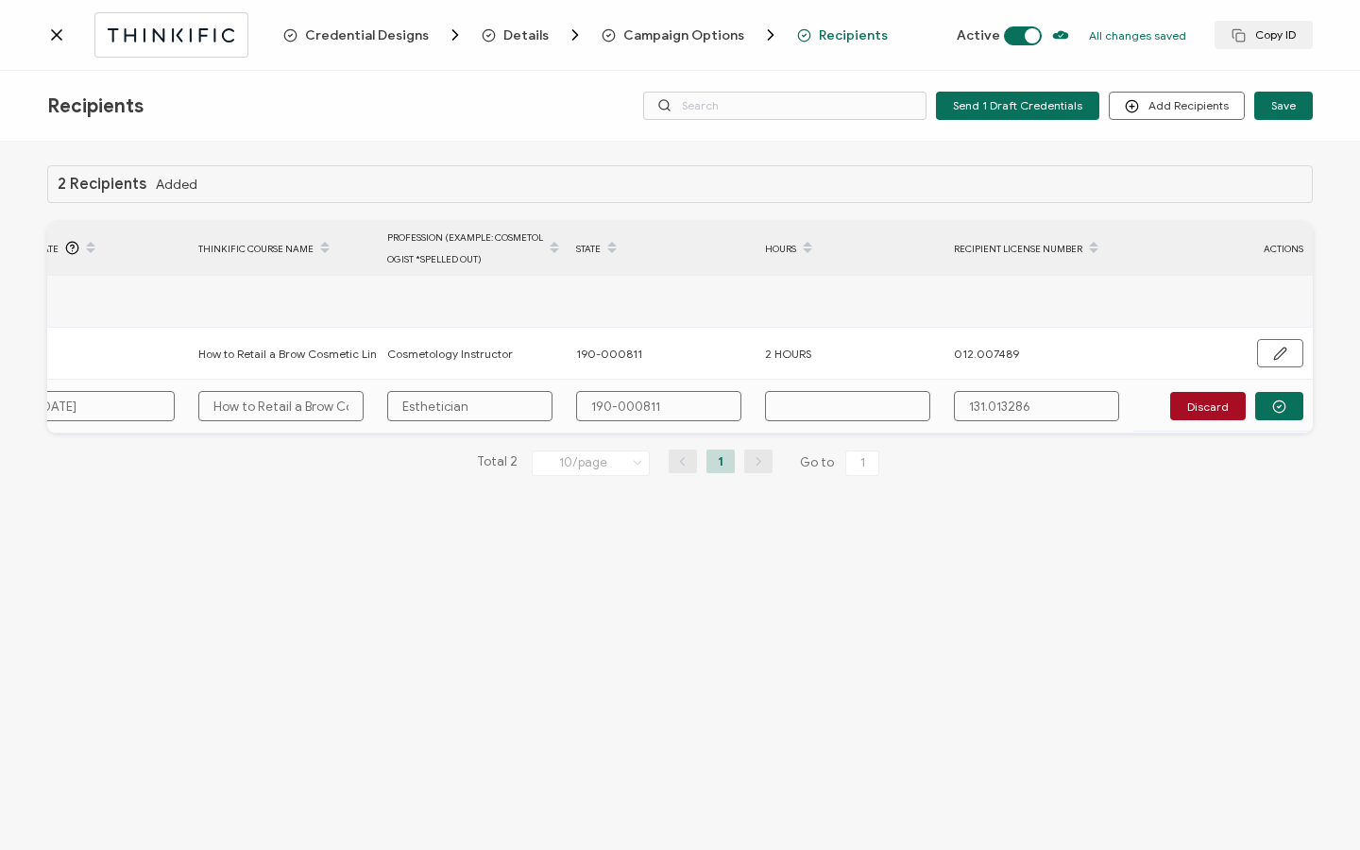
drag, startPoint x: 855, startPoint y: 442, endPoint x: 663, endPoint y: 439, distance: 192.6
click at [661, 441] on div "2 Recipients Added FULL NAME EMAIL Status Expiration Date Issue Date Thinkific …" at bounding box center [679, 335] width 1265 height 341
click at [875, 403] on input "text" at bounding box center [847, 406] width 165 height 30
type input "2"
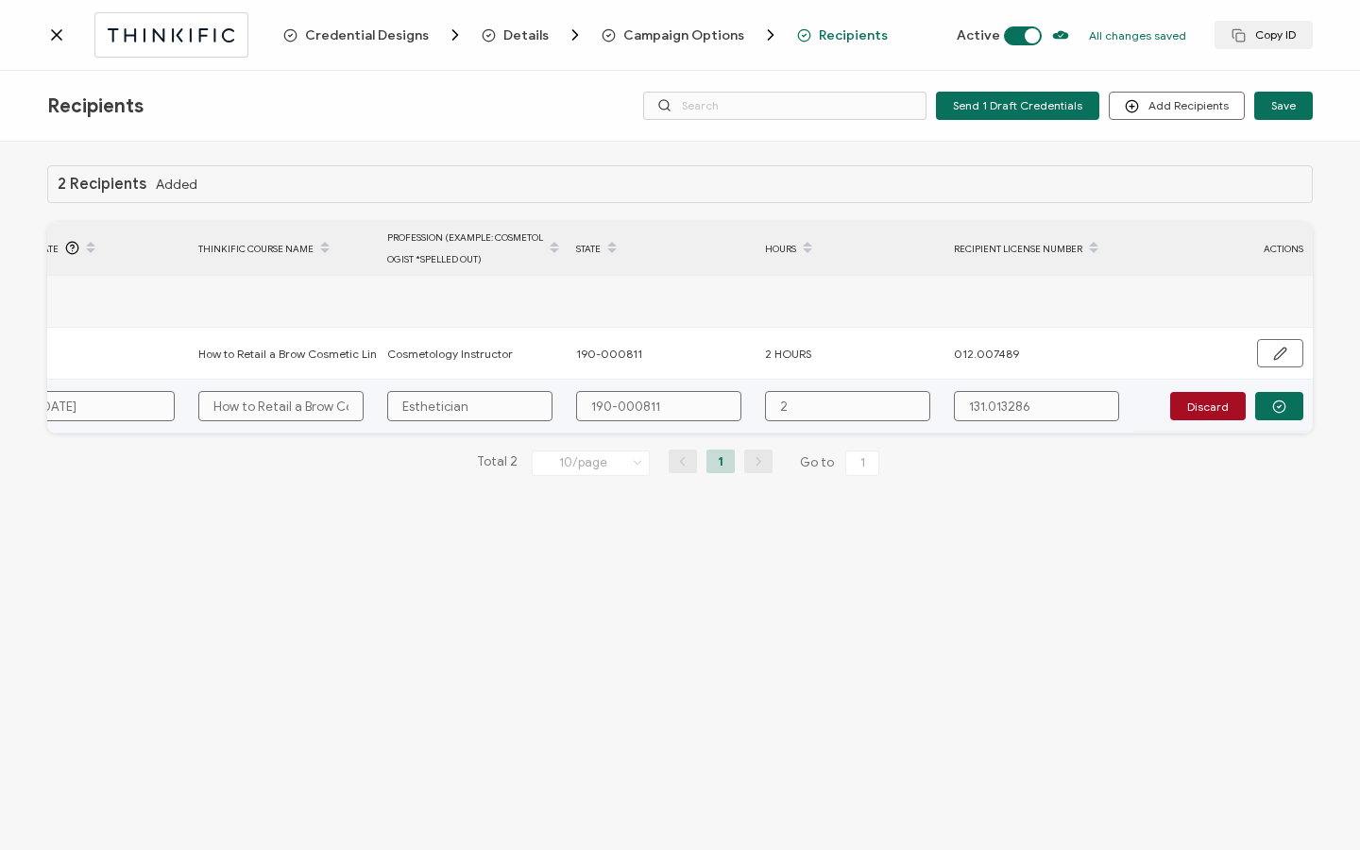
type input "23"
click at [1291, 416] on button "button" at bounding box center [1279, 406] width 48 height 28
click at [1287, 412] on button "Send" at bounding box center [1273, 405] width 59 height 28
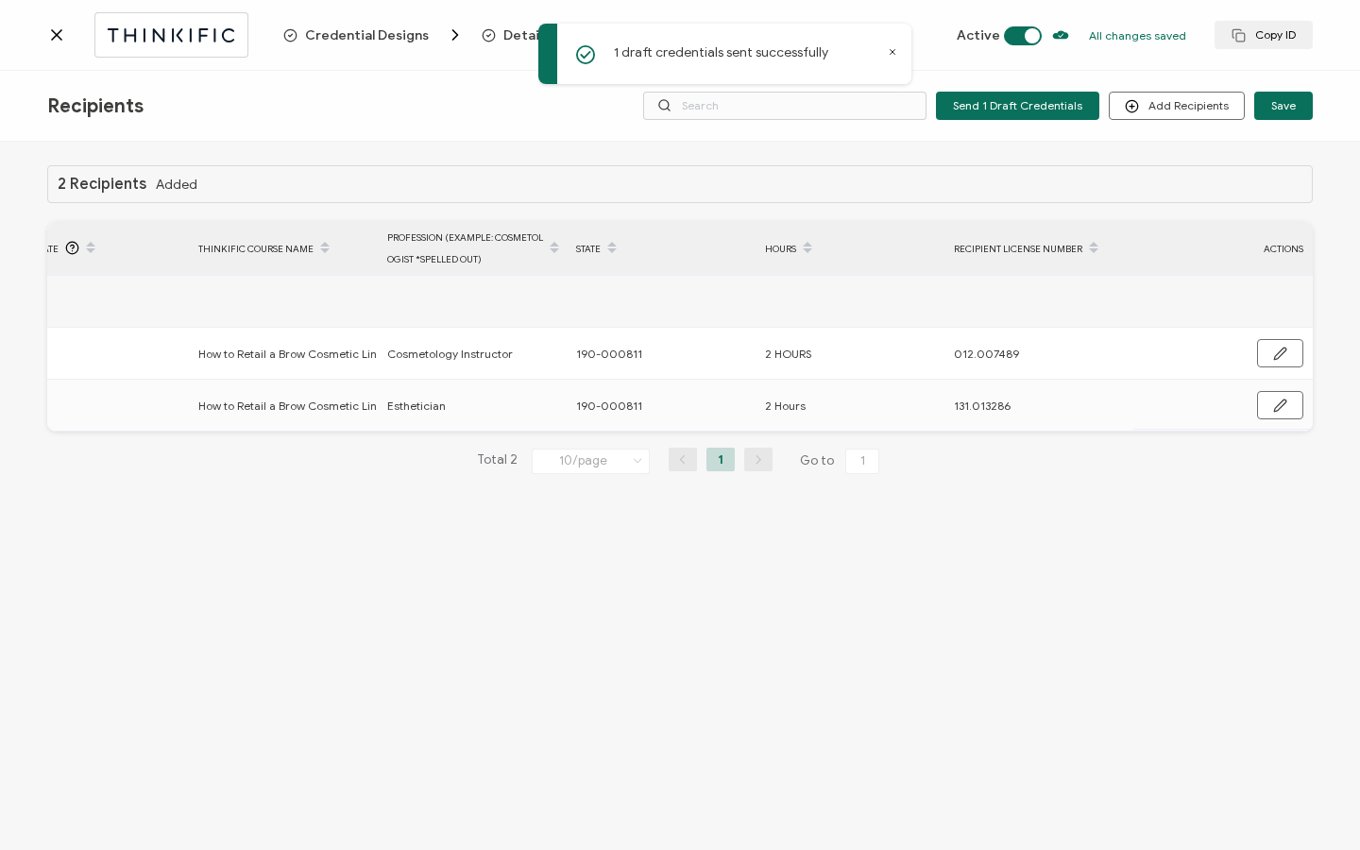
click at [60, 43] on icon at bounding box center [56, 34] width 19 height 19
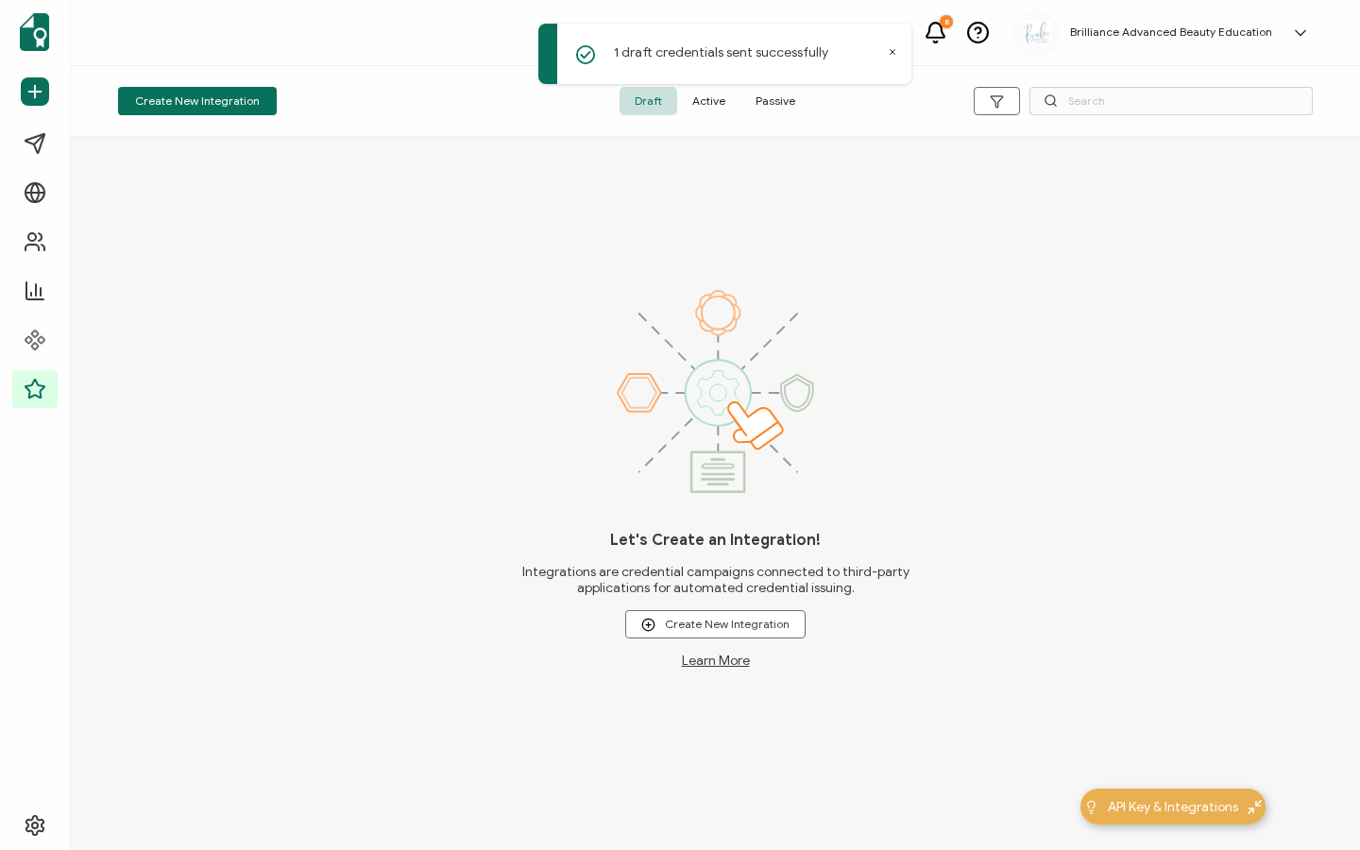
click at [709, 103] on span "Active" at bounding box center [708, 101] width 63 height 28
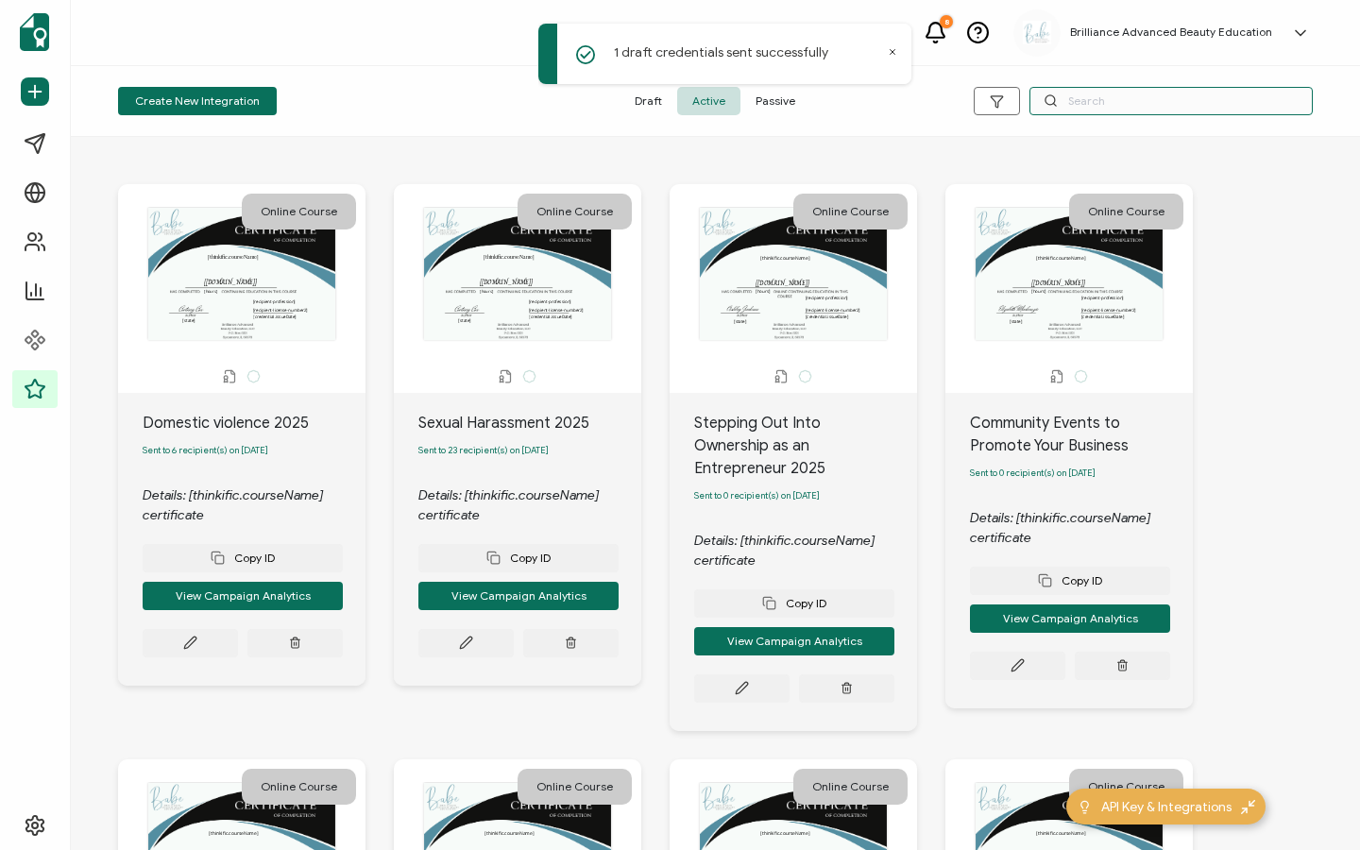
click at [1138, 97] on input "text" at bounding box center [1170, 101] width 283 height 28
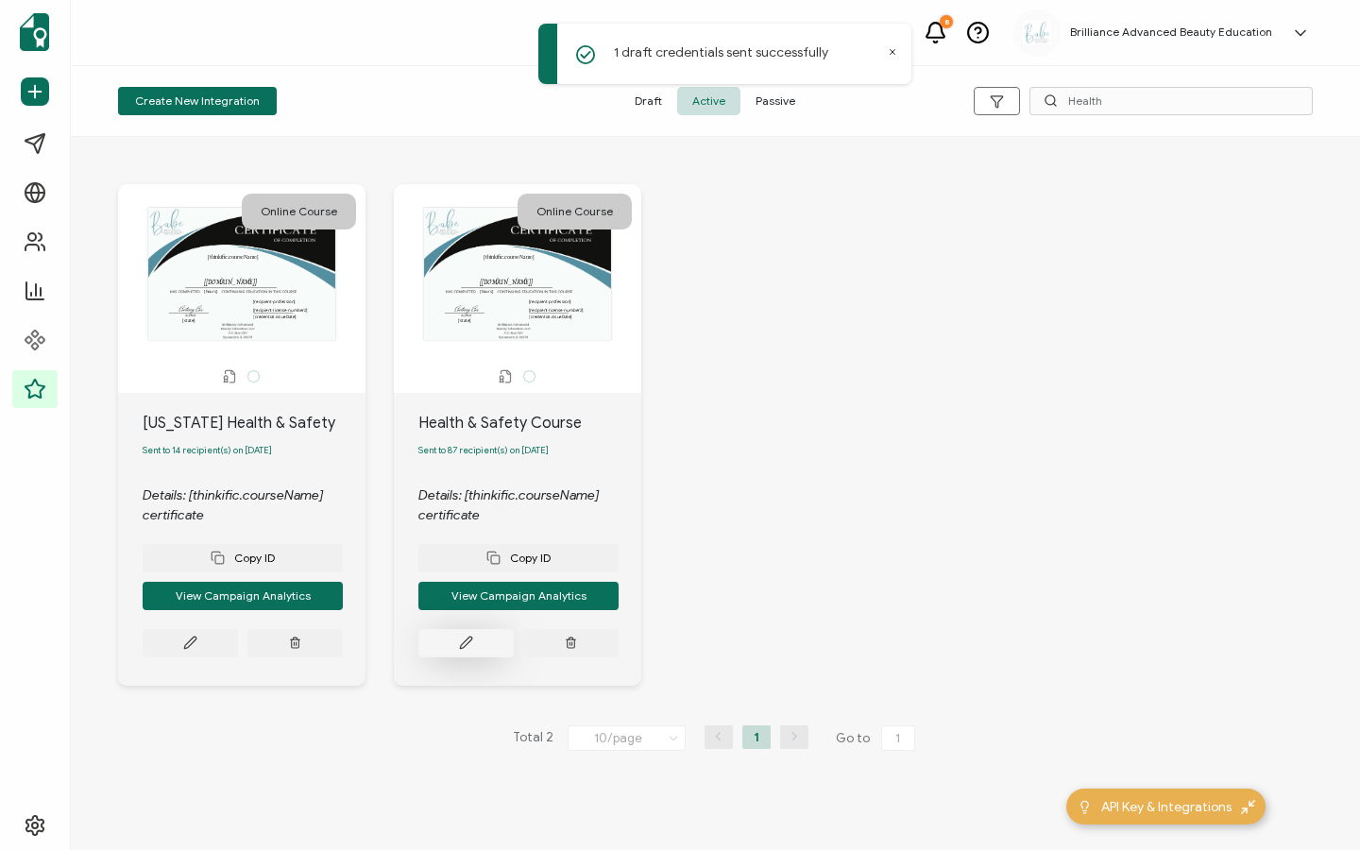
click at [238, 649] on button at bounding box center [190, 643] width 95 height 28
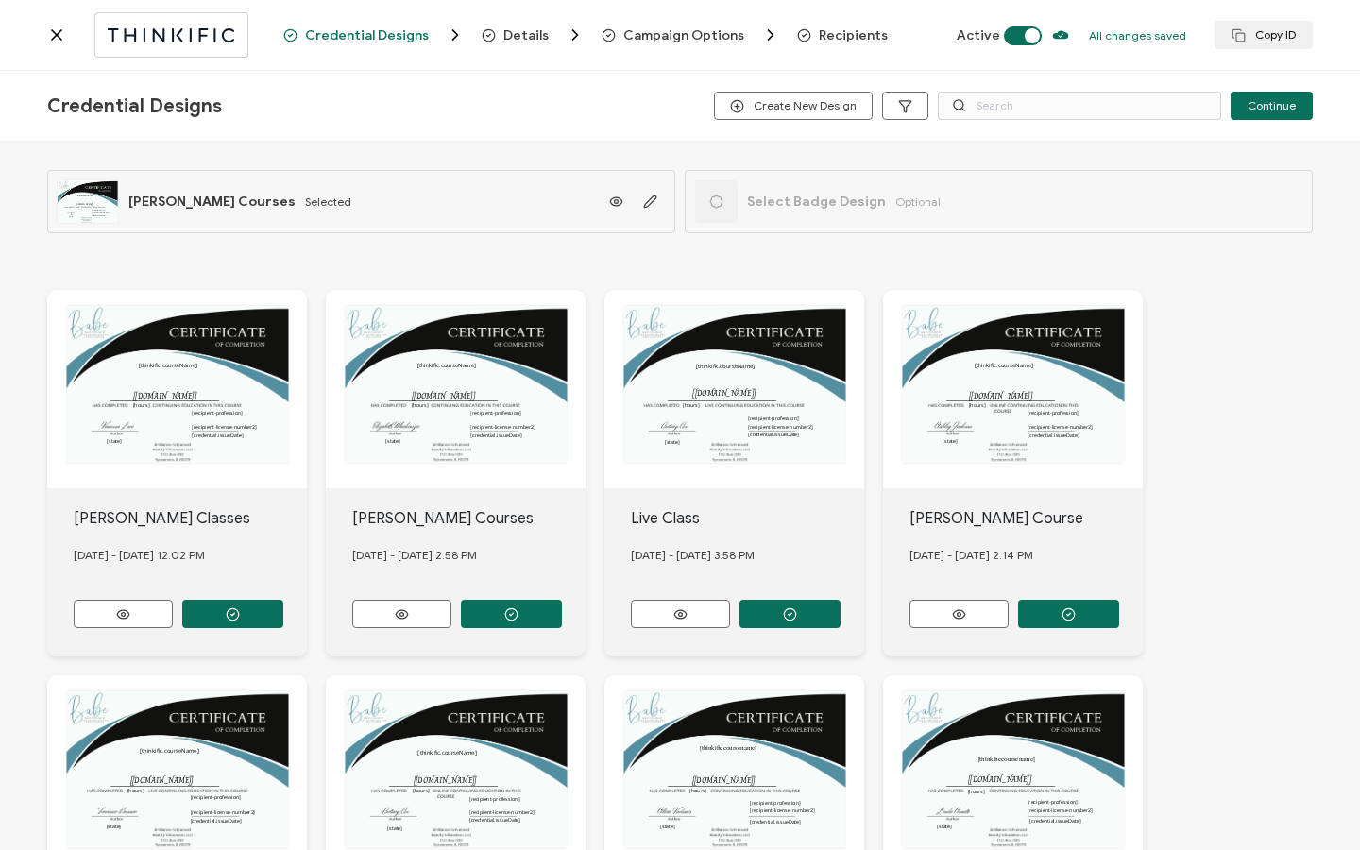
click at [895, 53] on icon at bounding box center [891, 51] width 9 height 9
click at [819, 31] on span "Recipients" at bounding box center [853, 35] width 69 height 14
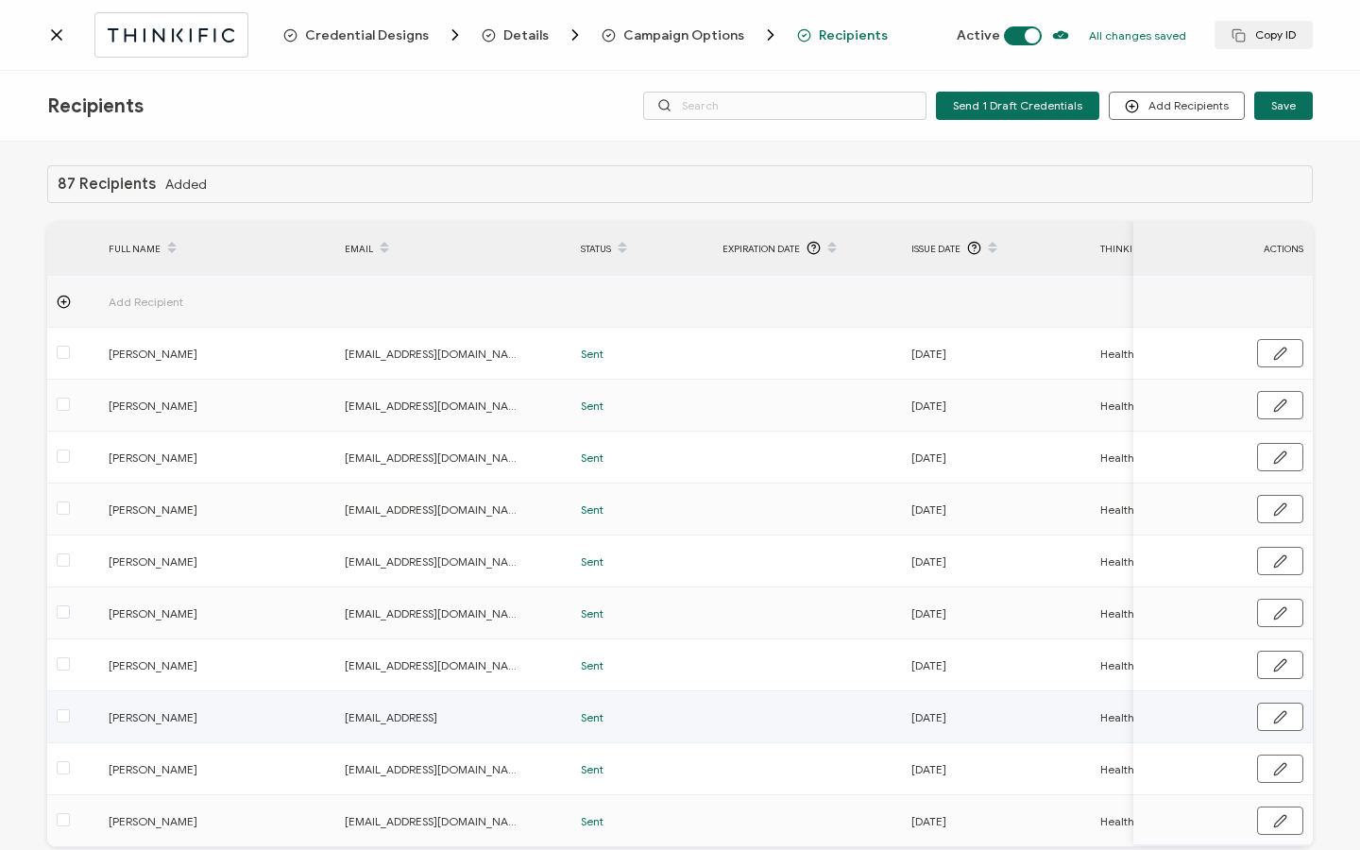
scroll to position [95, 0]
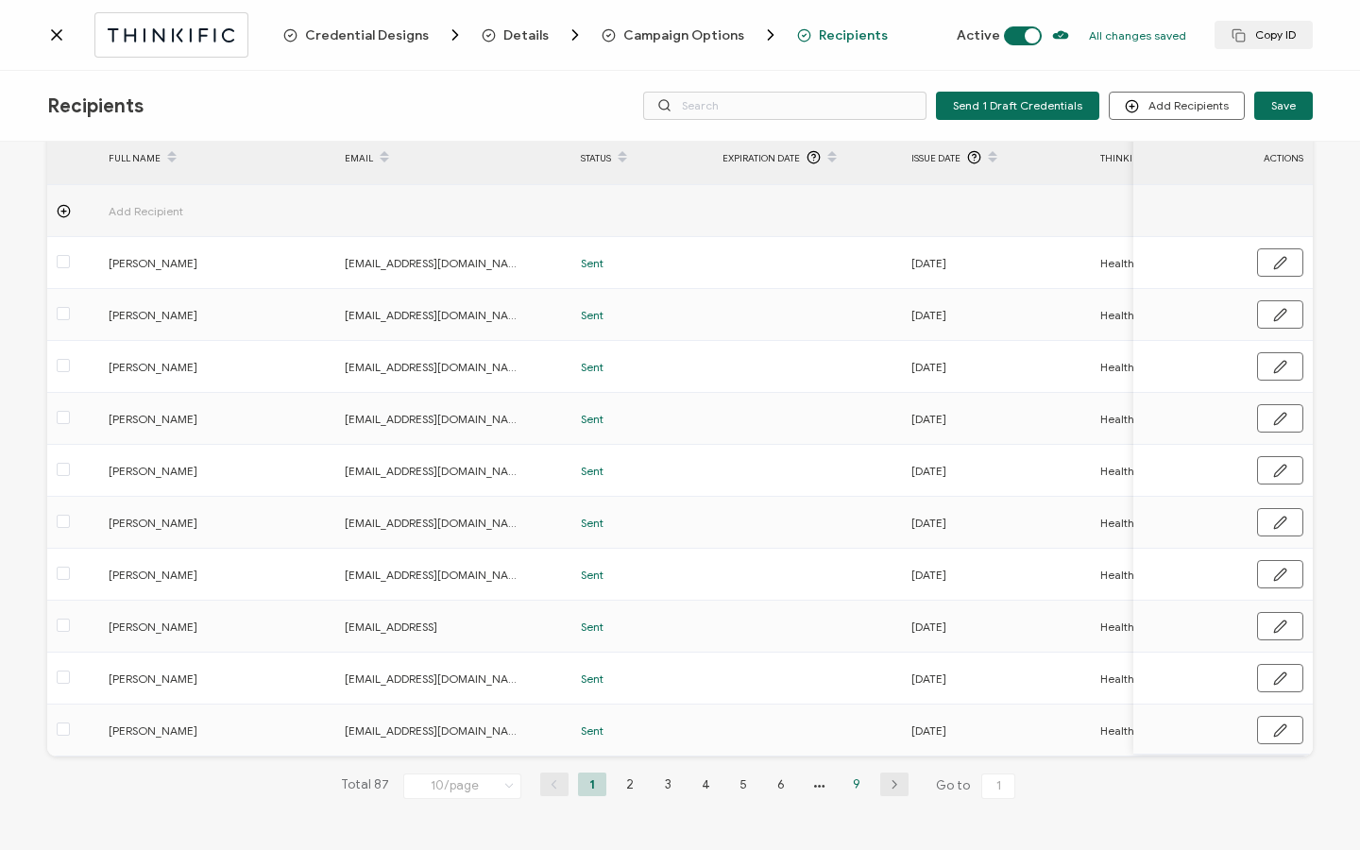
click at [845, 785] on li "9" at bounding box center [856, 784] width 28 height 24
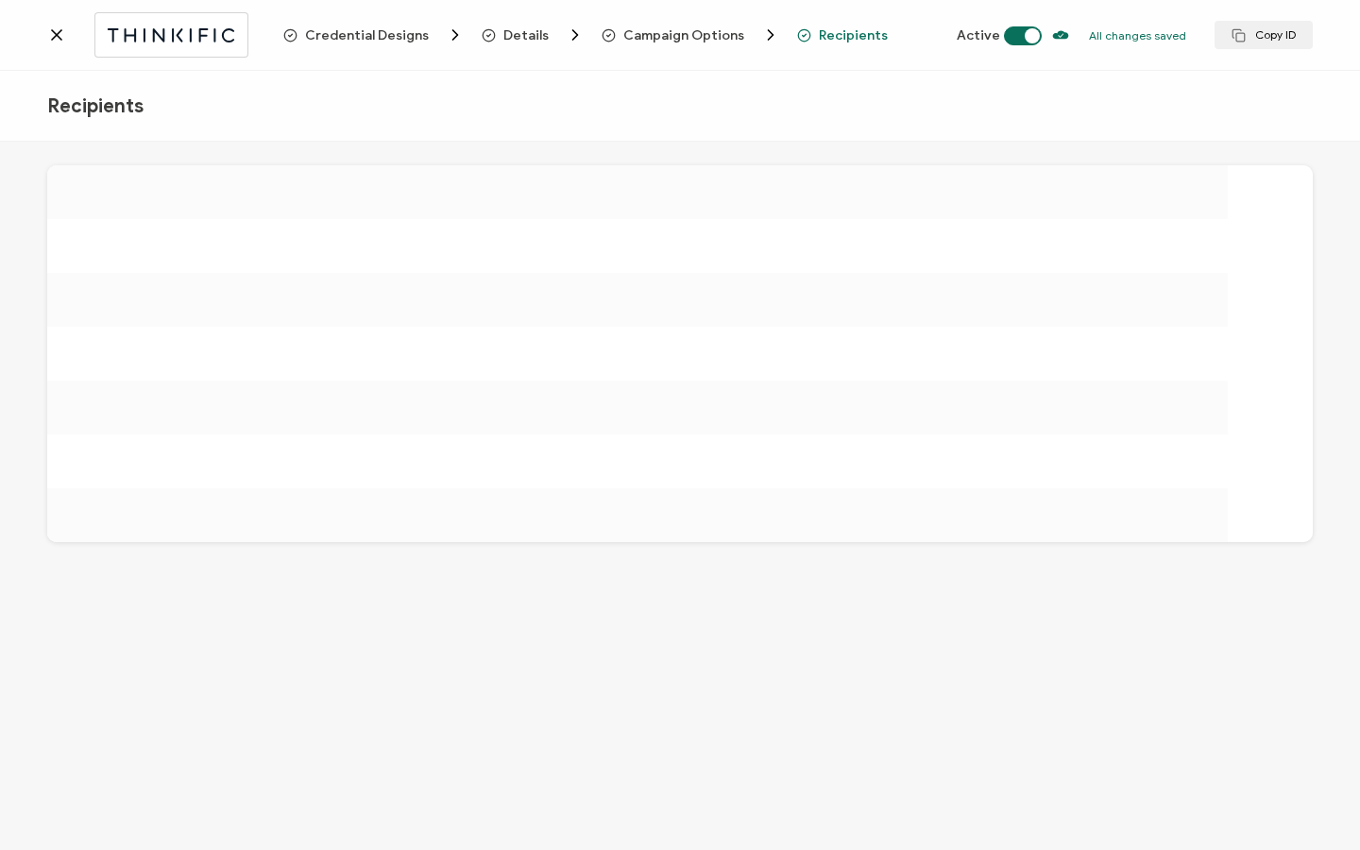
scroll to position [0, 0]
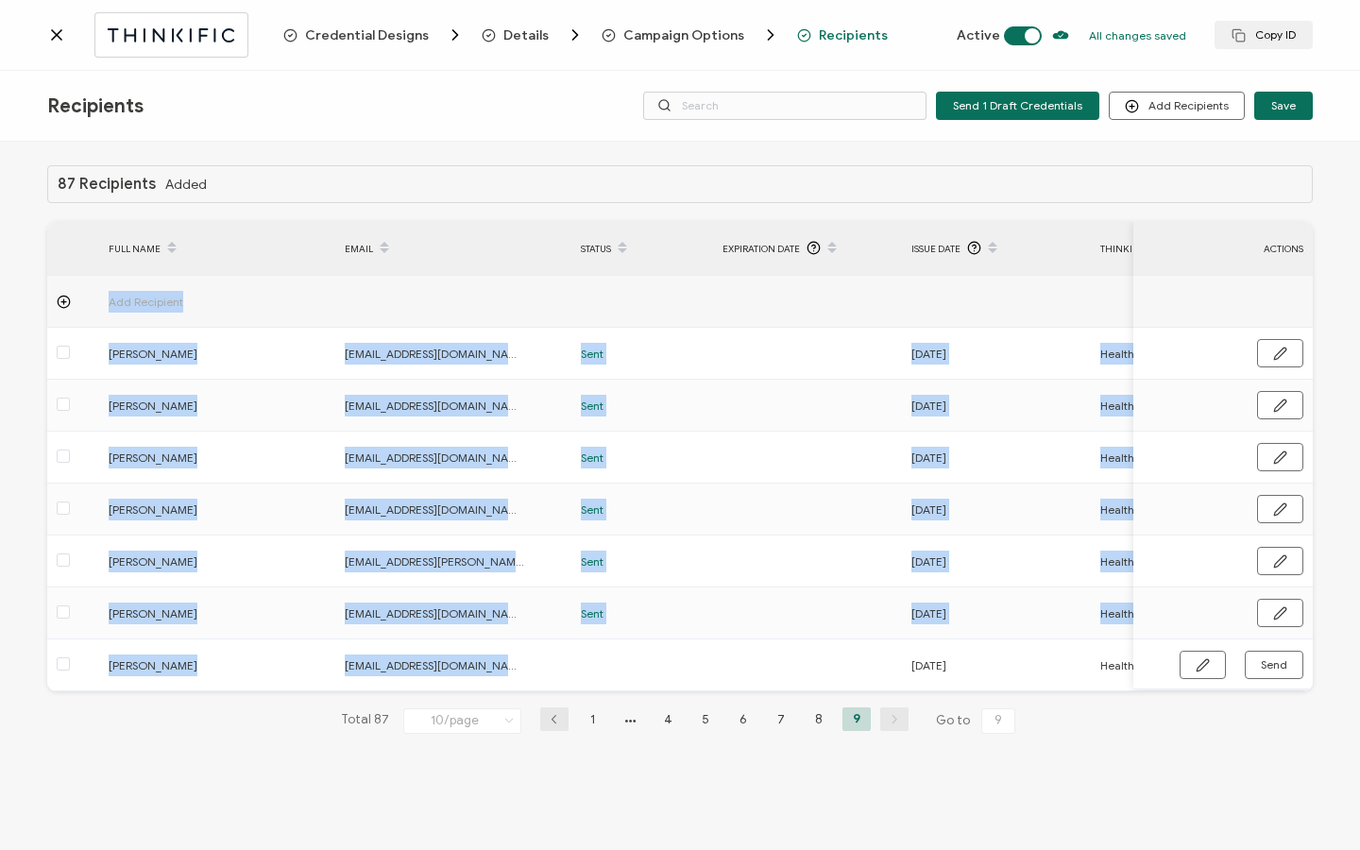
drag, startPoint x: 753, startPoint y: 688, endPoint x: 802, endPoint y: 694, distance: 48.5
click at [802, 691] on div "Add Recipient Natalia Lopez nathaliaf413@gmail.com Sent 07.27.2025 Health & Saf…" at bounding box center [679, 483] width 1265 height 415
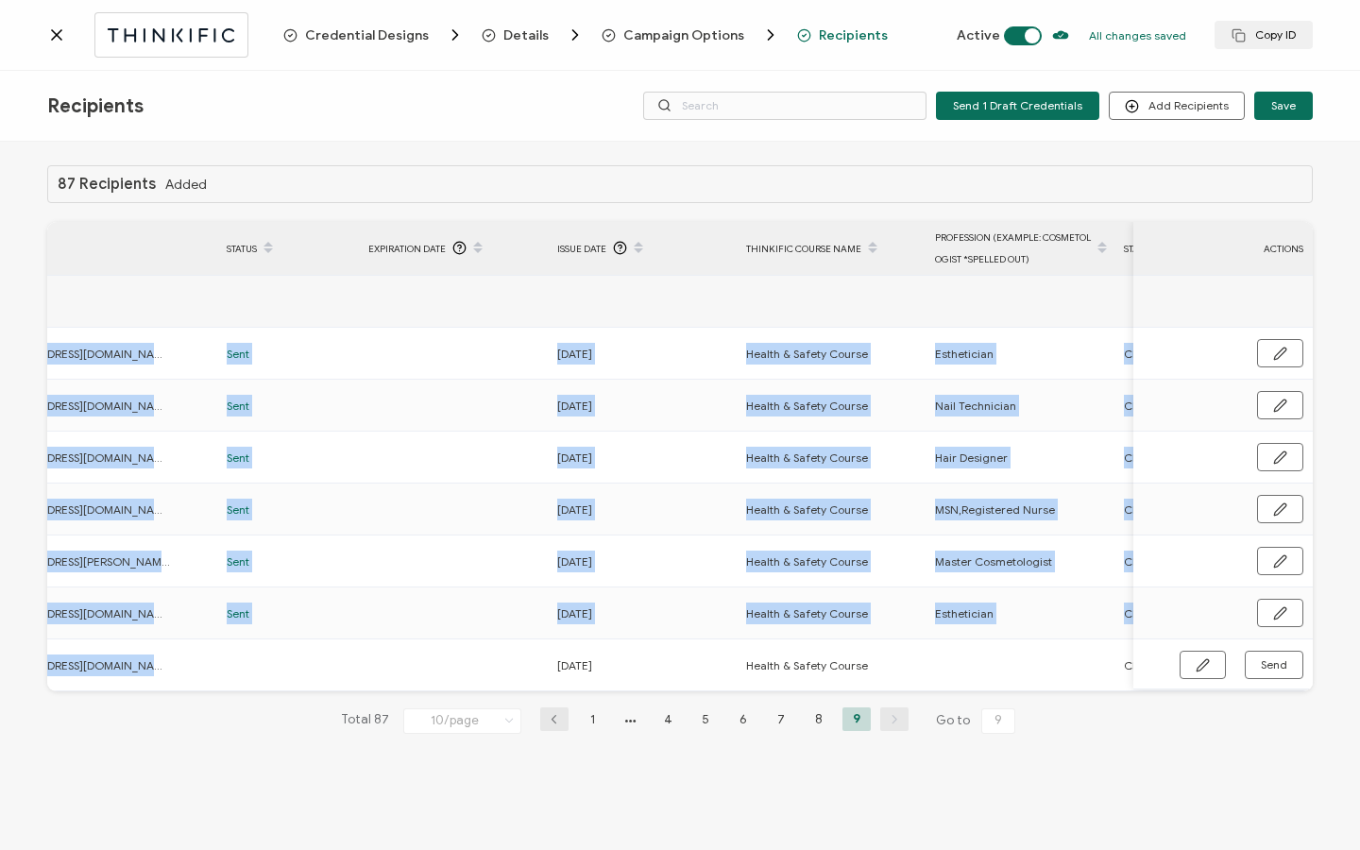
scroll to position [0, 363]
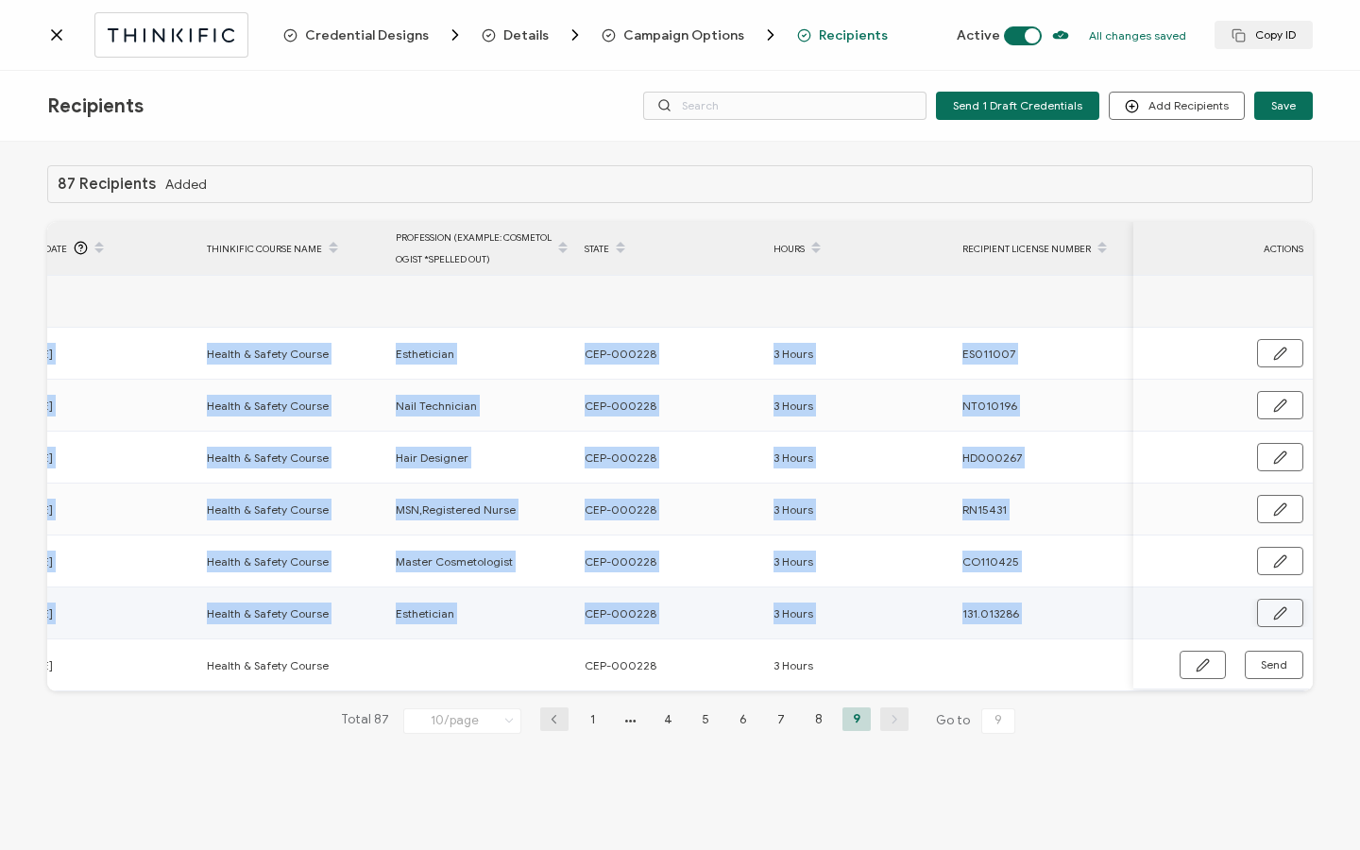
click at [1268, 607] on button "button" at bounding box center [1280, 613] width 46 height 28
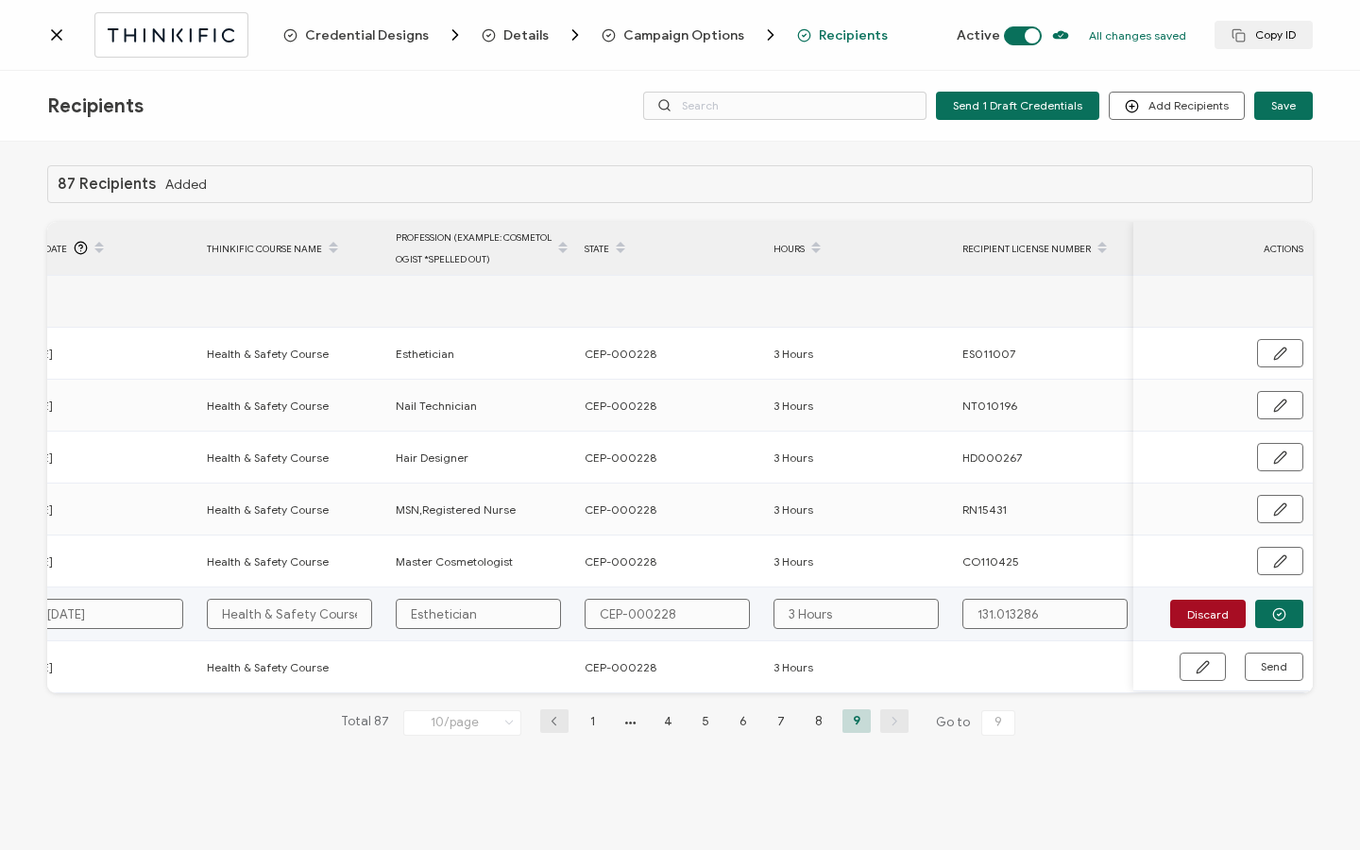
click at [695, 616] on input "CEP-000228" at bounding box center [666, 614] width 165 height 30
drag, startPoint x: 718, startPoint y: 615, endPoint x: 637, endPoint y: 617, distance: 81.2
click at [600, 610] on input "CEP-000228" at bounding box center [666, 614] width 165 height 30
paste input "190-000811"
click at [1278, 616] on icon "button" at bounding box center [1279, 614] width 14 height 14
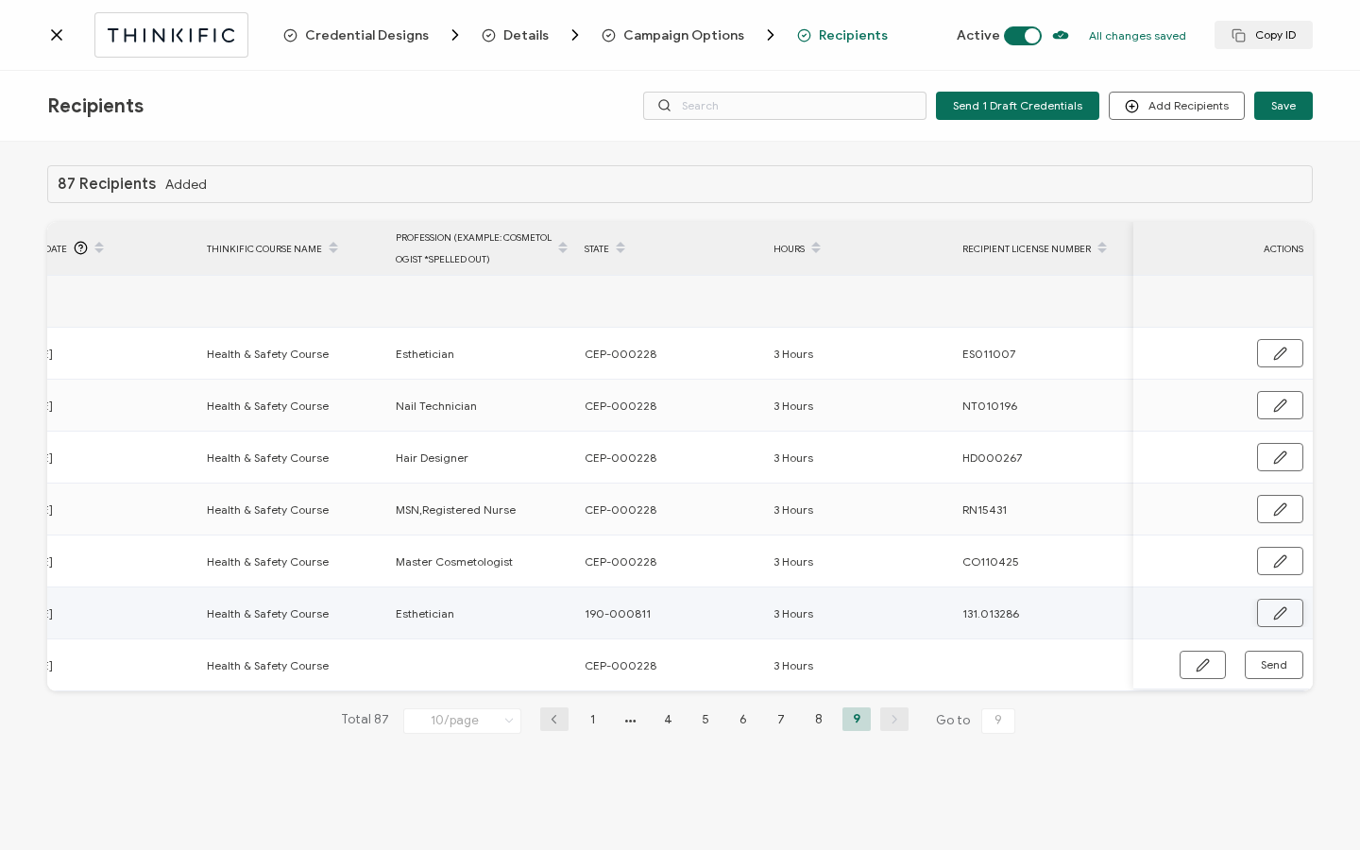
click at [1279, 617] on icon "button" at bounding box center [1280, 613] width 14 height 14
click at [63, 44] on div at bounding box center [165, 34] width 236 height 44
click at [53, 29] on icon at bounding box center [56, 34] width 19 height 19
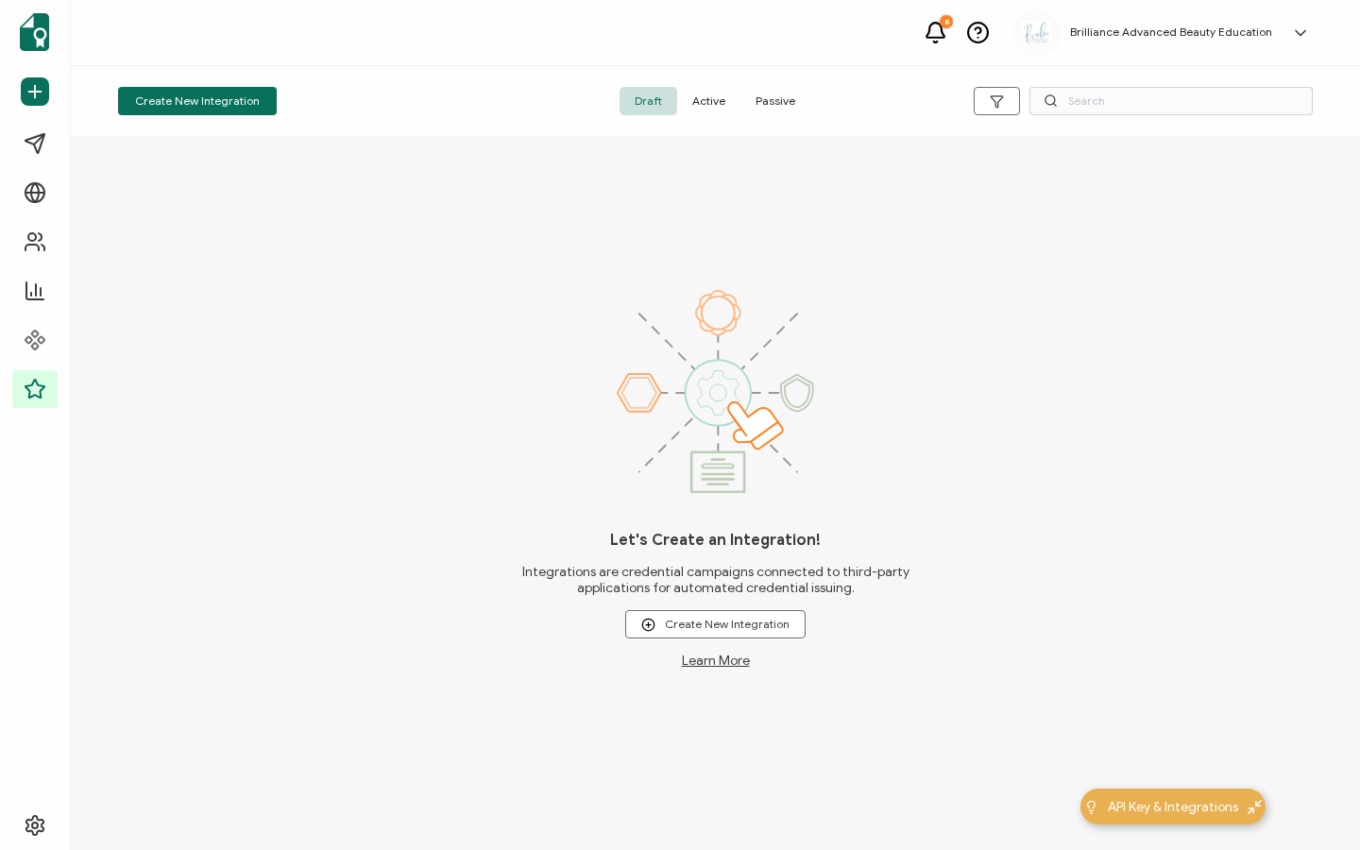
click at [716, 104] on span "Active" at bounding box center [708, 101] width 63 height 28
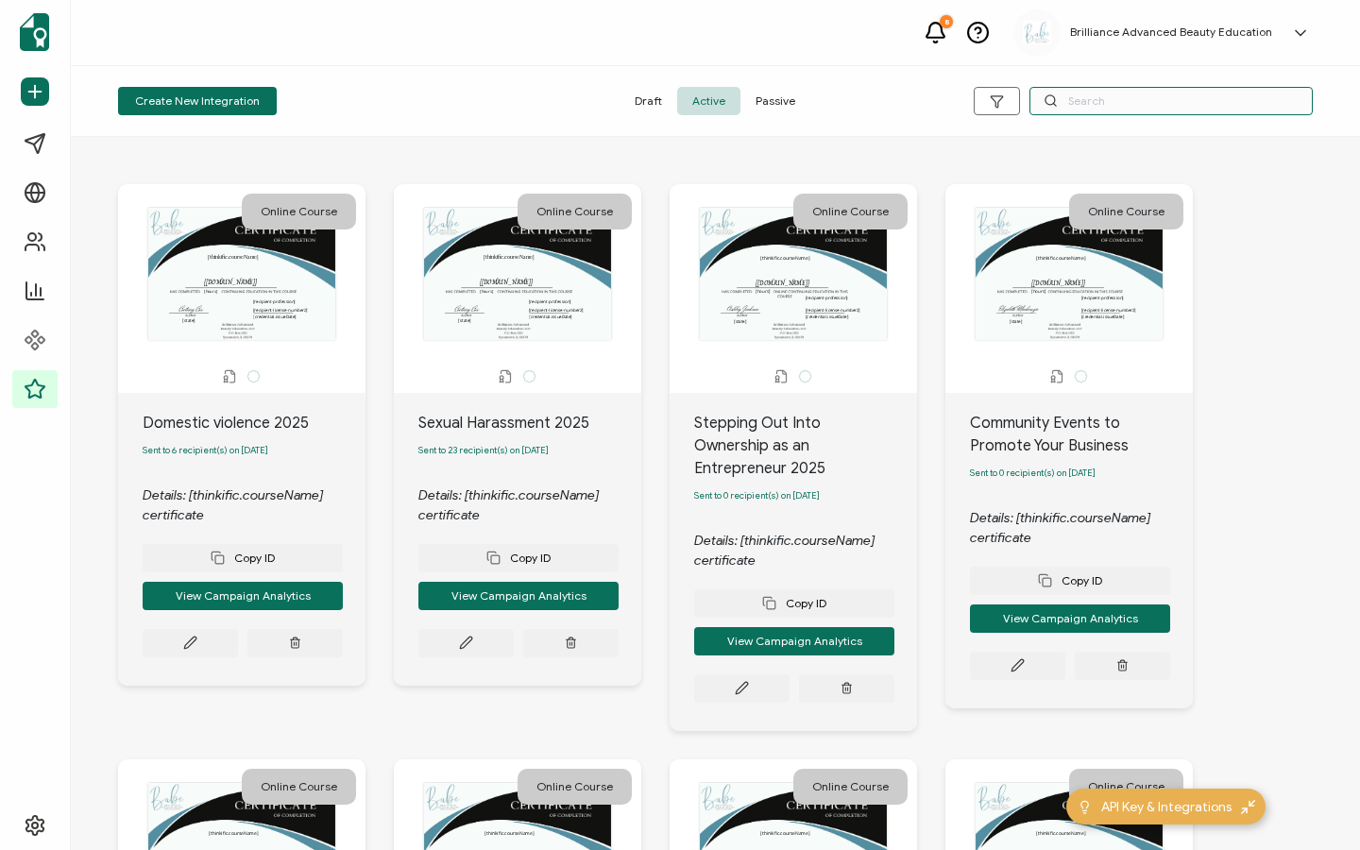
click at [1172, 102] on input "text" at bounding box center [1170, 101] width 283 height 28
click at [1064, 101] on input "text" at bounding box center [1170, 101] width 283 height 28
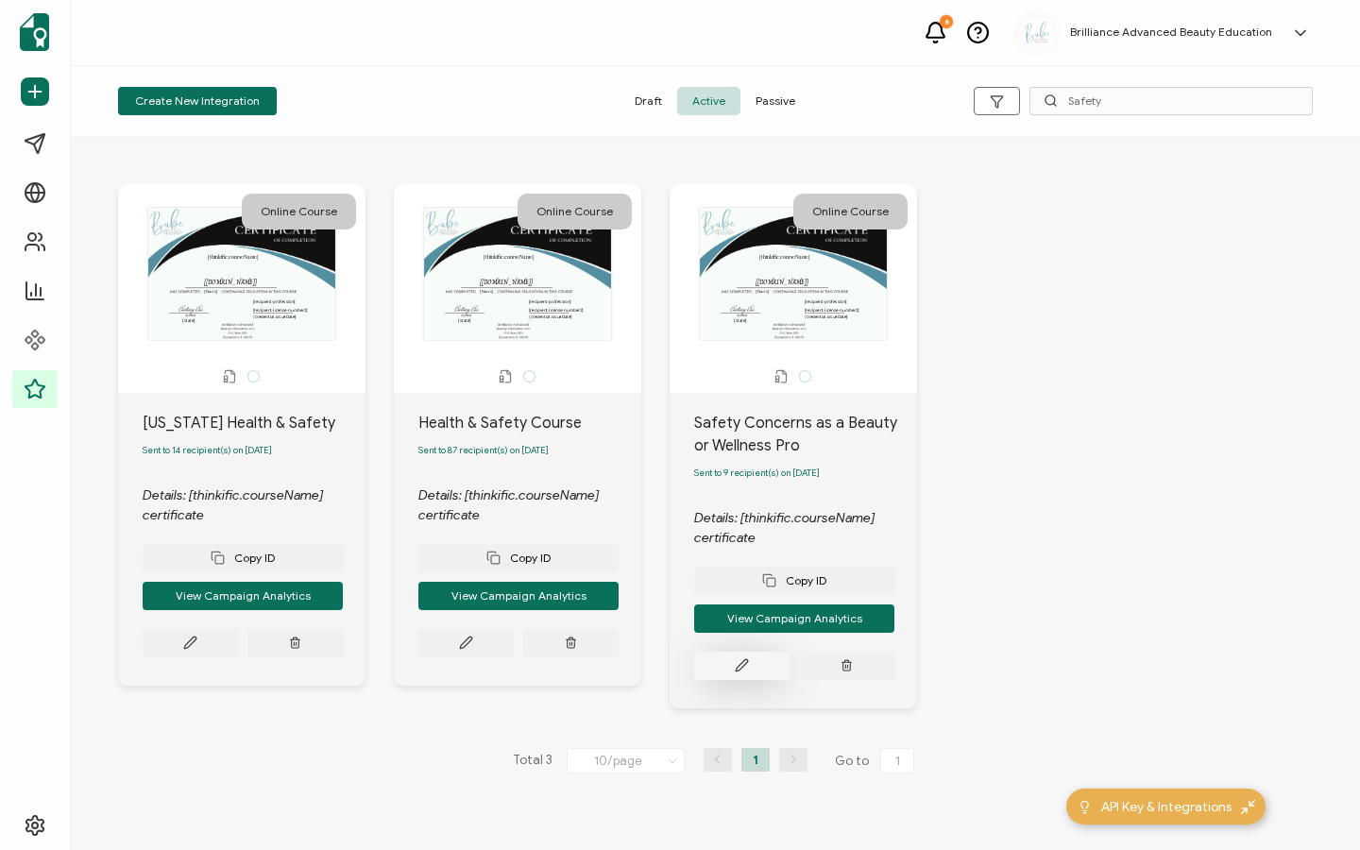
click at [238, 657] on button at bounding box center [190, 643] width 95 height 28
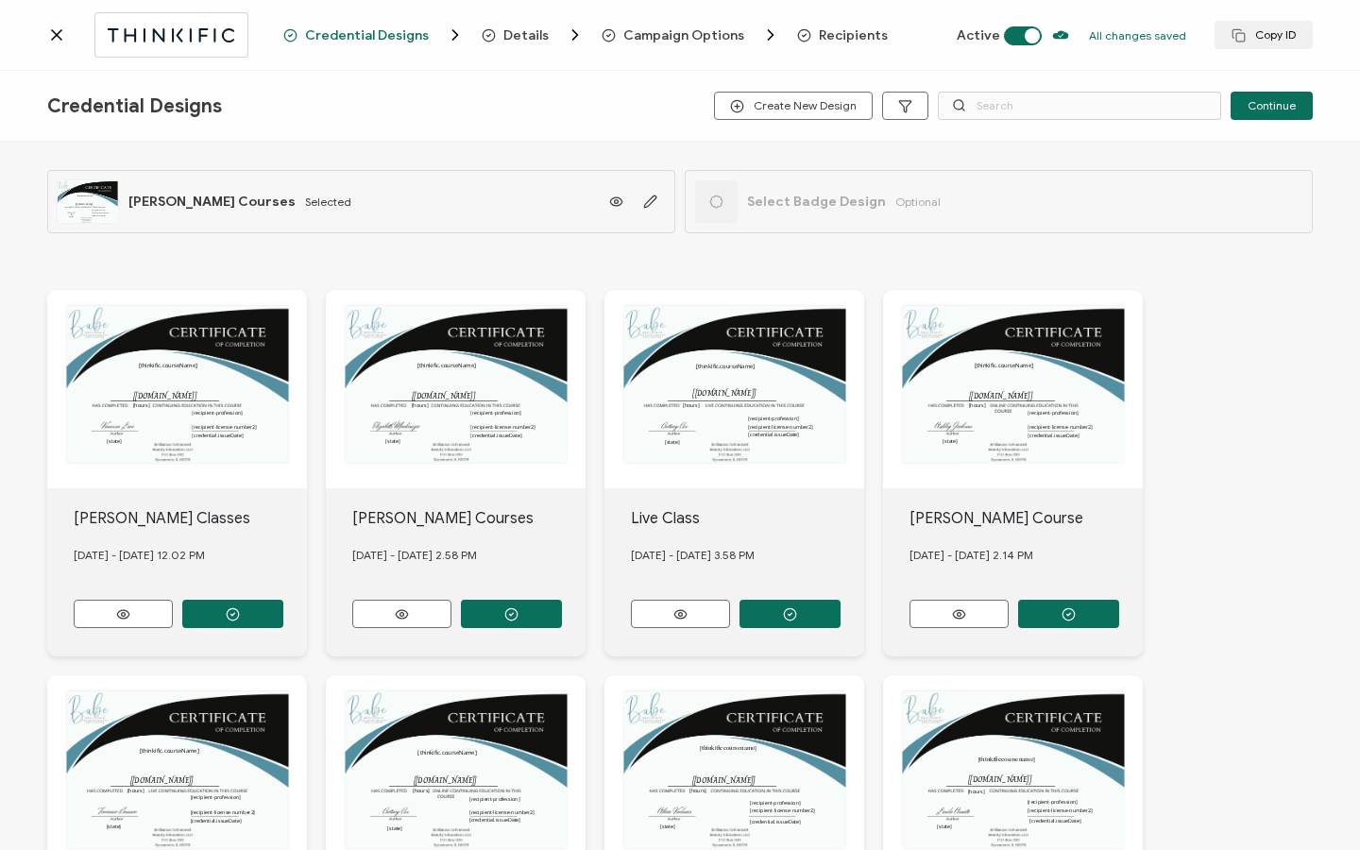
click at [843, 48] on div "Credential Designs Details Campaign Options Recipients Active All changes saved…" at bounding box center [680, 35] width 1360 height 71
click at [843, 38] on span "Recipients" at bounding box center [853, 35] width 69 height 14
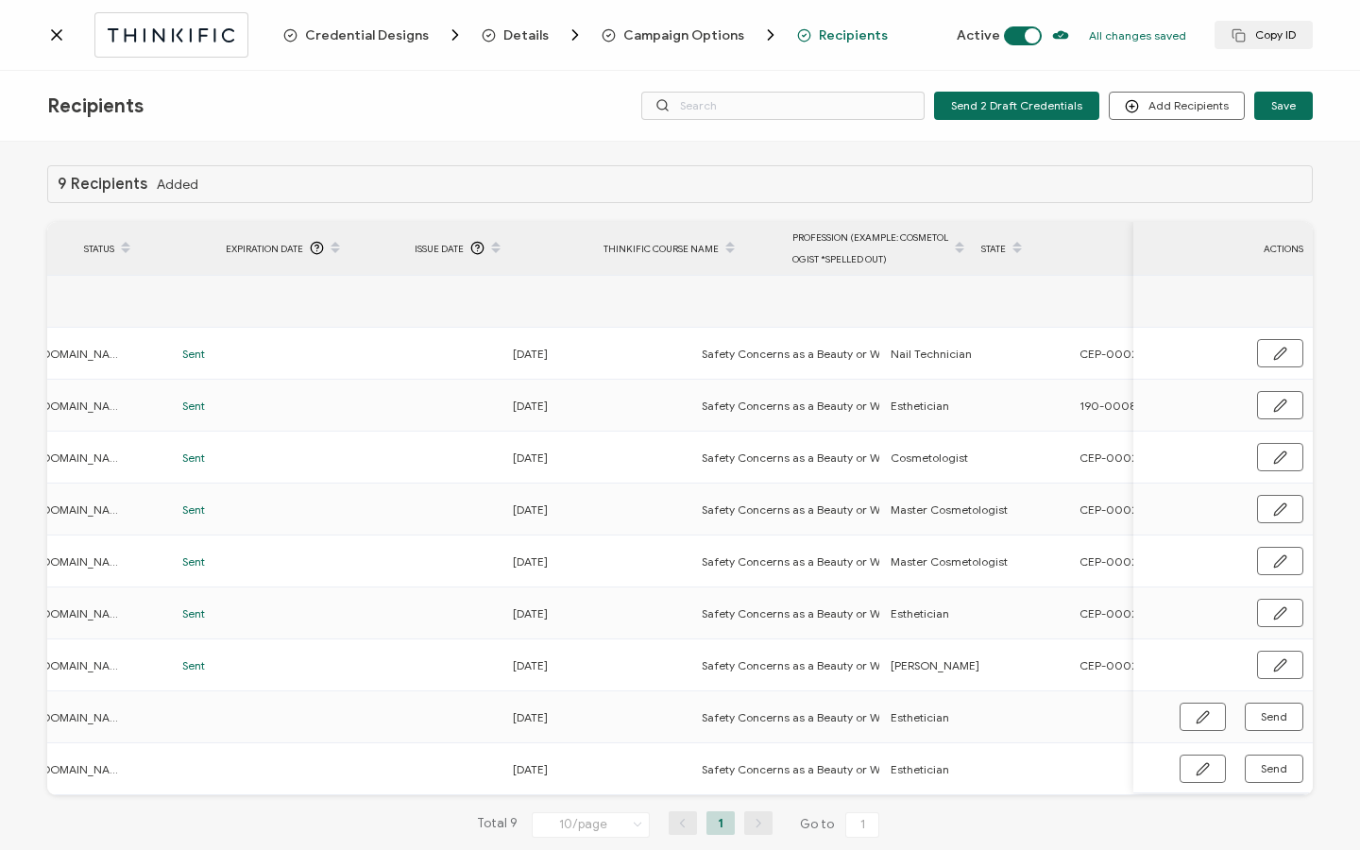
scroll to position [0, 738]
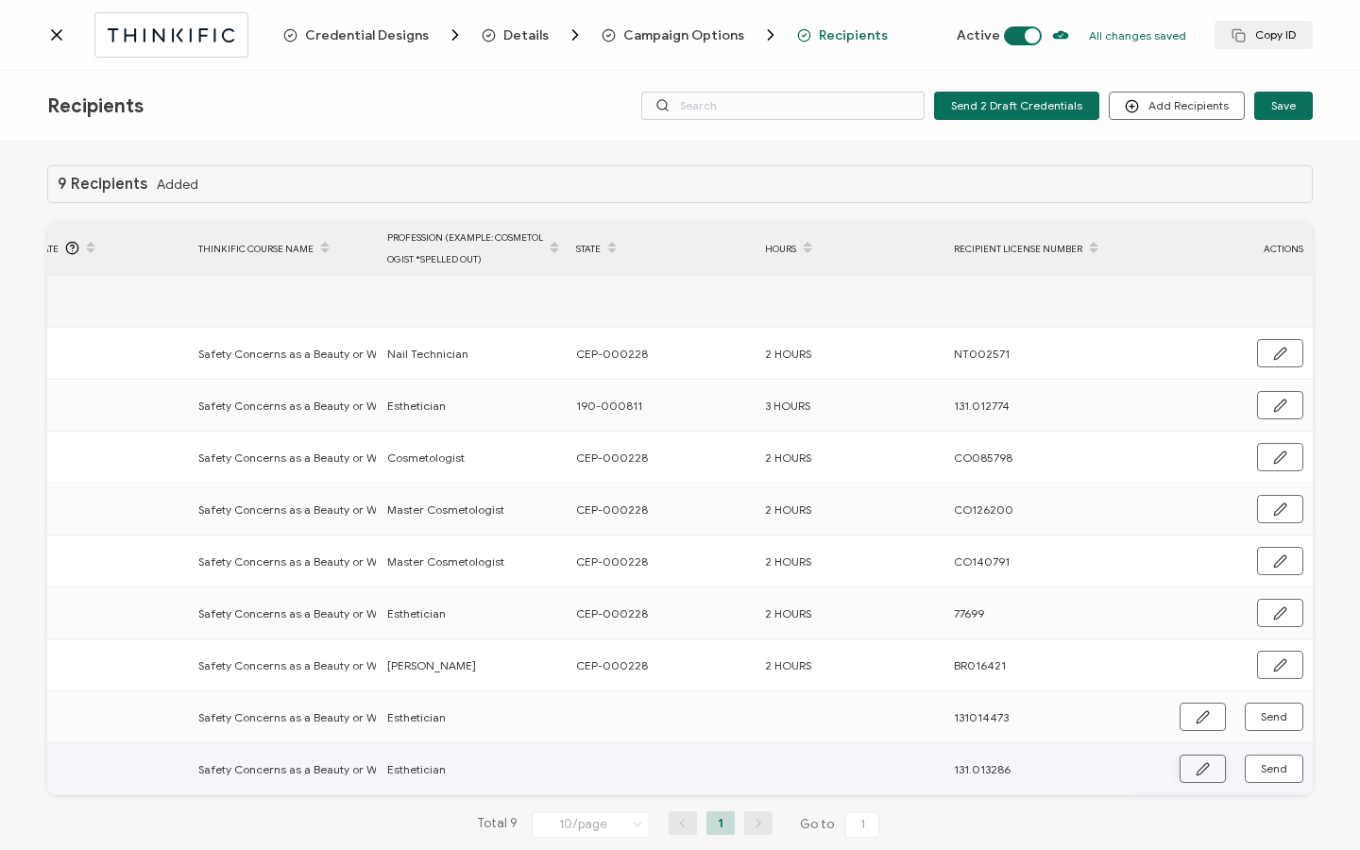
click at [1198, 774] on icon "button" at bounding box center [1202, 769] width 14 height 14
paste input "190-000811"
drag, startPoint x: 863, startPoint y: 788, endPoint x: 864, endPoint y: 778, distance: 10.4
click at [863, 787] on td at bounding box center [849, 770] width 189 height 54
click at [864, 773] on input "text" at bounding box center [847, 769] width 165 height 30
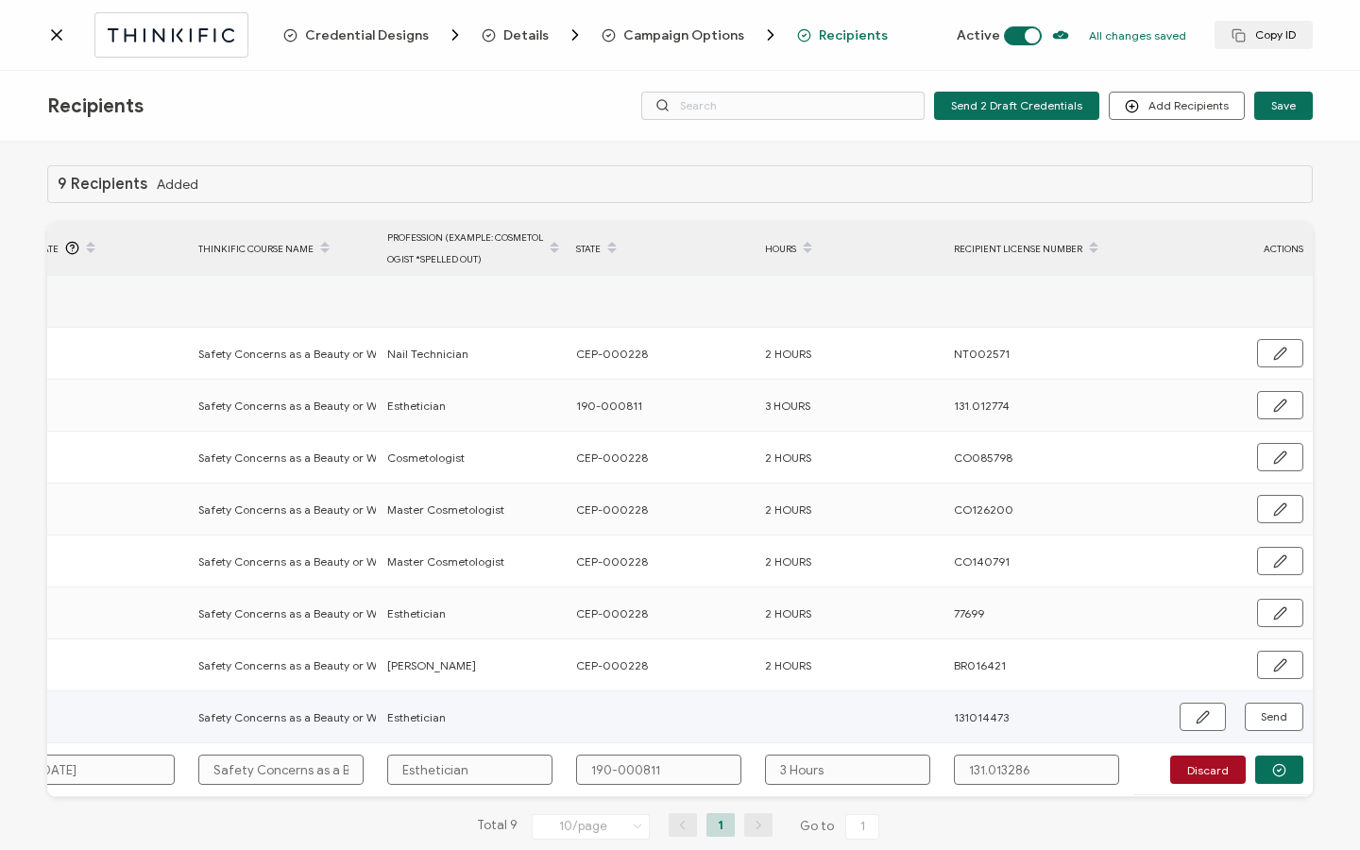
click at [1052, 715] on div "131014473" at bounding box center [1037, 717] width 187 height 22
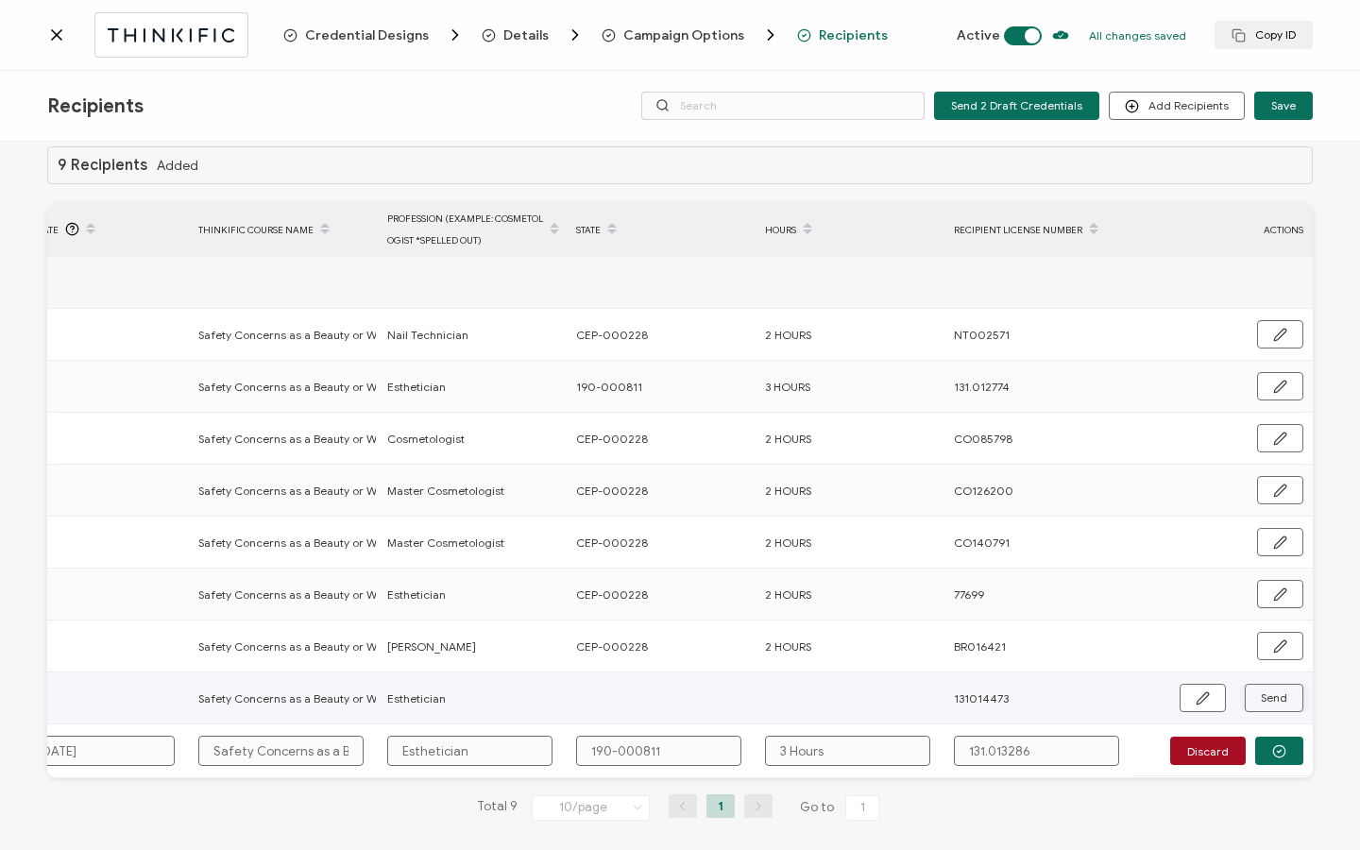
scroll to position [45, 0]
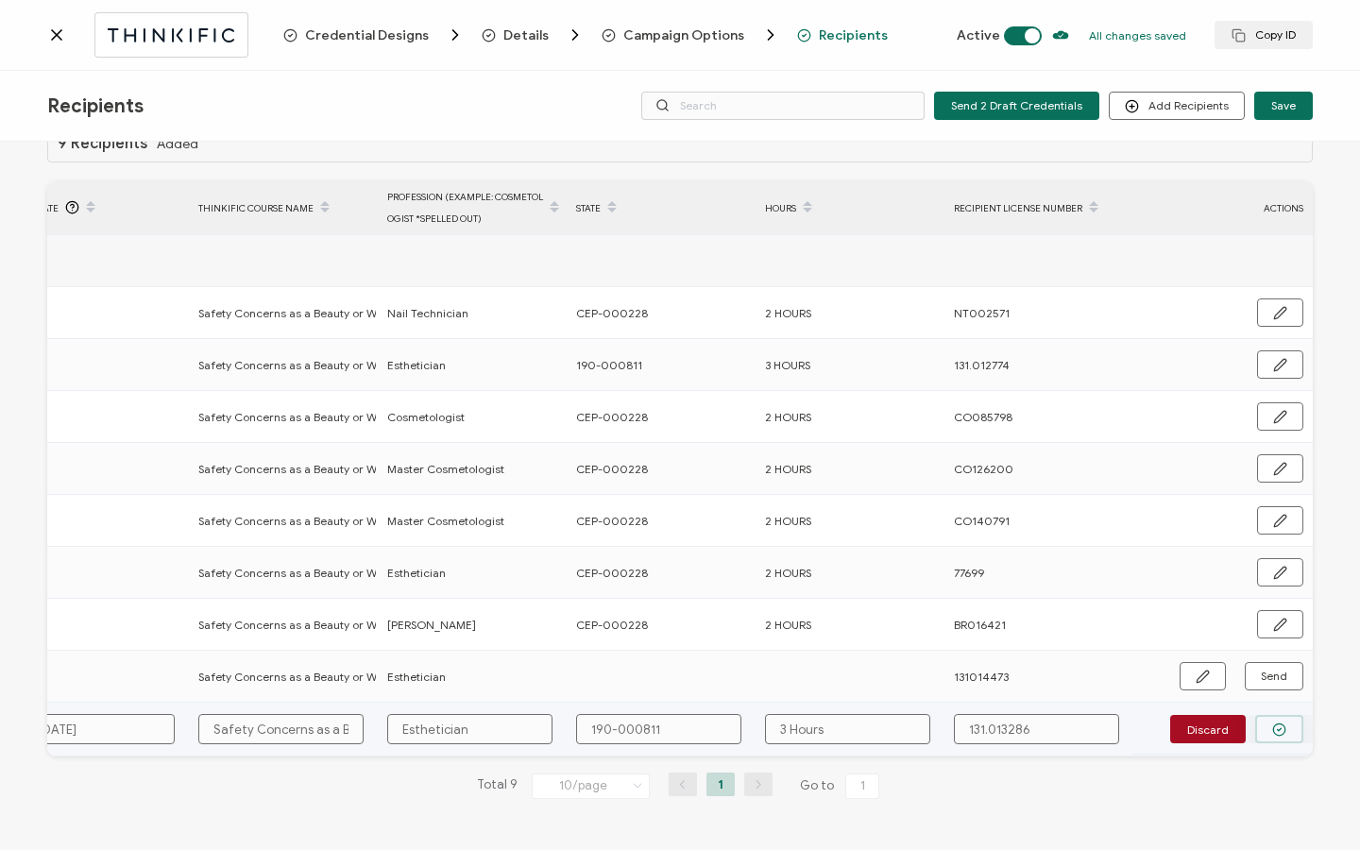
click at [1263, 718] on button "button" at bounding box center [1279, 729] width 48 height 28
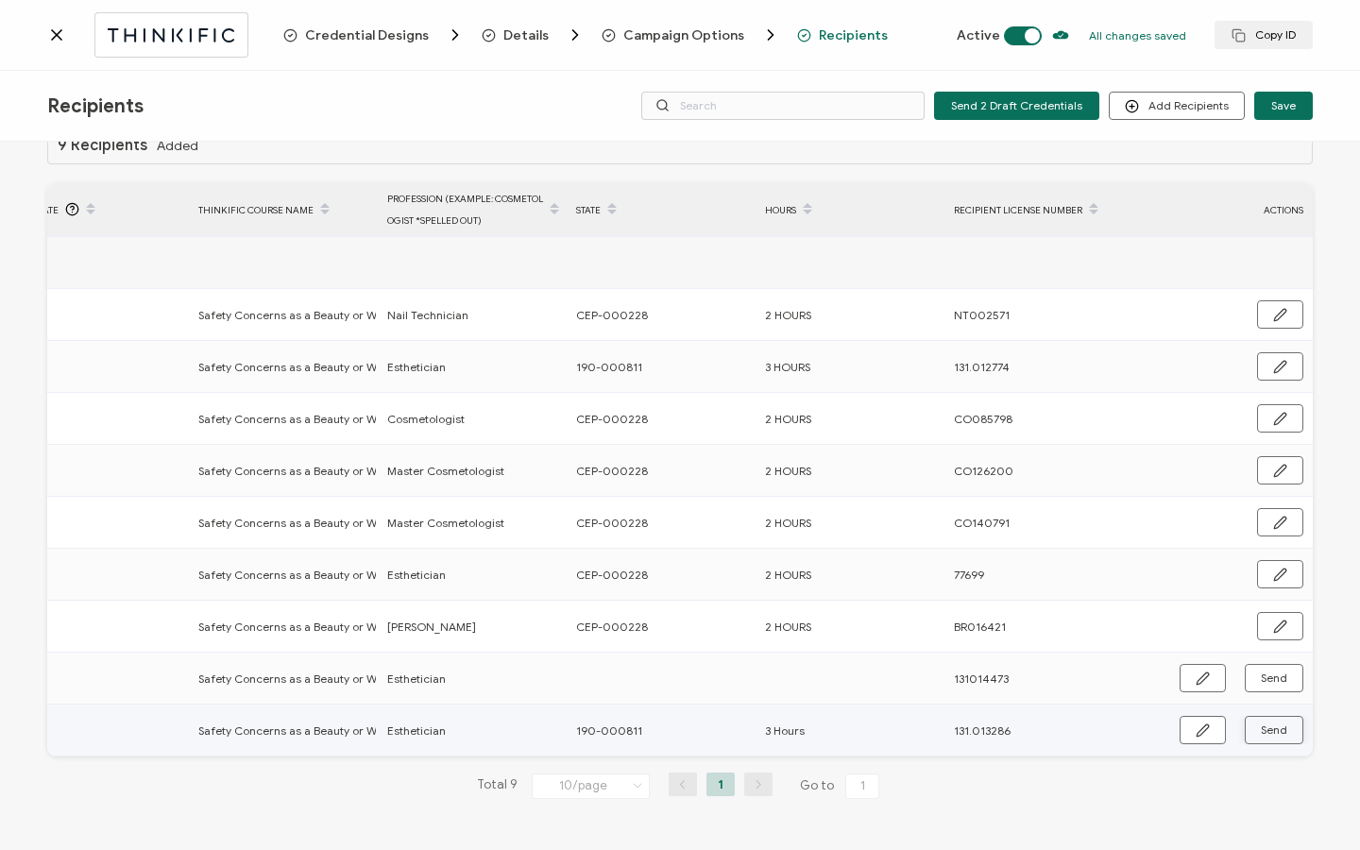
scroll to position [43, 0]
click at [1209, 723] on span "Send" at bounding box center [1202, 730] width 14 height 14
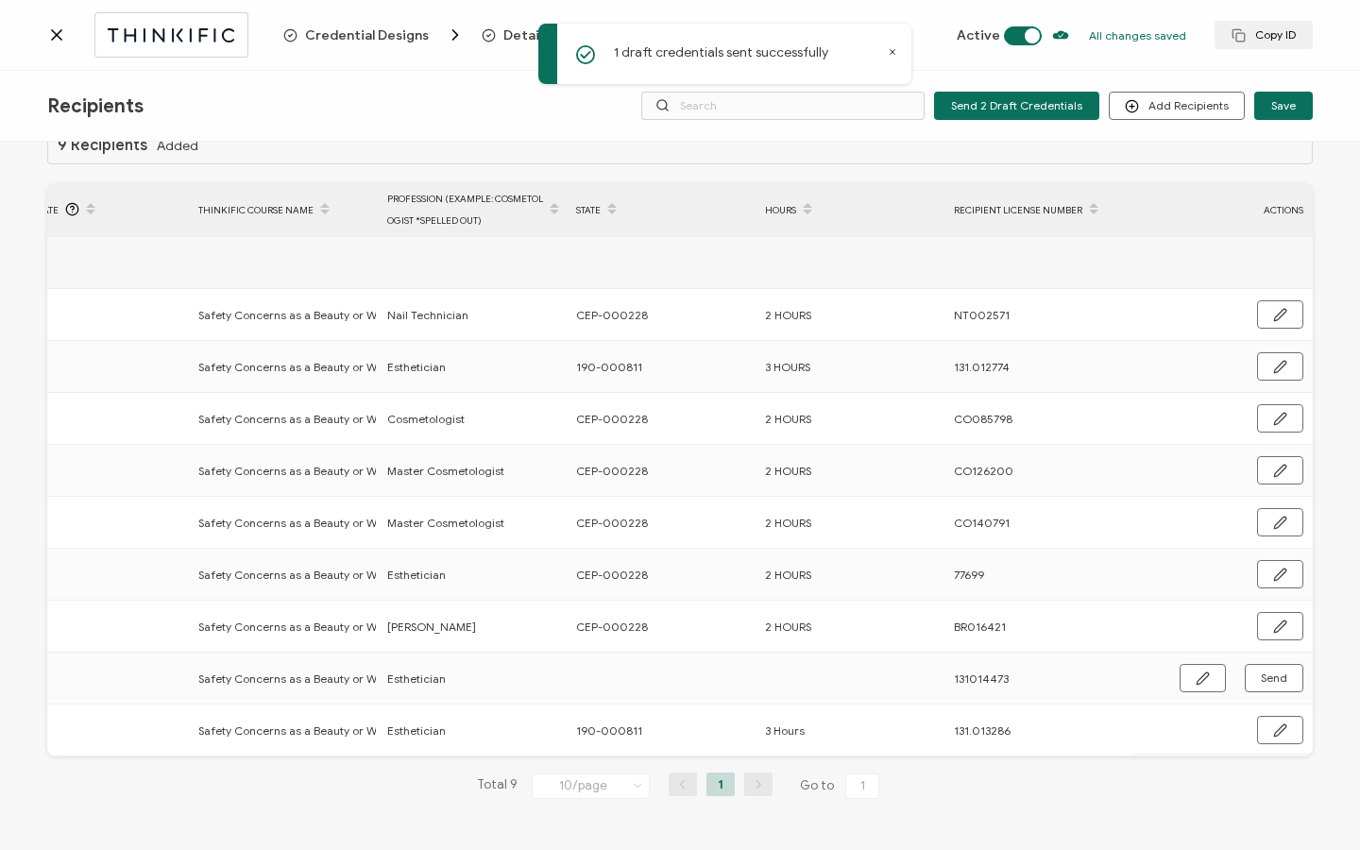
scroll to position [0, 433]
click at [52, 39] on icon at bounding box center [56, 34] width 9 height 9
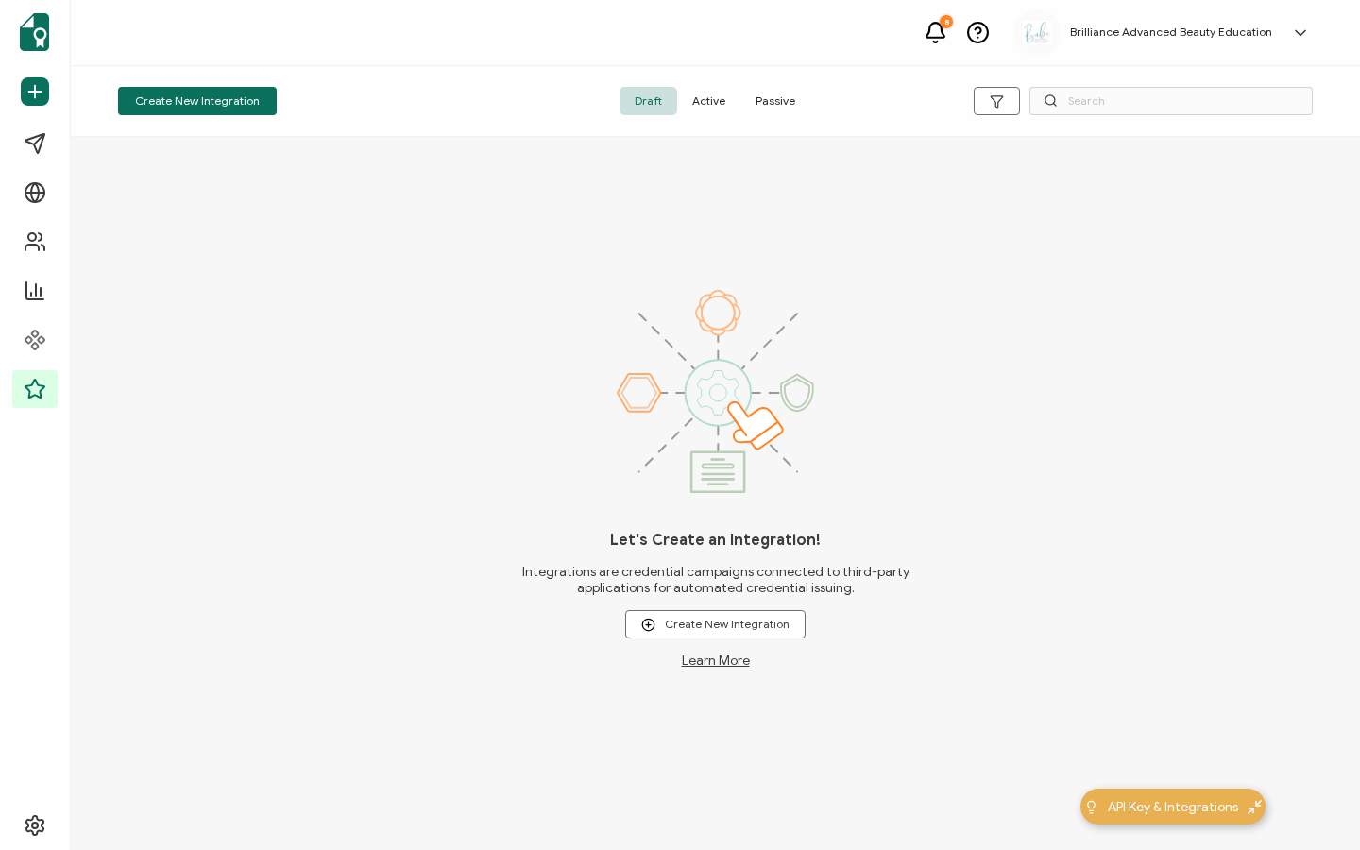
click at [711, 101] on span "Active" at bounding box center [708, 101] width 63 height 28
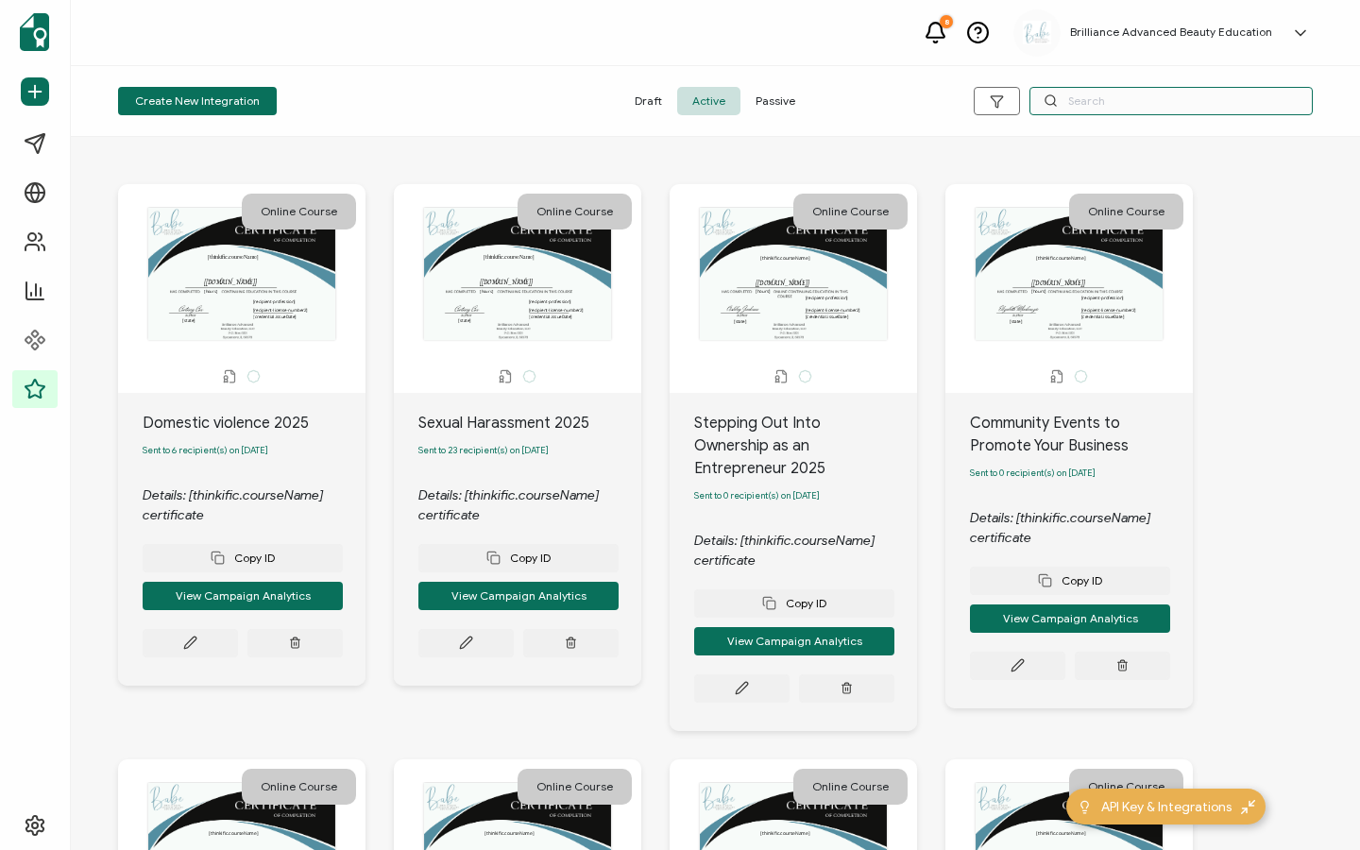
click at [1114, 99] on input "text" at bounding box center [1170, 101] width 283 height 28
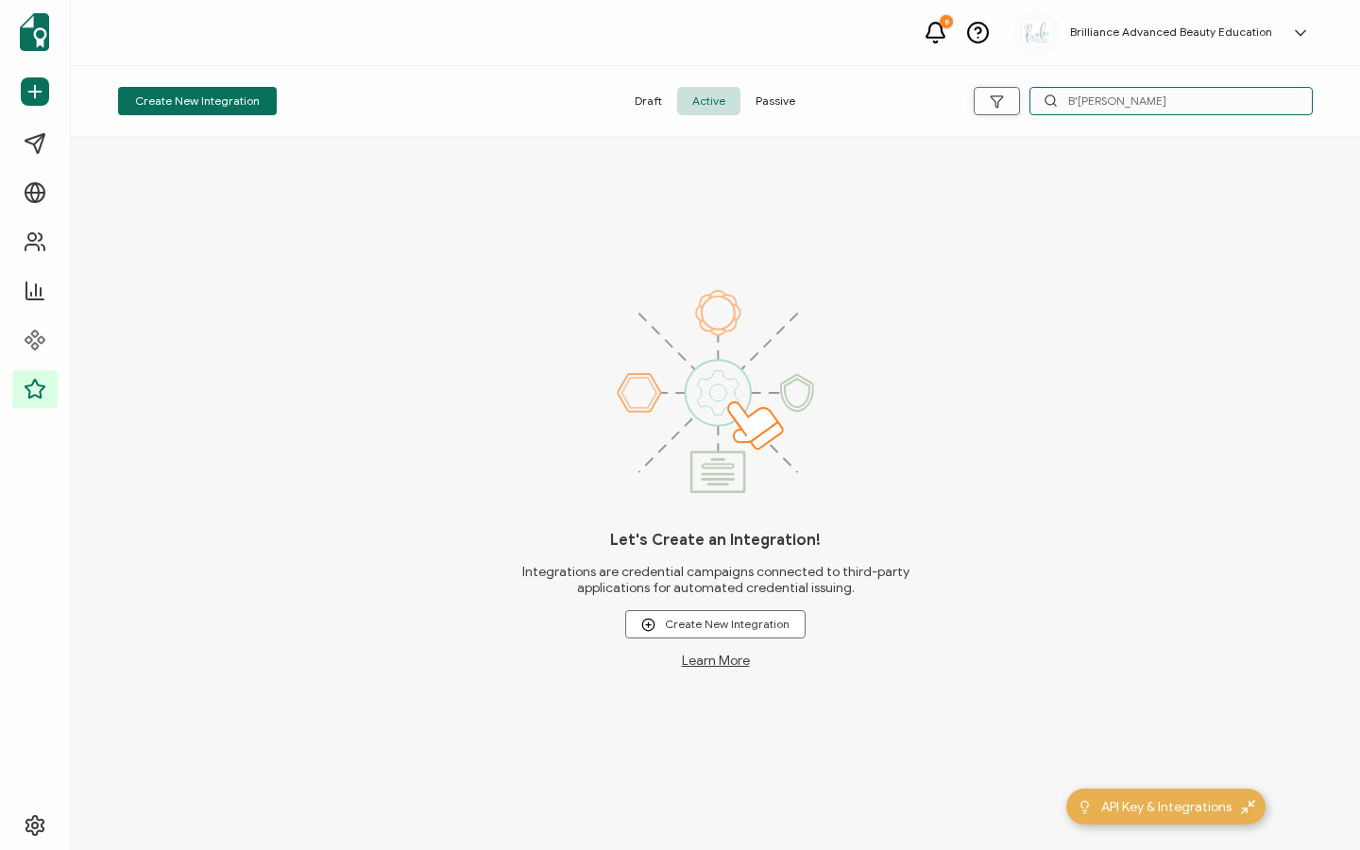
drag, startPoint x: 1123, startPoint y: 101, endPoint x: 1019, endPoint y: 90, distance: 105.4
click at [1019, 89] on div "B'kate" at bounding box center [1113, 101] width 398 height 28
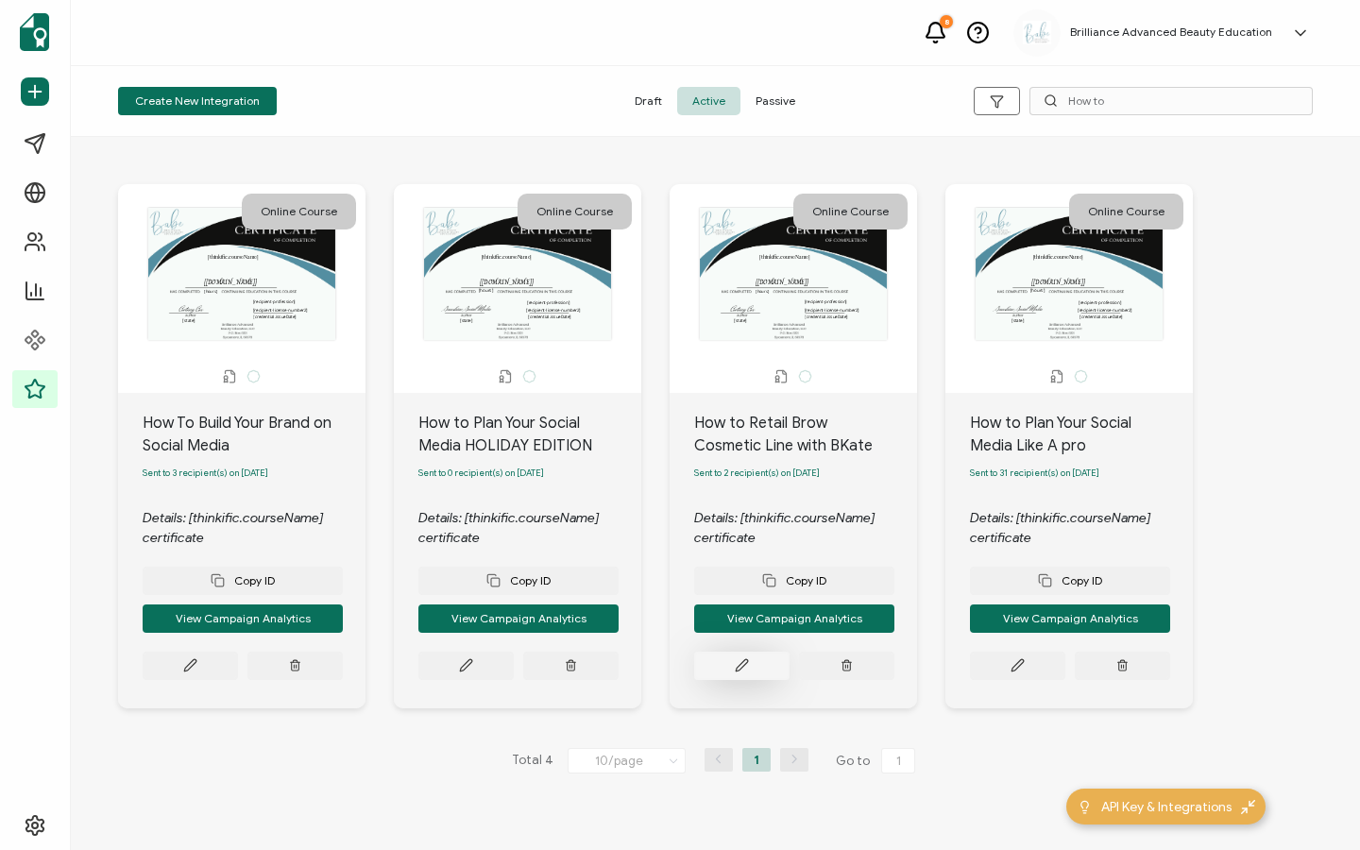
click at [197, 668] on icon at bounding box center [190, 665] width 14 height 14
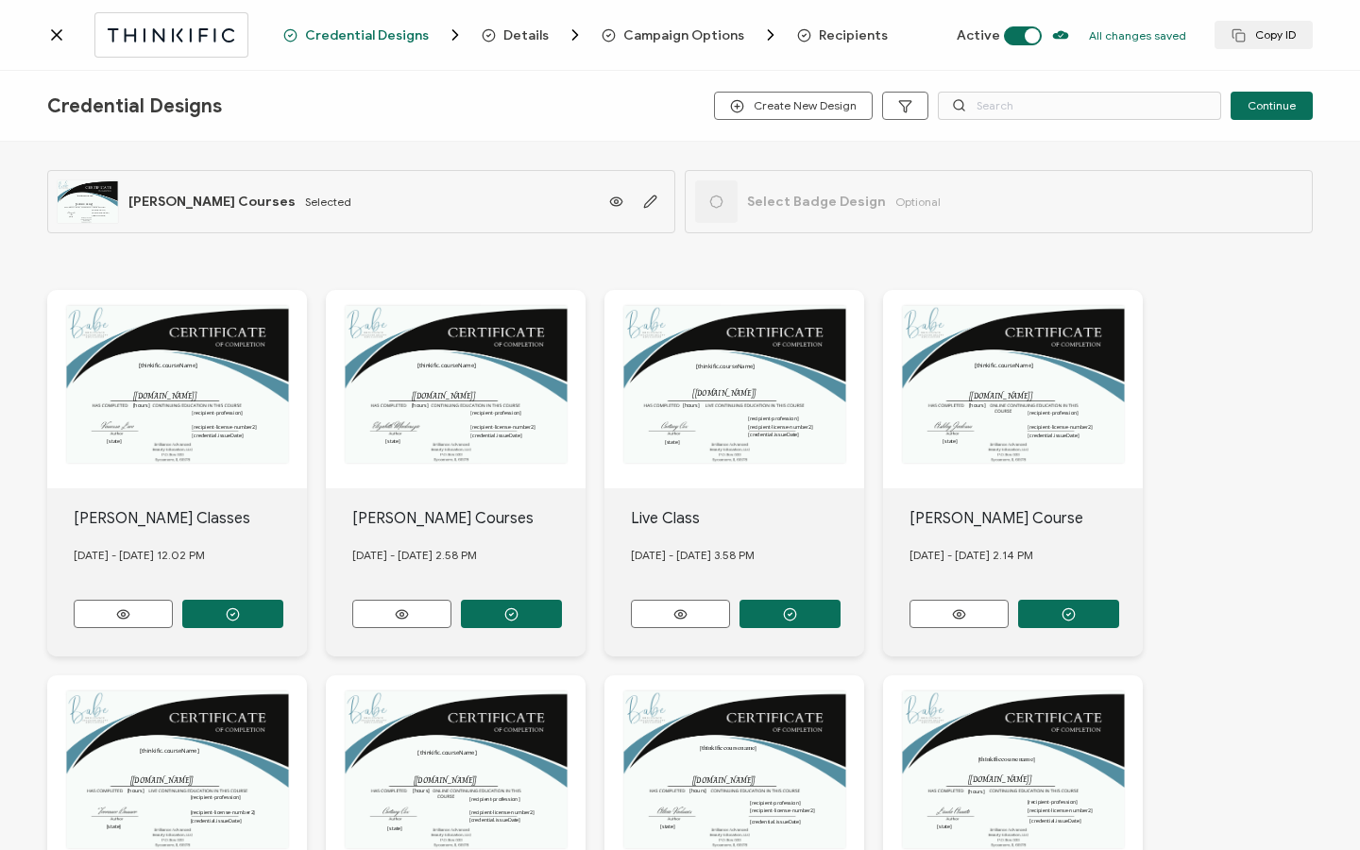
click at [833, 38] on span "Recipients" at bounding box center [853, 35] width 69 height 14
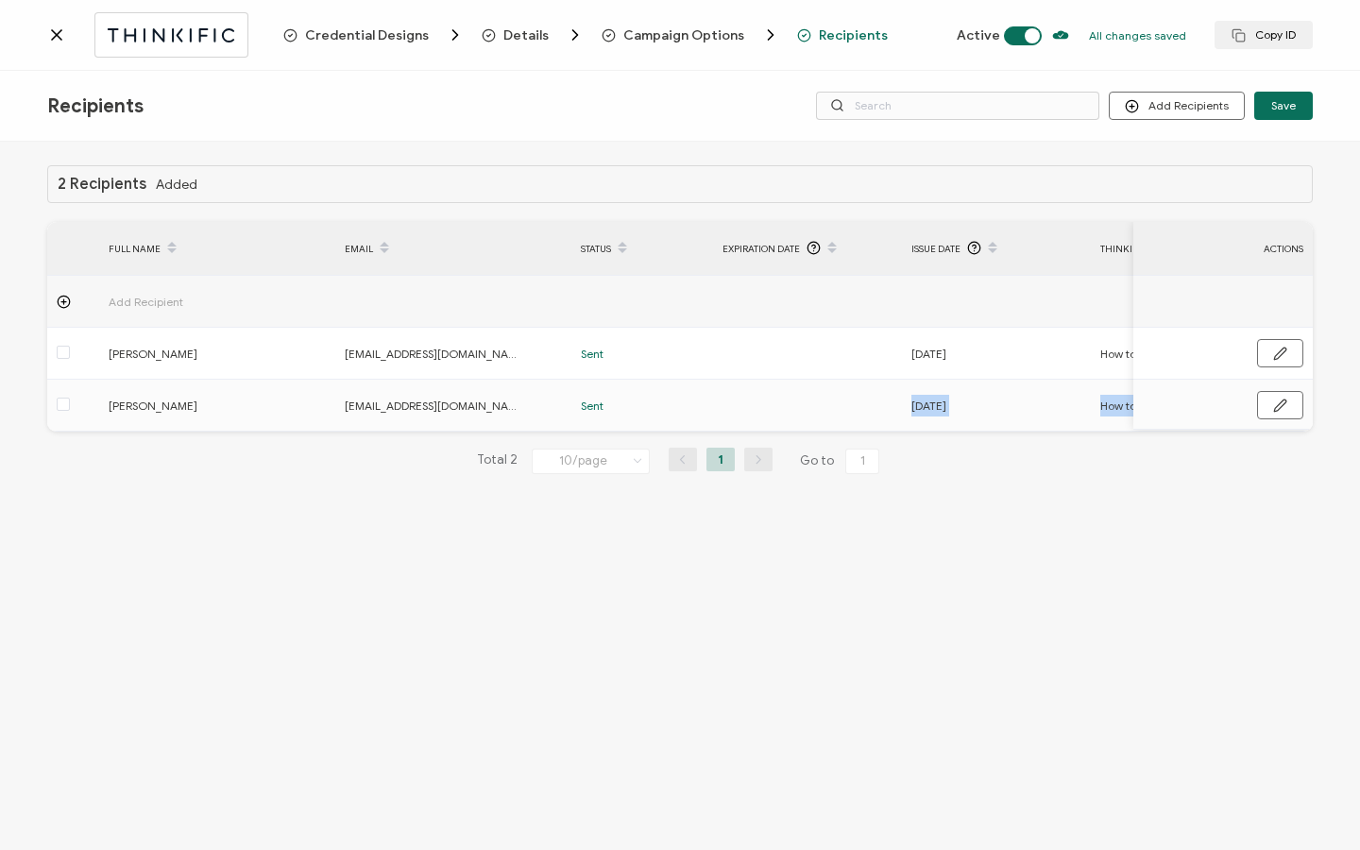
drag, startPoint x: 676, startPoint y: 430, endPoint x: 897, endPoint y: 448, distance: 221.6
click at [897, 448] on div "2 Recipients Added FULL NAME EMAIL Status Expiration Date Issue Date Thinkific …" at bounding box center [679, 334] width 1265 height 339
click at [51, 28] on icon at bounding box center [56, 34] width 19 height 19
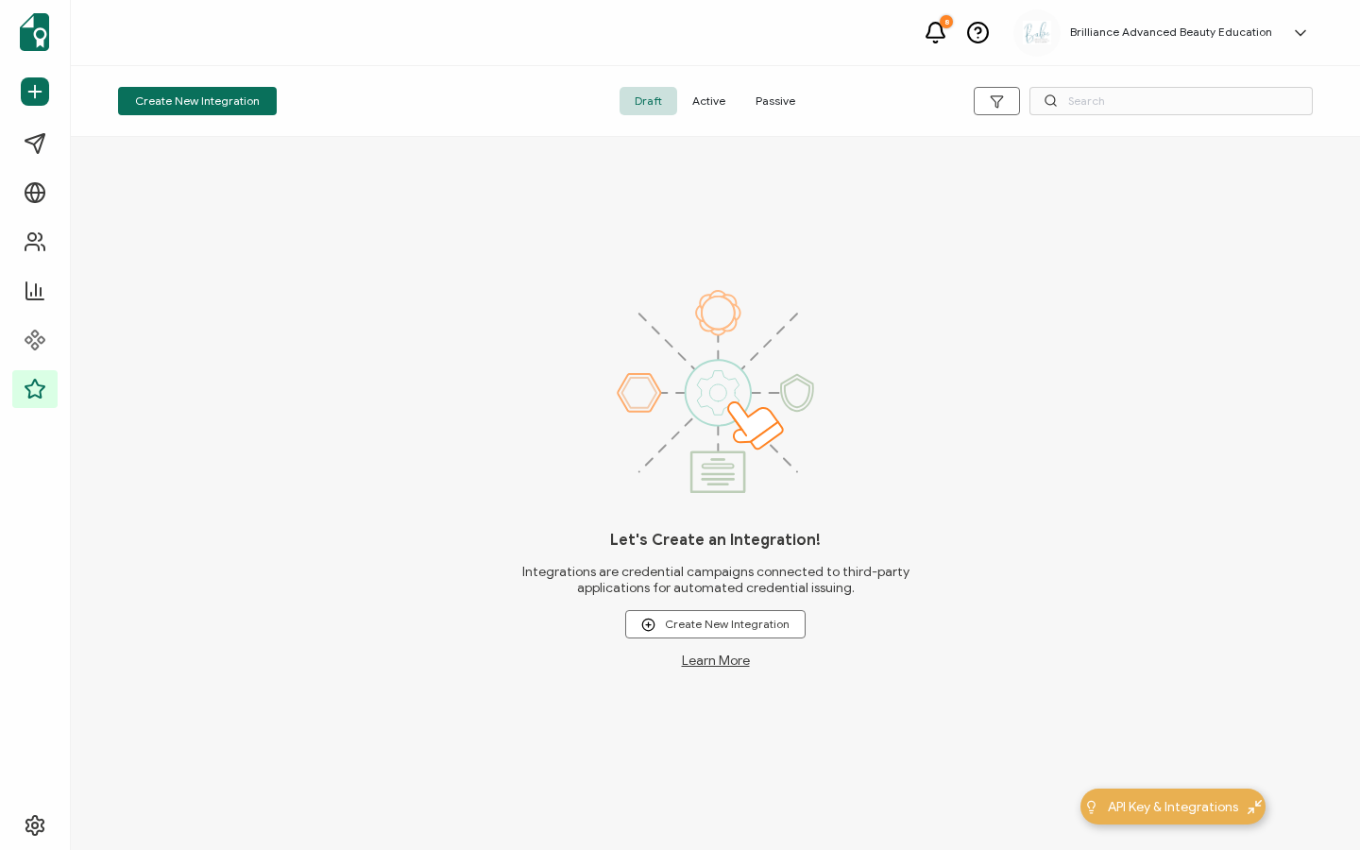
click at [715, 107] on span "Active" at bounding box center [708, 101] width 63 height 28
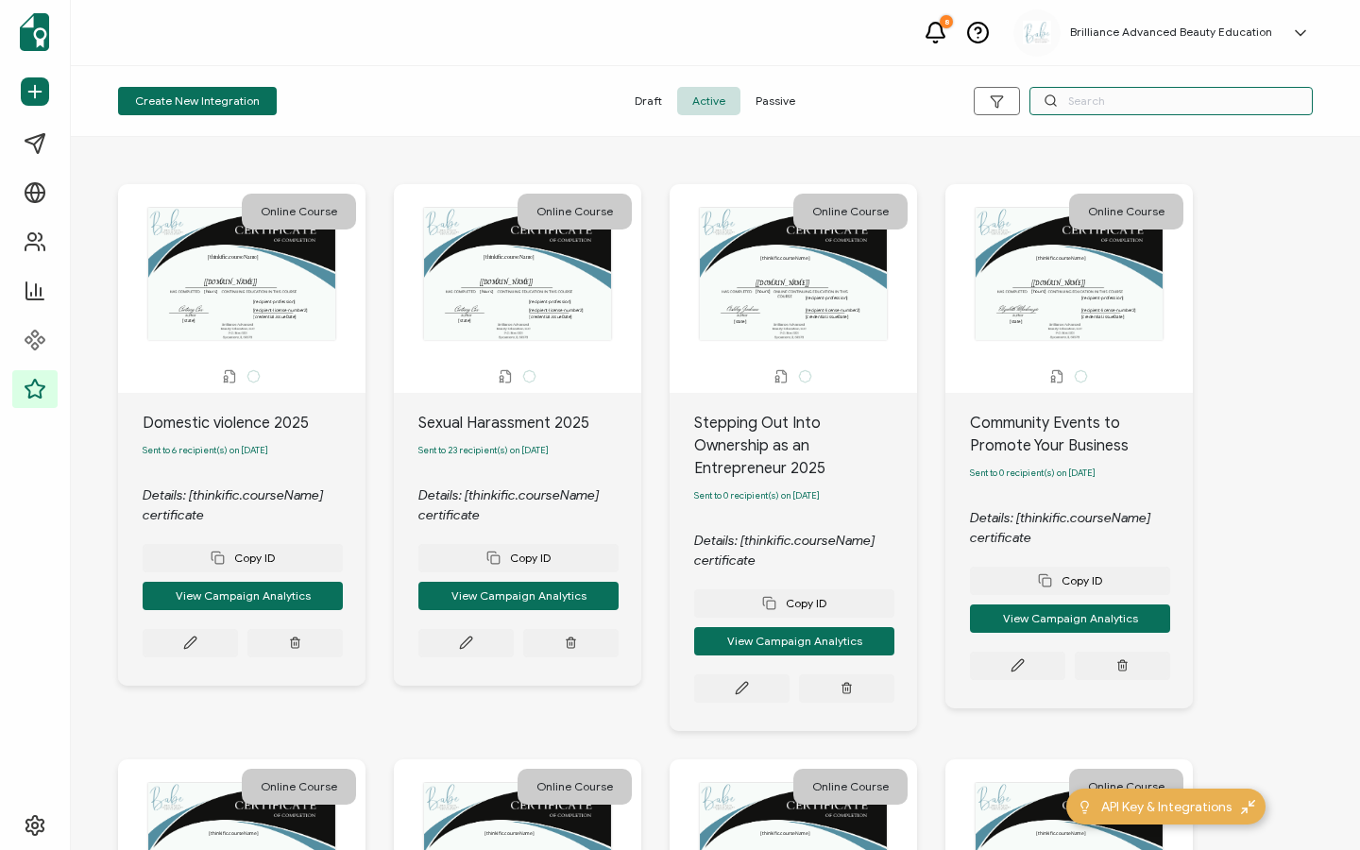
click at [1072, 91] on input "text" at bounding box center [1170, 101] width 283 height 28
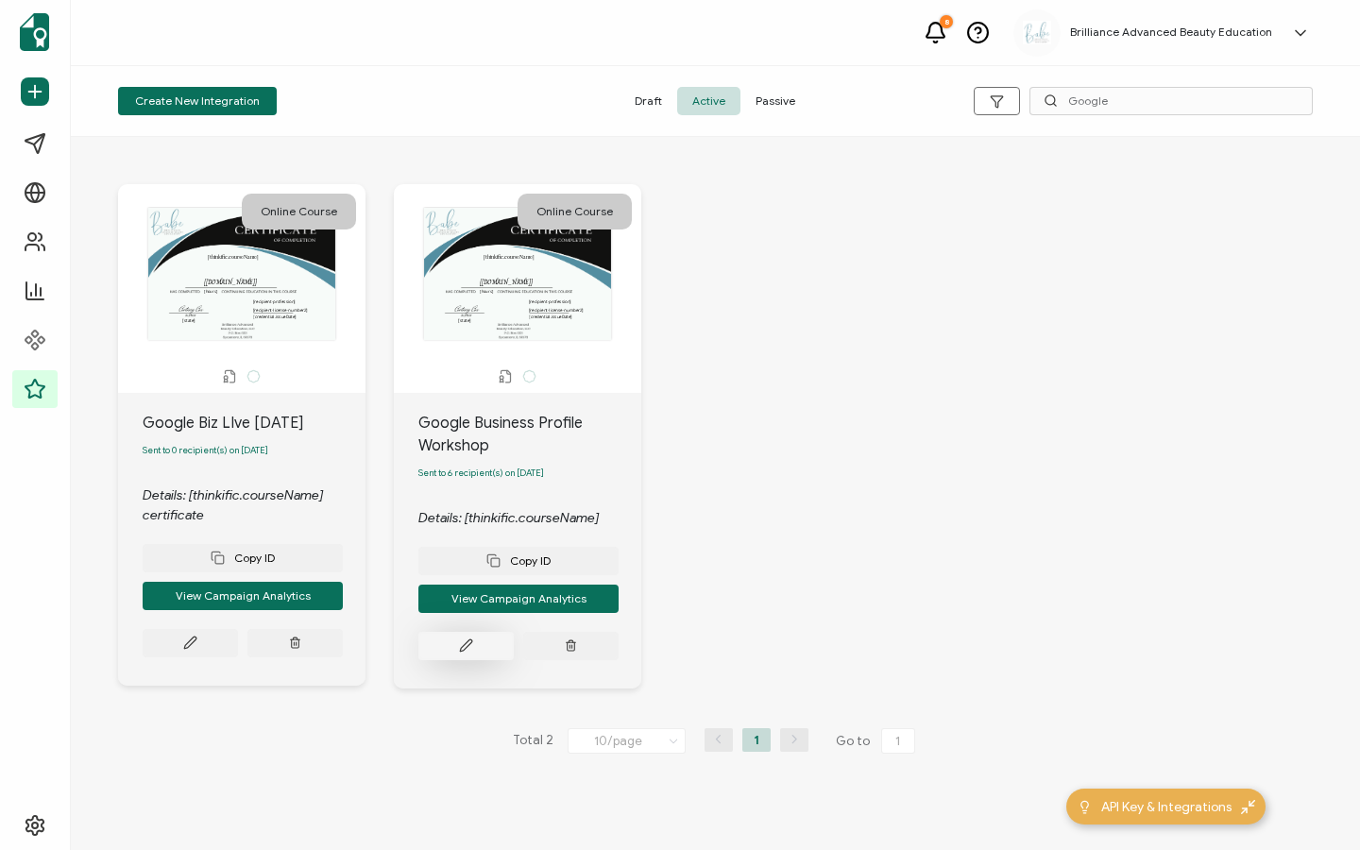
click at [238, 657] on button at bounding box center [190, 643] width 95 height 28
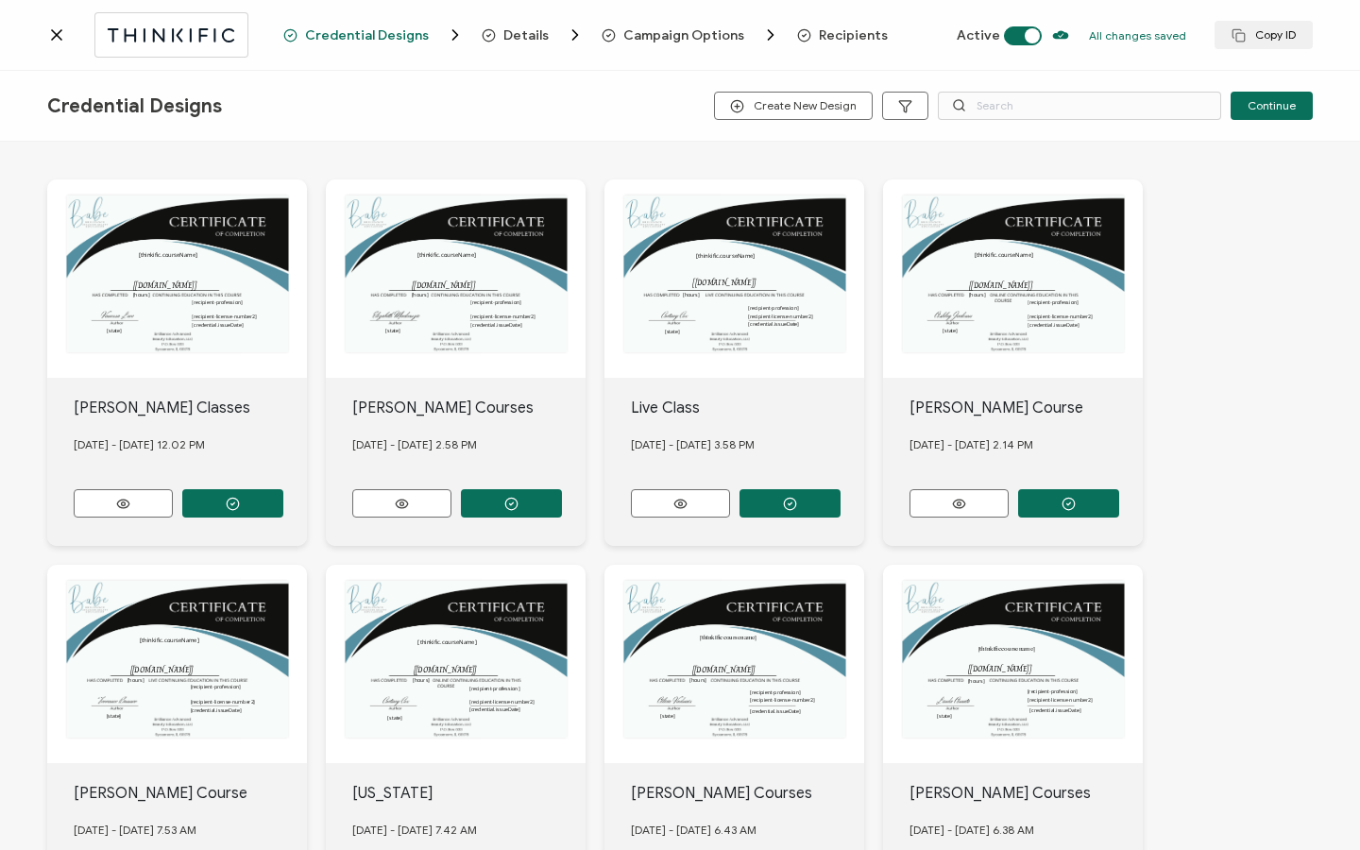
click at [851, 39] on span "Recipients" at bounding box center [853, 35] width 69 height 14
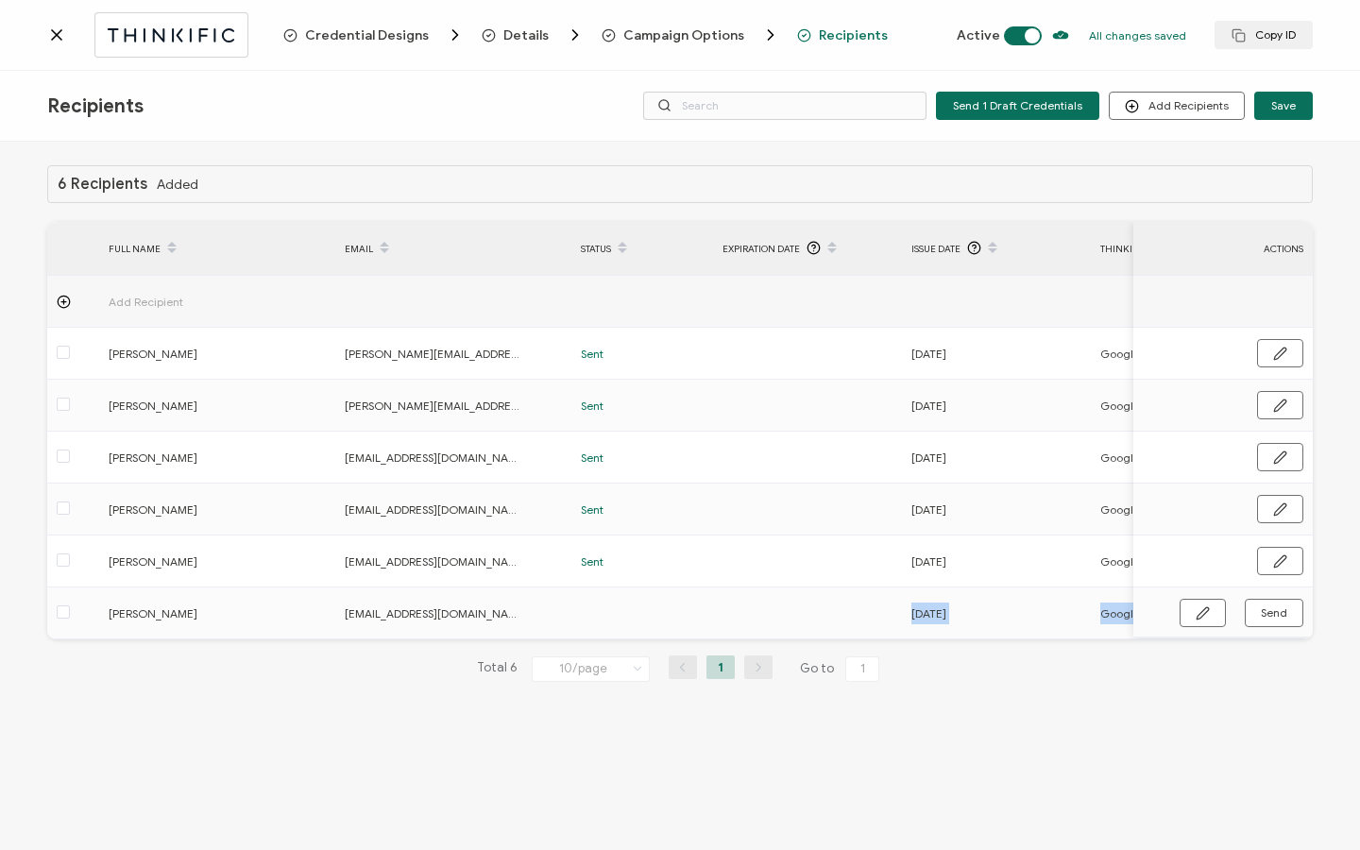
drag, startPoint x: 603, startPoint y: 635, endPoint x: 765, endPoint y: 656, distance: 162.8
click at [809, 658] on div "6 Recipients Added FULL NAME EMAIL Status Expiration Date Issue Date Thinkific …" at bounding box center [679, 438] width 1265 height 547
drag, startPoint x: 754, startPoint y: 644, endPoint x: 1046, endPoint y: 651, distance: 291.8
click at [1109, 653] on div "6 Recipients Added FULL NAME EMAIL Status Expiration Date Issue Date Thinkific …" at bounding box center [679, 438] width 1265 height 547
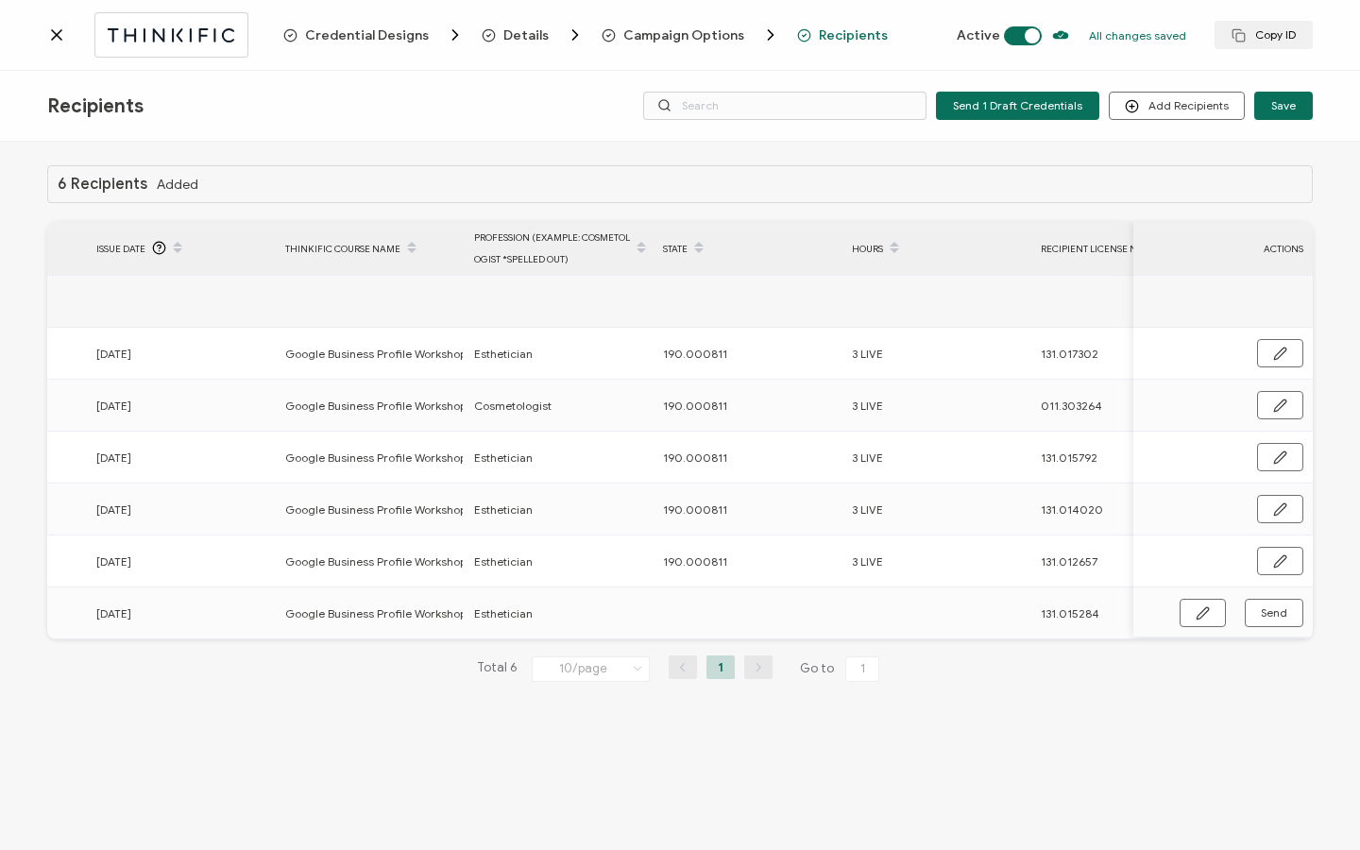
scroll to position [0, 819]
click at [1206, 615] on icon "button" at bounding box center [1202, 613] width 14 height 14
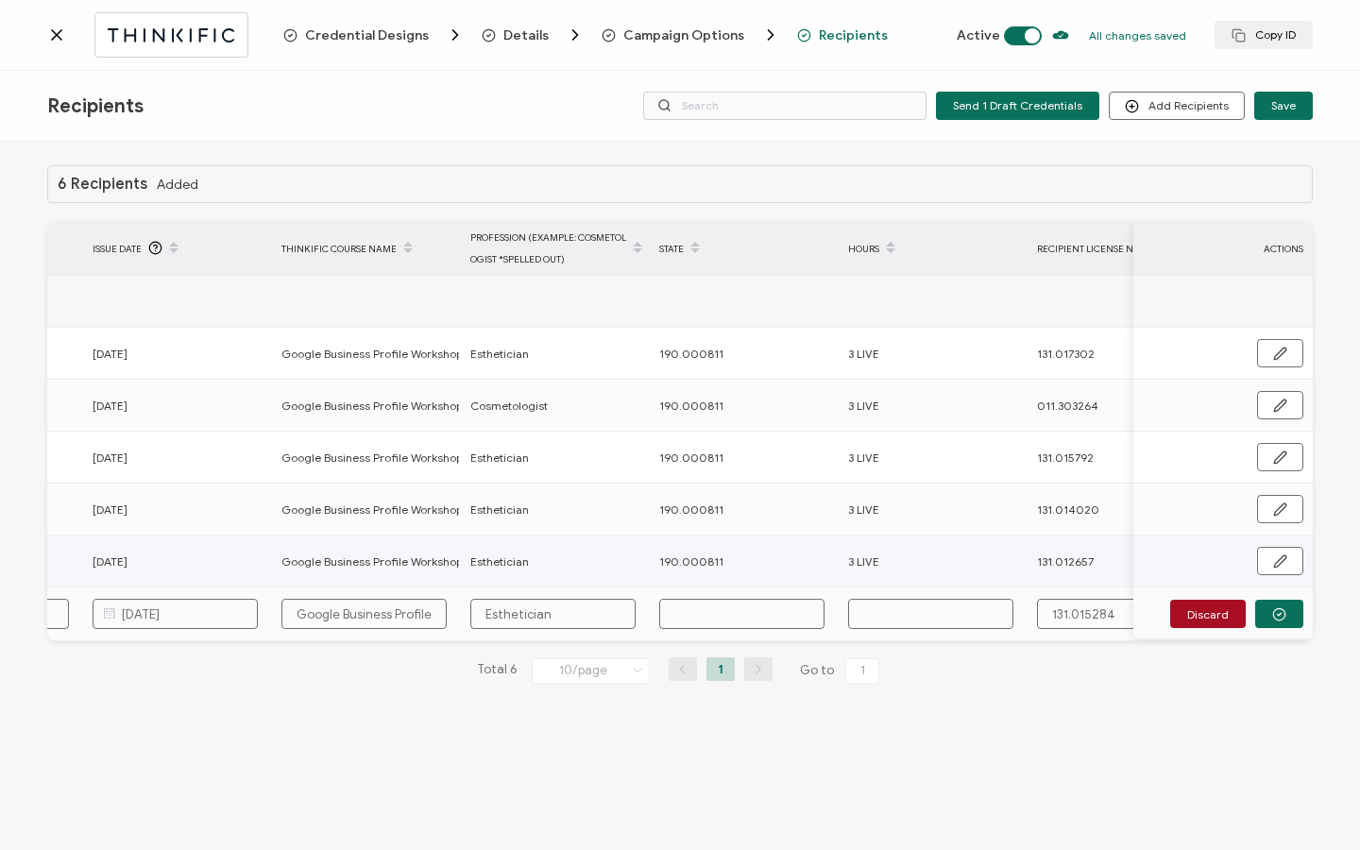
drag, startPoint x: 721, startPoint y: 557, endPoint x: 637, endPoint y: 557, distance: 84.0
click at [637, 557] on tr "Vanessa Espino espinovanessa12@gmail.com Sent 02.09.2025 Google Business Profil…" at bounding box center [312, 561] width 2167 height 52
copy tr "190.000811"
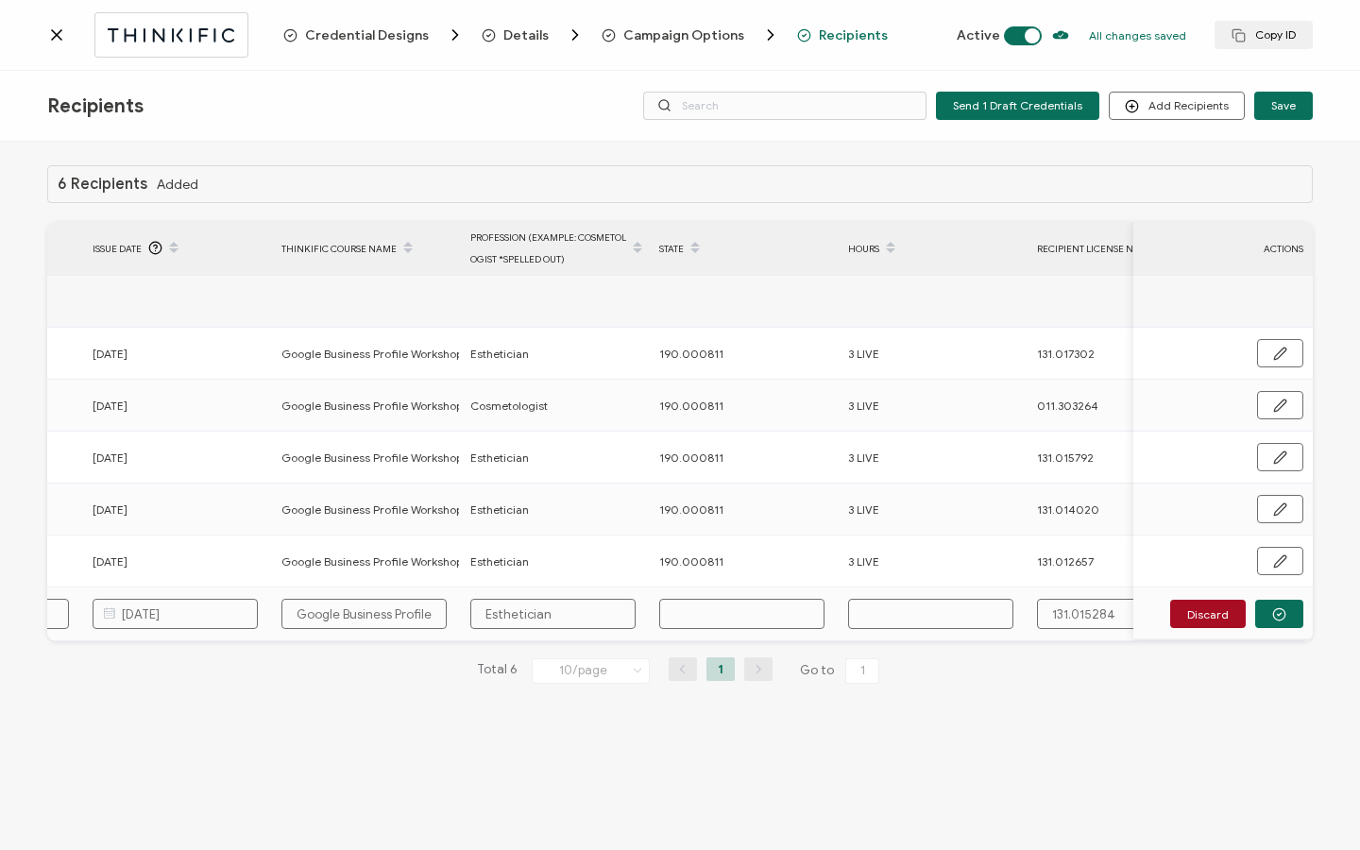
click at [716, 626] on input "text" at bounding box center [741, 614] width 165 height 30
paste input "190.000811"
click at [980, 618] on input "text" at bounding box center [930, 614] width 165 height 30
click at [1286, 604] on button "button" at bounding box center [1279, 614] width 48 height 28
click at [1288, 622] on button "Send" at bounding box center [1273, 613] width 59 height 28
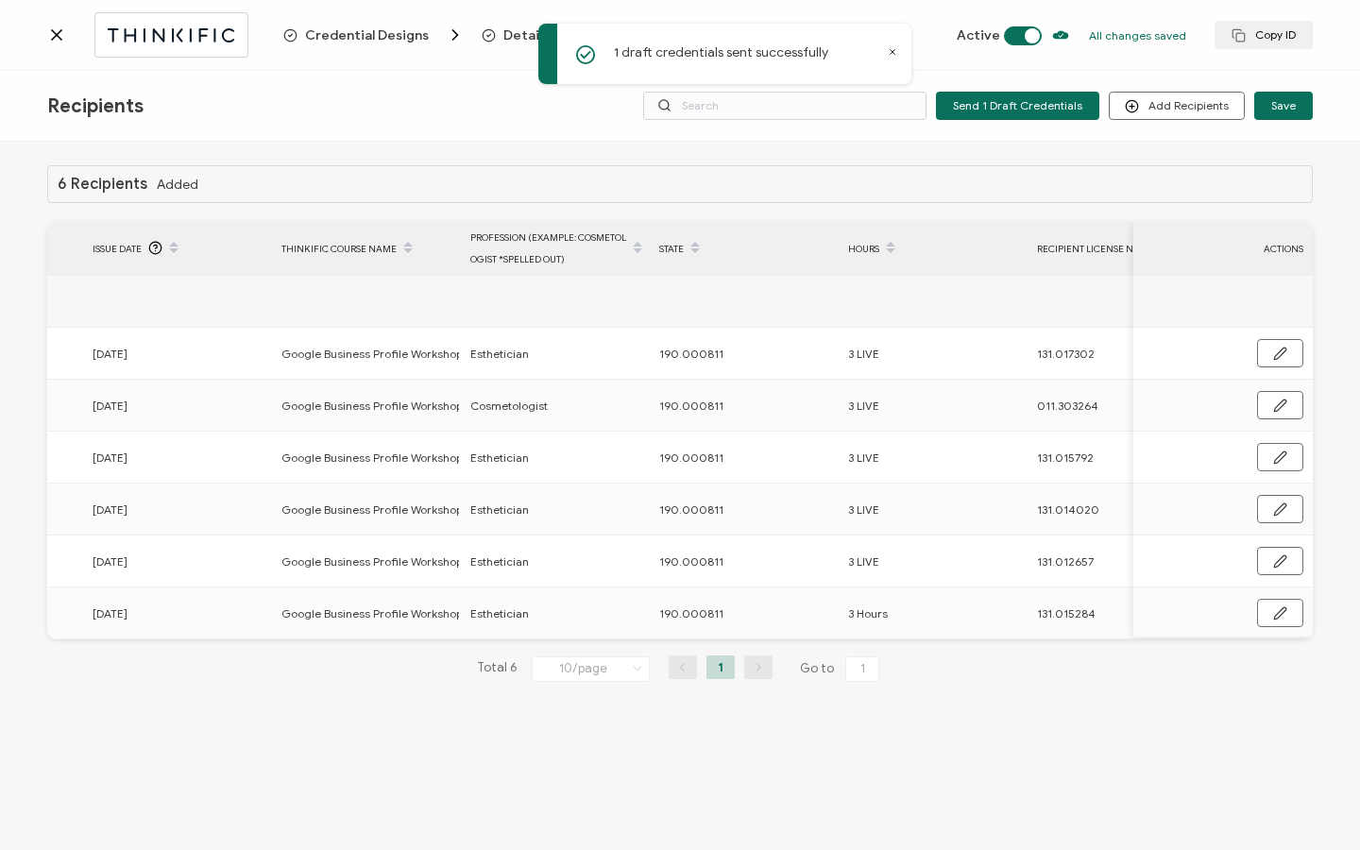
click at [53, 35] on icon at bounding box center [56, 34] width 19 height 19
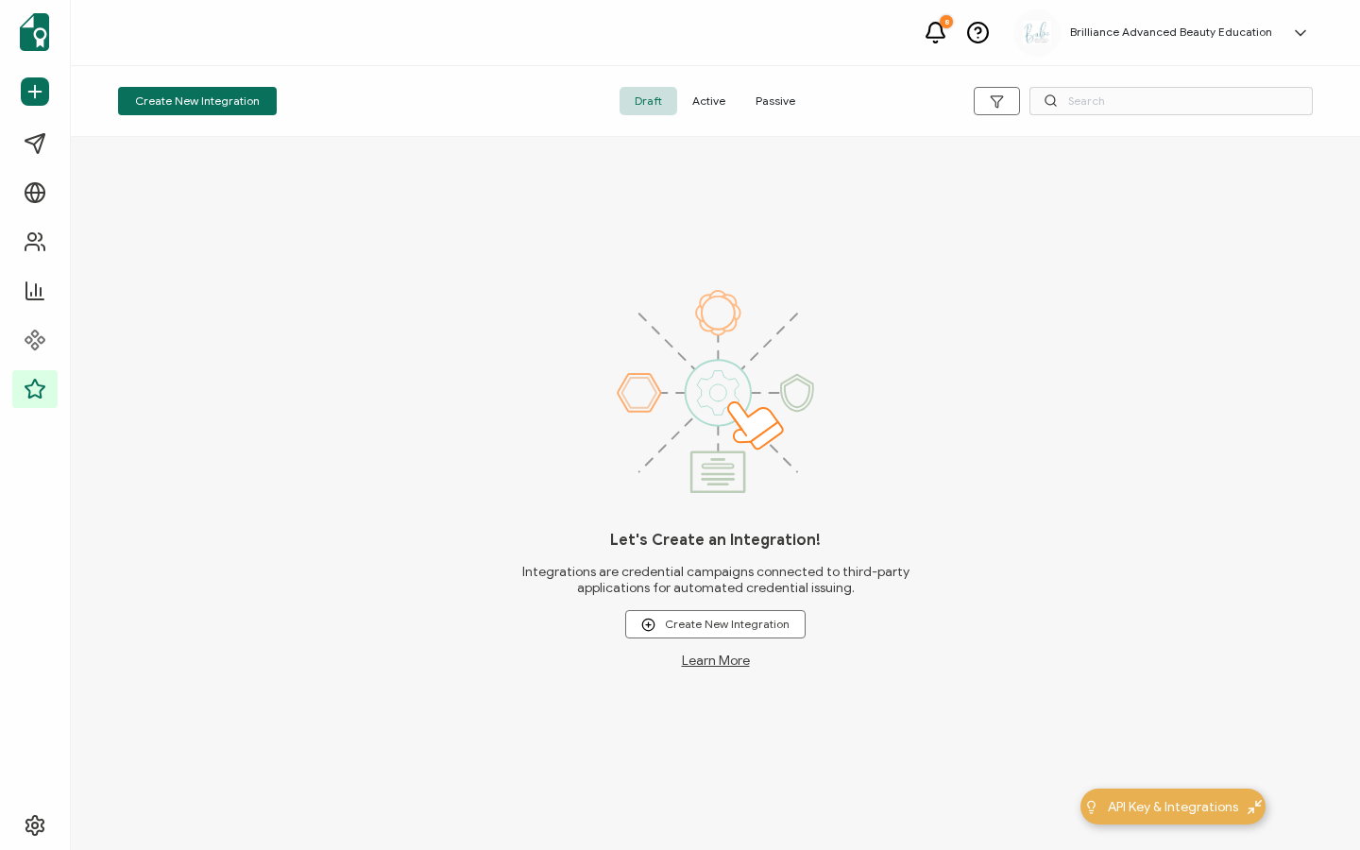
click at [705, 105] on span "Active" at bounding box center [708, 101] width 63 height 28
